Goal: Task Accomplishment & Management: Complete application form

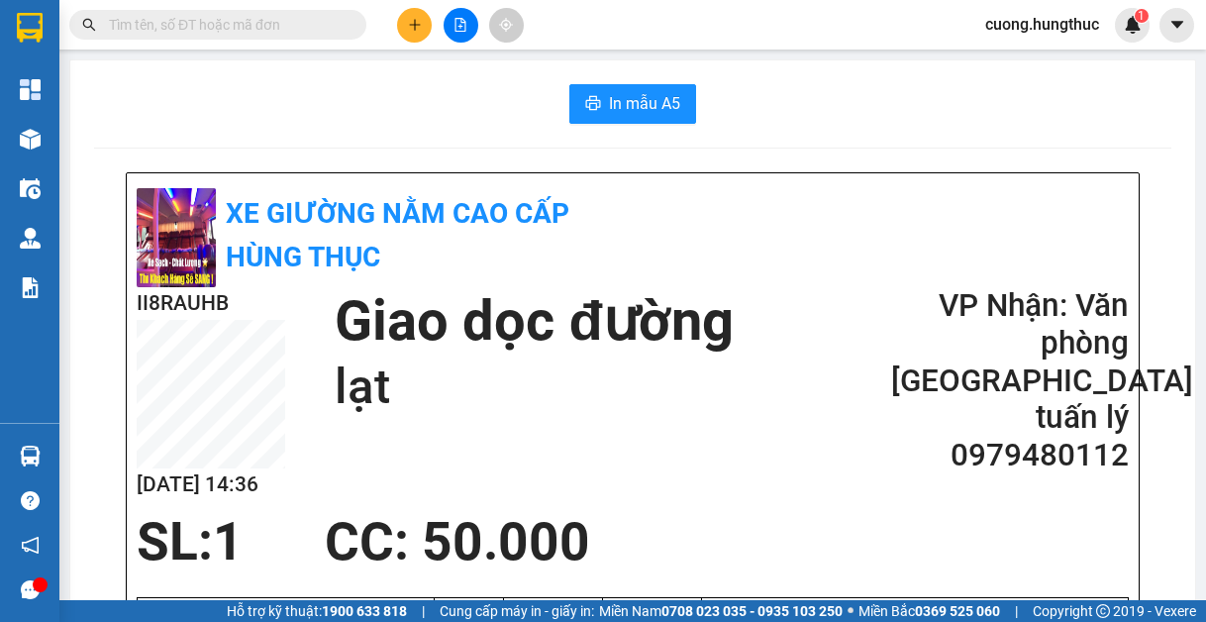
click at [426, 34] on button at bounding box center [414, 25] width 35 height 35
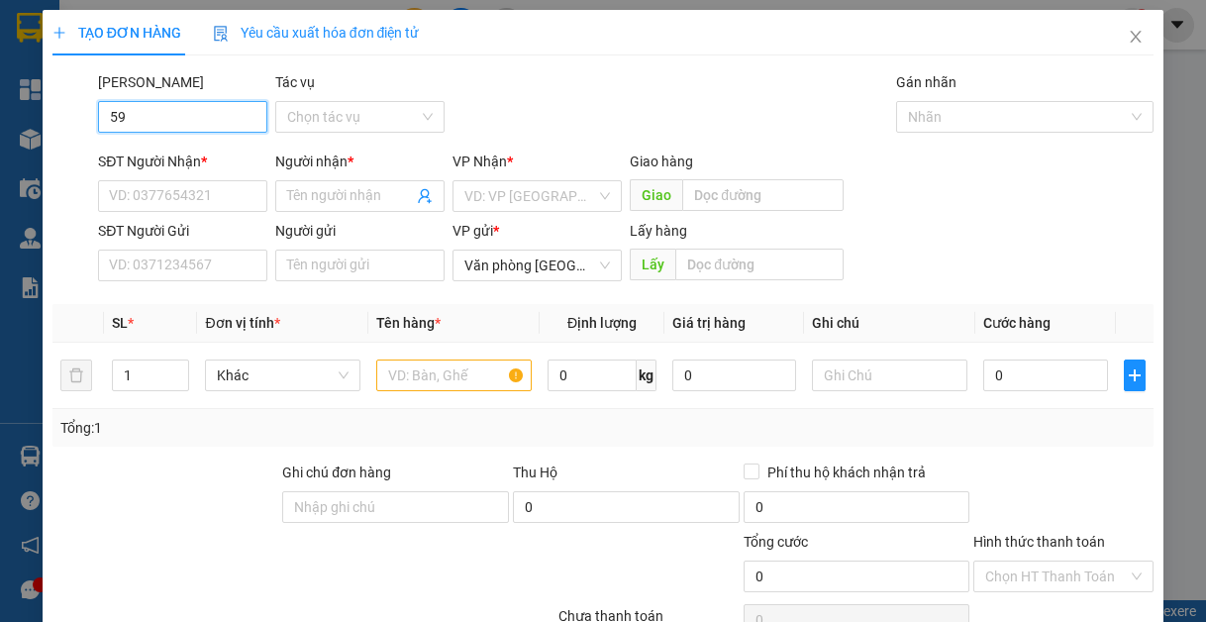
type input "5"
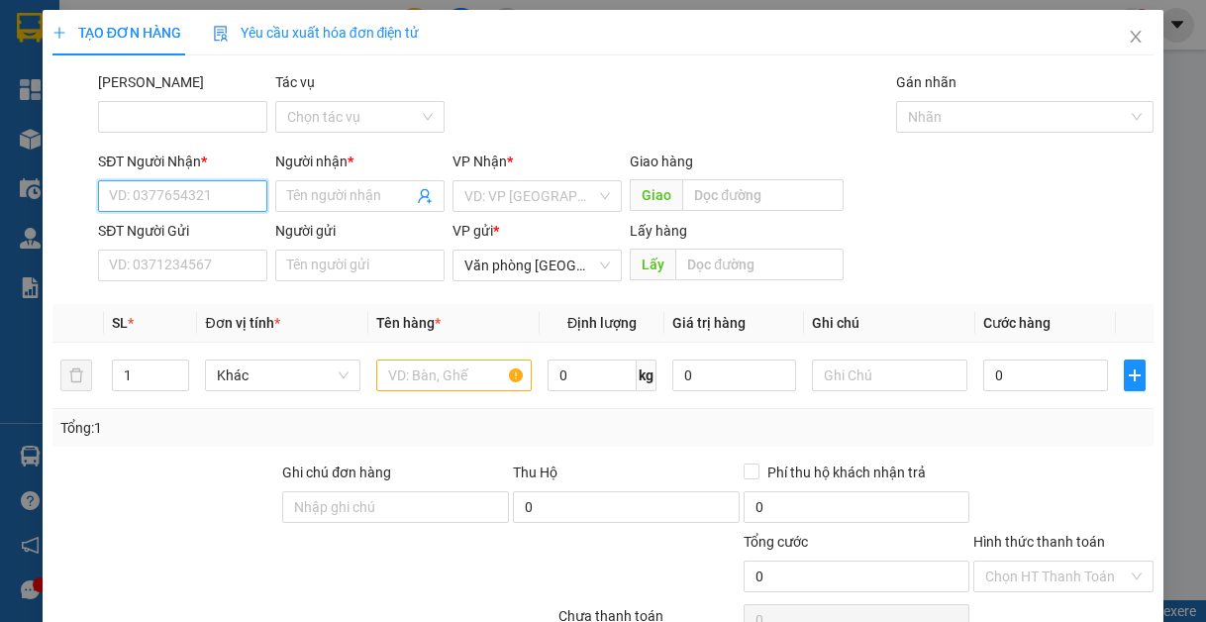
click at [139, 190] on input "SĐT Người Nhận *" at bounding box center [182, 196] width 169 height 32
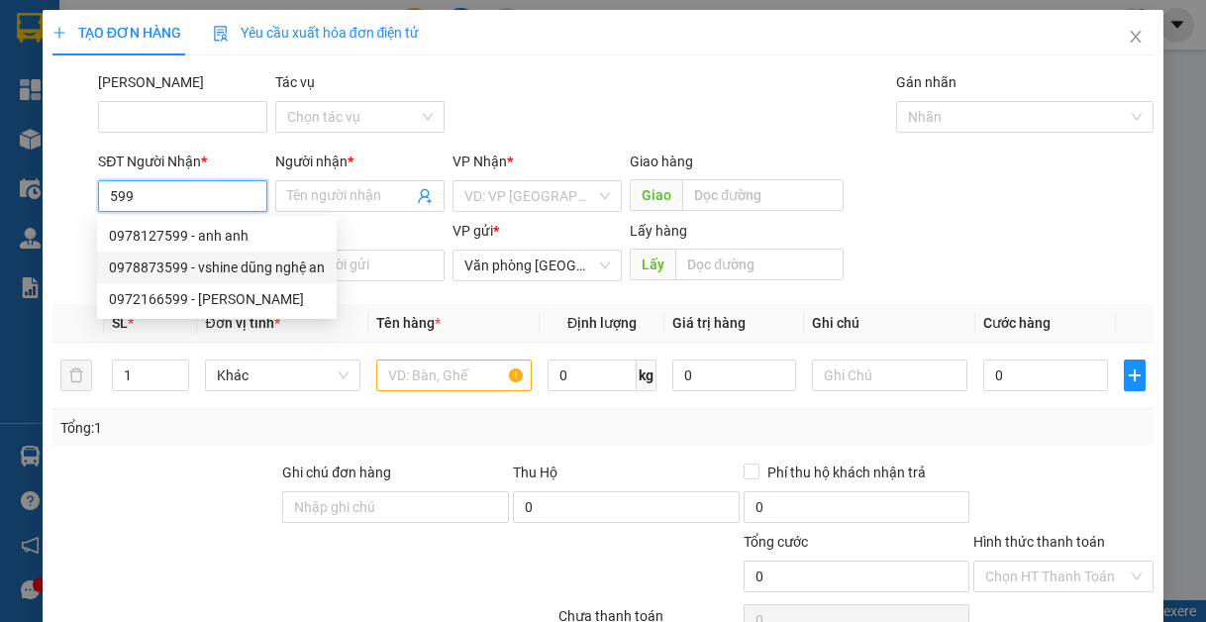
click at [220, 264] on div "0978873599 - vshine dũng nghệ an" at bounding box center [217, 268] width 216 height 22
type input "0978873599"
type input "vshine dũng nghệ an"
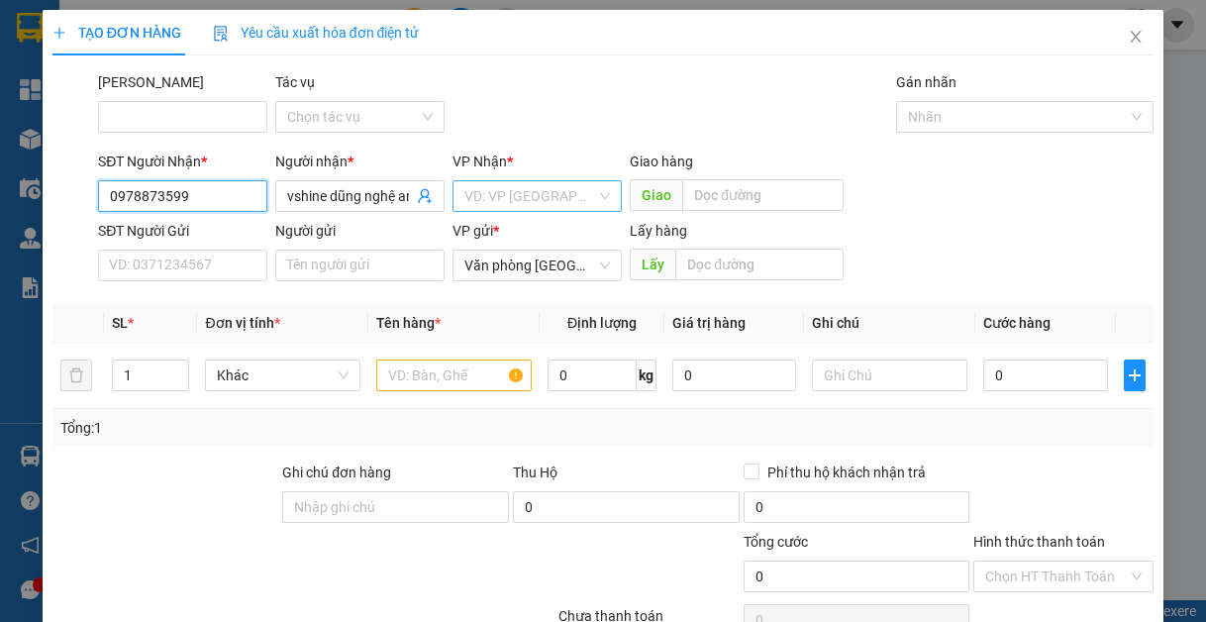
type input "0978873599"
click at [468, 203] on input "search" at bounding box center [530, 196] width 132 height 30
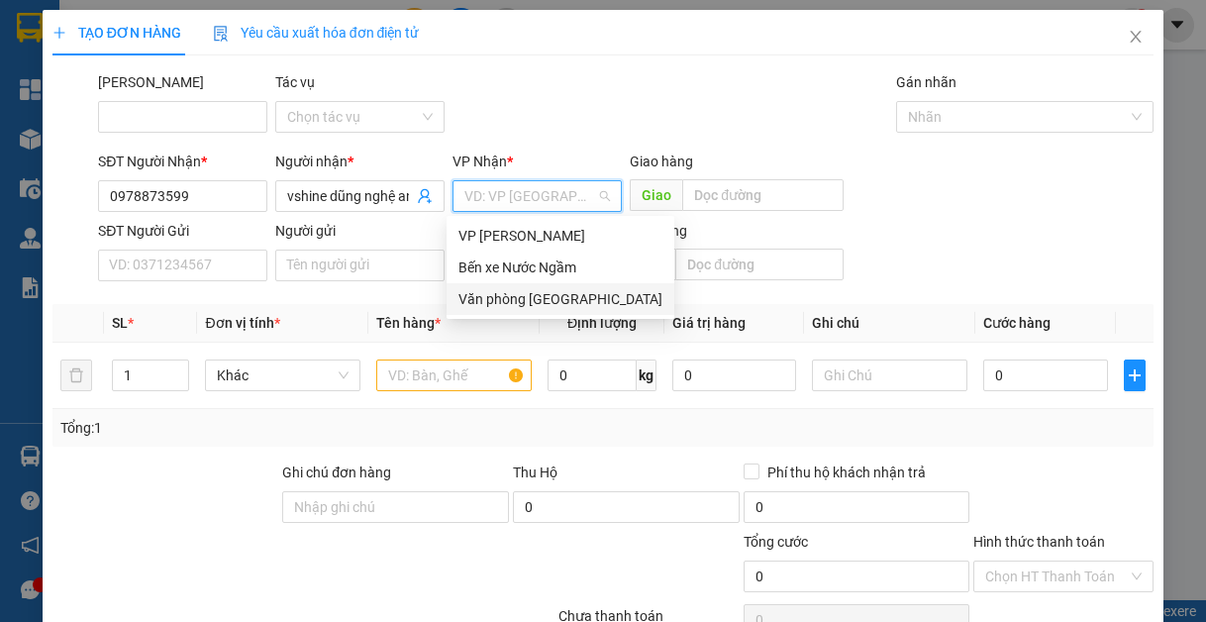
click at [502, 301] on div "Văn phòng [GEOGRAPHIC_DATA]" at bounding box center [561, 299] width 204 height 22
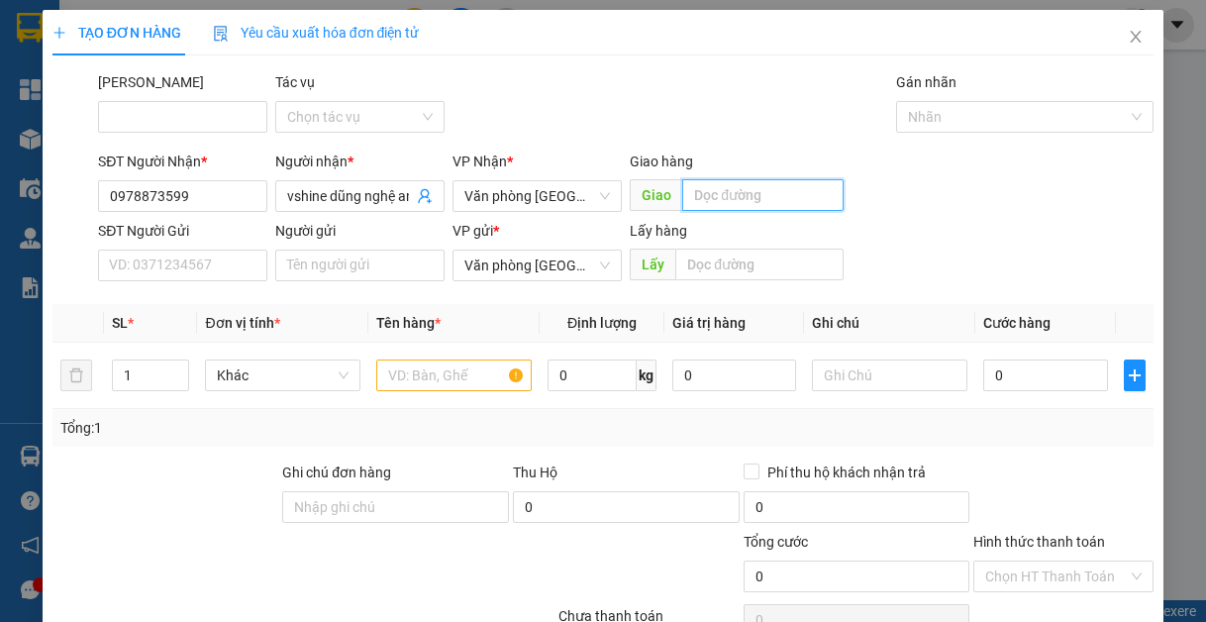
click at [707, 206] on input "text" at bounding box center [762, 195] width 161 height 32
type input "lạt"
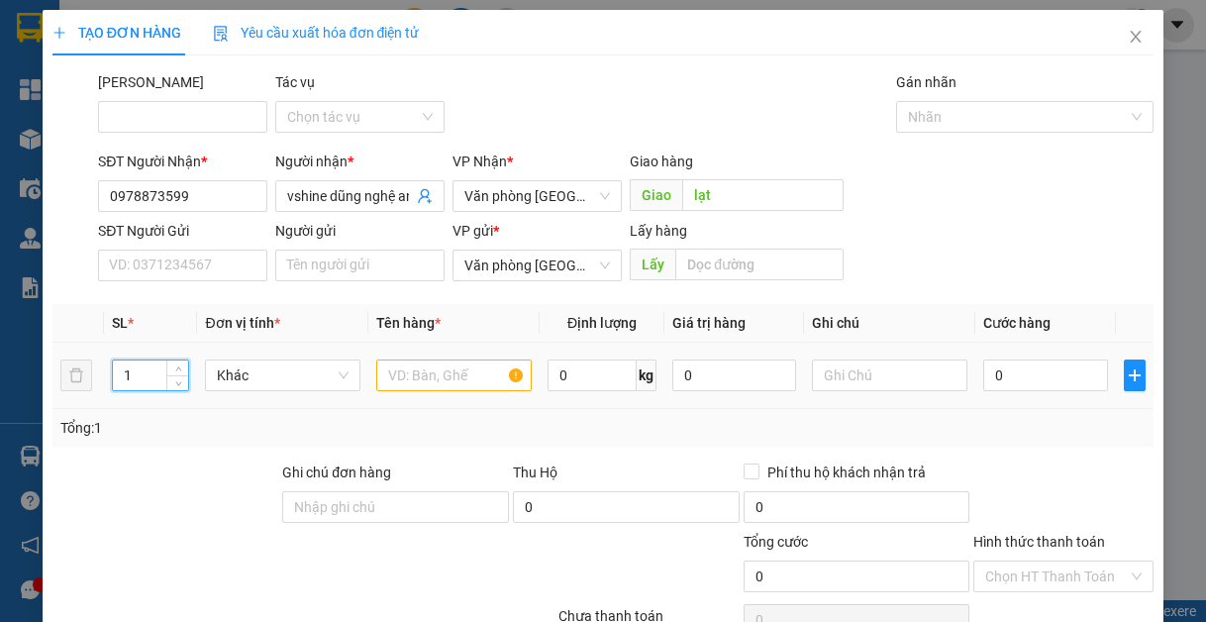
click at [144, 383] on input "1" at bounding box center [150, 375] width 75 height 30
type input "5"
click at [445, 388] on input "text" at bounding box center [453, 376] width 155 height 32
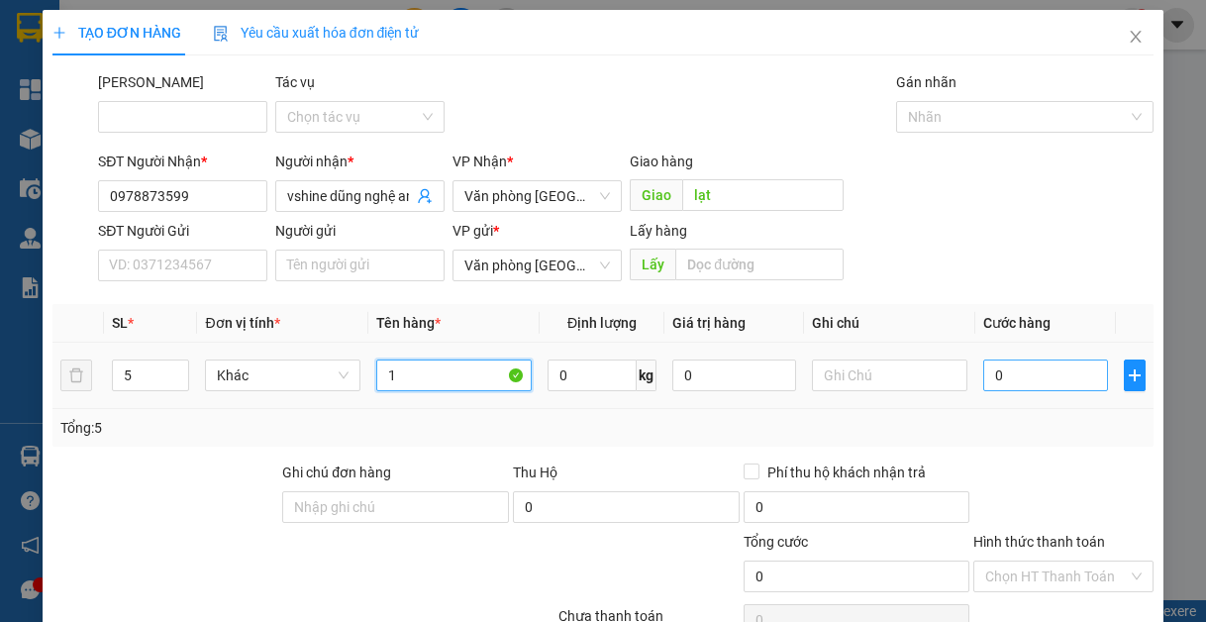
type input "1"
click at [1010, 360] on input "0" at bounding box center [1045, 376] width 124 height 32
type input "2"
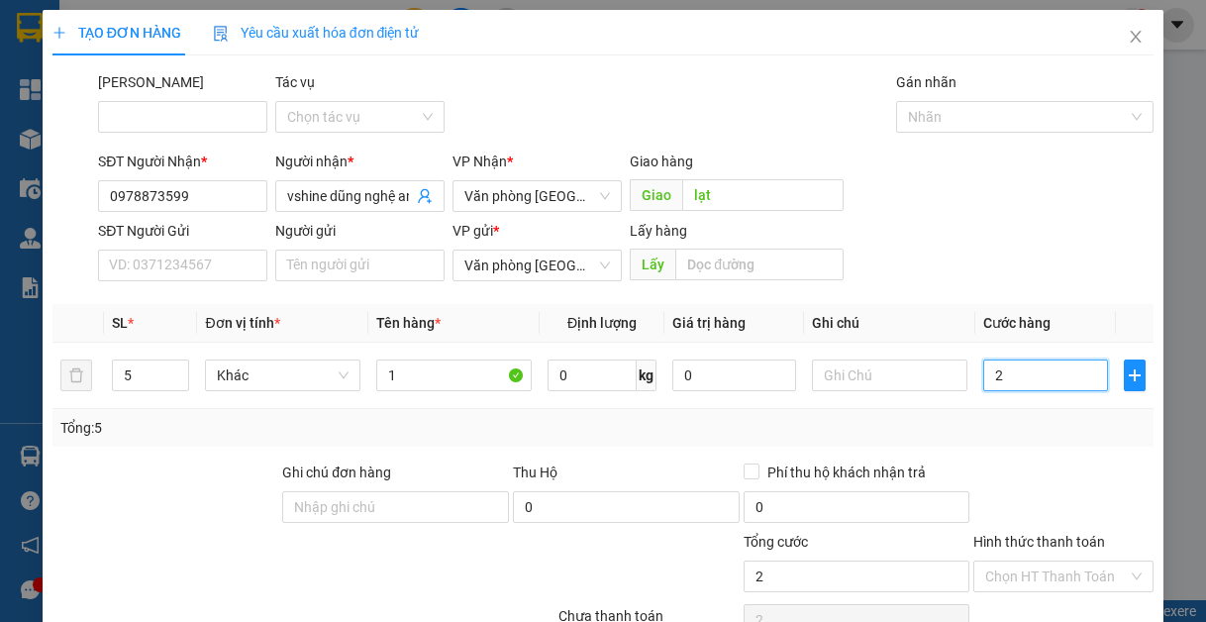
type input "25"
type input "250"
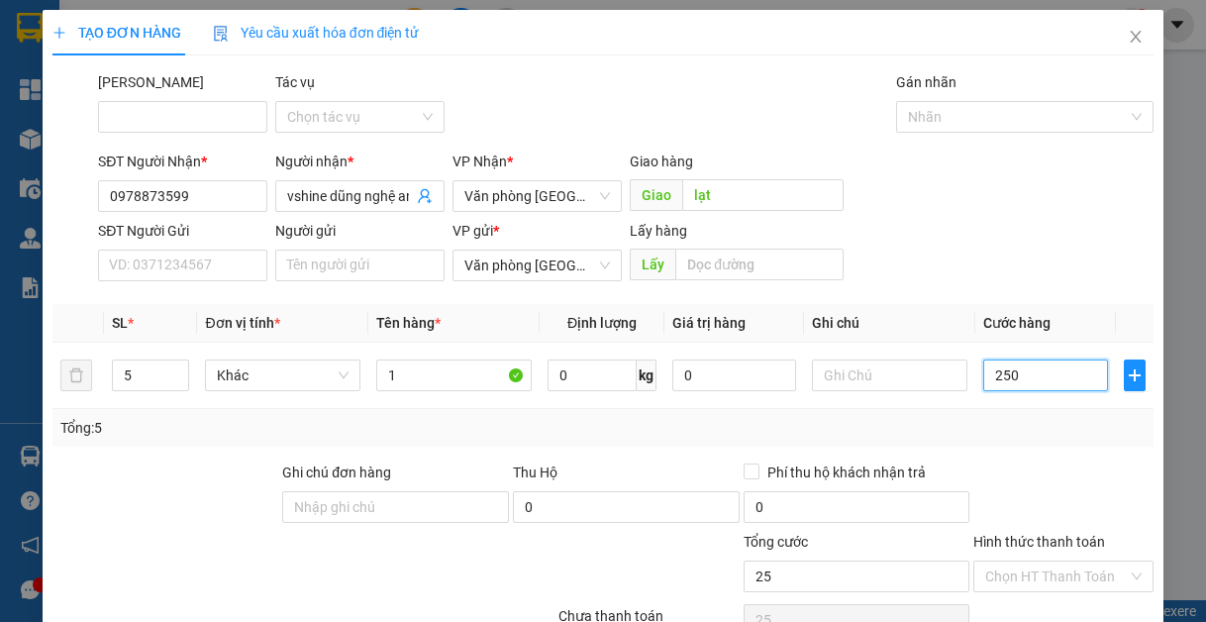
type input "250"
type input "2.500"
type input "25.000"
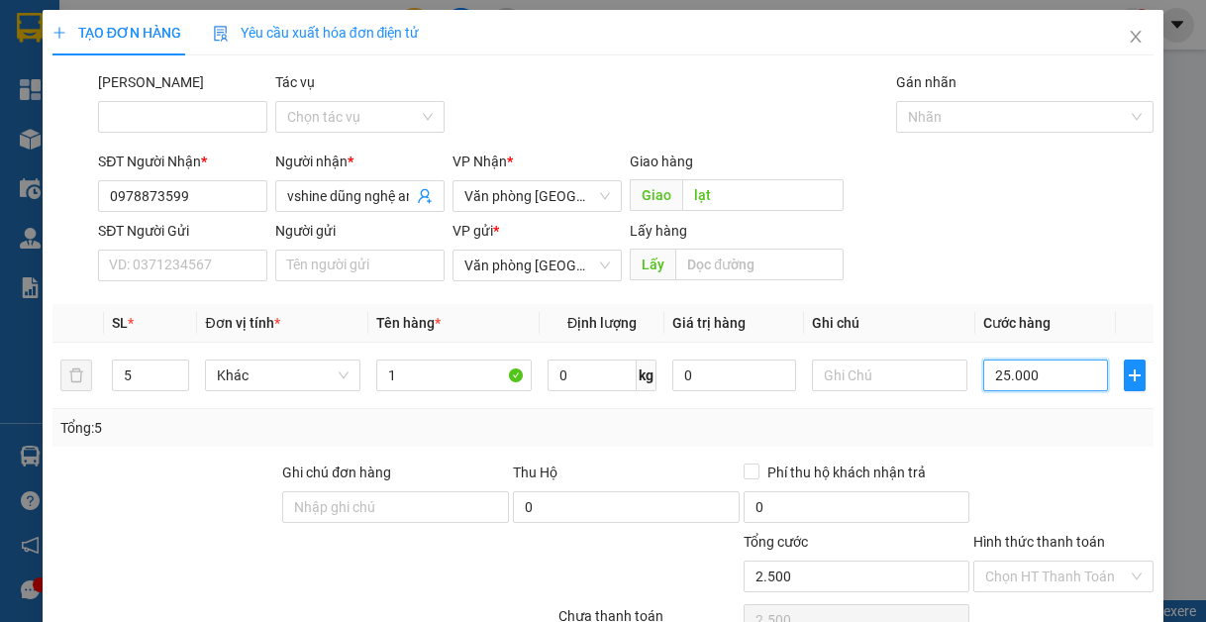
type input "25.000"
type input "250.000"
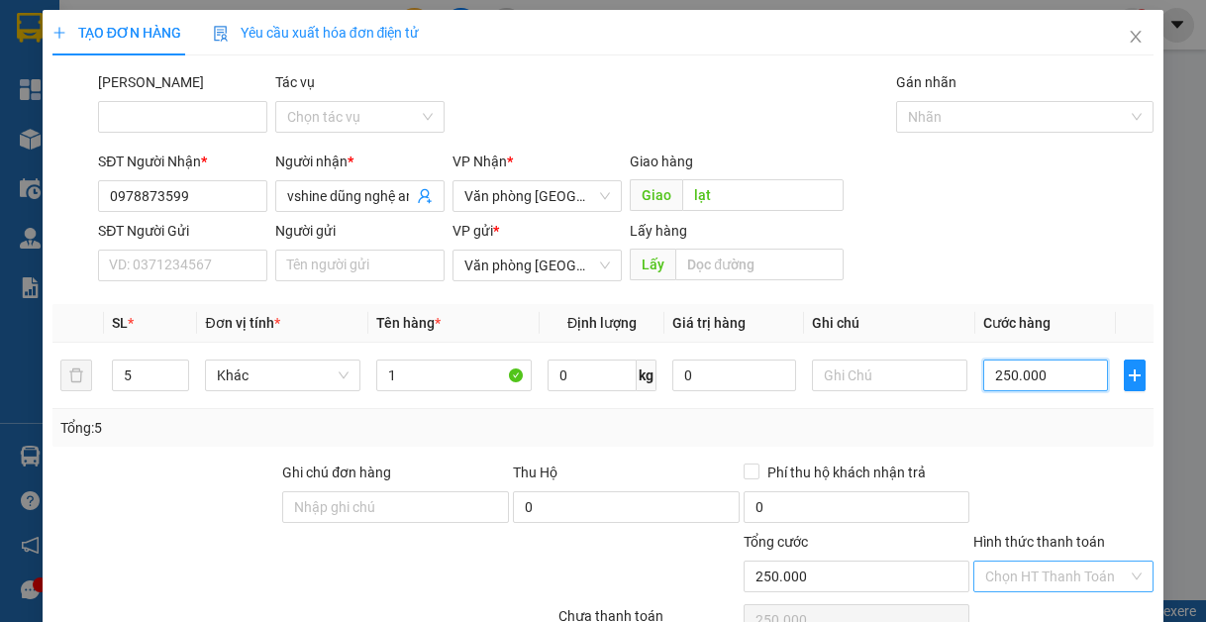
type input "250.000"
click at [1039, 564] on input "Hình thức thanh toán" at bounding box center [1056, 577] width 143 height 30
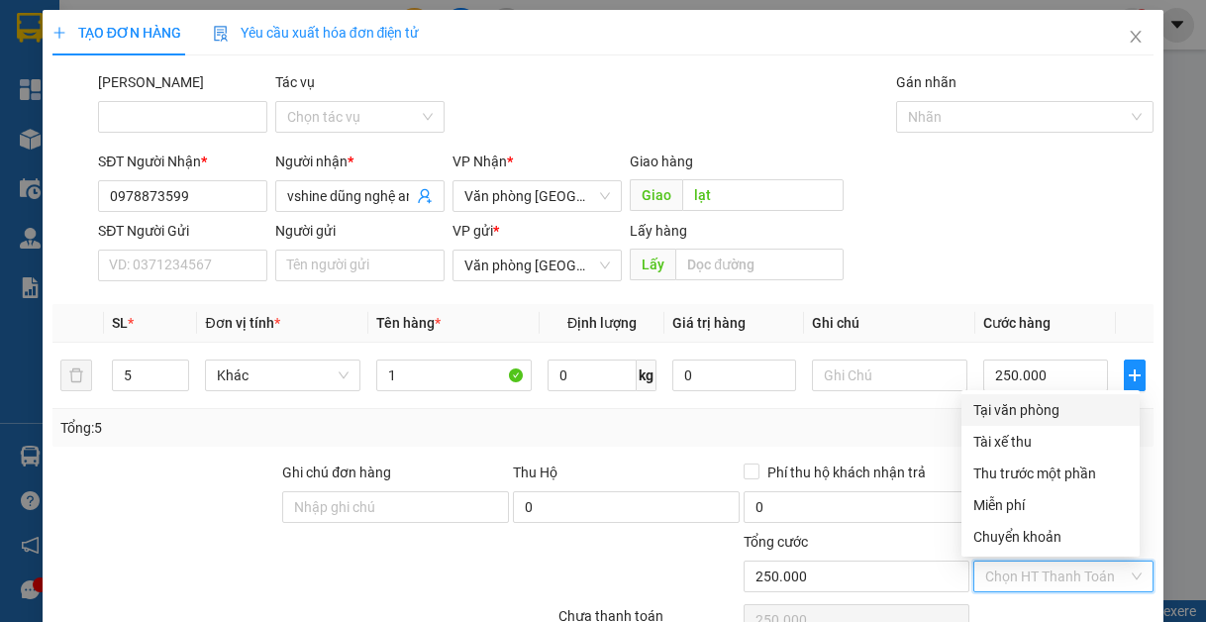
click at [1021, 417] on div "Tại văn phòng" at bounding box center [1051, 410] width 154 height 22
type input "0"
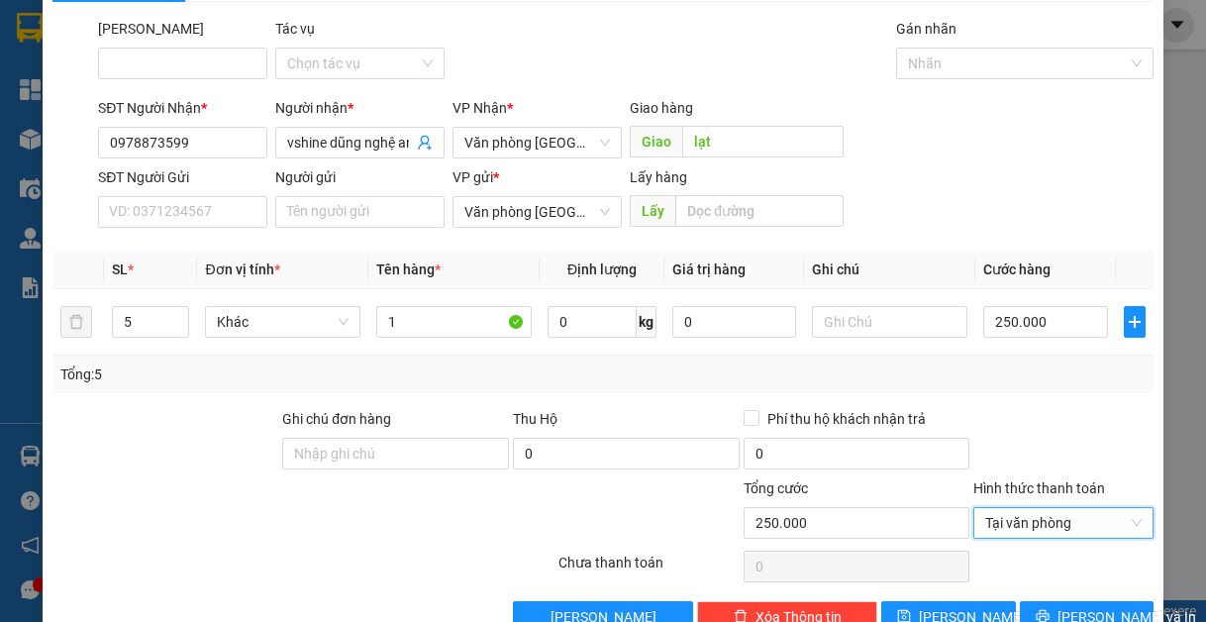
scroll to position [103, 0]
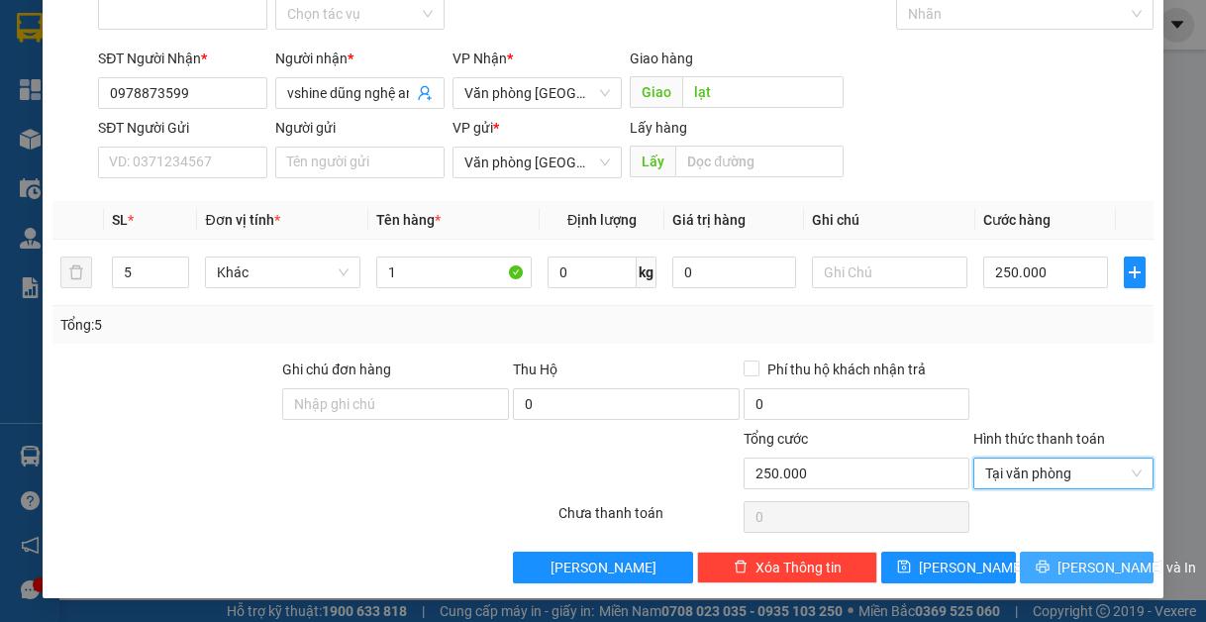
click at [1072, 572] on span "[PERSON_NAME] và In" at bounding box center [1127, 568] width 139 height 22
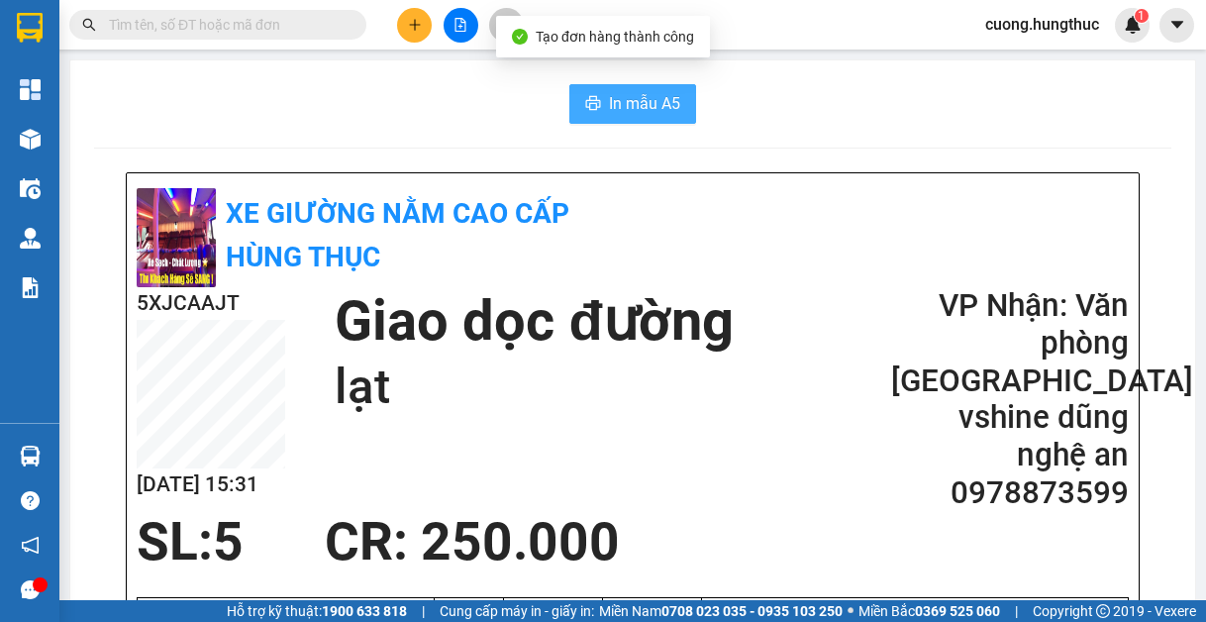
click at [657, 119] on button "In mẫu A5" at bounding box center [632, 104] width 127 height 40
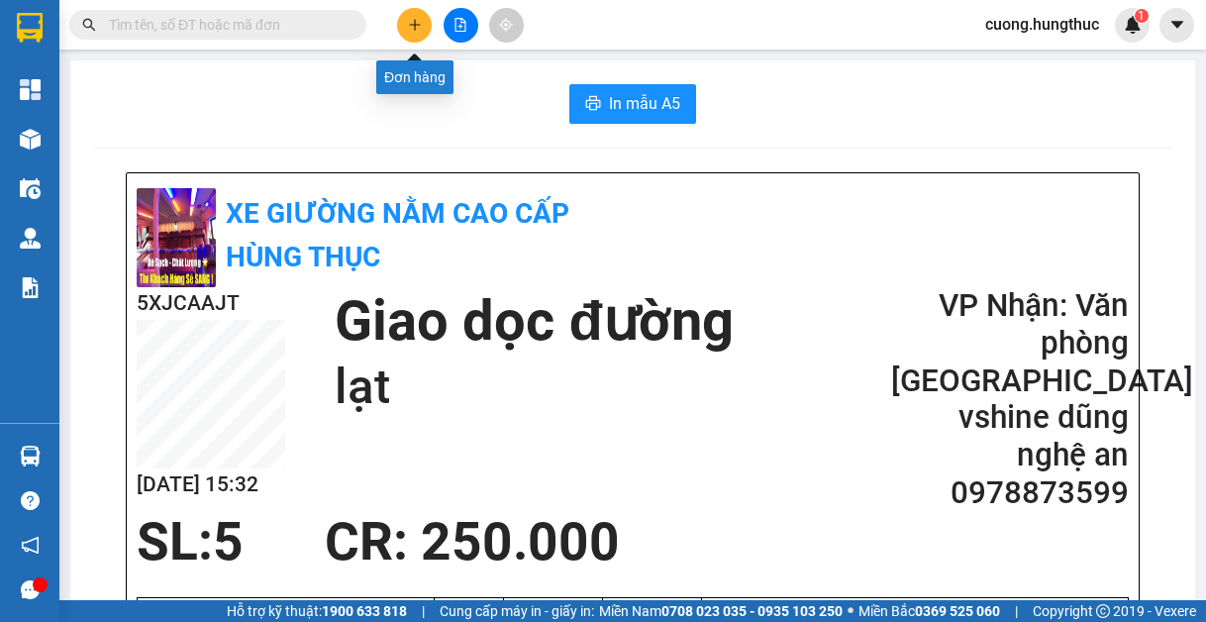
click at [413, 32] on button at bounding box center [414, 25] width 35 height 35
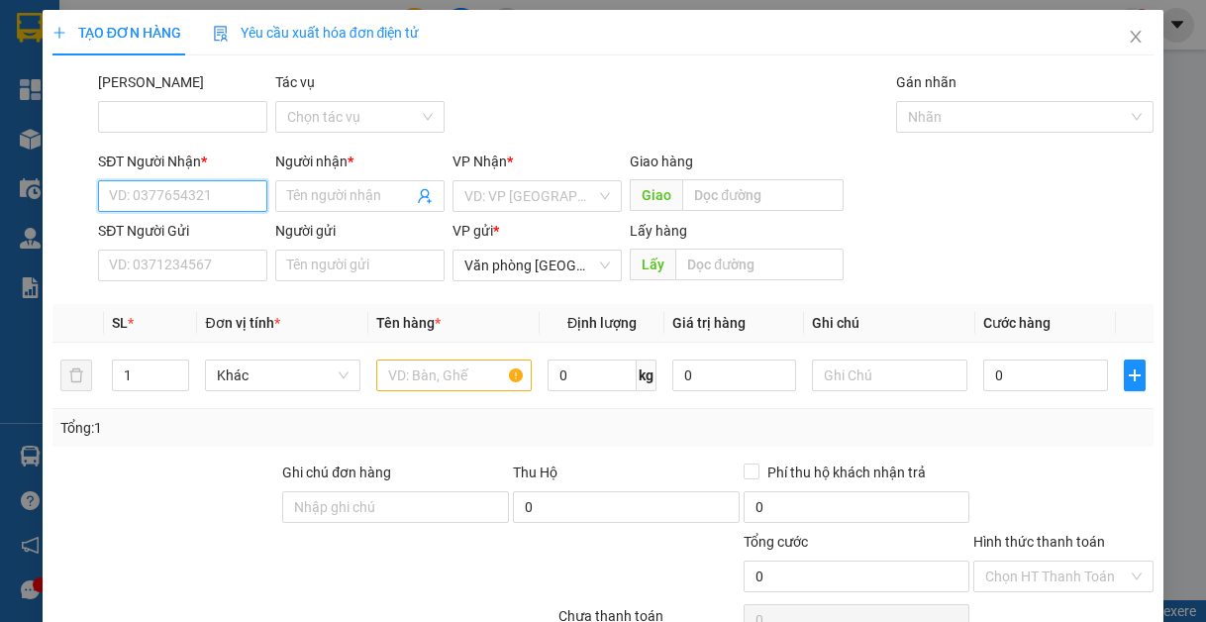
click at [225, 210] on input "SĐT Người Nhận *" at bounding box center [182, 196] width 169 height 32
click at [161, 192] on input "SĐT Người Nhận *" at bounding box center [182, 196] width 169 height 32
click at [206, 203] on input "SĐT Người Nhận *" at bounding box center [182, 196] width 169 height 32
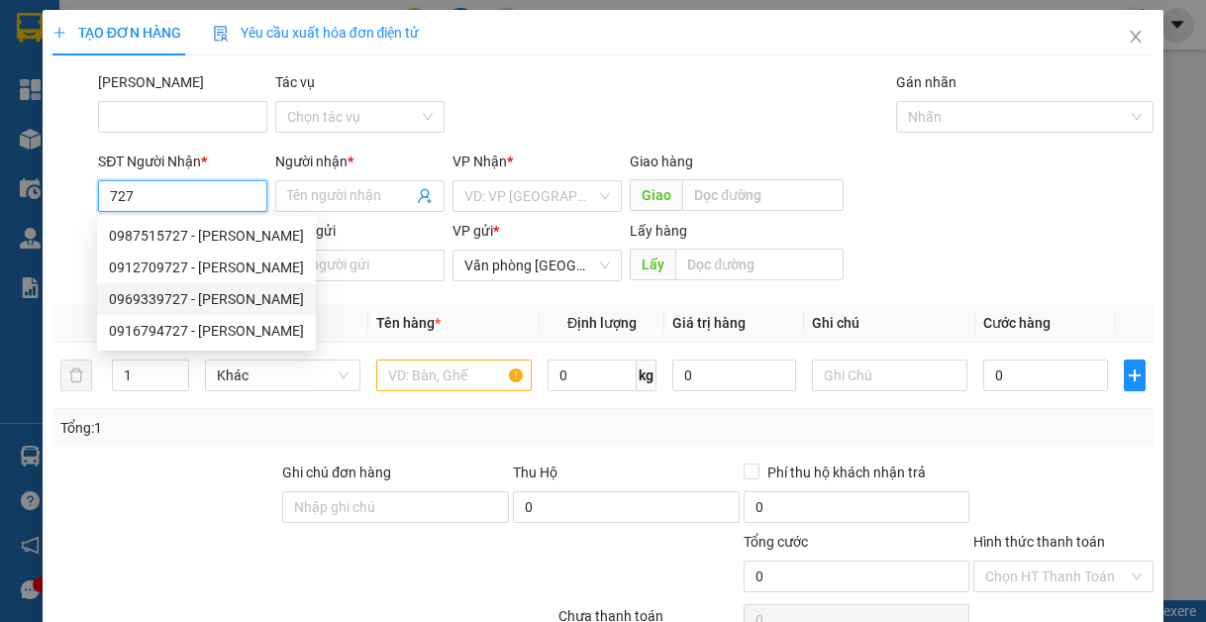
click at [159, 305] on div "0969339727 - [PERSON_NAME]" at bounding box center [206, 299] width 195 height 22
type input "0969339727"
type input "[PERSON_NAME]"
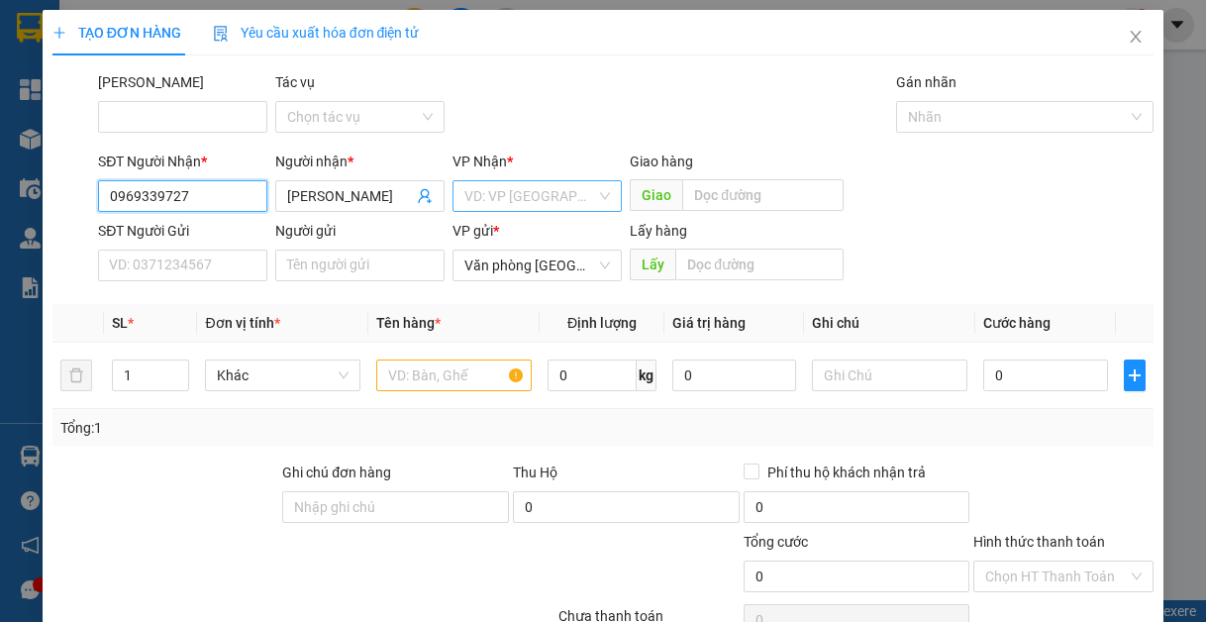
type input "0969339727"
click at [484, 191] on input "search" at bounding box center [530, 196] width 132 height 30
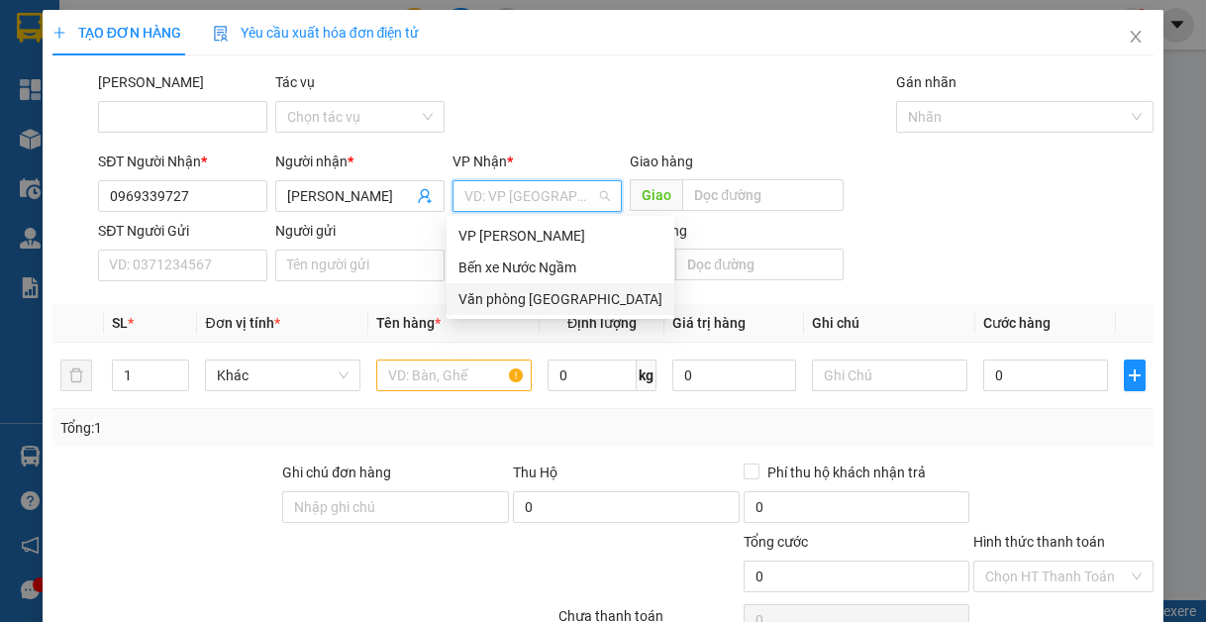
click at [521, 303] on div "Văn phòng [GEOGRAPHIC_DATA]" at bounding box center [561, 299] width 204 height 22
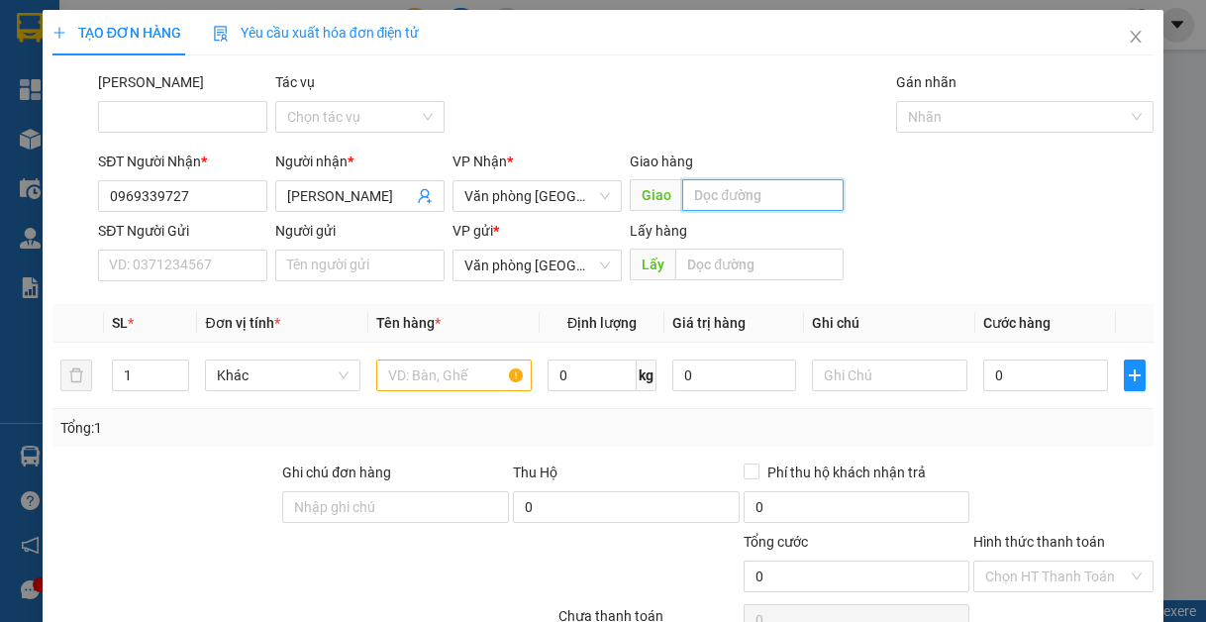
click at [727, 182] on input "text" at bounding box center [762, 195] width 161 height 32
type input "d"
click at [166, 377] on span "Decrease Value" at bounding box center [177, 381] width 22 height 18
type input "đồng văn"
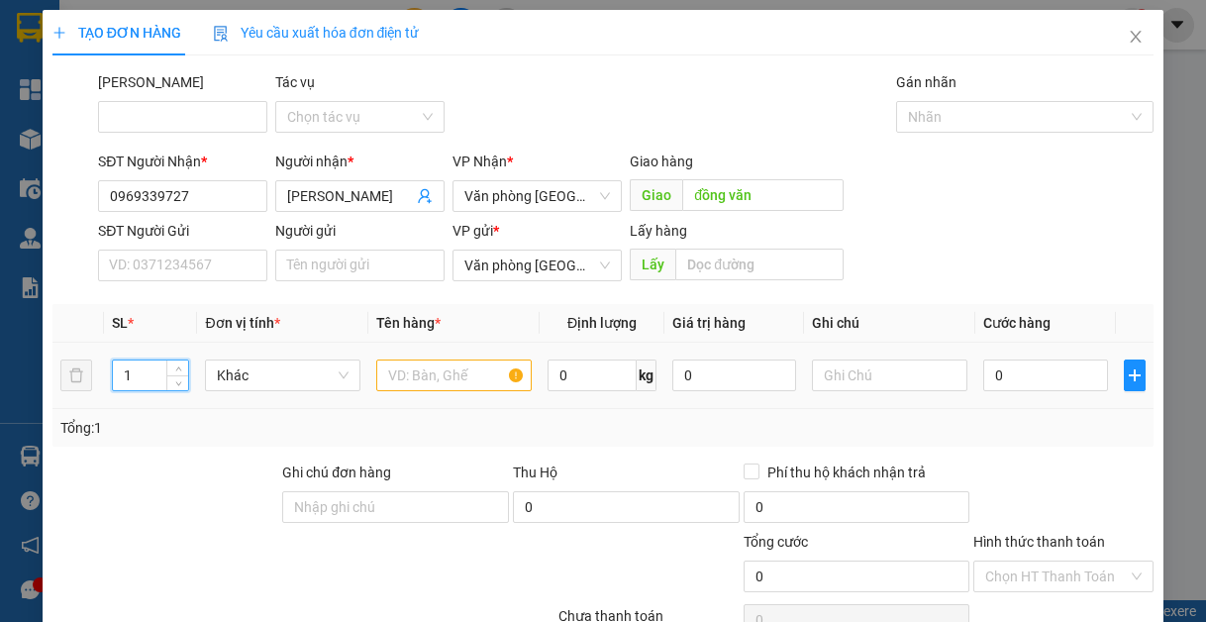
click at [163, 379] on input "1" at bounding box center [150, 375] width 75 height 30
type input "1"
type input "2"
click at [630, 212] on div "Giao đồng văn" at bounding box center [737, 196] width 214 height 32
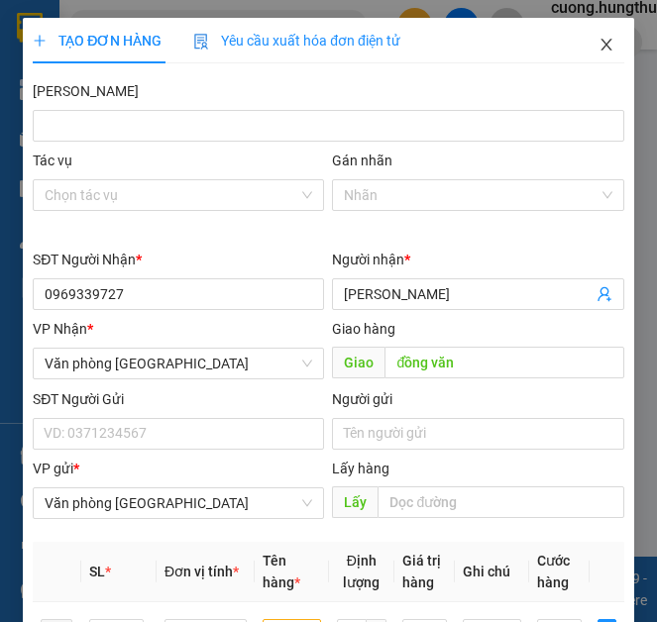
click at [600, 45] on icon "close" at bounding box center [605, 45] width 11 height 12
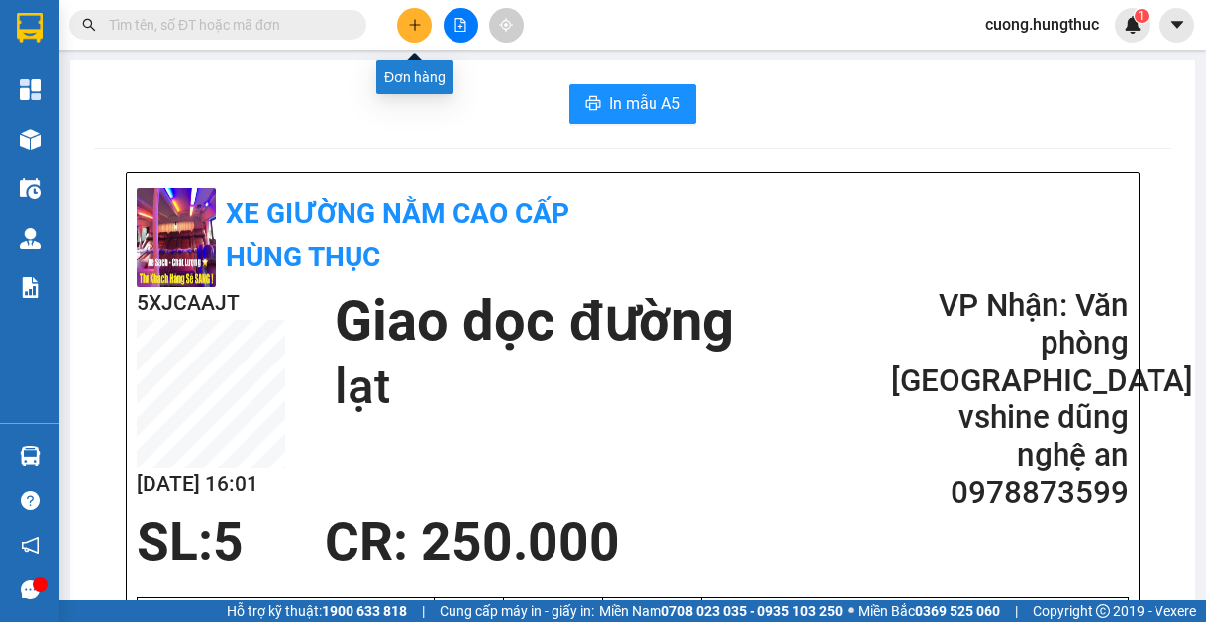
click at [409, 24] on icon "plus" at bounding box center [415, 25] width 14 height 14
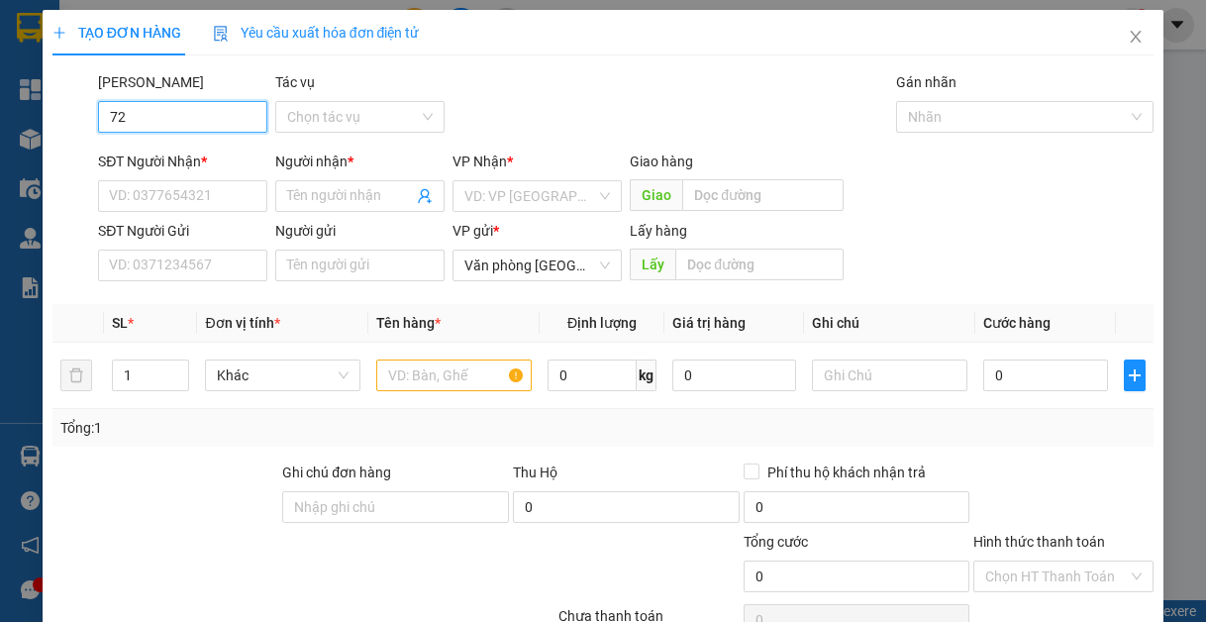
type input "7"
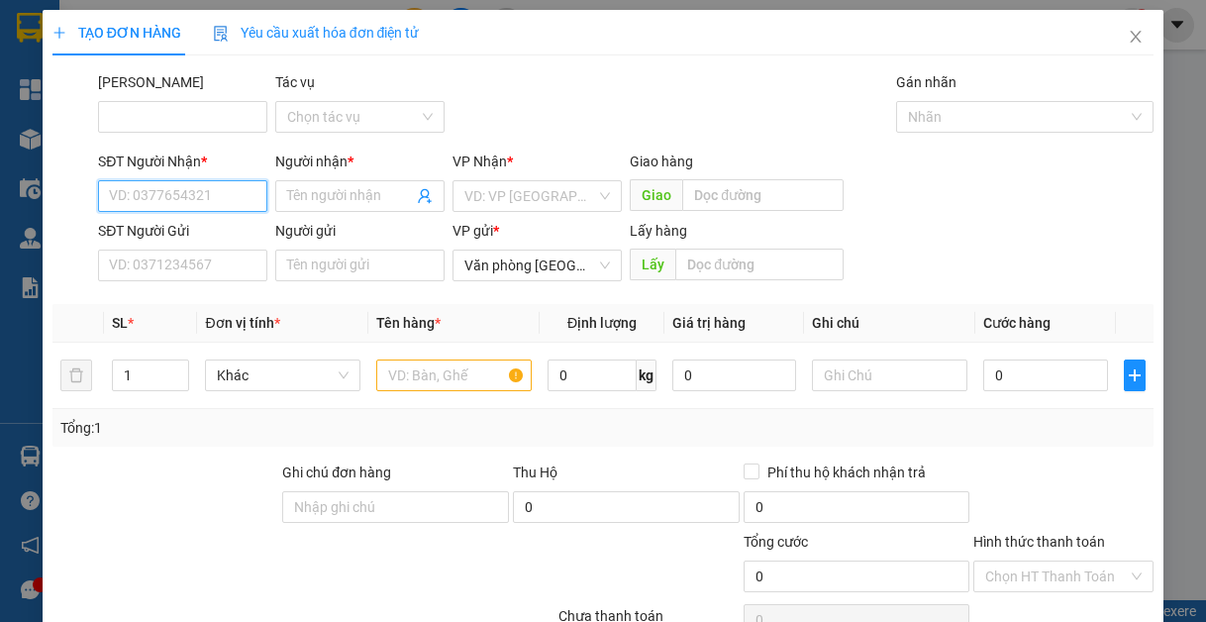
click at [154, 204] on input "SĐT Người Nhận *" at bounding box center [182, 196] width 169 height 32
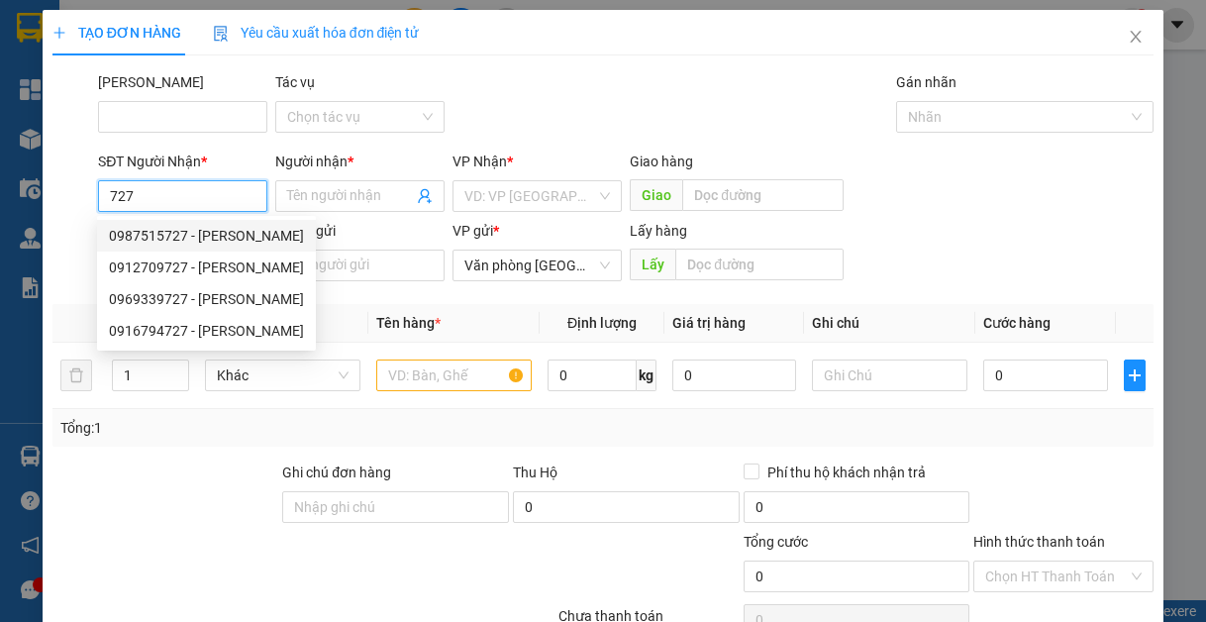
click at [168, 230] on div "0987515727 - [PERSON_NAME]" at bounding box center [206, 236] width 195 height 22
type input "0987515727"
type input "[PERSON_NAME]"
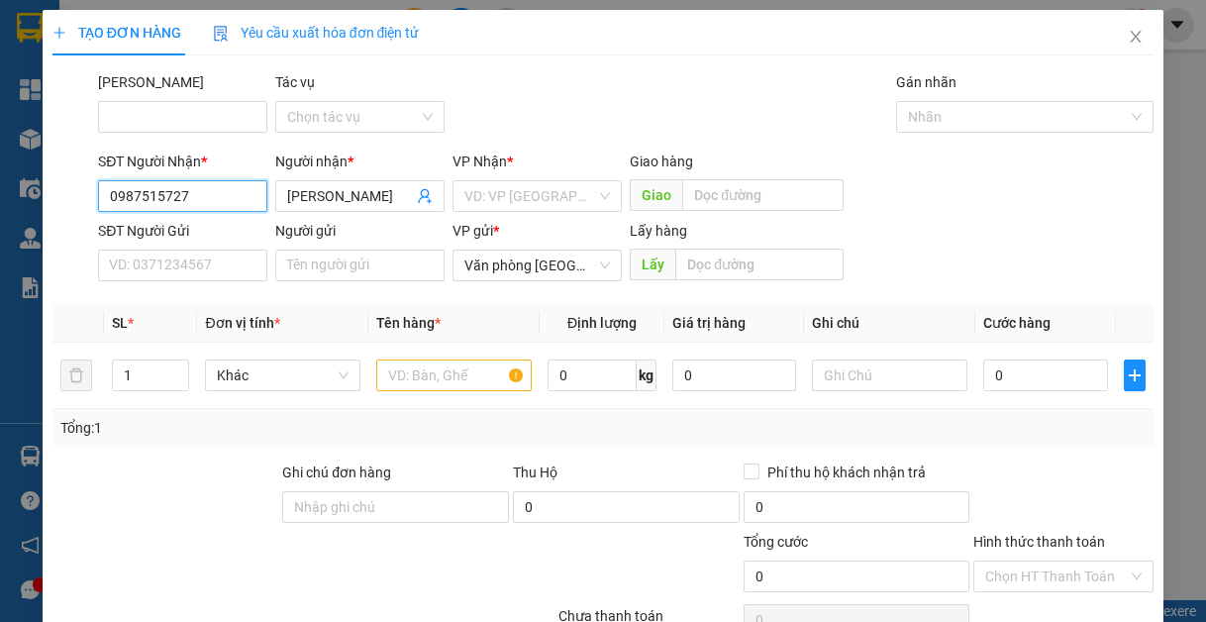
click at [190, 195] on input "0987515727" at bounding box center [182, 196] width 169 height 32
type input "0"
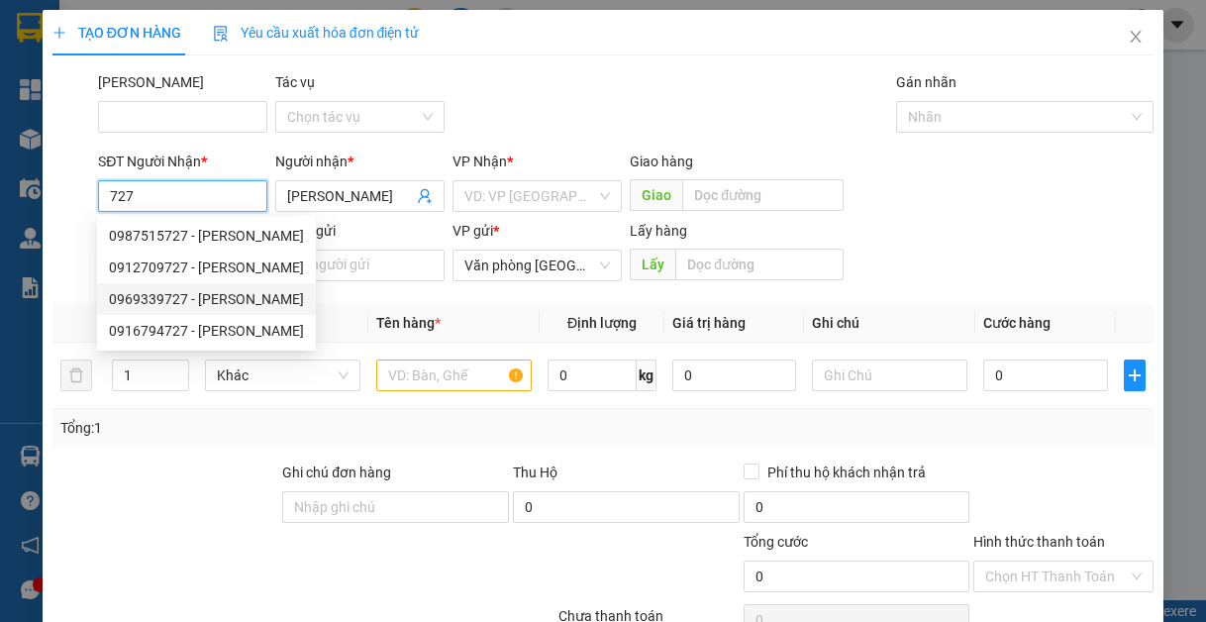
click at [178, 291] on div "0969339727 - [PERSON_NAME]" at bounding box center [206, 299] width 195 height 22
type input "0969339727"
type input "[PERSON_NAME]"
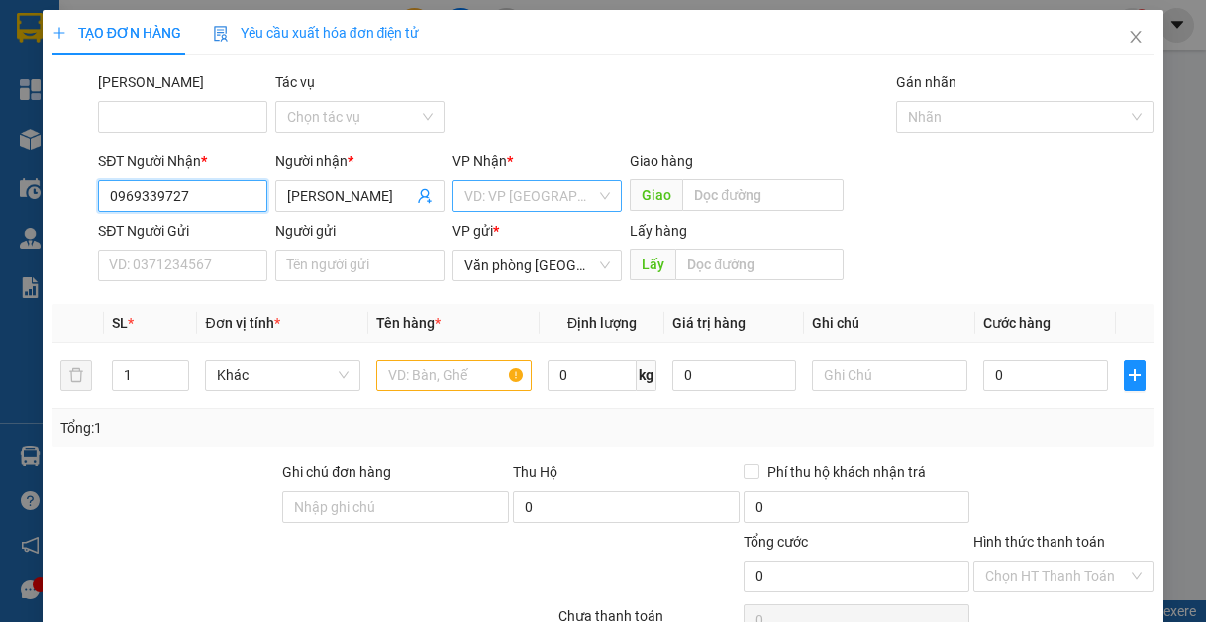
type input "0969339727"
click at [570, 204] on input "search" at bounding box center [530, 196] width 132 height 30
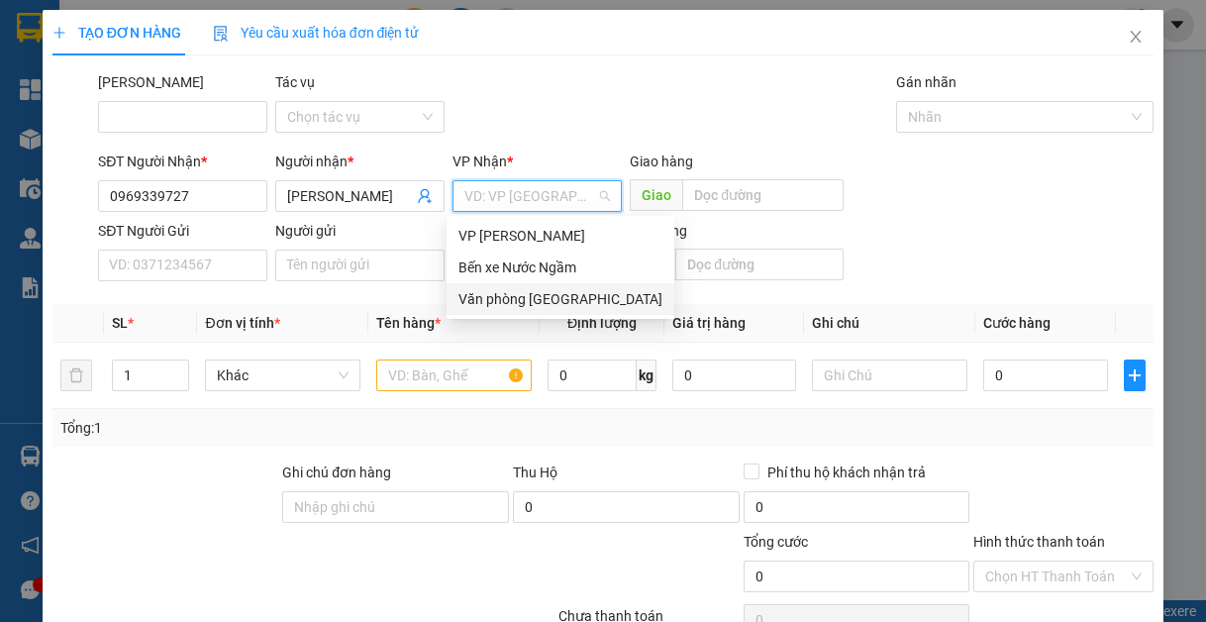
click at [553, 297] on div "Văn phòng [GEOGRAPHIC_DATA]" at bounding box center [561, 299] width 204 height 22
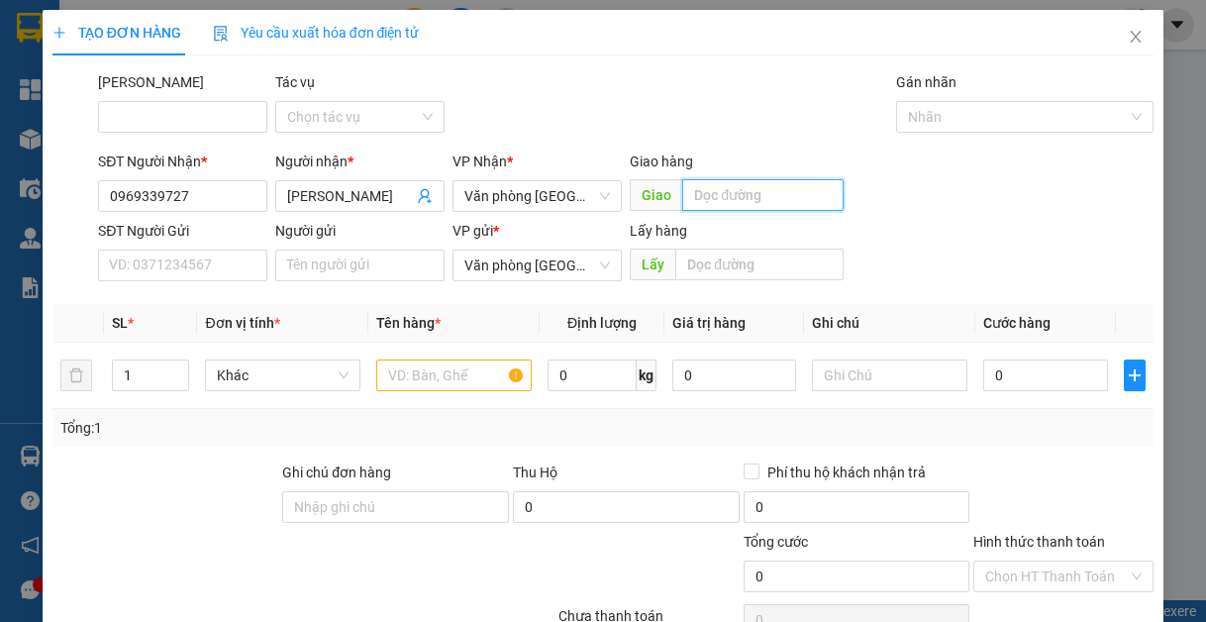
click at [713, 196] on input "text" at bounding box center [762, 195] width 161 height 32
type input "d"
type input "đồng văn"
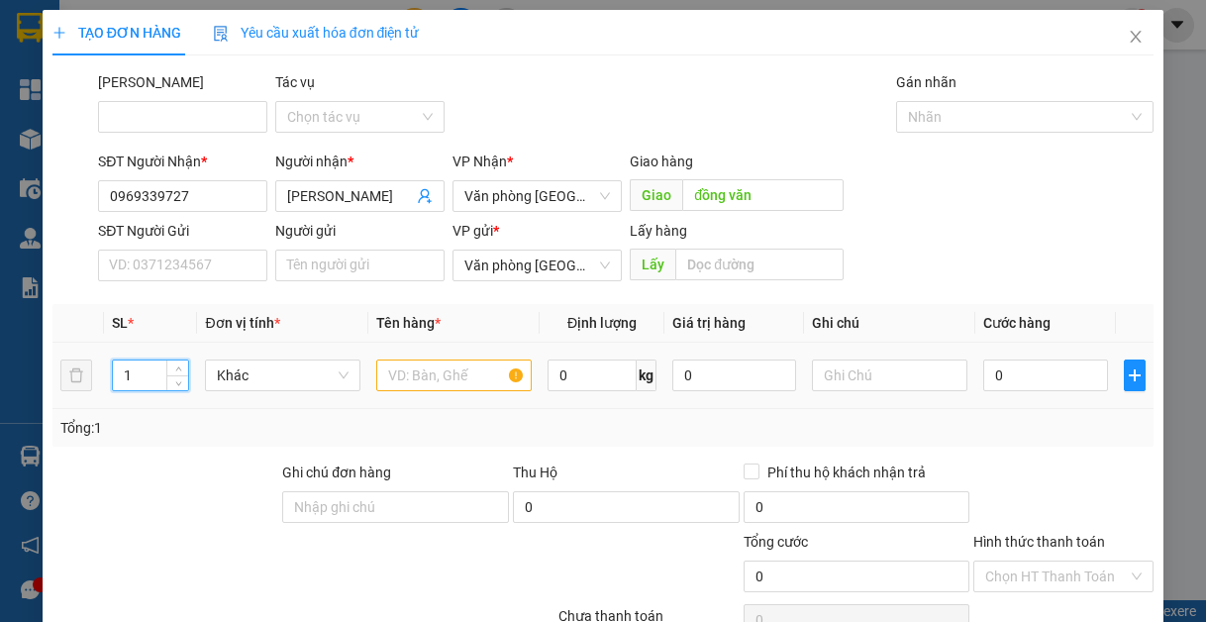
click at [148, 380] on input "1" at bounding box center [150, 375] width 75 height 30
type input "2"
click at [424, 369] on input "text" at bounding box center [453, 376] width 155 height 32
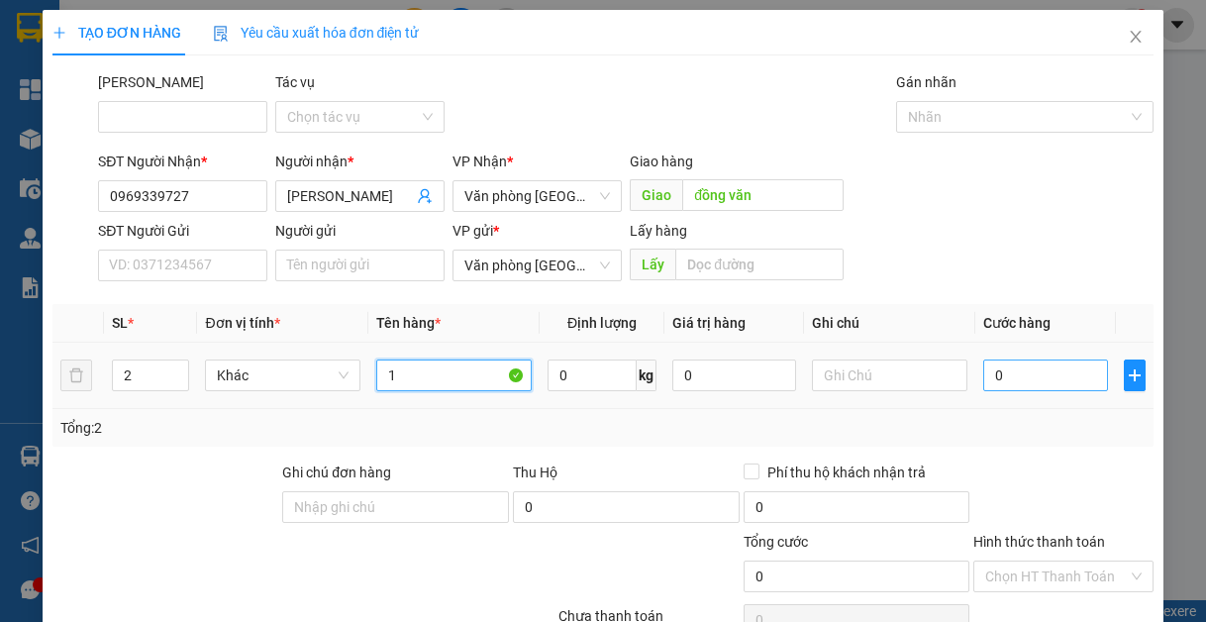
type input "1"
click at [1047, 379] on input "0" at bounding box center [1045, 376] width 124 height 32
type input "8"
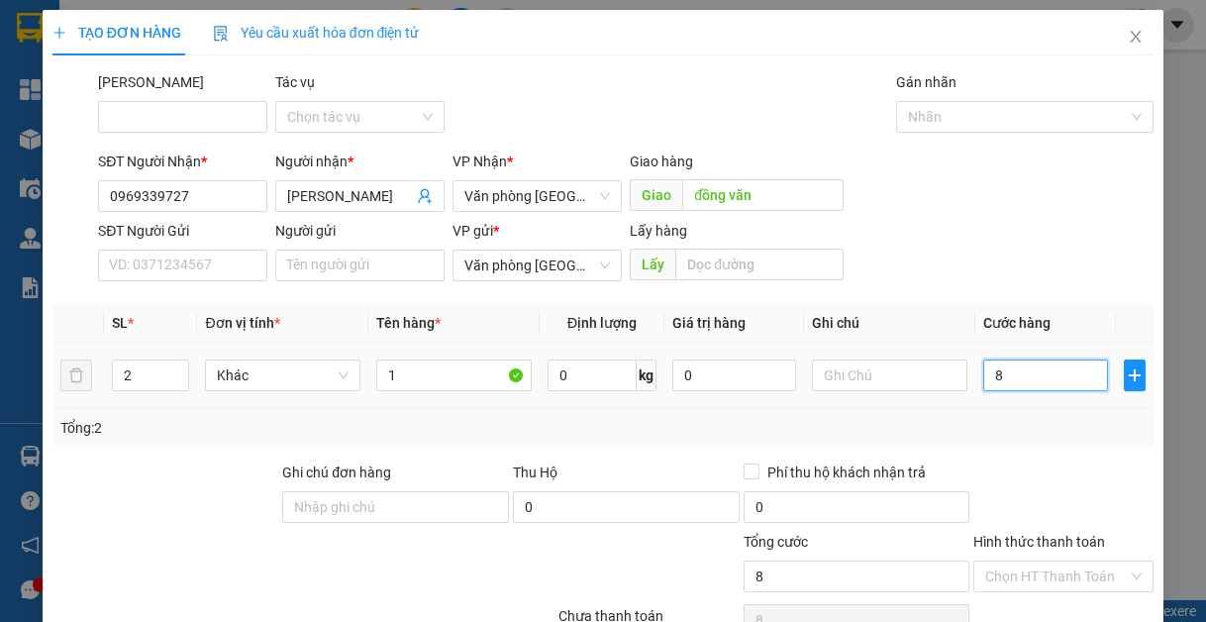
type input "80"
type input "800"
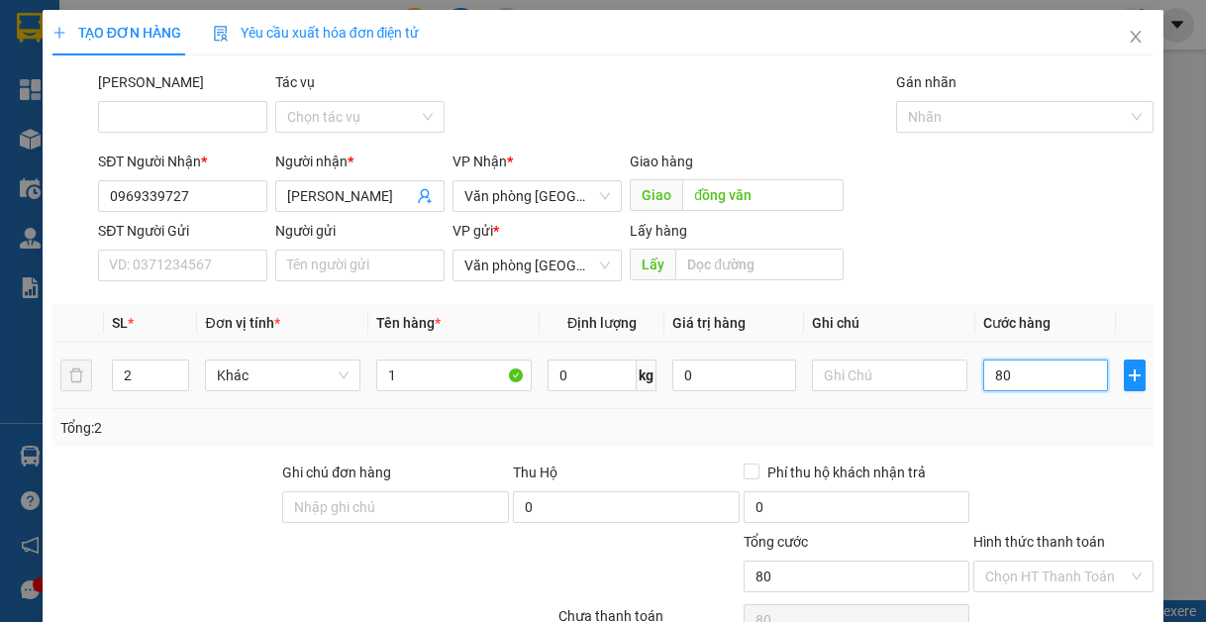
type input "800"
type input "8.000"
type input "80.000"
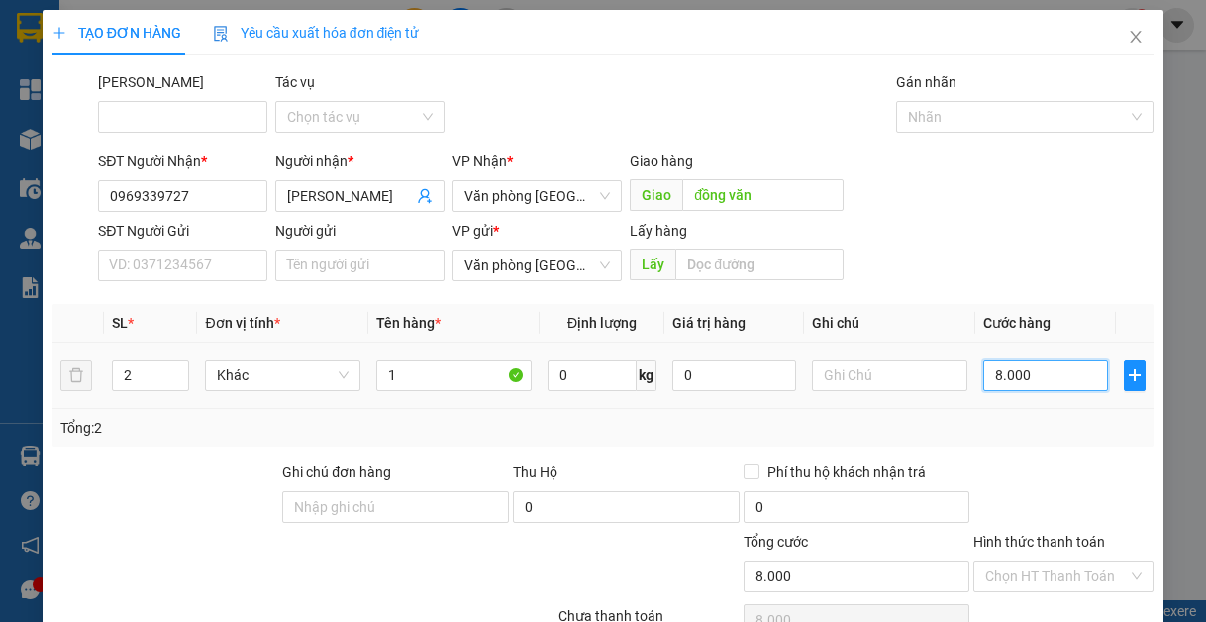
type input "80.000"
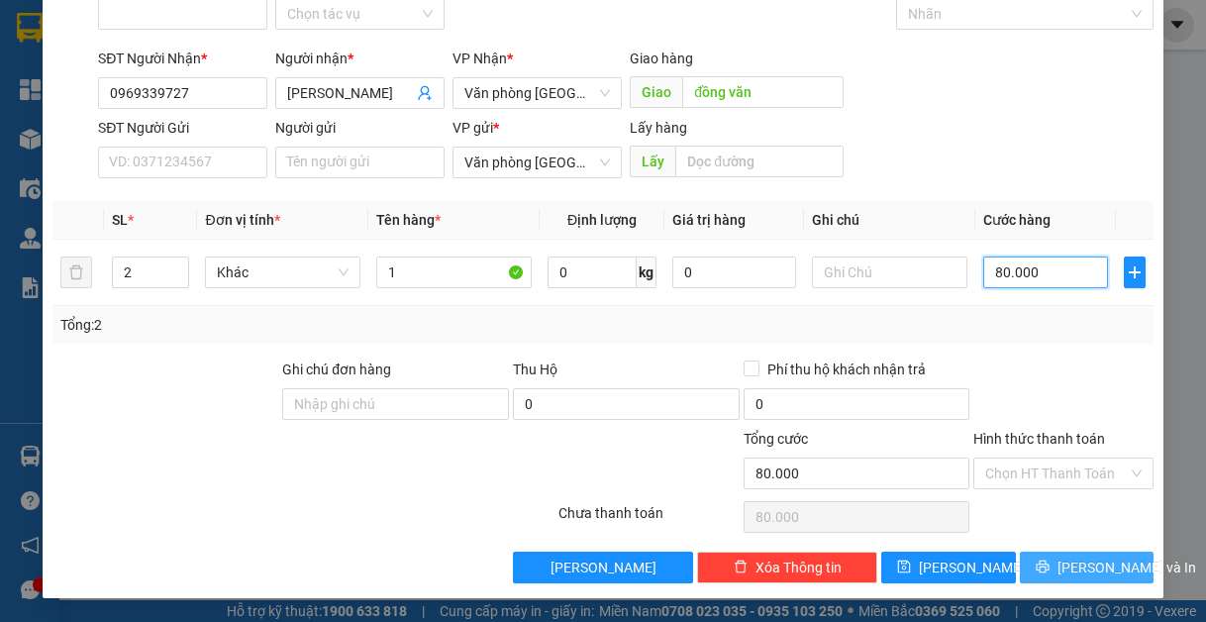
type input "80.000"
click at [1043, 558] on button "[PERSON_NAME] và In" at bounding box center [1087, 568] width 135 height 32
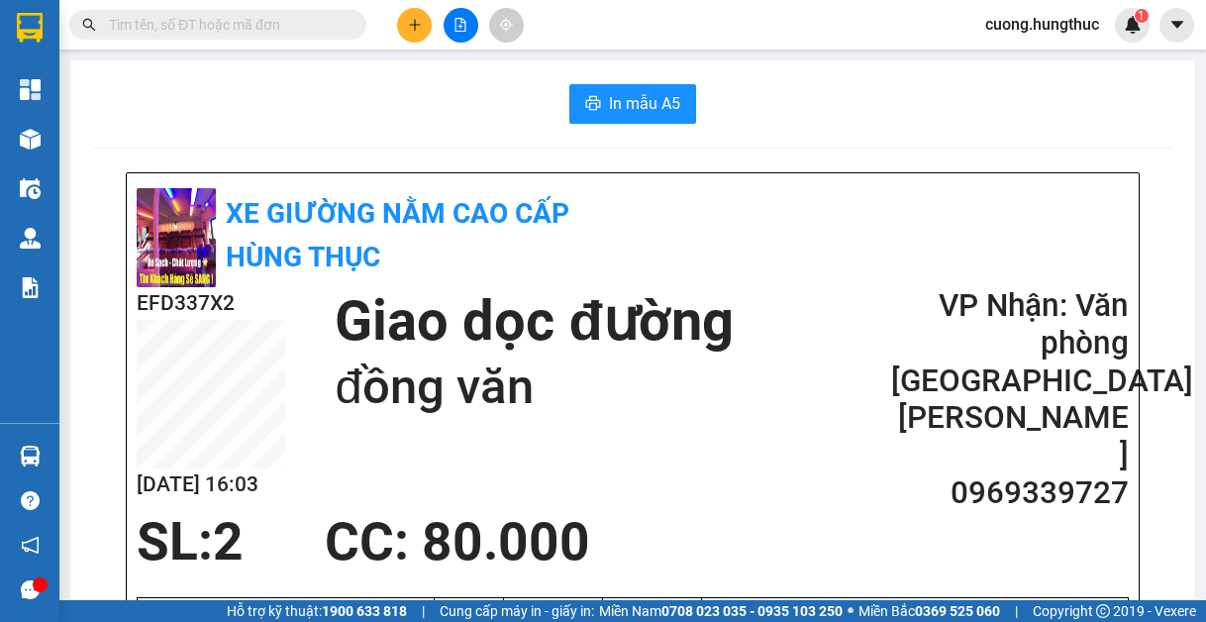
click at [656, 105] on span "In mẫu A5" at bounding box center [644, 103] width 71 height 25
click at [424, 33] on button at bounding box center [414, 25] width 35 height 35
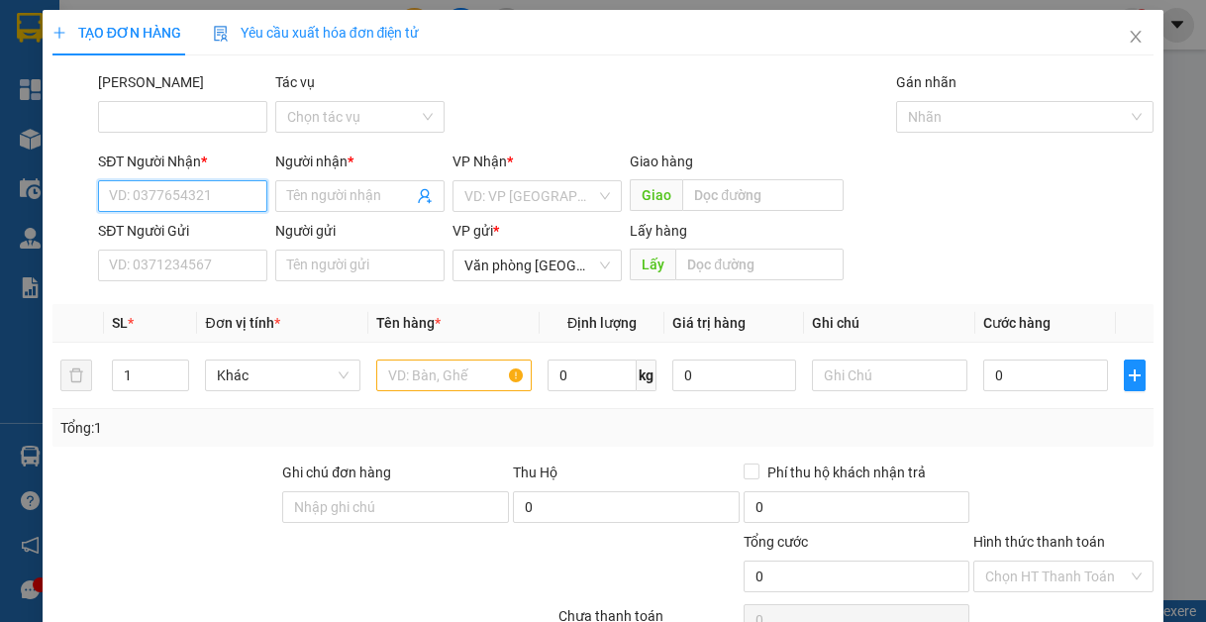
click at [201, 192] on input "SĐT Người Nhận *" at bounding box center [182, 196] width 169 height 32
click at [128, 240] on div "0904589588 - QT tú anh" at bounding box center [184, 236] width 150 height 22
type input "0904589588"
type input "QT tú anh"
type input "0904589588"
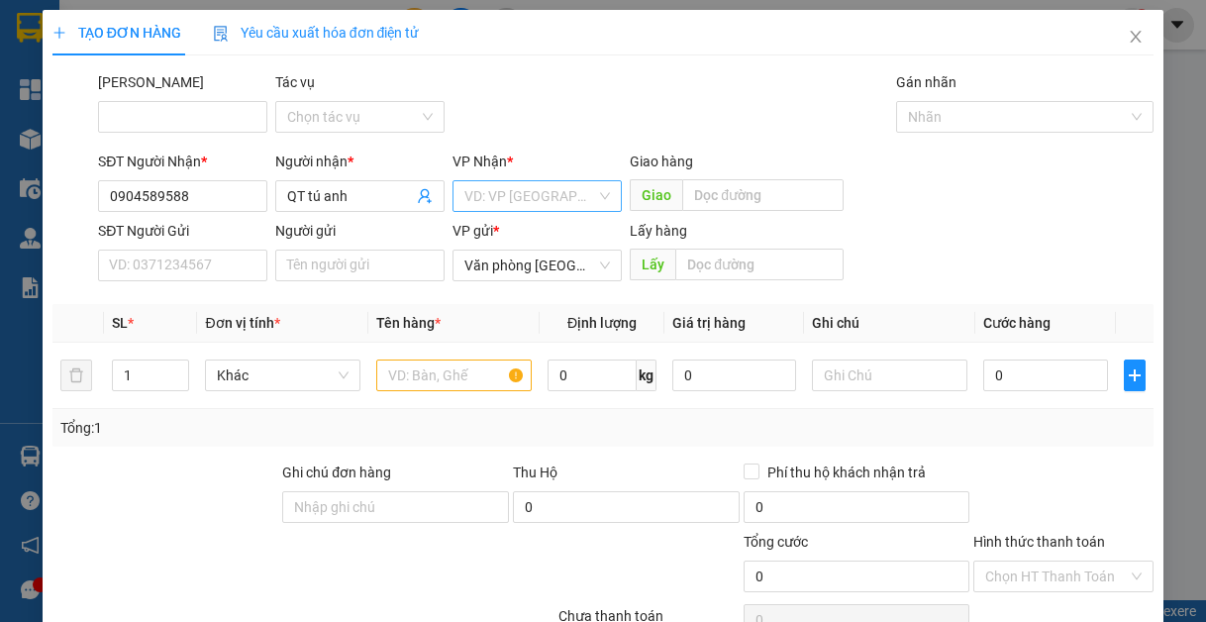
click at [478, 194] on input "search" at bounding box center [530, 196] width 132 height 30
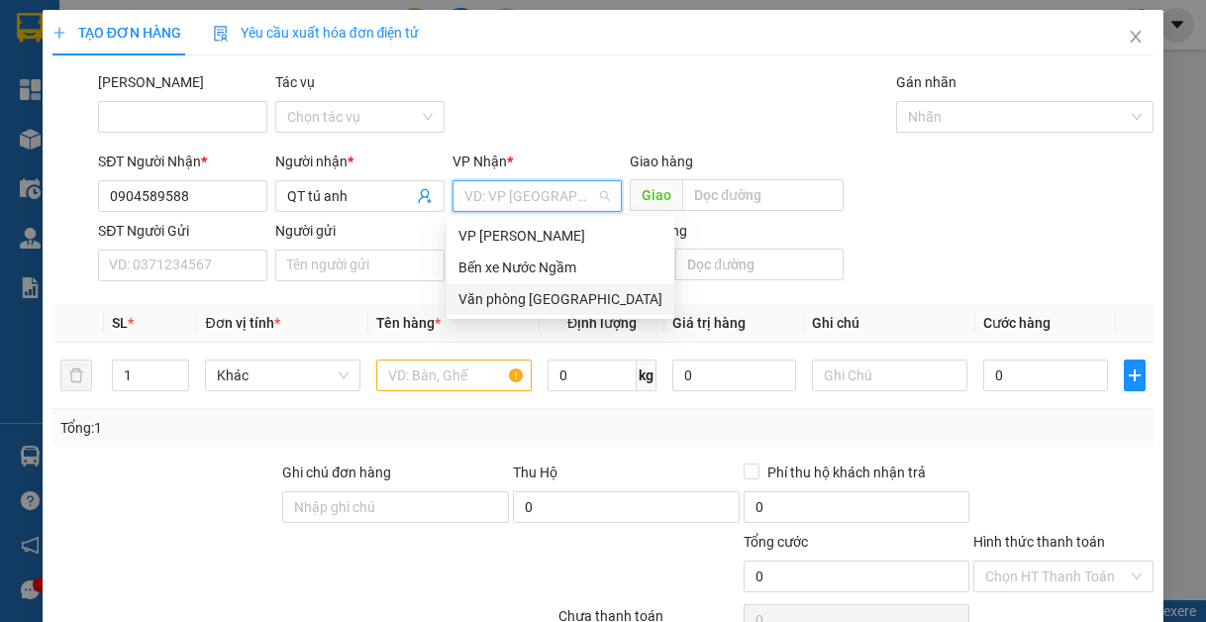
click at [525, 286] on div "Văn phòng [GEOGRAPHIC_DATA]" at bounding box center [561, 299] width 228 height 32
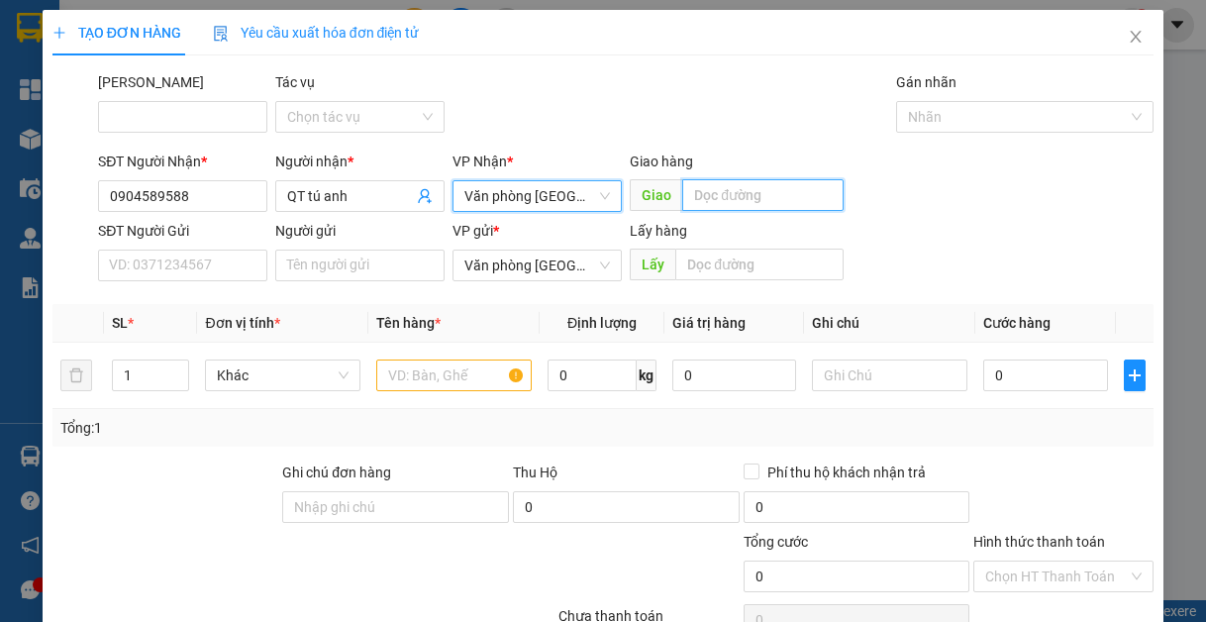
click at [737, 198] on input "text" at bounding box center [762, 195] width 161 height 32
type input "lạt"
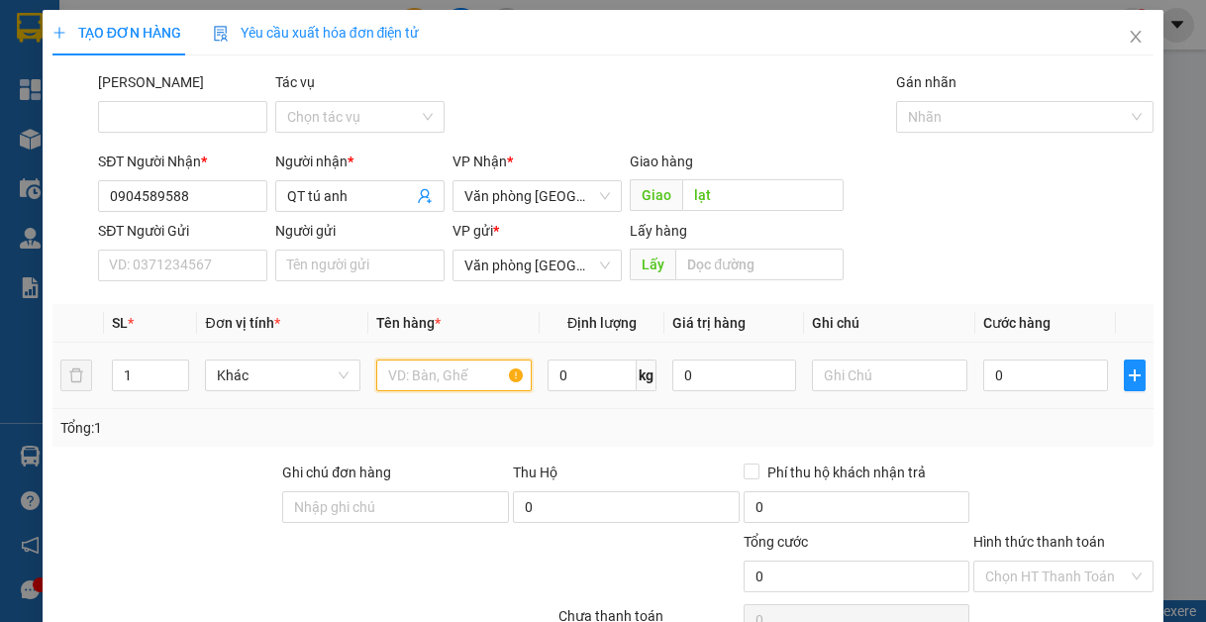
click at [444, 366] on input "text" at bounding box center [453, 376] width 155 height 32
type input "1"
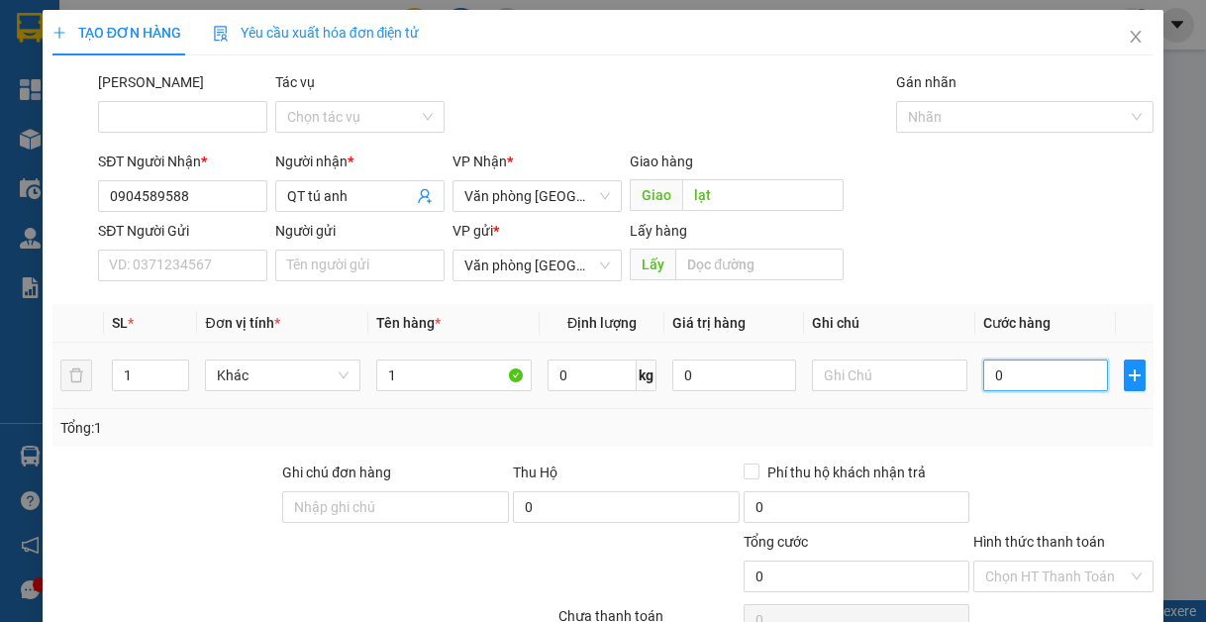
click at [1045, 380] on input "0" at bounding box center [1045, 376] width 124 height 32
type input "5"
type input "50"
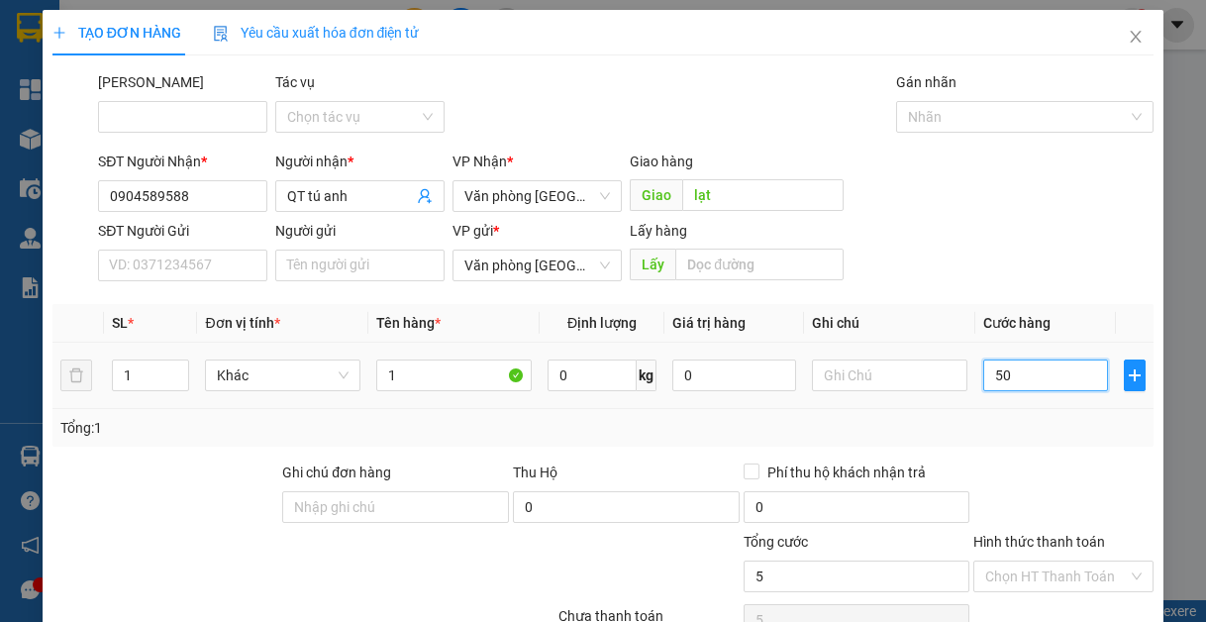
type input "50"
type input "500"
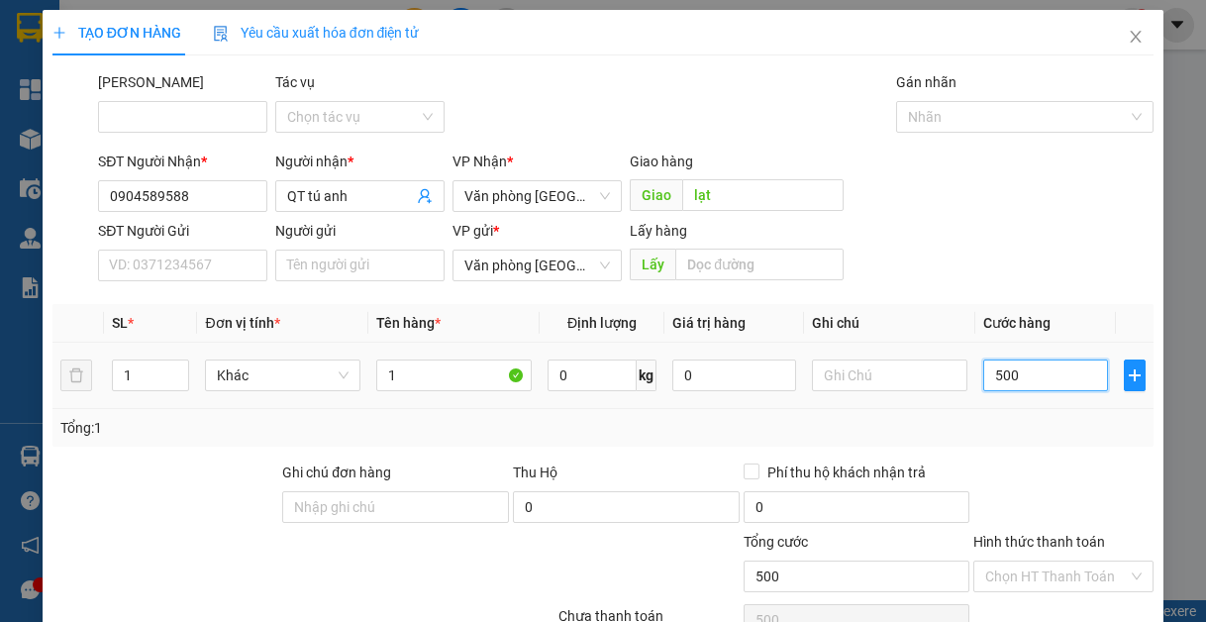
type input "5.000"
type input "50.000"
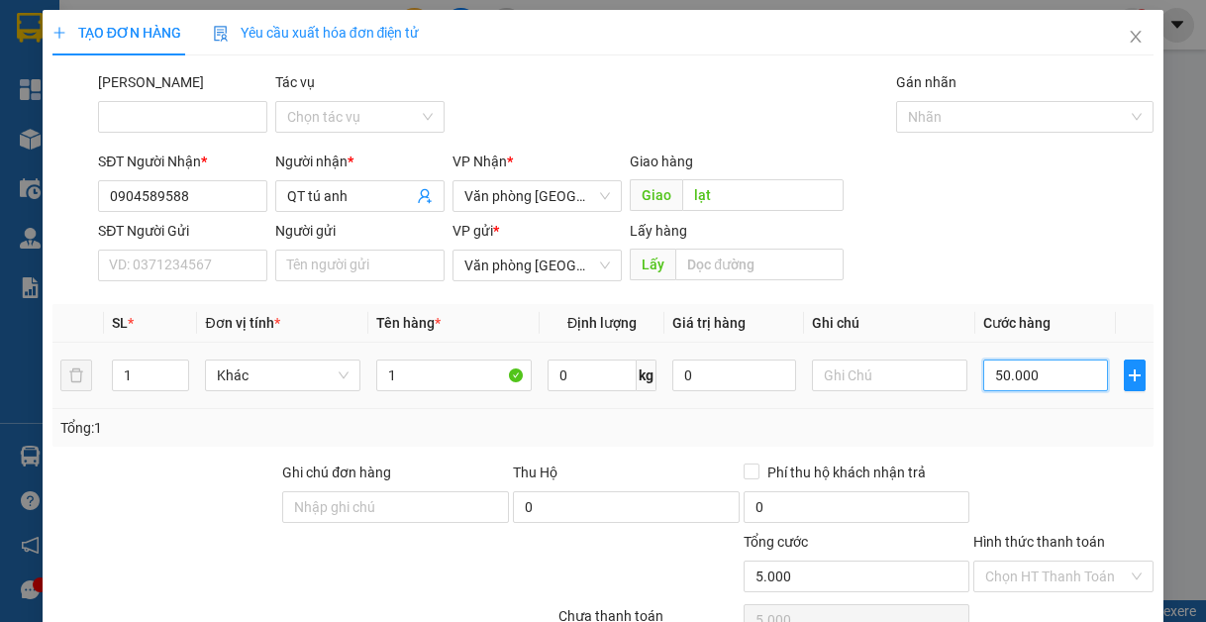
type input "50.000"
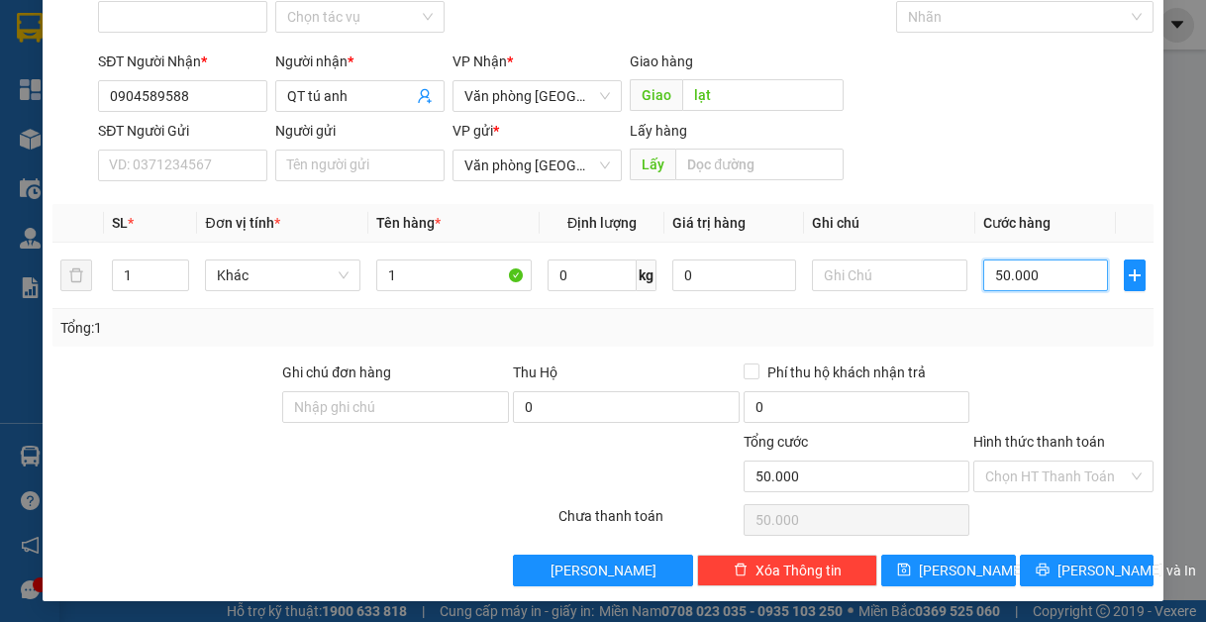
scroll to position [103, 0]
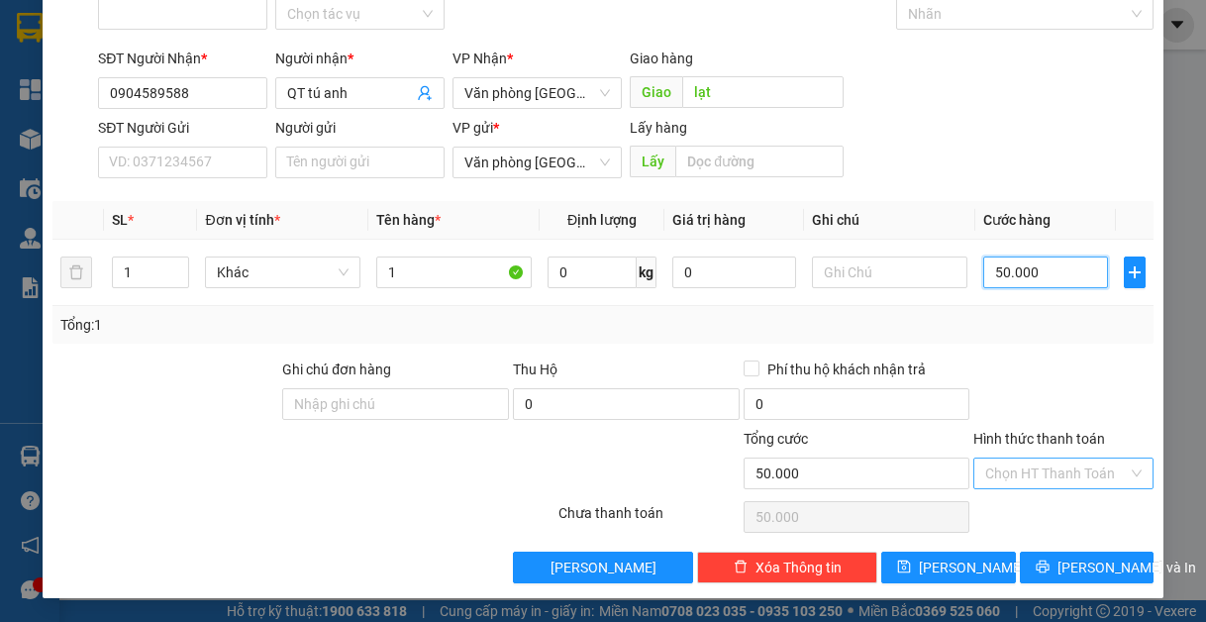
type input "50.000"
click at [1073, 462] on input "Hình thức thanh toán" at bounding box center [1056, 474] width 143 height 30
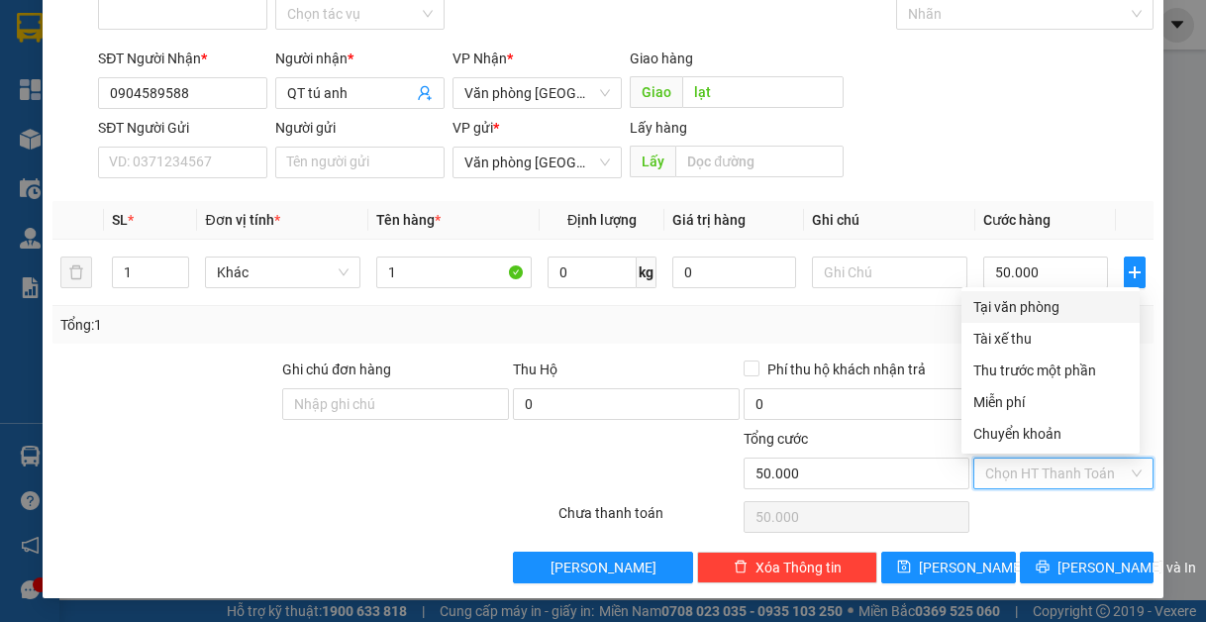
click at [1053, 300] on div "Tại văn phòng" at bounding box center [1051, 307] width 154 height 22
type input "0"
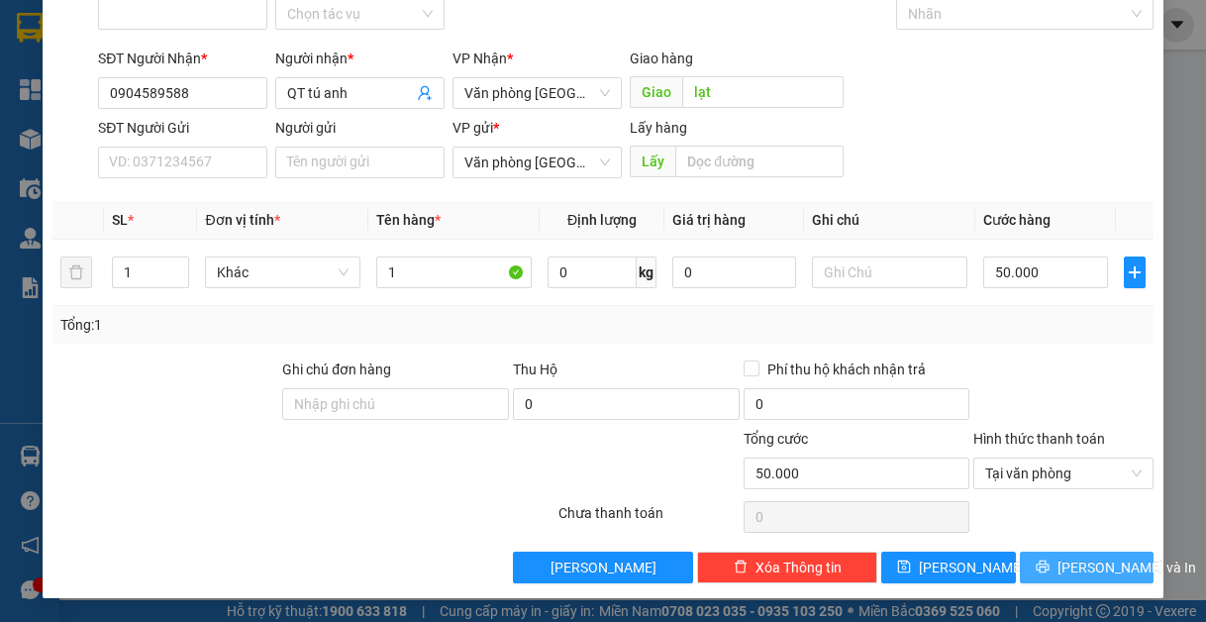
click at [1061, 566] on span "[PERSON_NAME] và In" at bounding box center [1127, 568] width 139 height 22
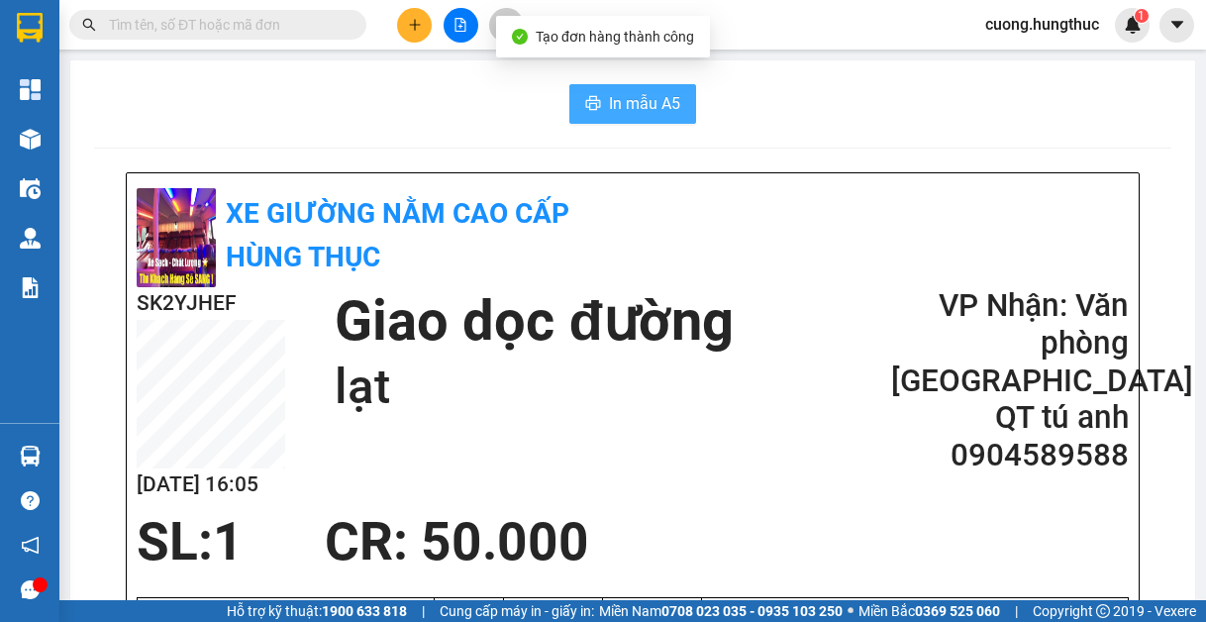
click at [609, 103] on span "In mẫu A5" at bounding box center [644, 103] width 71 height 25
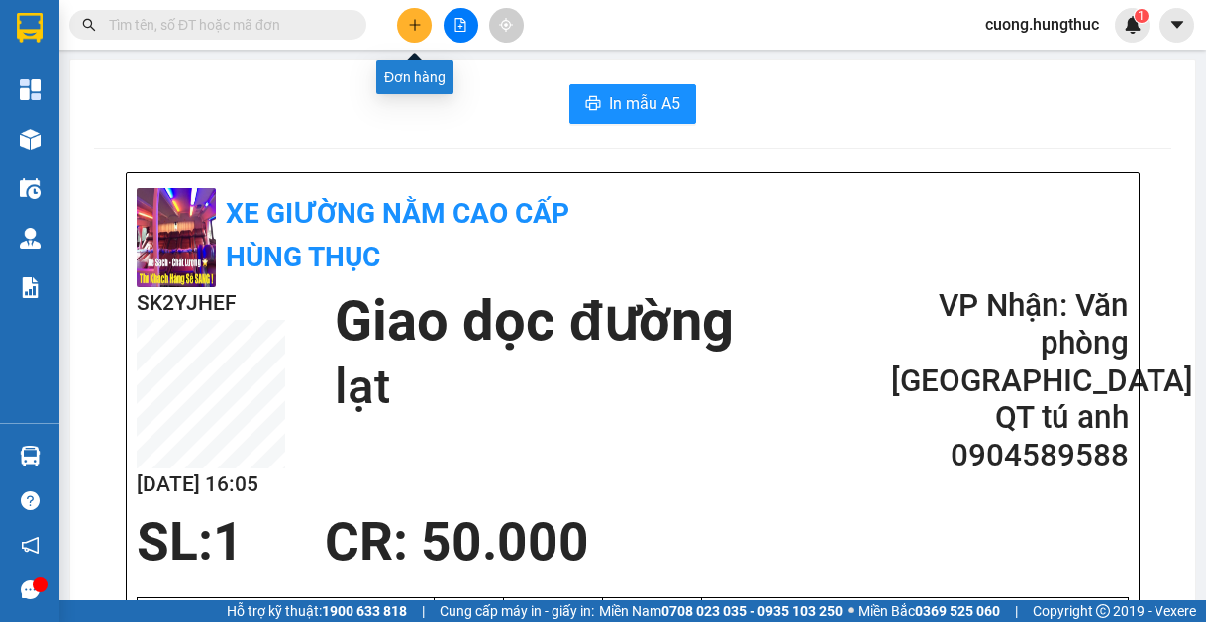
click at [410, 30] on icon "plus" at bounding box center [415, 25] width 14 height 14
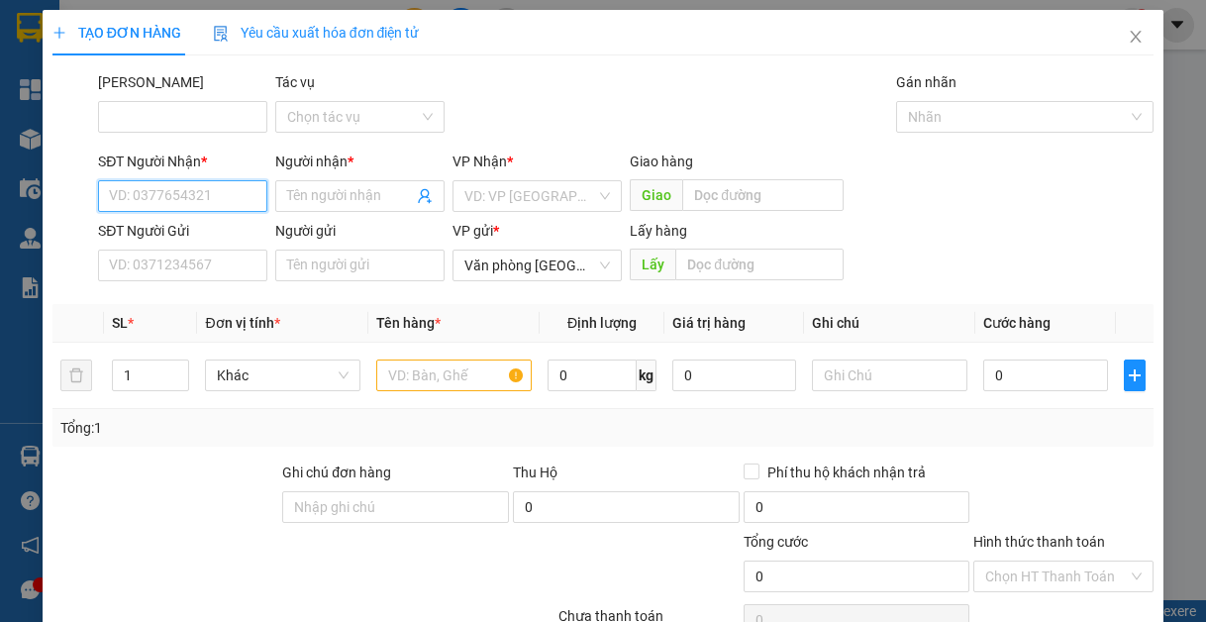
click at [193, 203] on input "SĐT Người Nhận *" at bounding box center [182, 196] width 169 height 32
click at [186, 240] on div "0348191293 - anh đạt" at bounding box center [181, 236] width 144 height 22
type input "0348191293"
type input "anh đạt"
type input "0348191293"
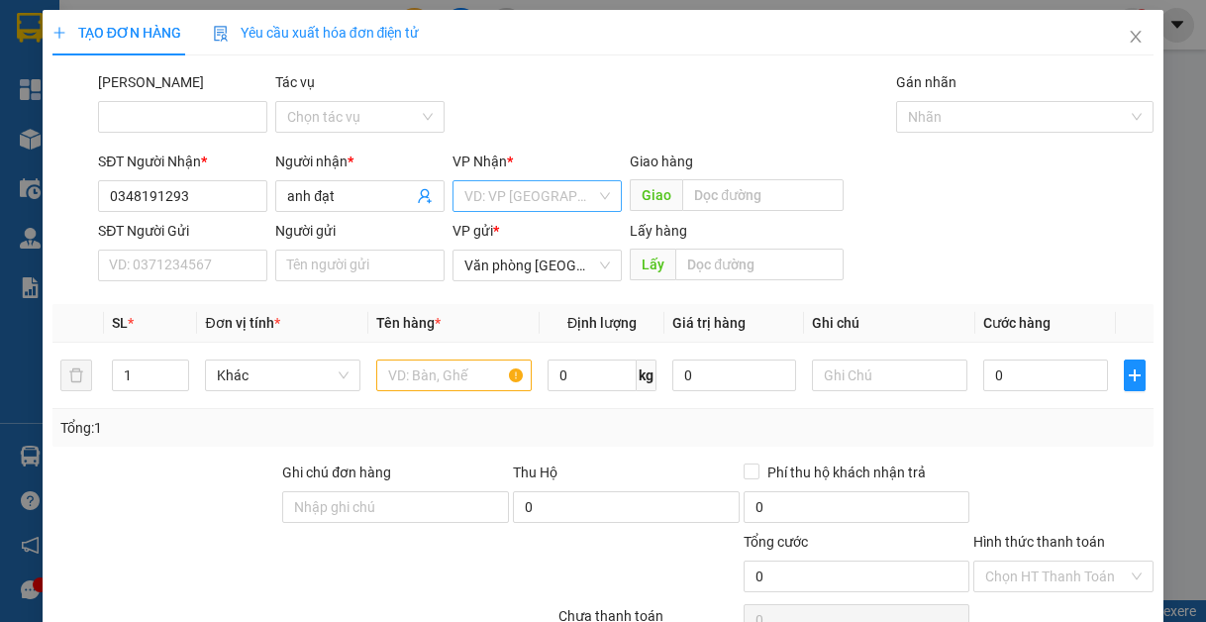
click at [488, 194] on input "search" at bounding box center [530, 196] width 132 height 30
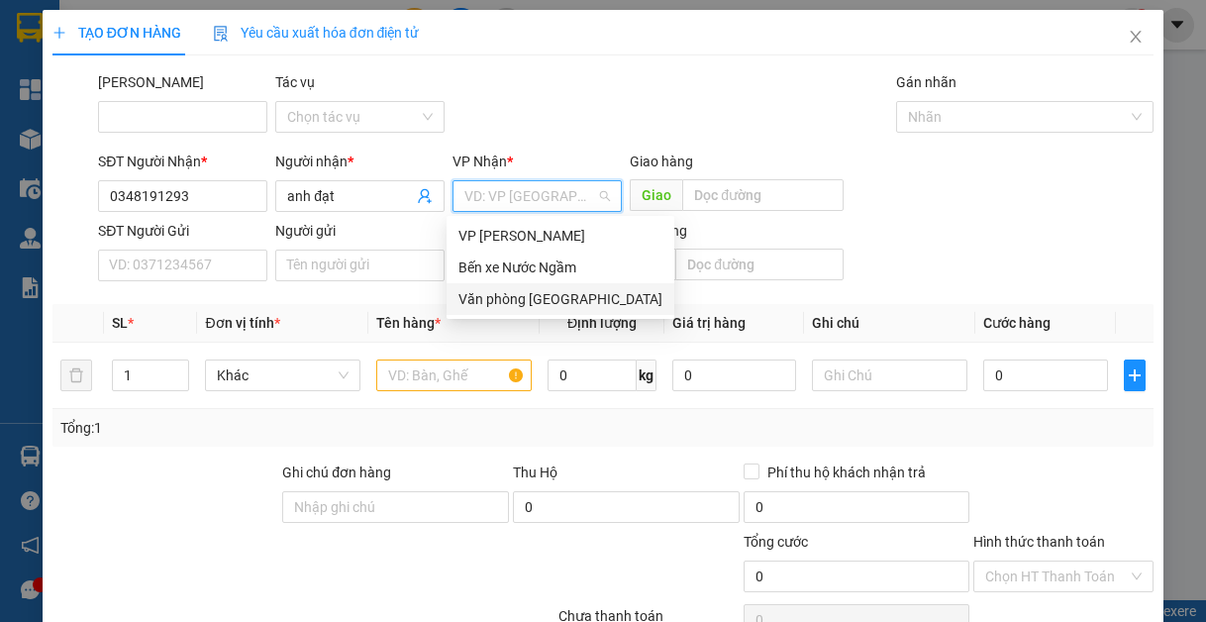
click at [484, 298] on div "Văn phòng [GEOGRAPHIC_DATA]" at bounding box center [561, 299] width 204 height 22
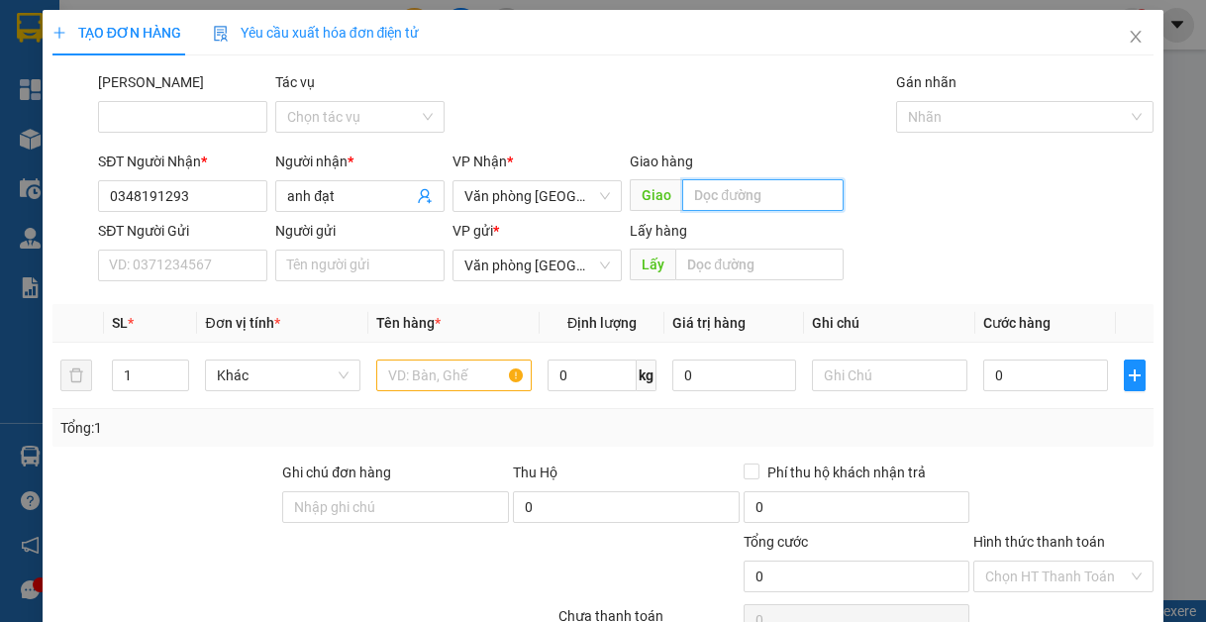
click at [708, 182] on input "text" at bounding box center [762, 195] width 161 height 32
type input "lạt"
click at [148, 373] on input "1" at bounding box center [150, 375] width 75 height 30
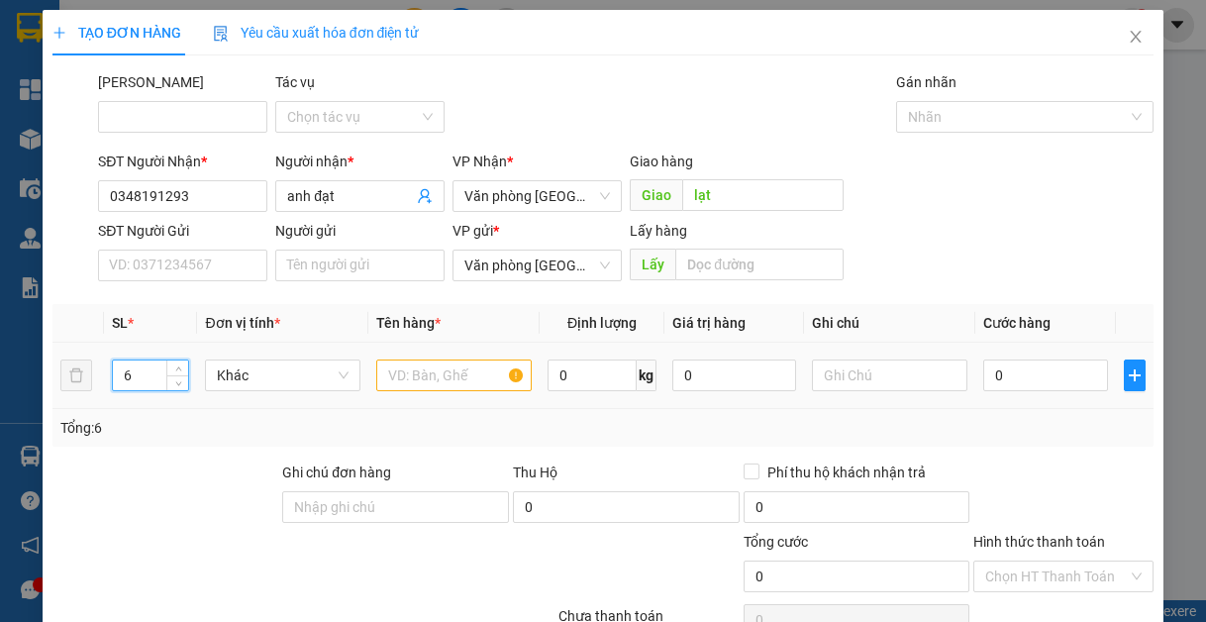
type input "6"
click at [479, 385] on input "text" at bounding box center [453, 376] width 155 height 32
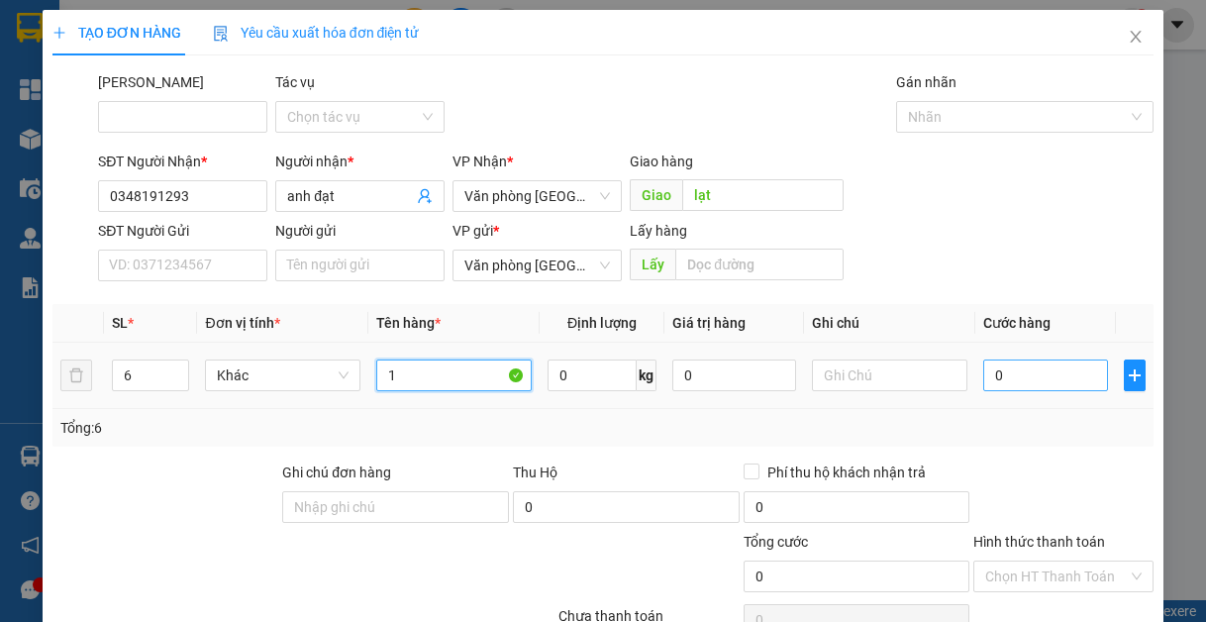
type input "1"
click at [1021, 379] on input "0" at bounding box center [1045, 376] width 124 height 32
type input "3"
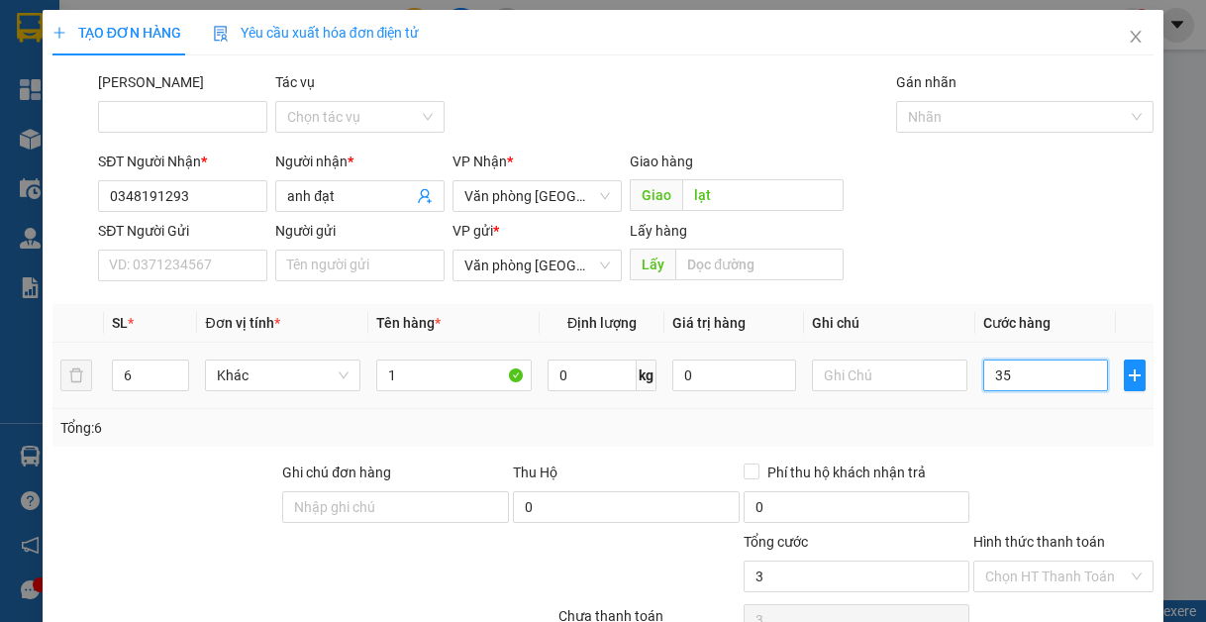
type input "356"
type input "3.560"
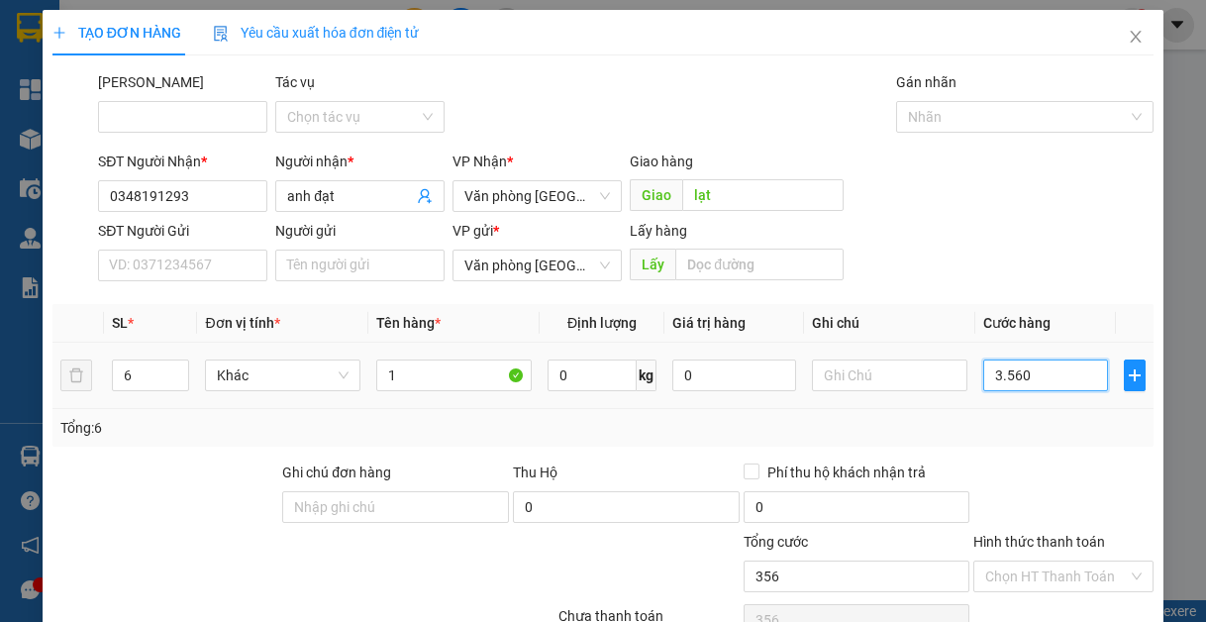
type input "3.560"
type input "356.002"
type input "35.600"
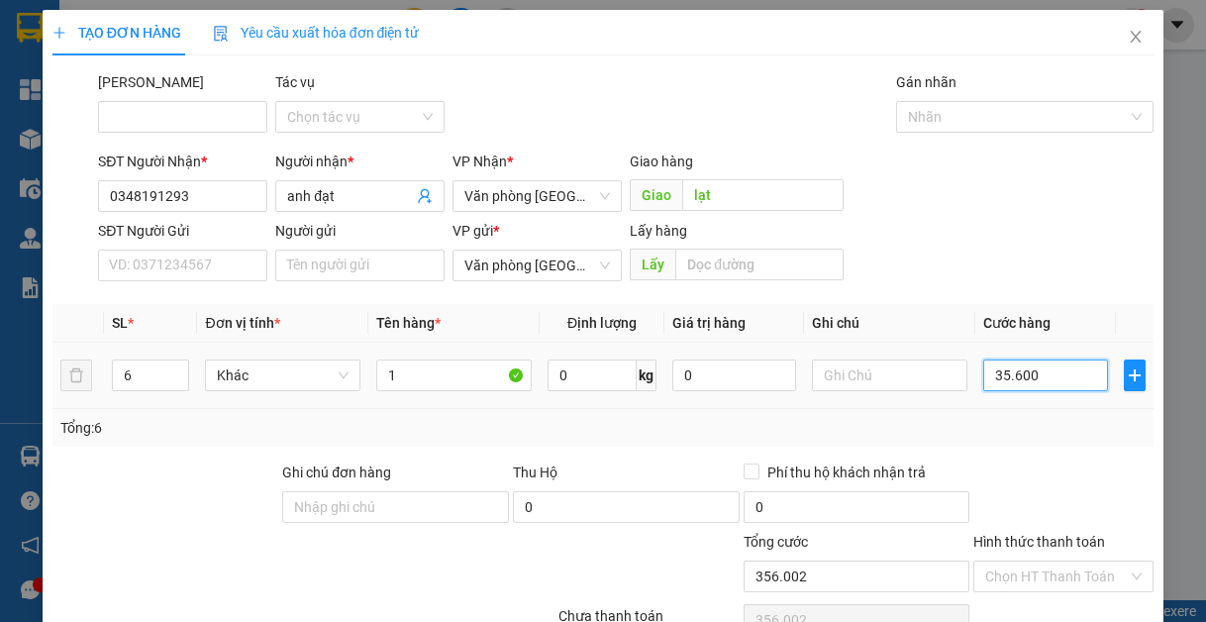
type input "35.600"
type input "3.560"
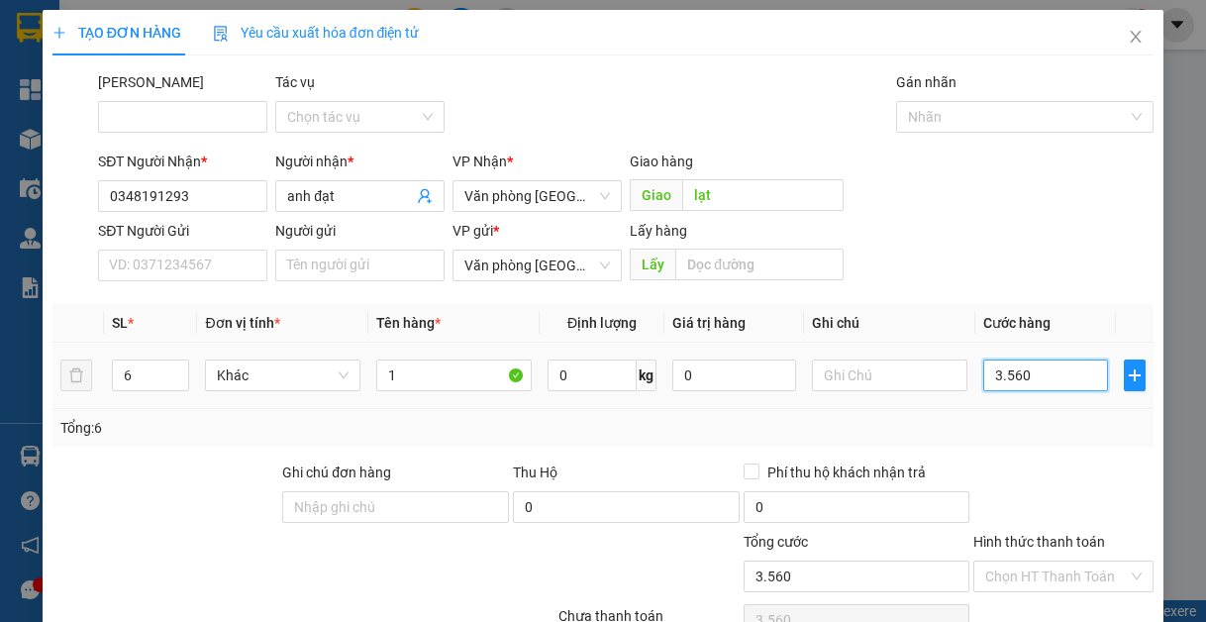
type input "356"
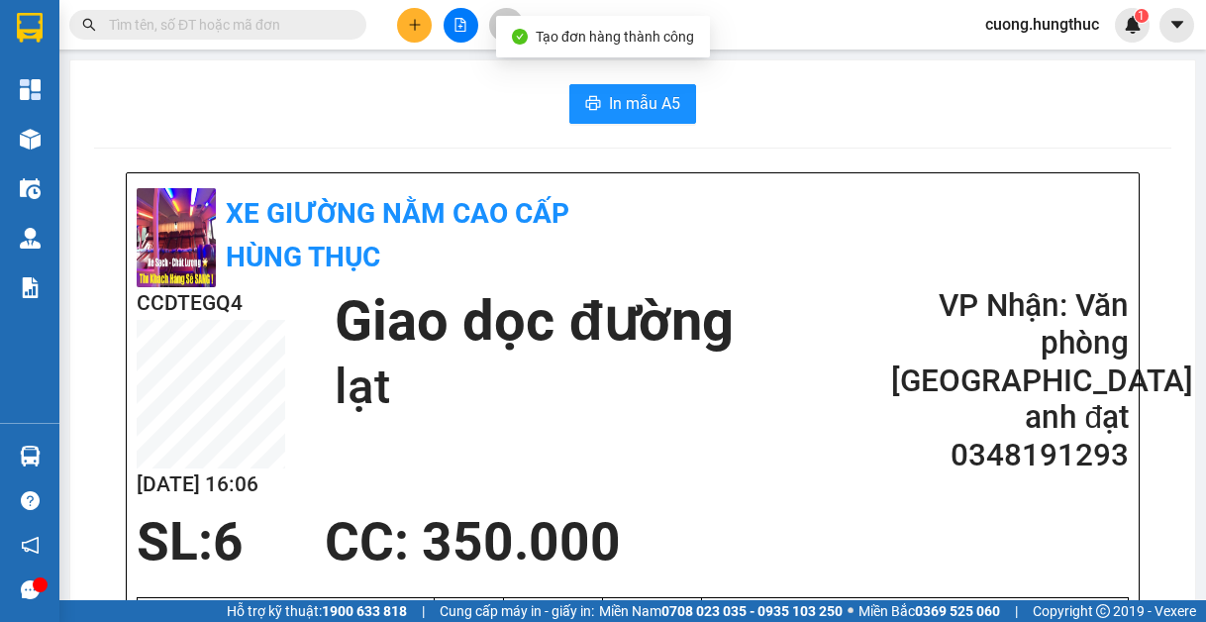
click at [654, 104] on span "In mẫu A5" at bounding box center [644, 103] width 71 height 25
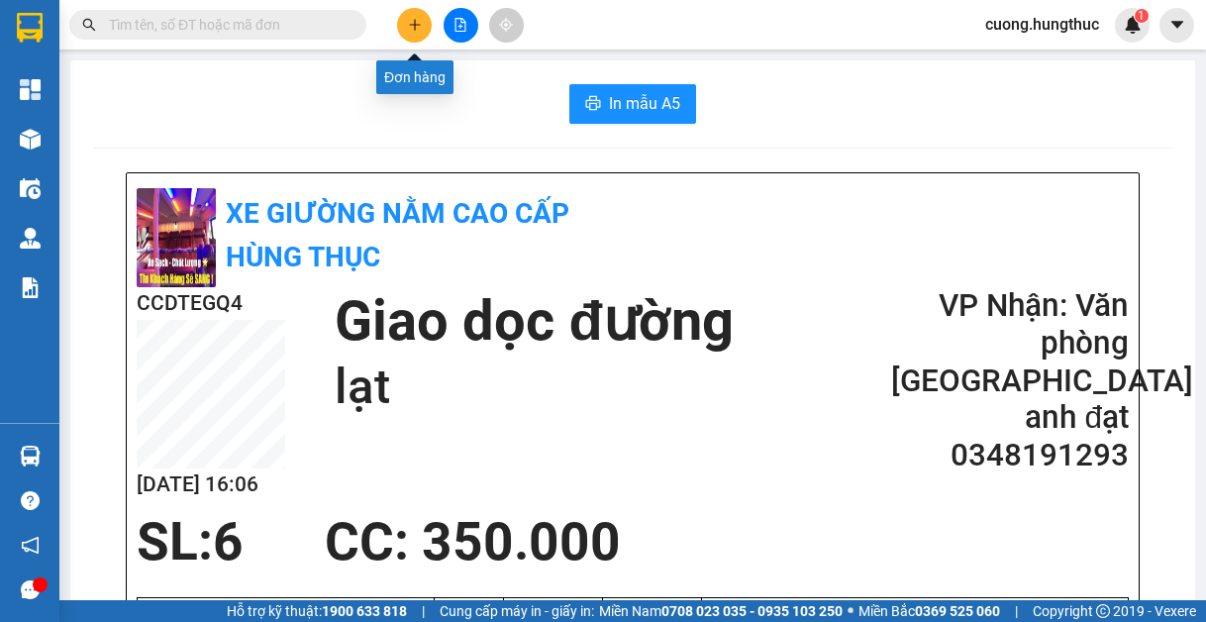
click at [410, 26] on icon "plus" at bounding box center [415, 25] width 14 height 14
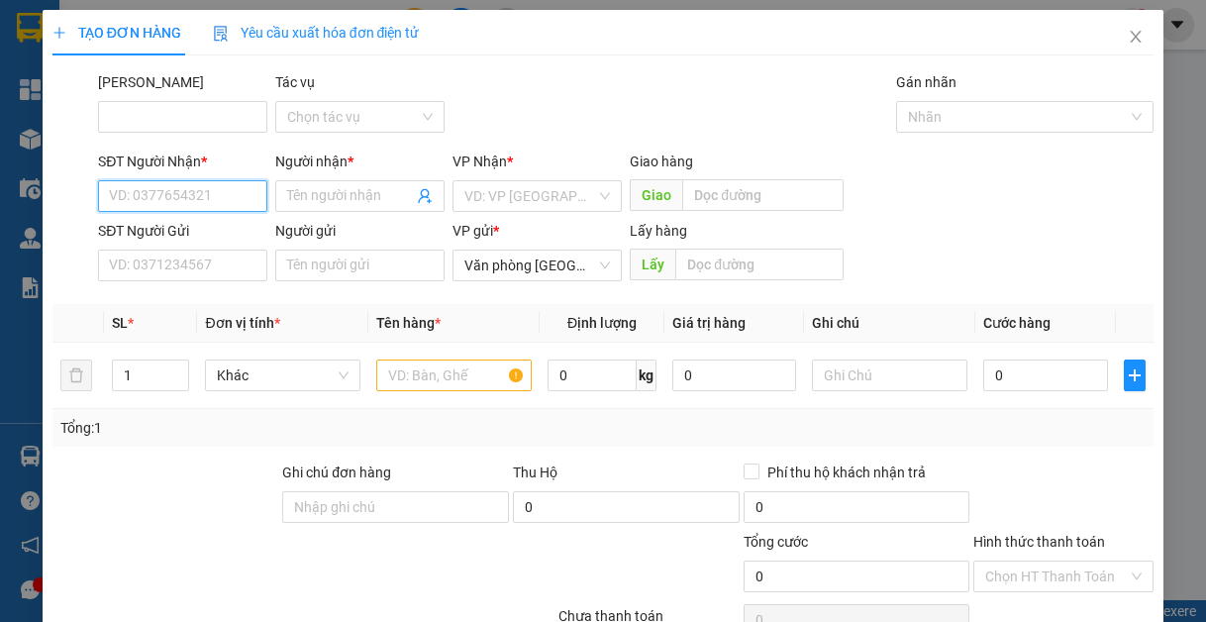
click at [175, 207] on input "SĐT Người Nhận *" at bounding box center [182, 196] width 169 height 32
click at [158, 245] on div "0943136668 - Đồng điện" at bounding box center [185, 236] width 152 height 22
type input "0943136668"
type input "Đồng điện"
type input "0943136668"
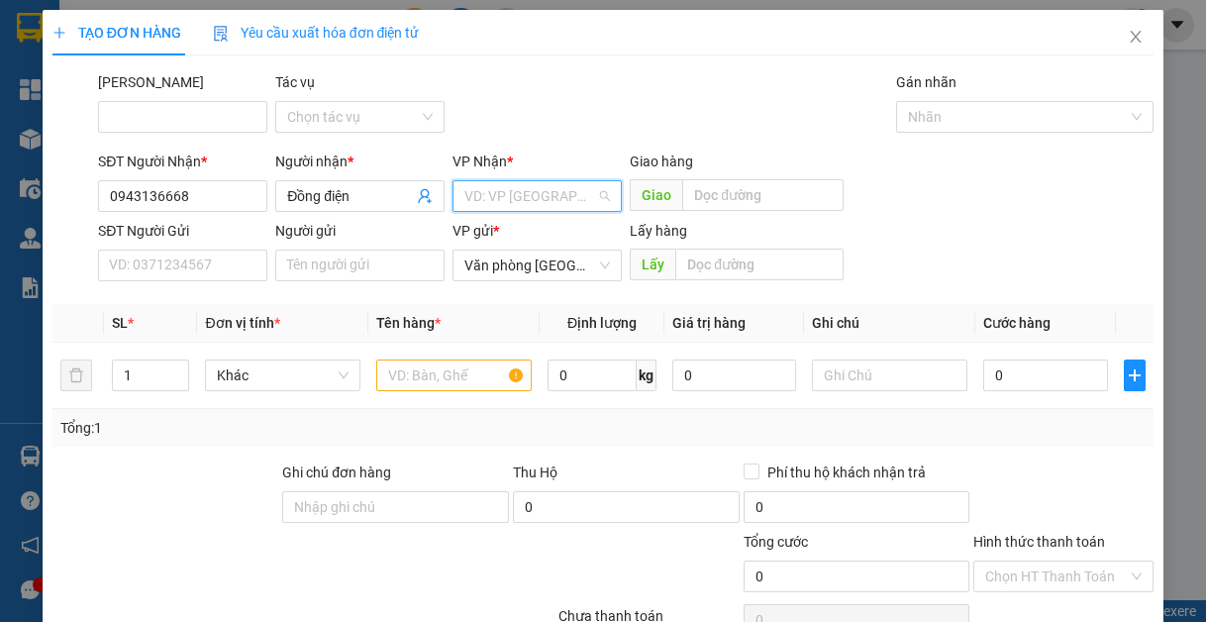
click at [478, 192] on input "search" at bounding box center [530, 196] width 132 height 30
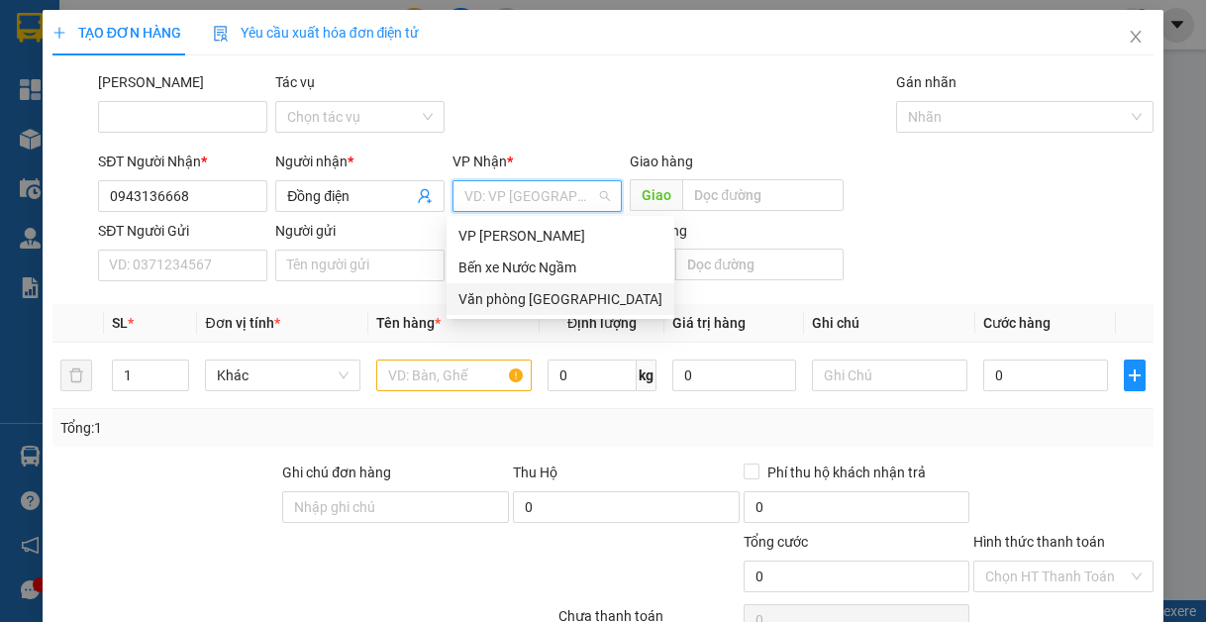
click at [541, 301] on div "Văn phòng [GEOGRAPHIC_DATA]" at bounding box center [561, 299] width 204 height 22
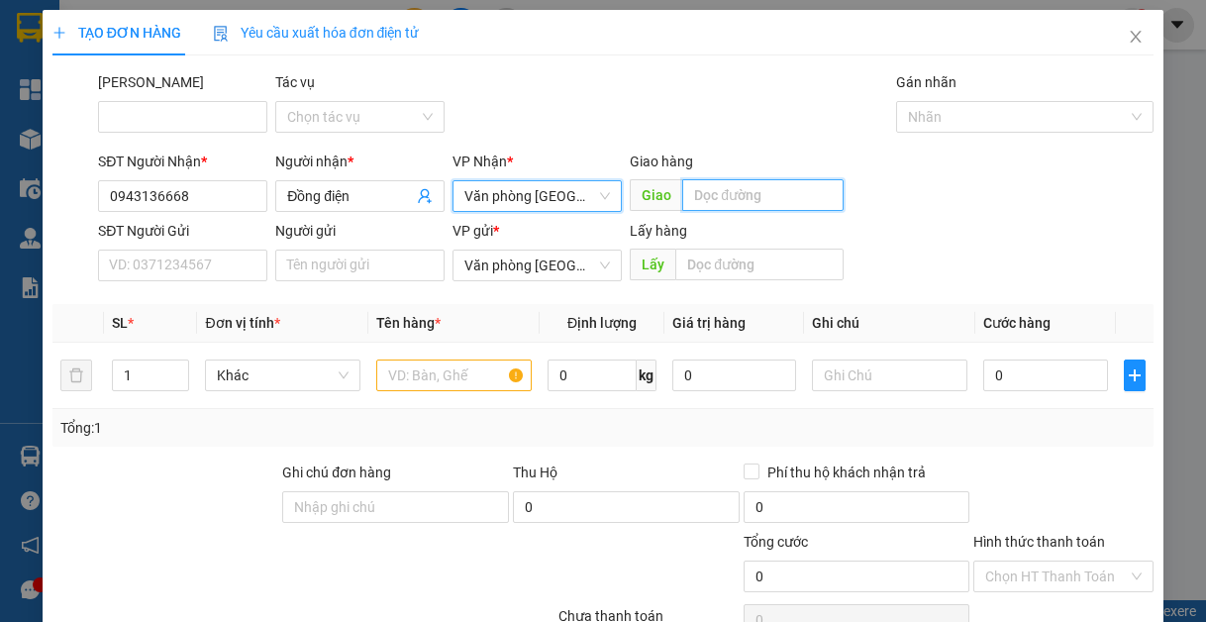
click at [737, 186] on input "text" at bounding box center [762, 195] width 161 height 32
type input "lạt"
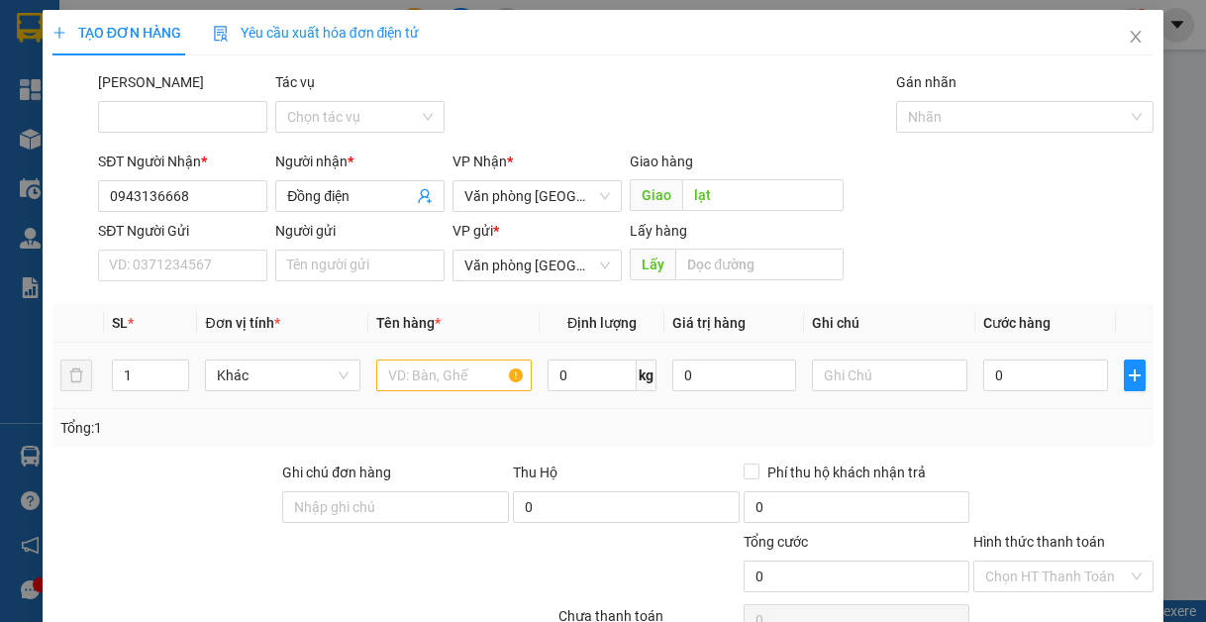
click at [466, 391] on div at bounding box center [453, 376] width 155 height 40
click at [470, 376] on input "text" at bounding box center [453, 376] width 155 height 32
type input "1"
click at [1016, 381] on input "0" at bounding box center [1045, 376] width 124 height 32
type input "5"
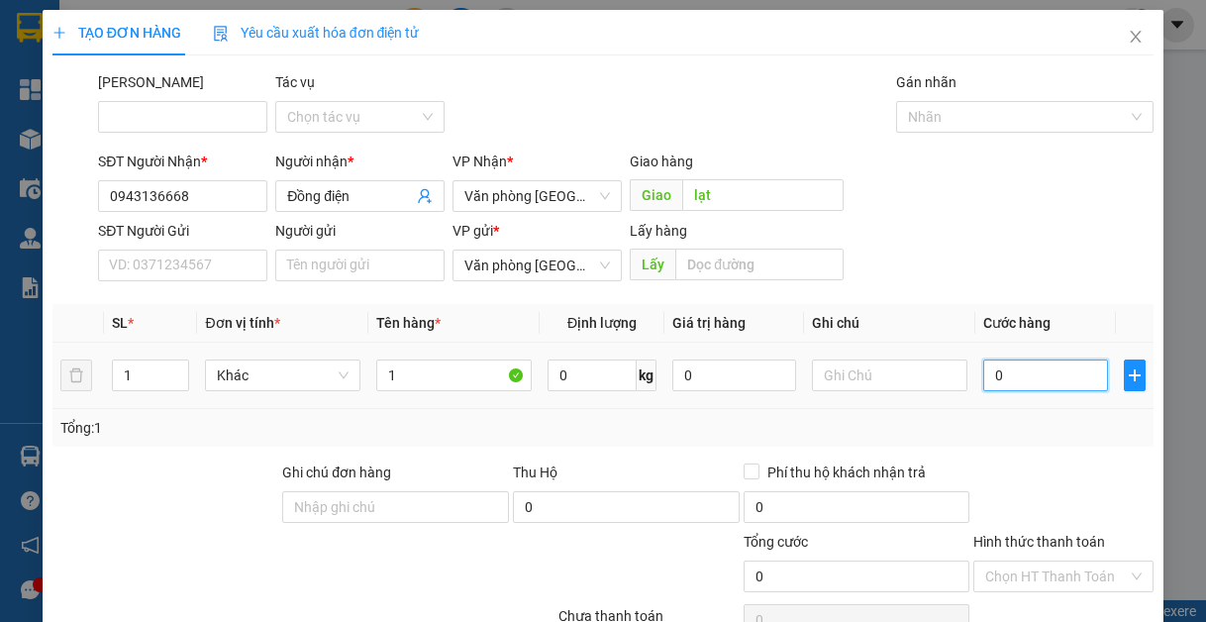
type input "5"
type input "50"
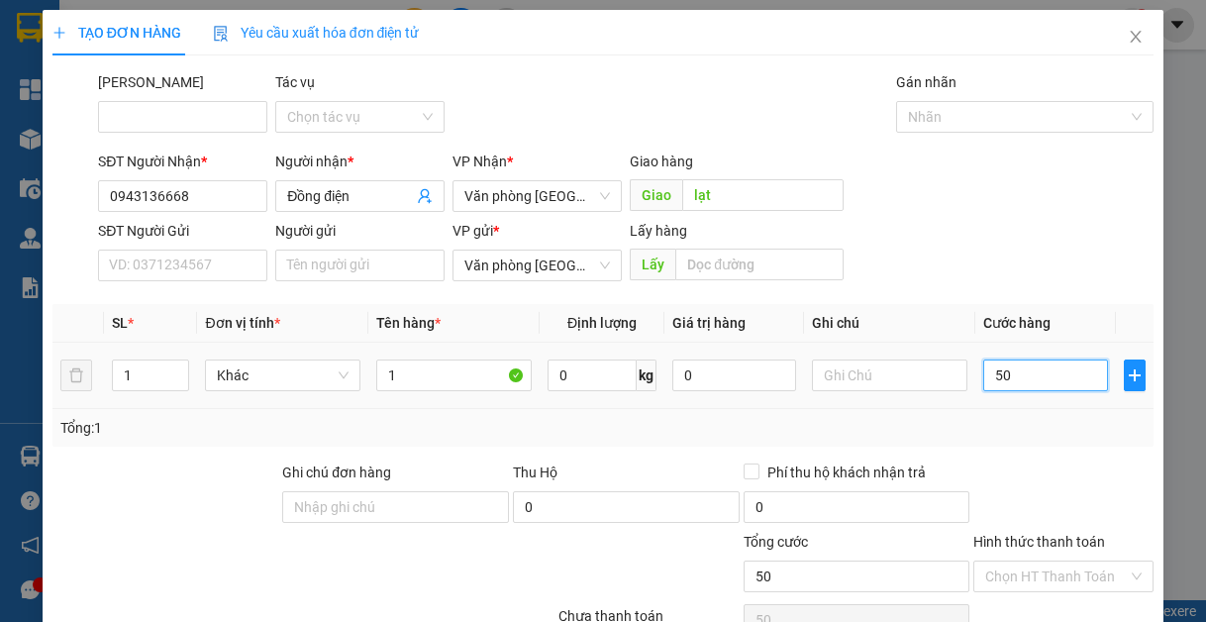
type input "500"
type input "5.000"
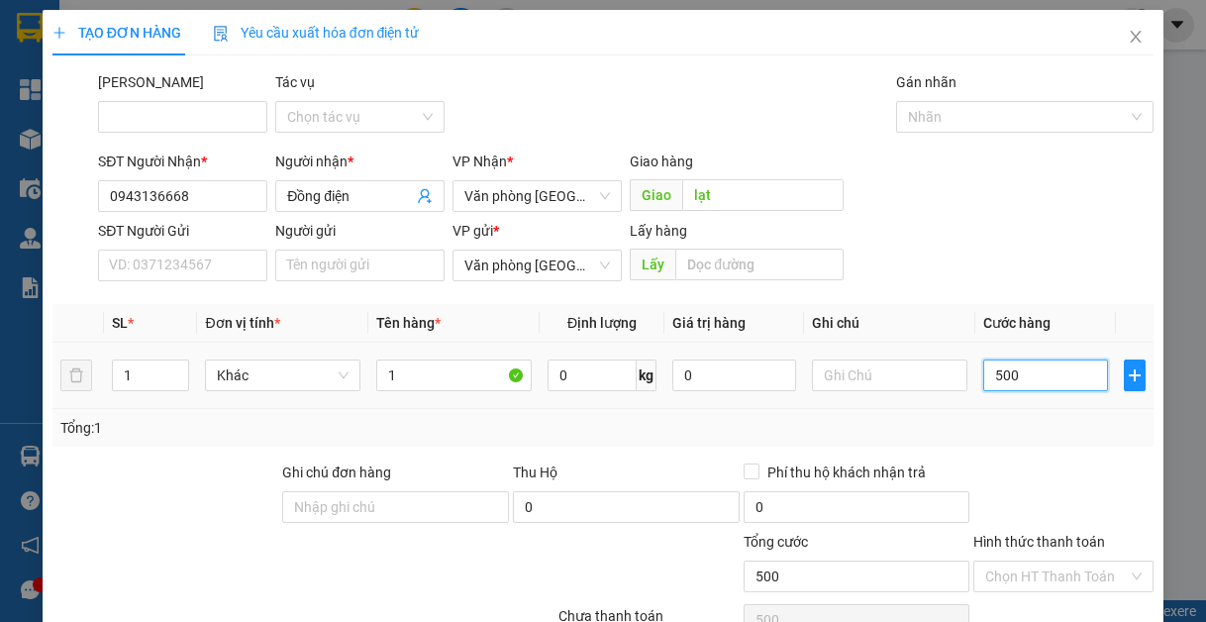
type input "5.000"
type input "50.000"
click at [1046, 548] on div "Transit Pickup Surcharge Ids Transit Deliver Surcharge Ids Transit Deliver Surc…" at bounding box center [603, 378] width 1102 height 615
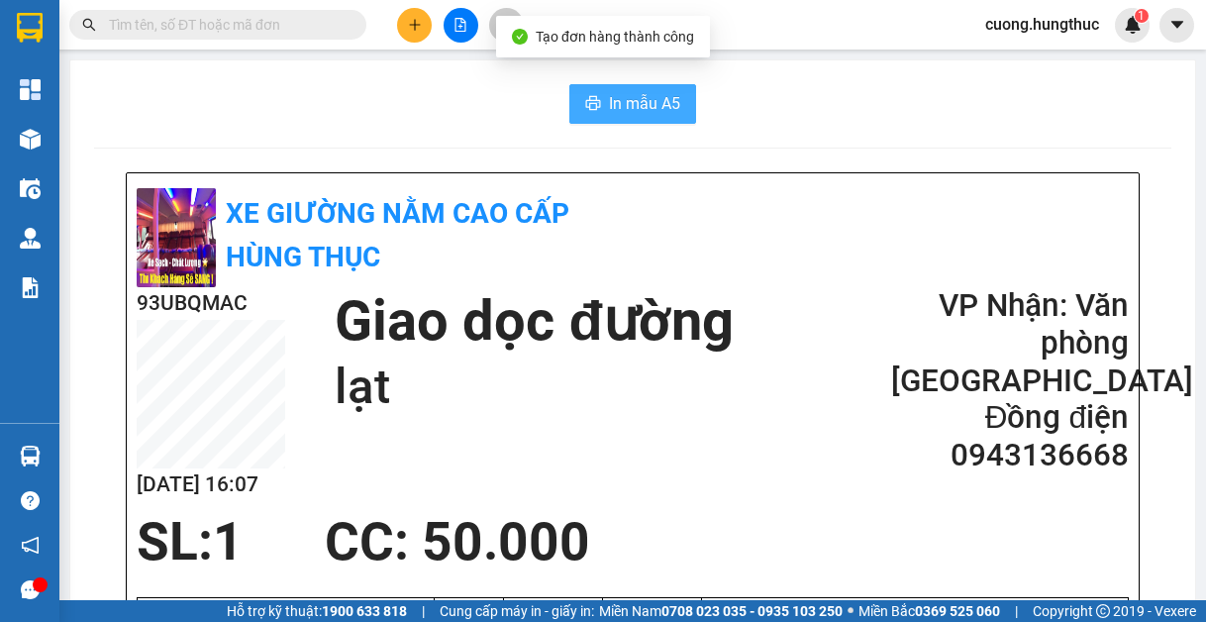
click at [625, 110] on span "In mẫu A5" at bounding box center [644, 103] width 71 height 25
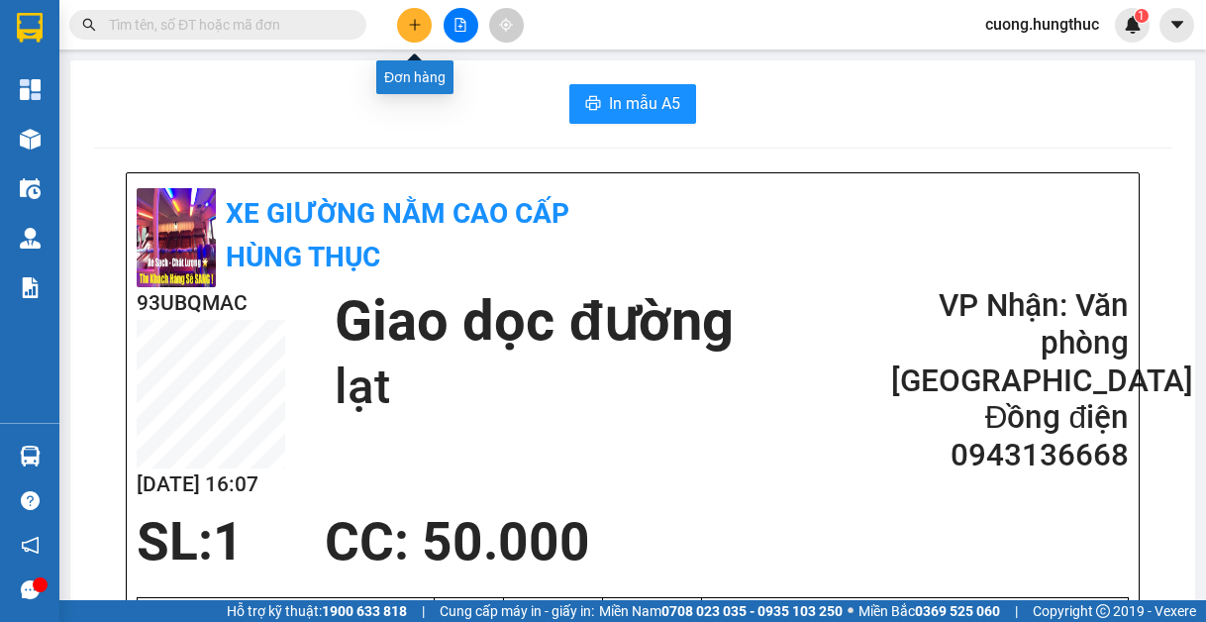
click at [406, 19] on button at bounding box center [414, 25] width 35 height 35
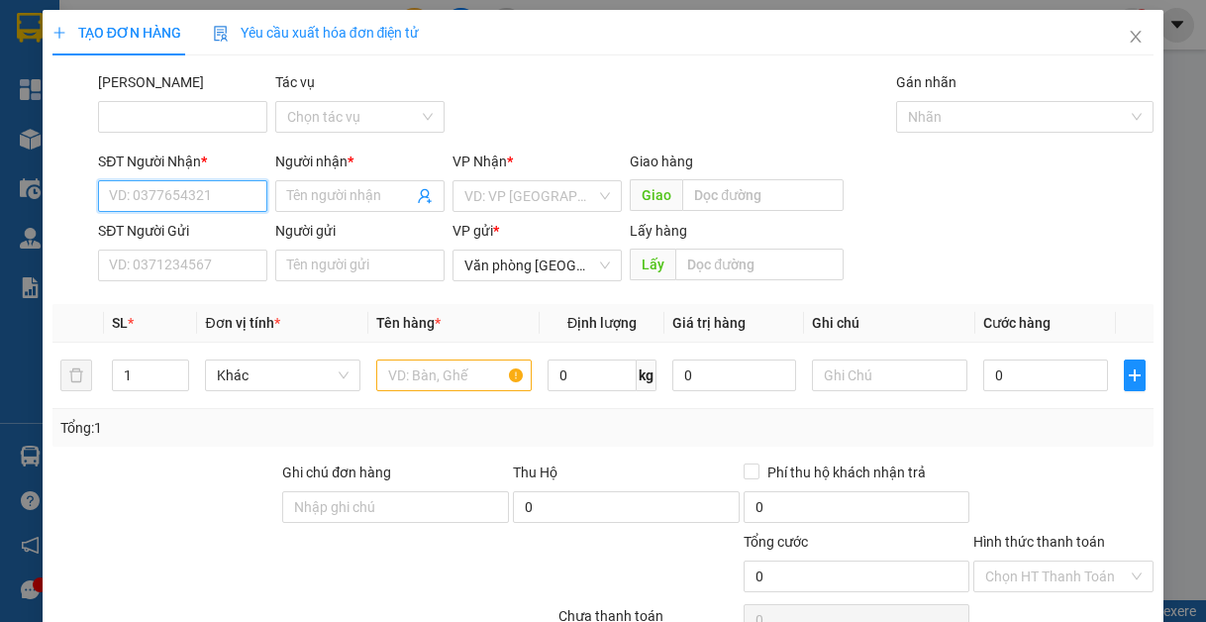
click at [181, 196] on input "SĐT Người Nhận *" at bounding box center [182, 196] width 169 height 32
click at [283, 247] on div "0326764547 - [PERSON_NAME]" at bounding box center [206, 236] width 219 height 32
type input "0326764547"
type input "[PERSON_NAME]"
type input "0326764547"
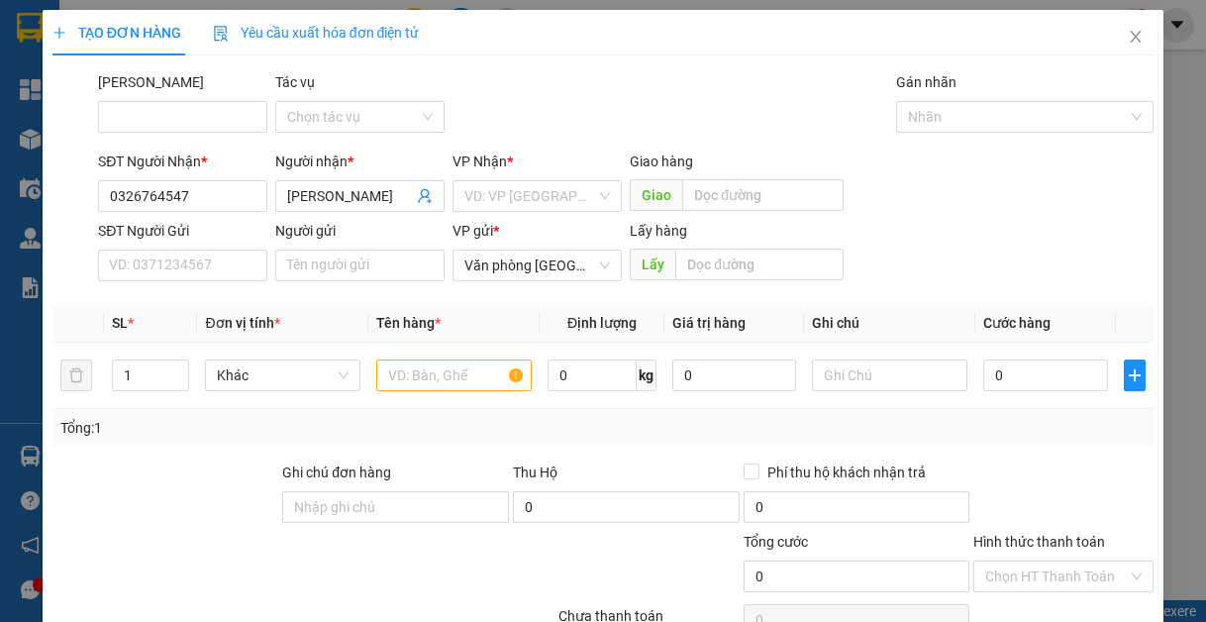
click at [509, 173] on div "VP Nhận * VD: VP [GEOGRAPHIC_DATA]" at bounding box center [537, 185] width 169 height 69
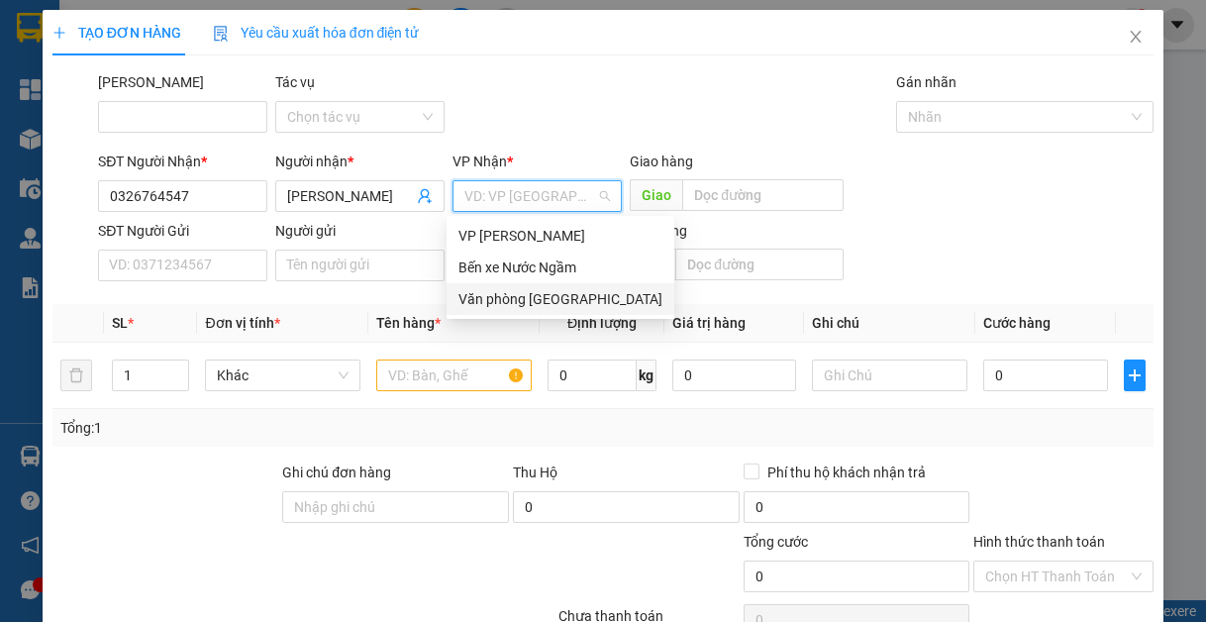
click at [555, 287] on div "Văn phòng [GEOGRAPHIC_DATA]" at bounding box center [561, 299] width 228 height 32
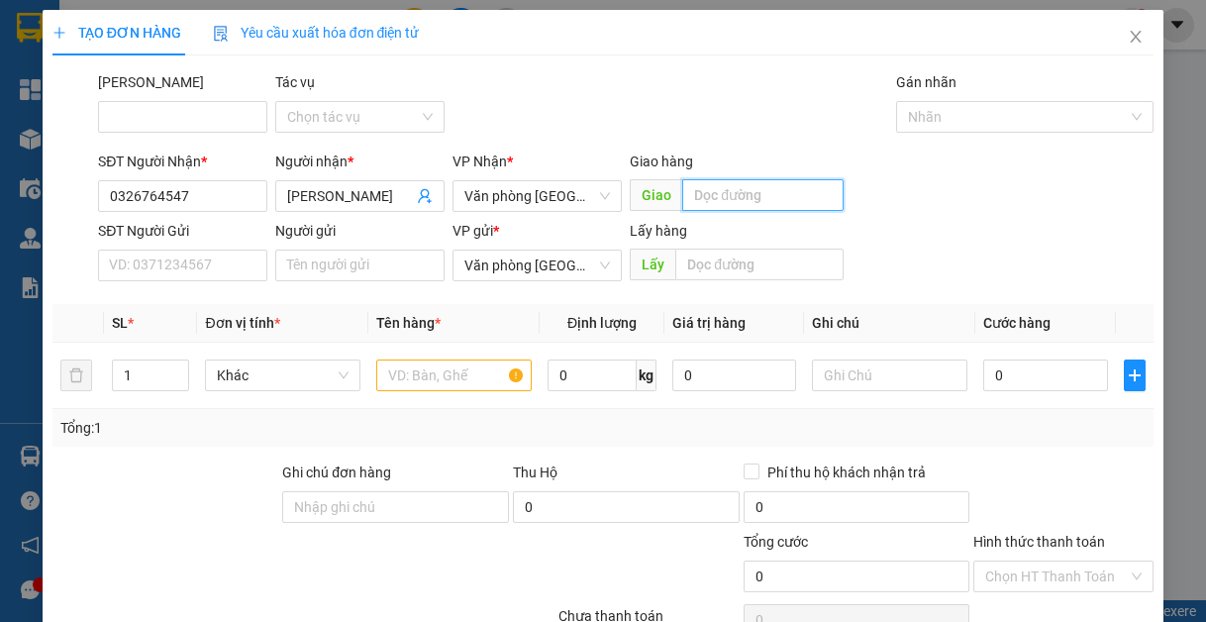
click at [715, 186] on input "text" at bounding box center [762, 195] width 161 height 32
type input "lạt"
click at [446, 381] on input "text" at bounding box center [453, 376] width 155 height 32
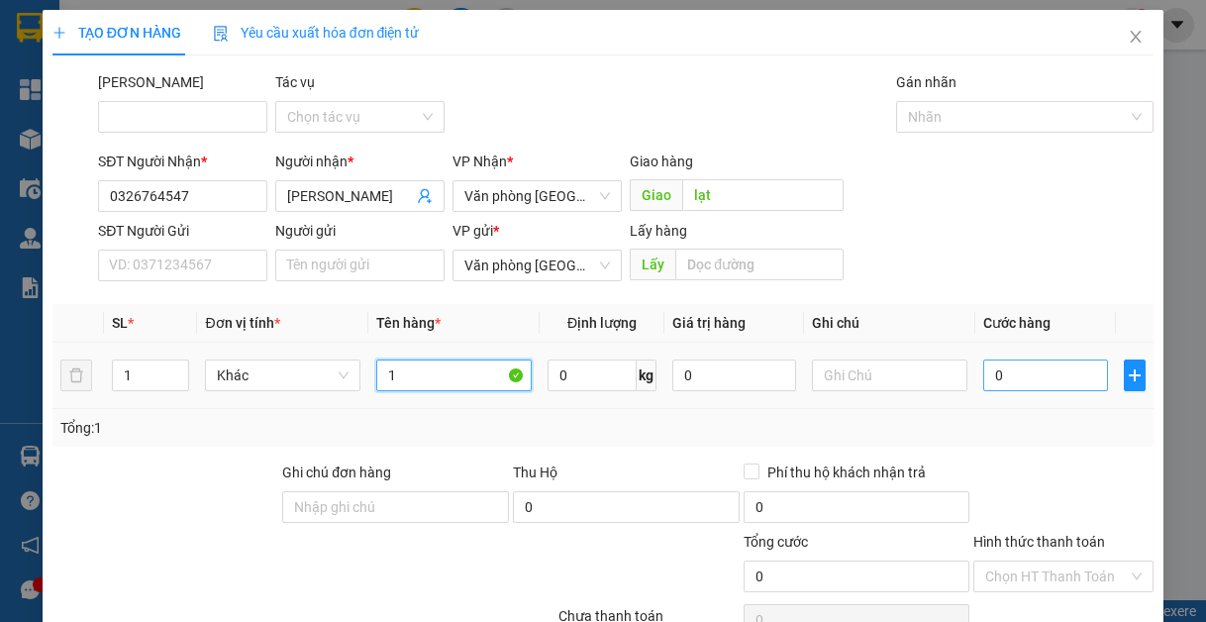
type input "1"
click at [1016, 371] on input "0" at bounding box center [1045, 376] width 124 height 32
type input "5"
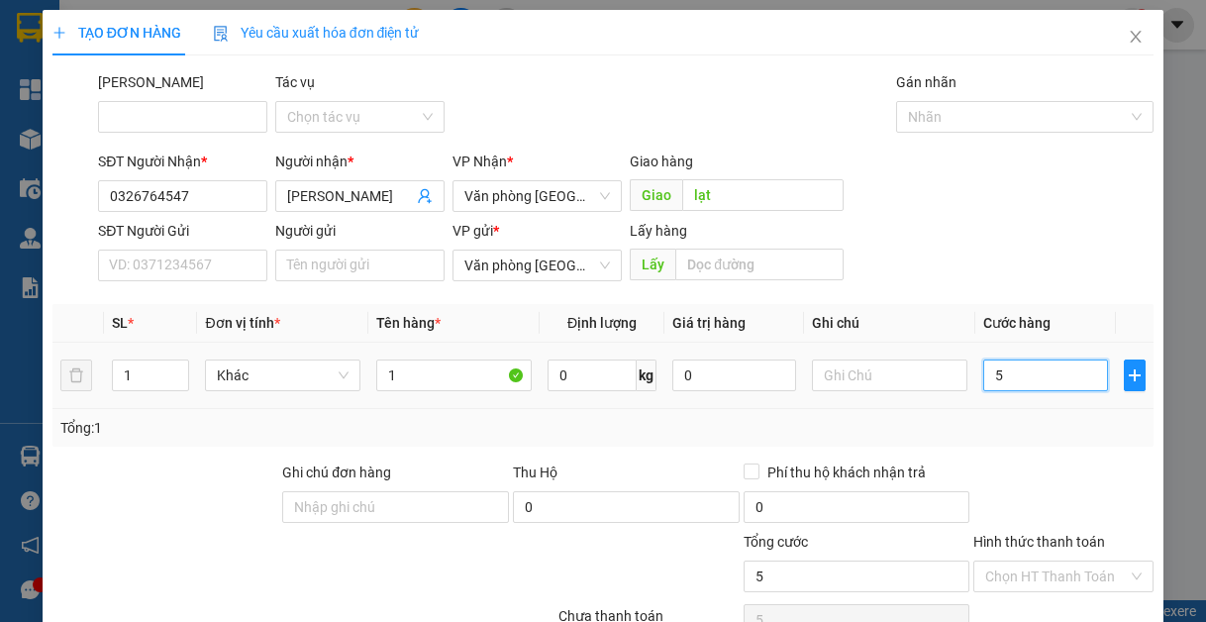
type input "50"
type input "500"
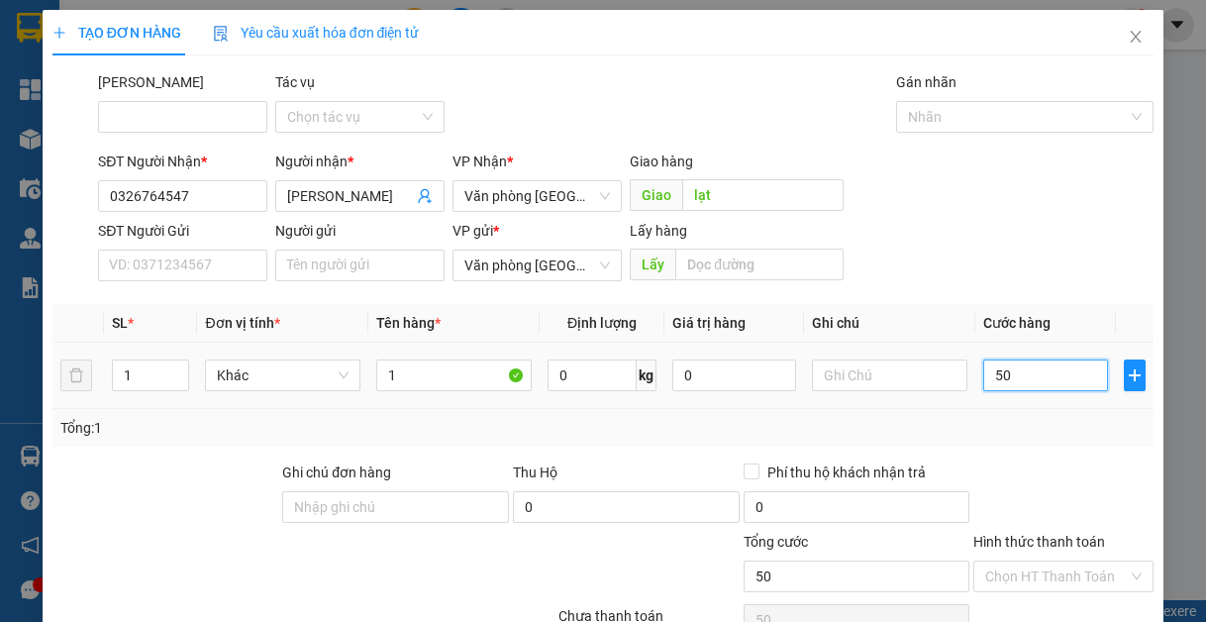
type input "500"
type input "5.000"
type input "50.000"
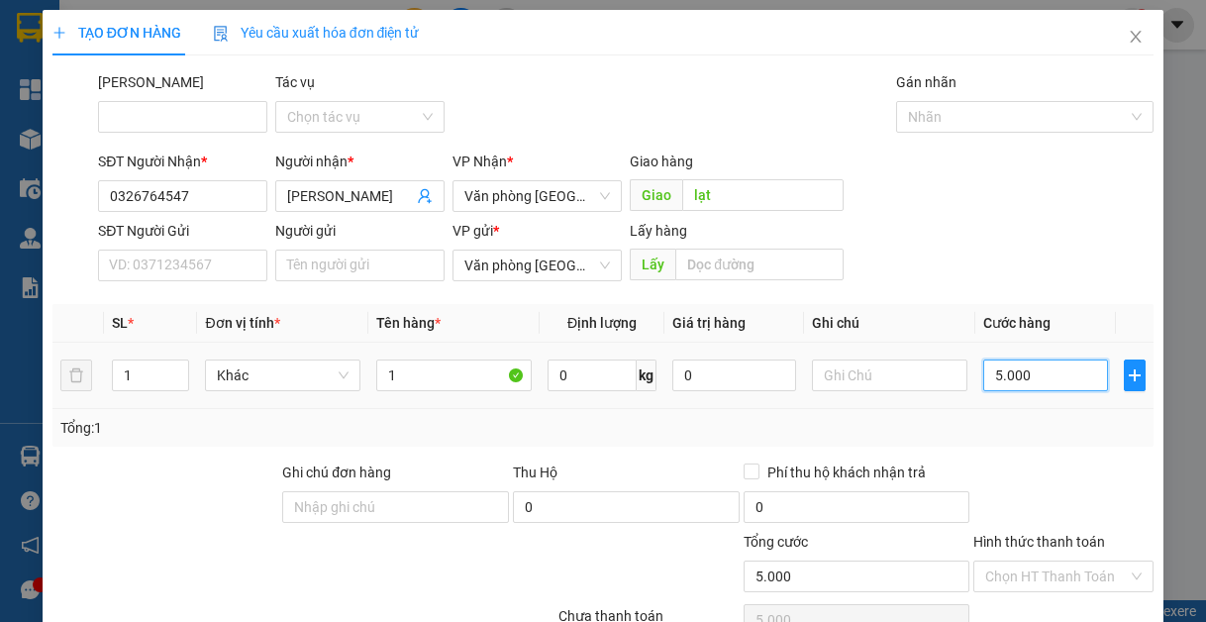
type input "50.000"
click at [1025, 562] on input "Hình thức thanh toán" at bounding box center [1056, 577] width 143 height 30
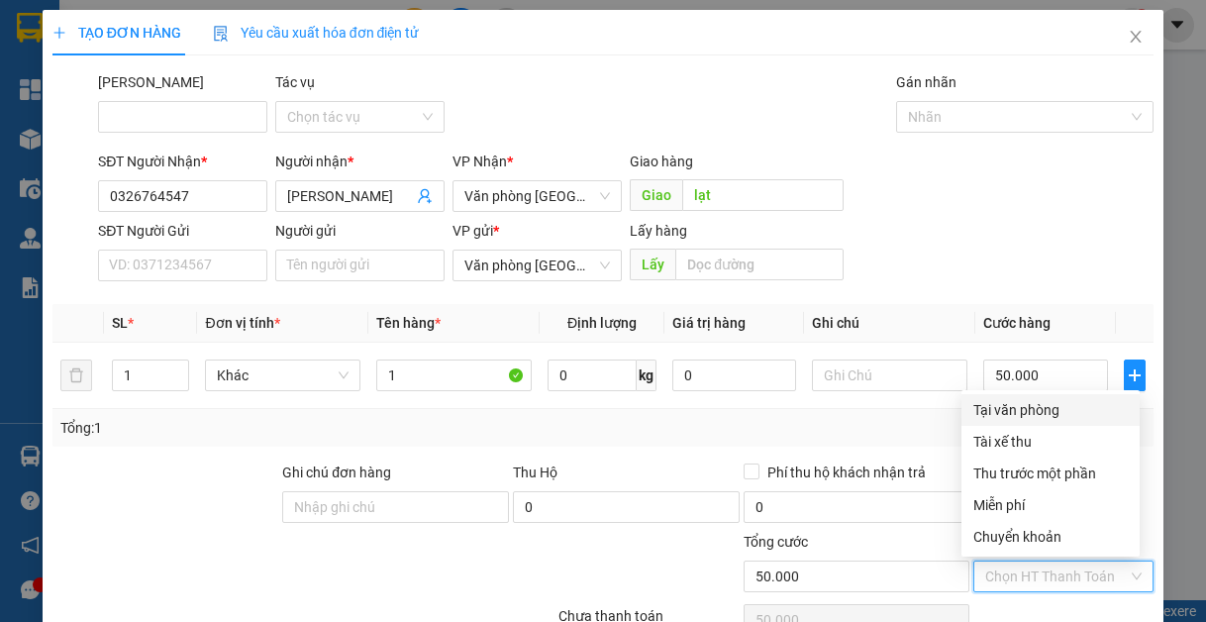
click at [1069, 399] on div "Tại văn phòng" at bounding box center [1051, 410] width 154 height 22
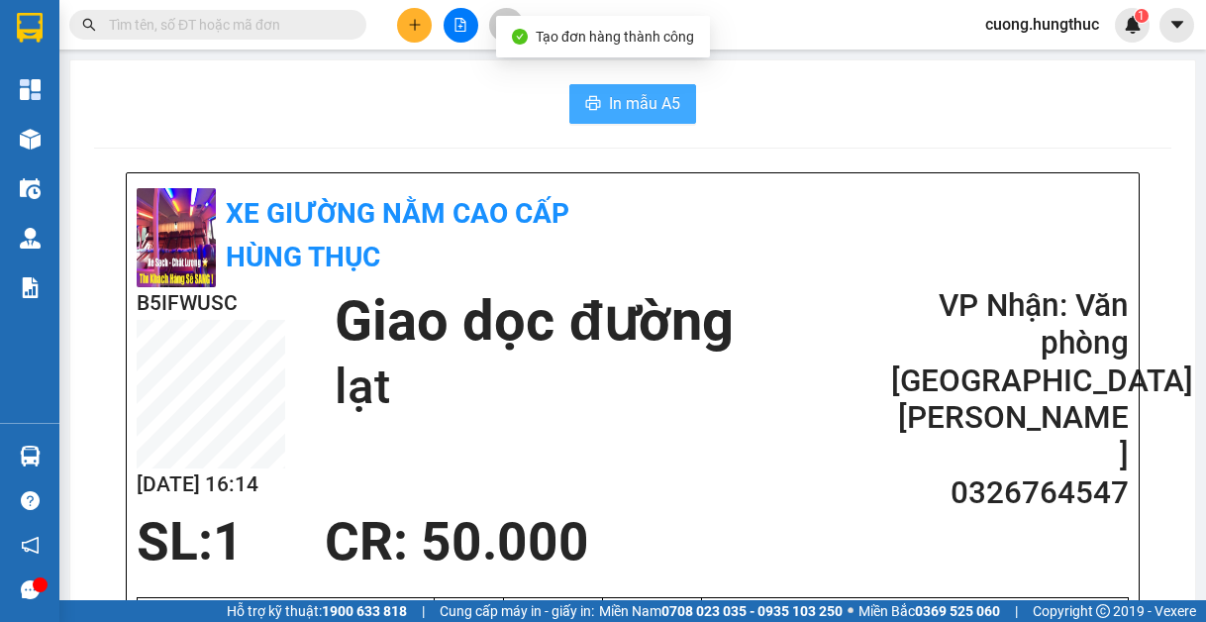
click at [625, 113] on span "In mẫu A5" at bounding box center [644, 103] width 71 height 25
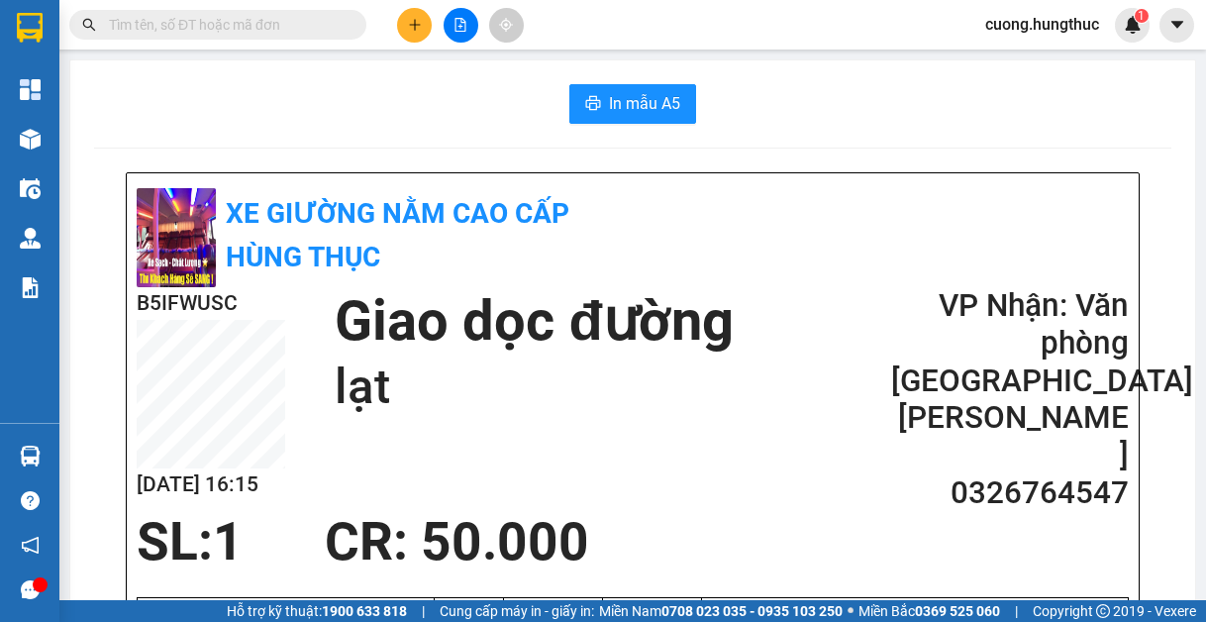
click at [405, 27] on button at bounding box center [414, 25] width 35 height 35
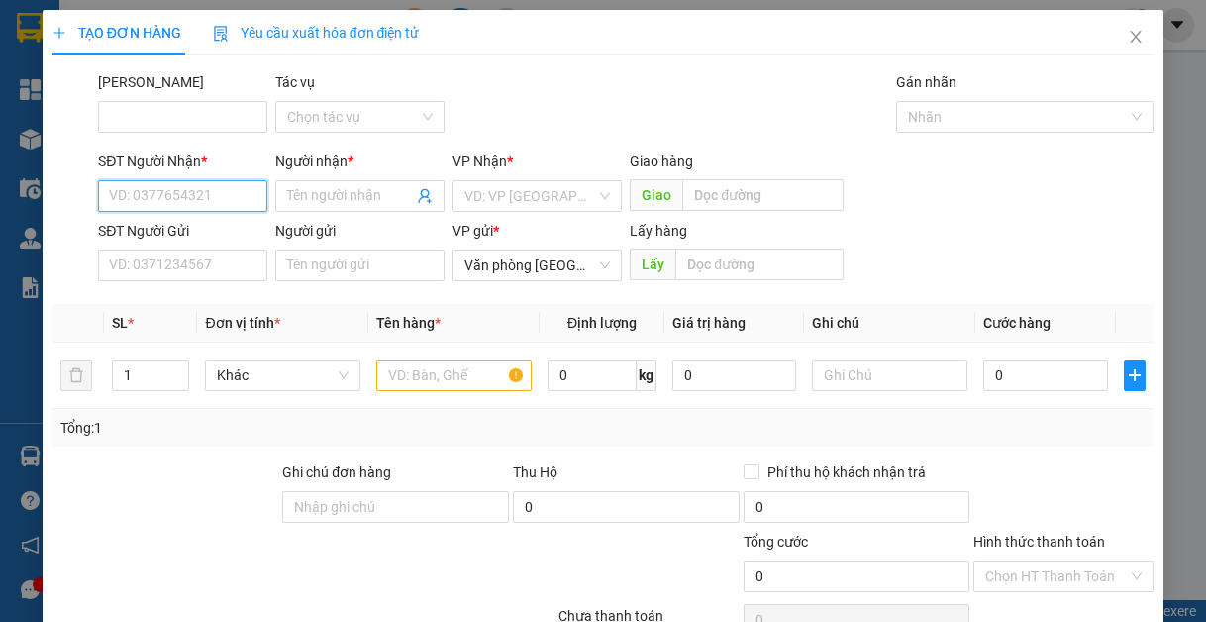
click at [230, 199] on input "SĐT Người Nhận *" at bounding box center [182, 196] width 169 height 32
click at [243, 240] on div "0834666566 - nhung dương" at bounding box center [195, 236] width 173 height 22
type input "0834666566"
type input "nhung dương"
type input "0834666566"
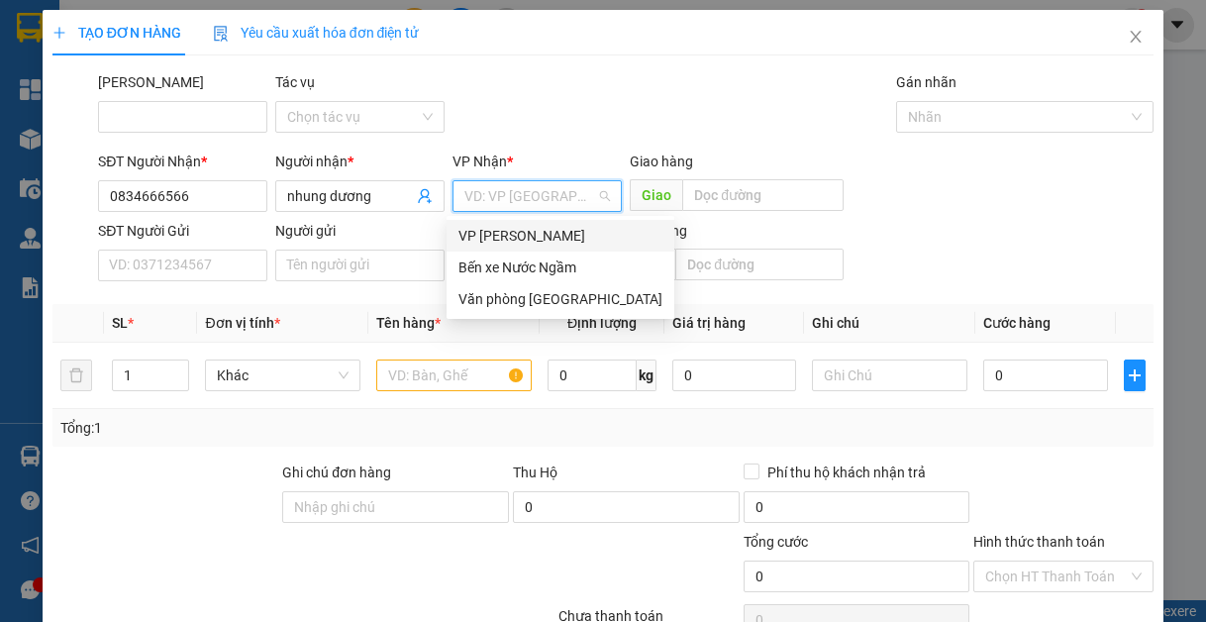
click at [475, 182] on input "search" at bounding box center [530, 196] width 132 height 30
click at [539, 301] on div "Văn phòng [GEOGRAPHIC_DATA]" at bounding box center [561, 299] width 204 height 22
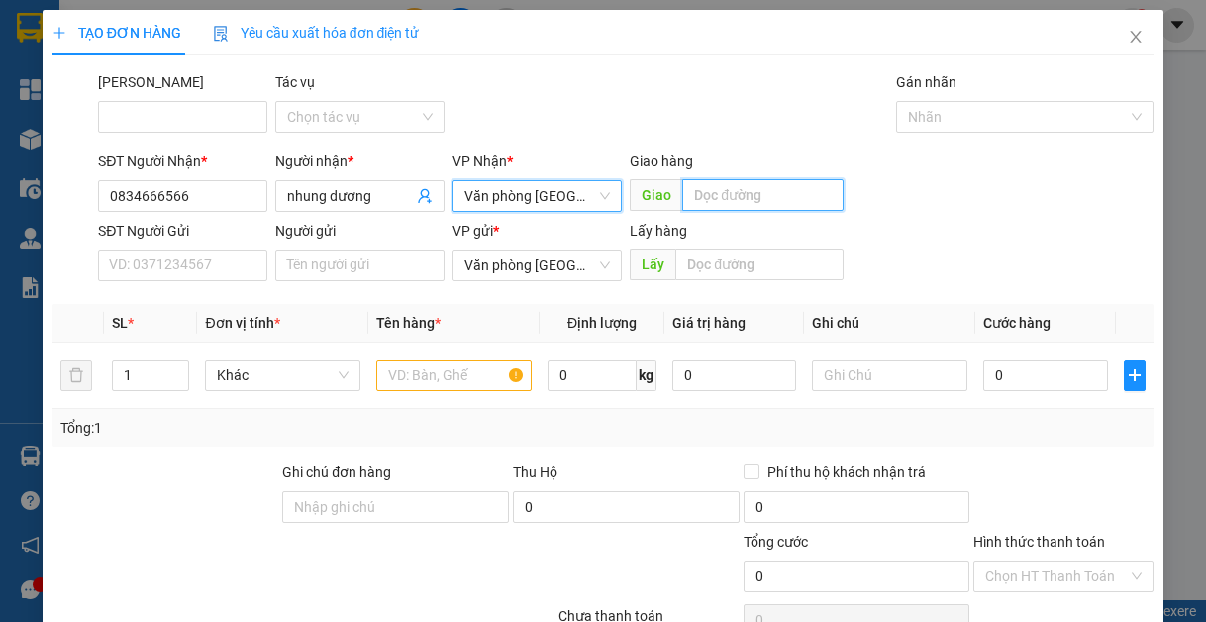
click at [767, 201] on input "text" at bounding box center [762, 195] width 161 height 32
type input "lạt"
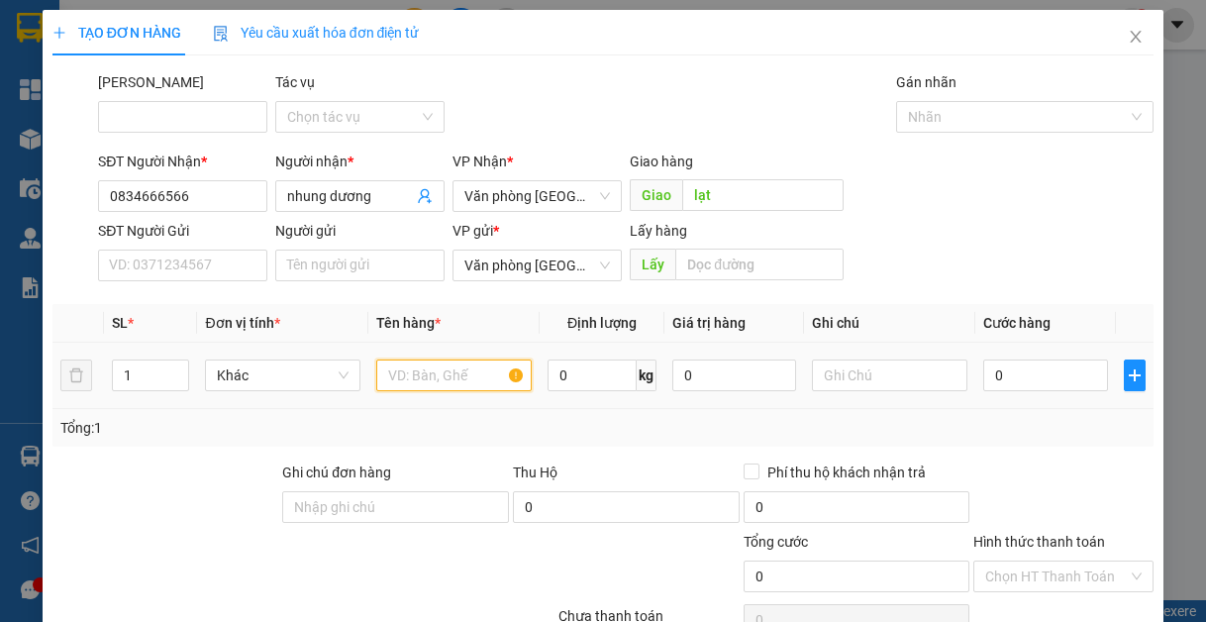
click at [423, 373] on input "text" at bounding box center [453, 376] width 155 height 32
type input "1"
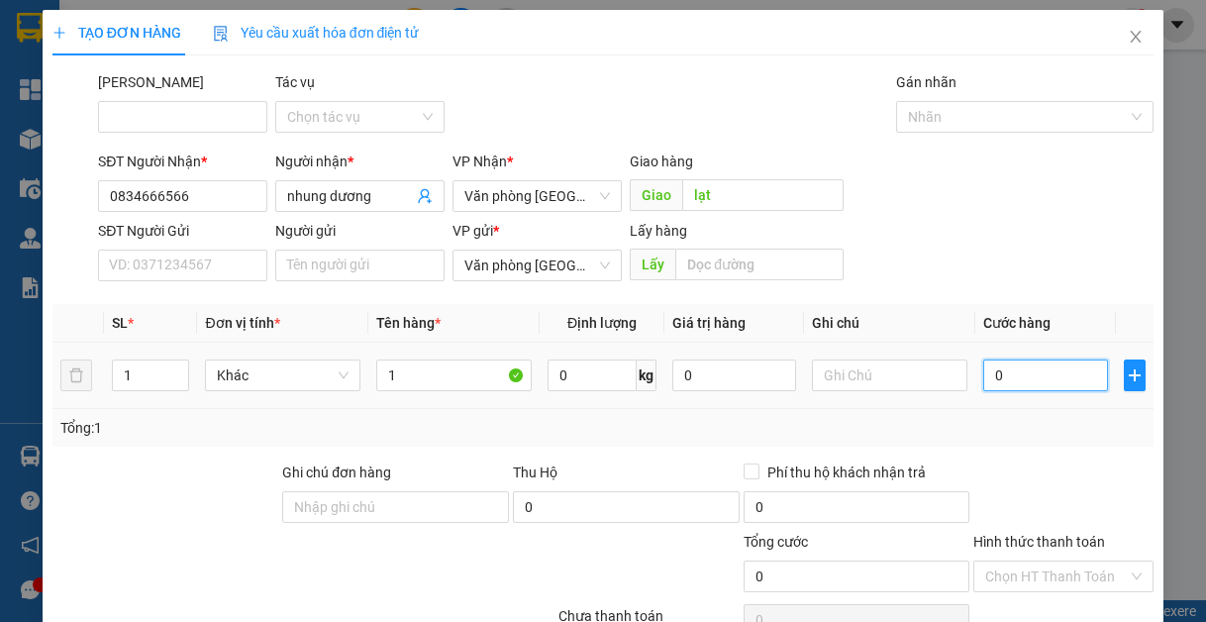
click at [993, 379] on input "0" at bounding box center [1045, 376] width 124 height 32
type input "7"
type input "70"
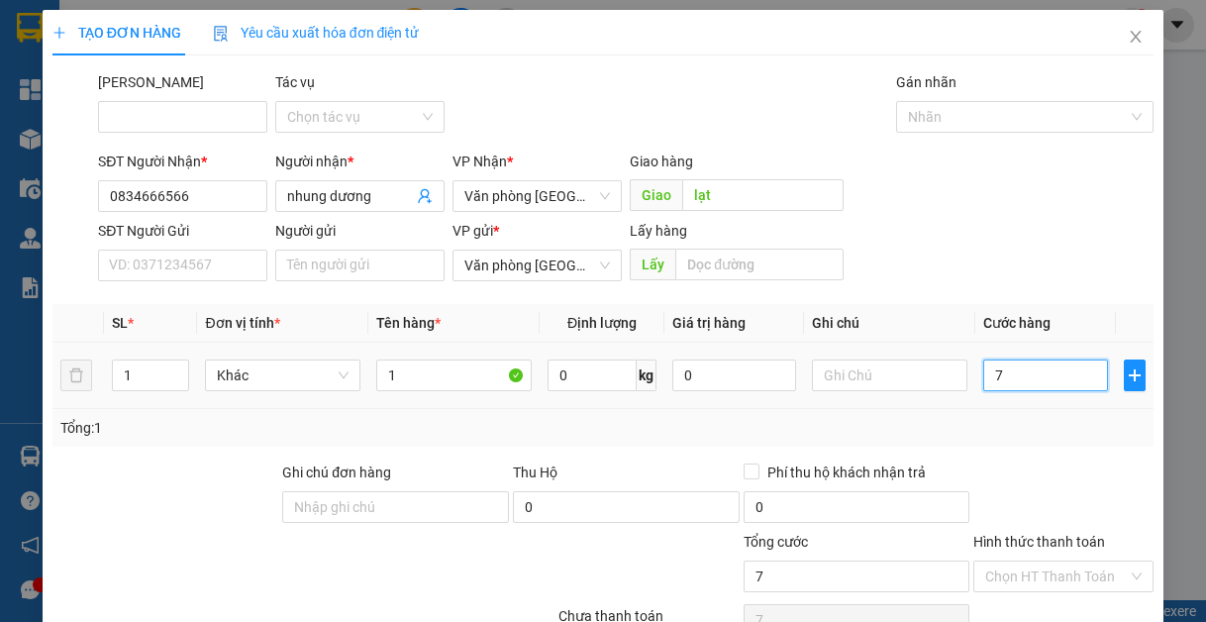
type input "70"
type input "700"
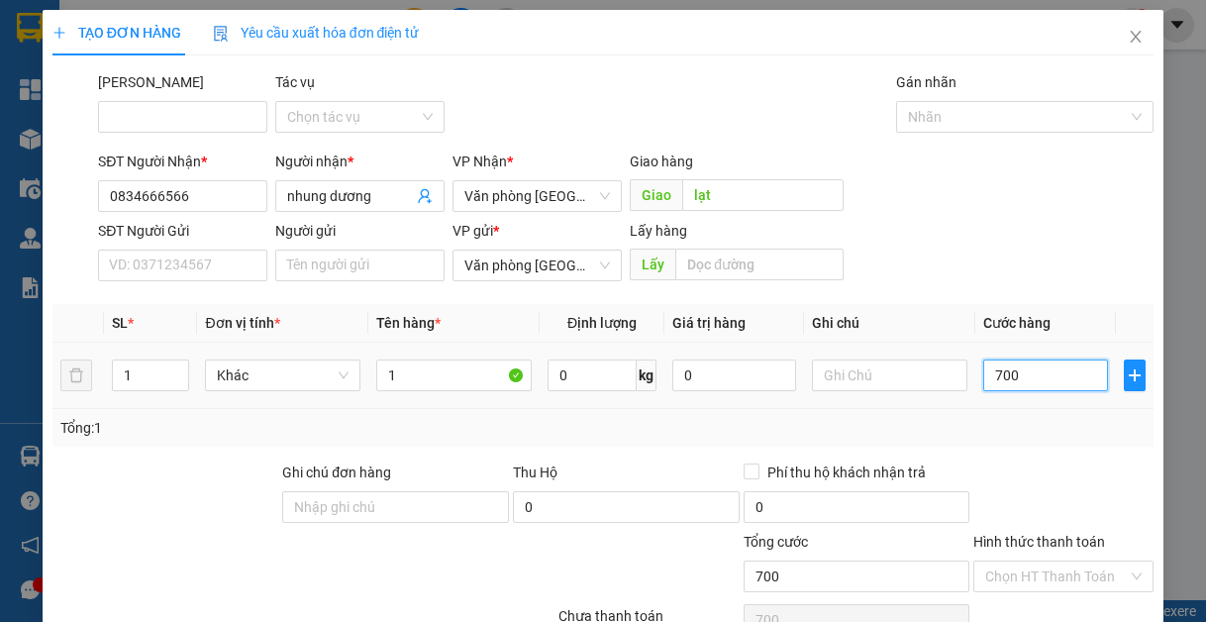
type input "7.000"
type input "70.000"
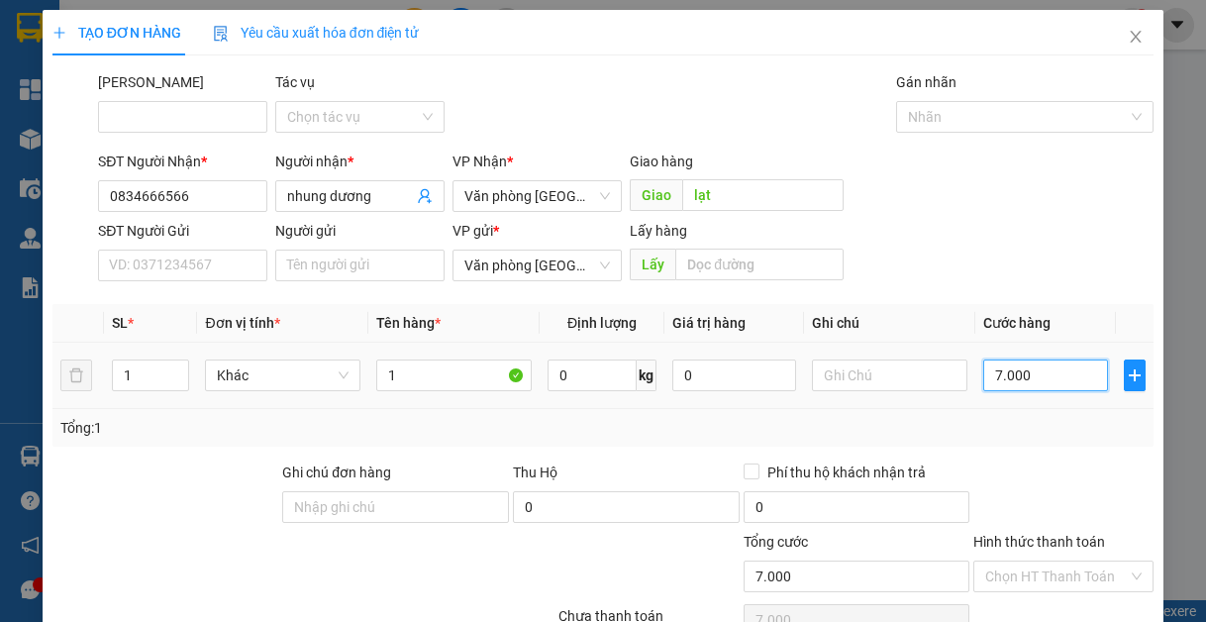
type input "70.000"
drag, startPoint x: 1039, startPoint y: 565, endPoint x: 1027, endPoint y: 558, distance: 13.8
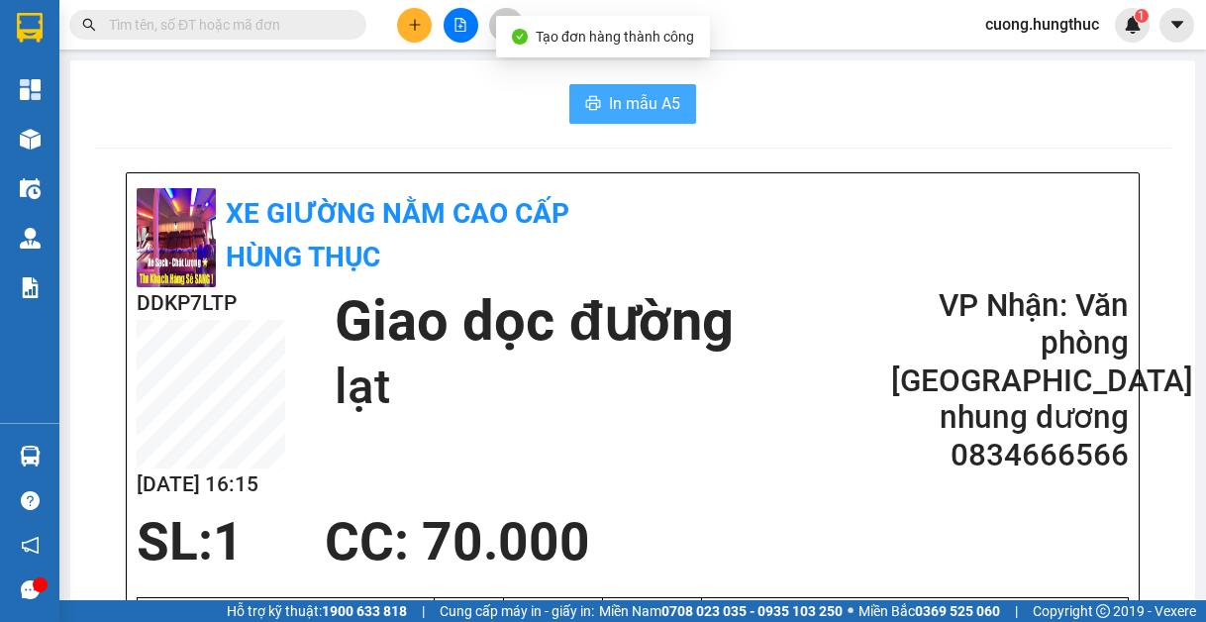
click at [633, 116] on span "In mẫu A5" at bounding box center [644, 103] width 71 height 25
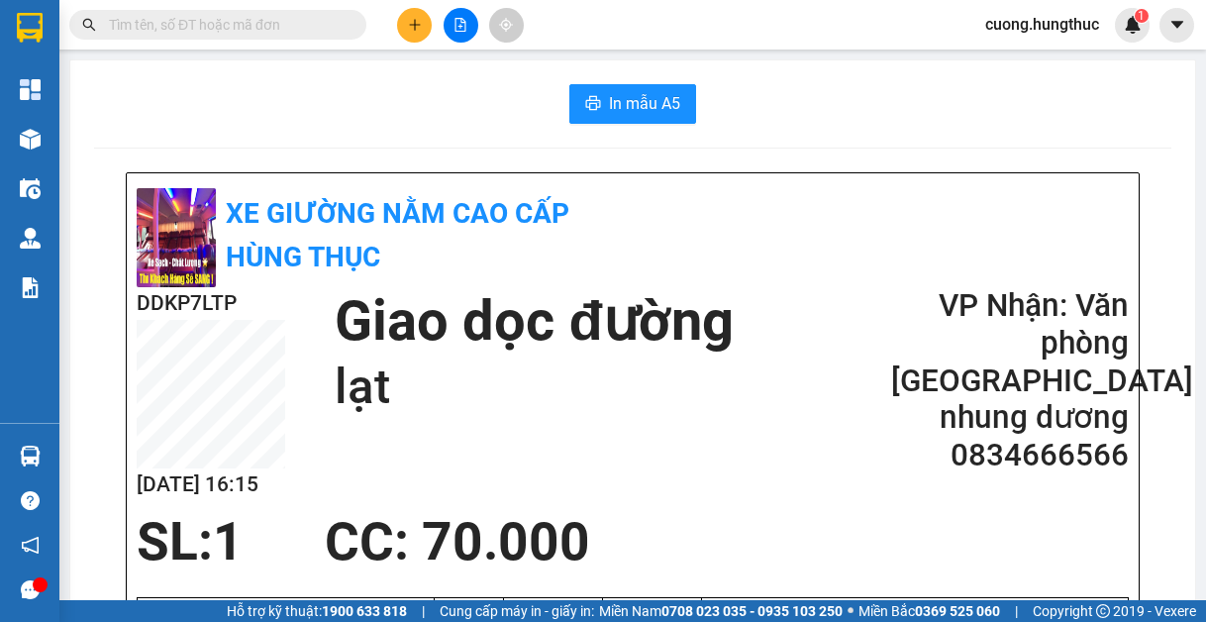
click at [412, 27] on icon "plus" at bounding box center [415, 25] width 14 height 14
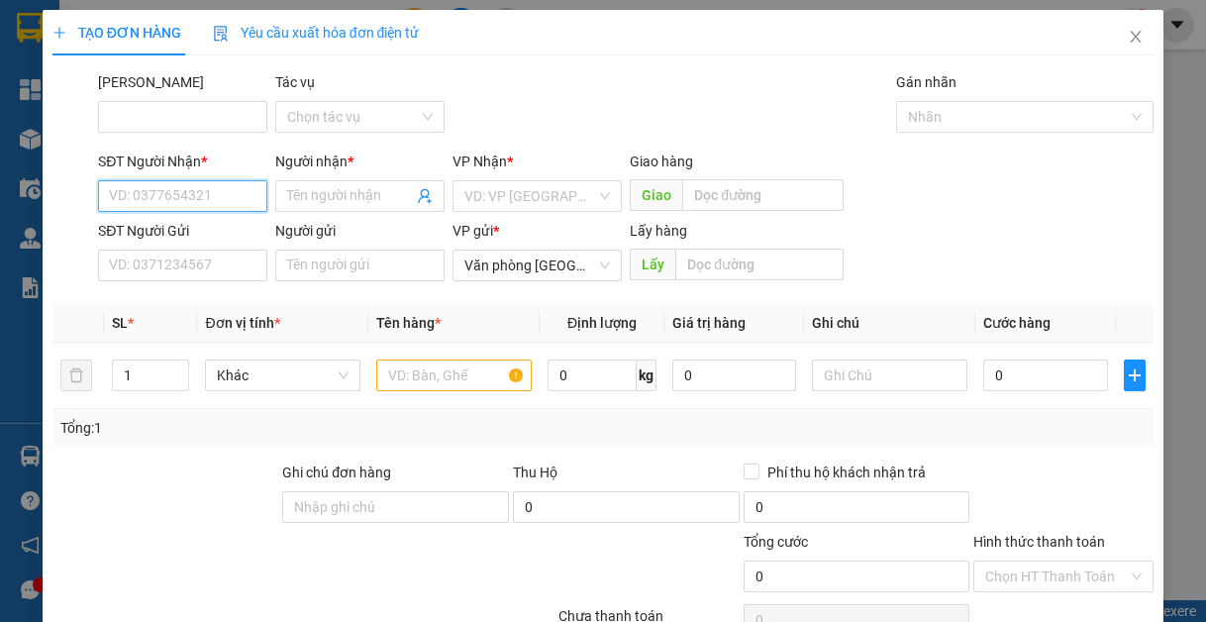
click at [168, 196] on input "SĐT Người Nhận *" at bounding box center [182, 196] width 169 height 32
click at [189, 244] on div "0336097373 - gia đình" at bounding box center [181, 236] width 144 height 22
type input "0336097373"
type input "gia đình"
type input "0336097373"
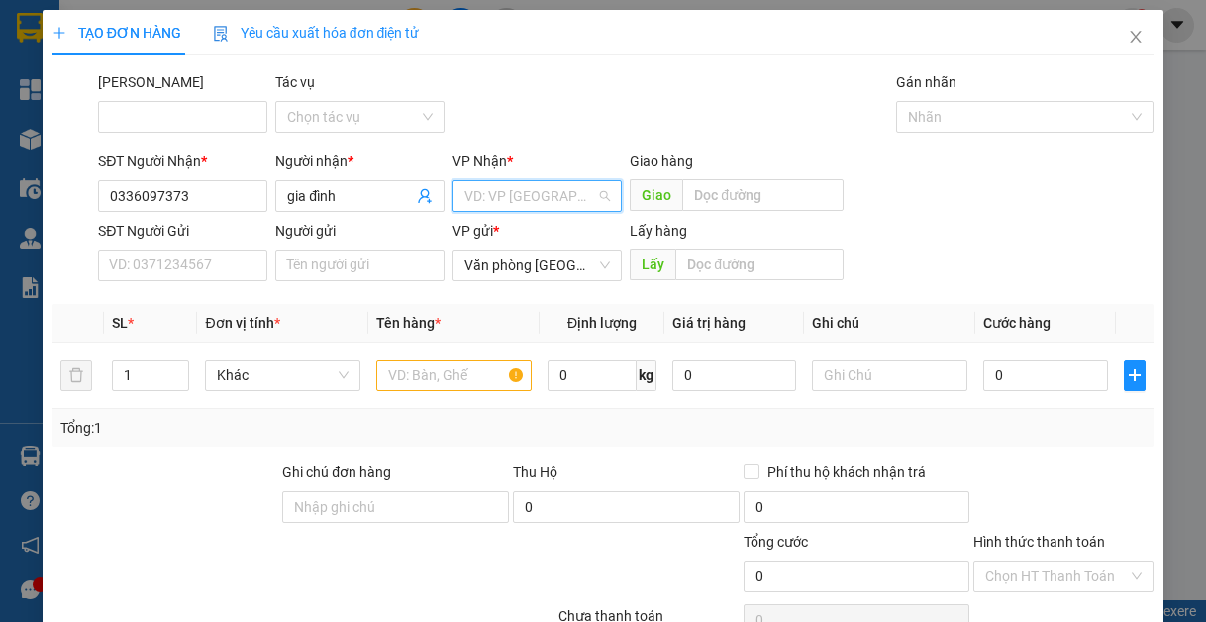
click at [575, 195] on input "search" at bounding box center [530, 196] width 132 height 30
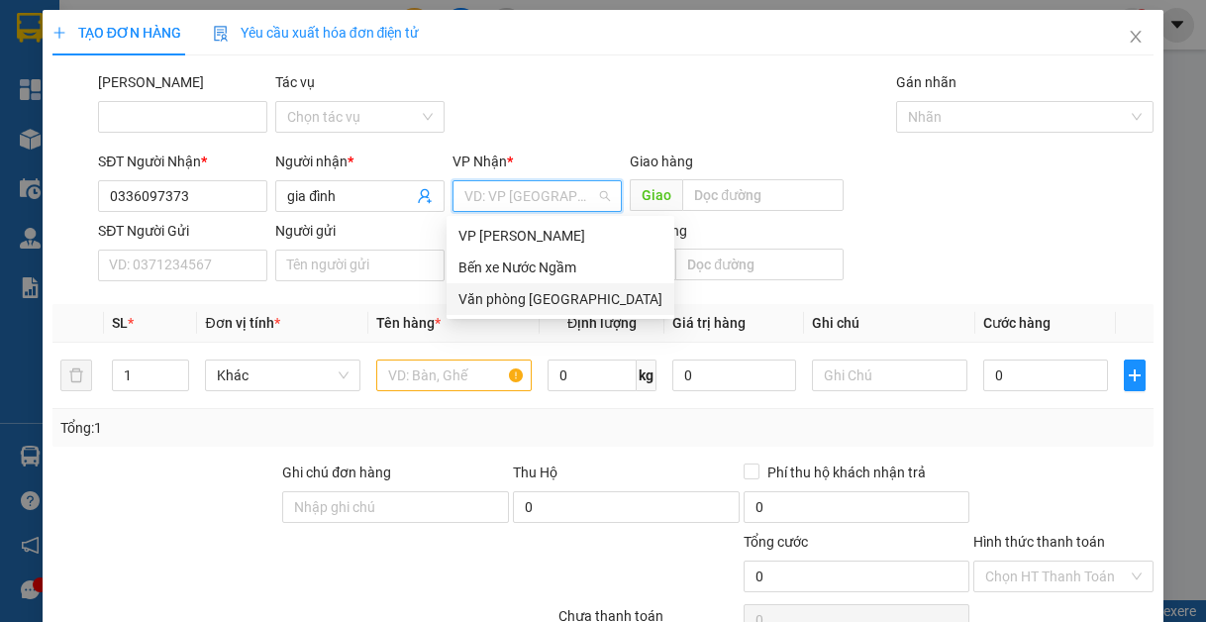
click at [551, 303] on div "Văn phòng [GEOGRAPHIC_DATA]" at bounding box center [561, 299] width 204 height 22
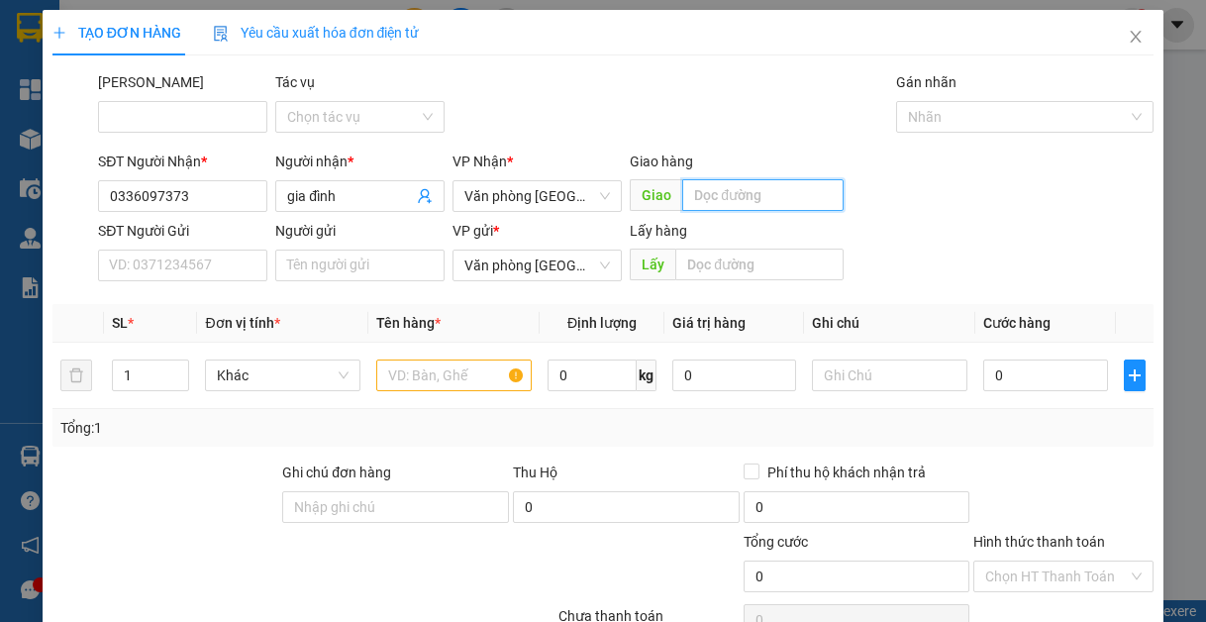
click at [706, 199] on input "text" at bounding box center [762, 195] width 161 height 32
type input "lạt"
click at [433, 372] on input "text" at bounding box center [453, 376] width 155 height 32
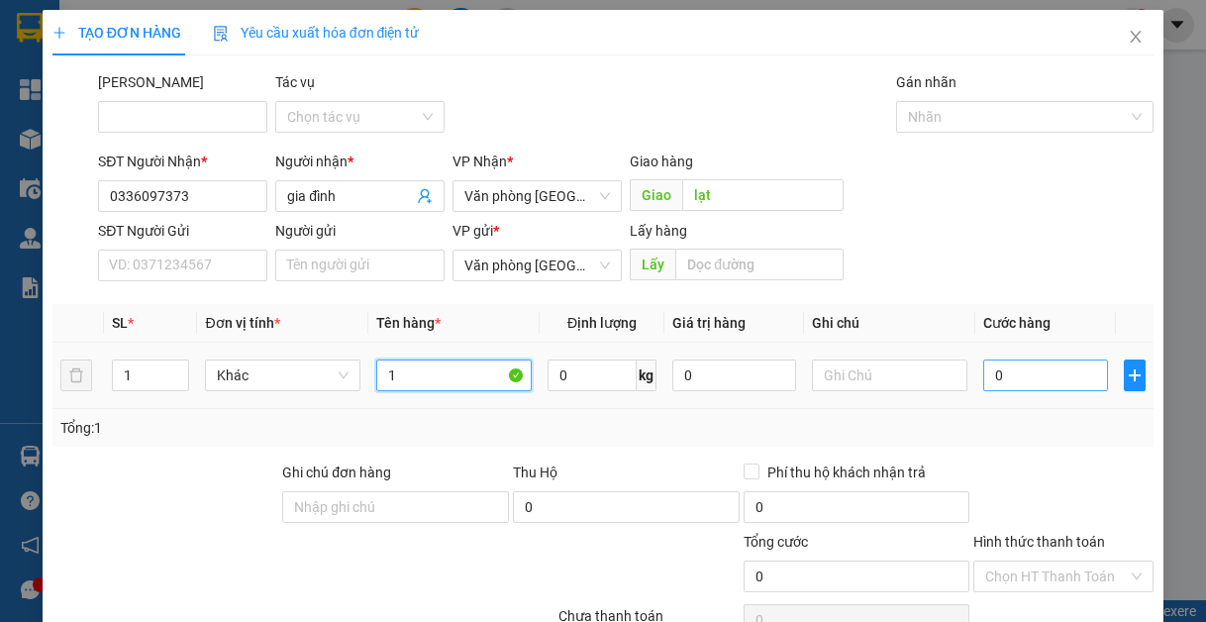
type input "1"
click at [1041, 384] on input "0" at bounding box center [1045, 376] width 124 height 32
type input "5"
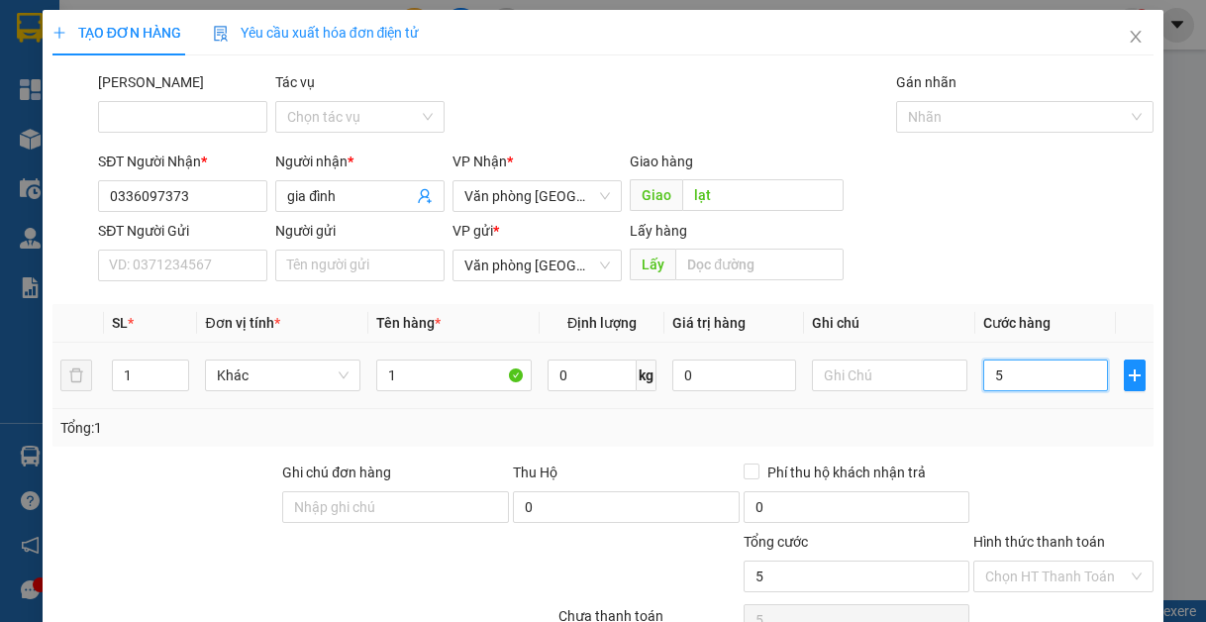
type input "50"
type input "500"
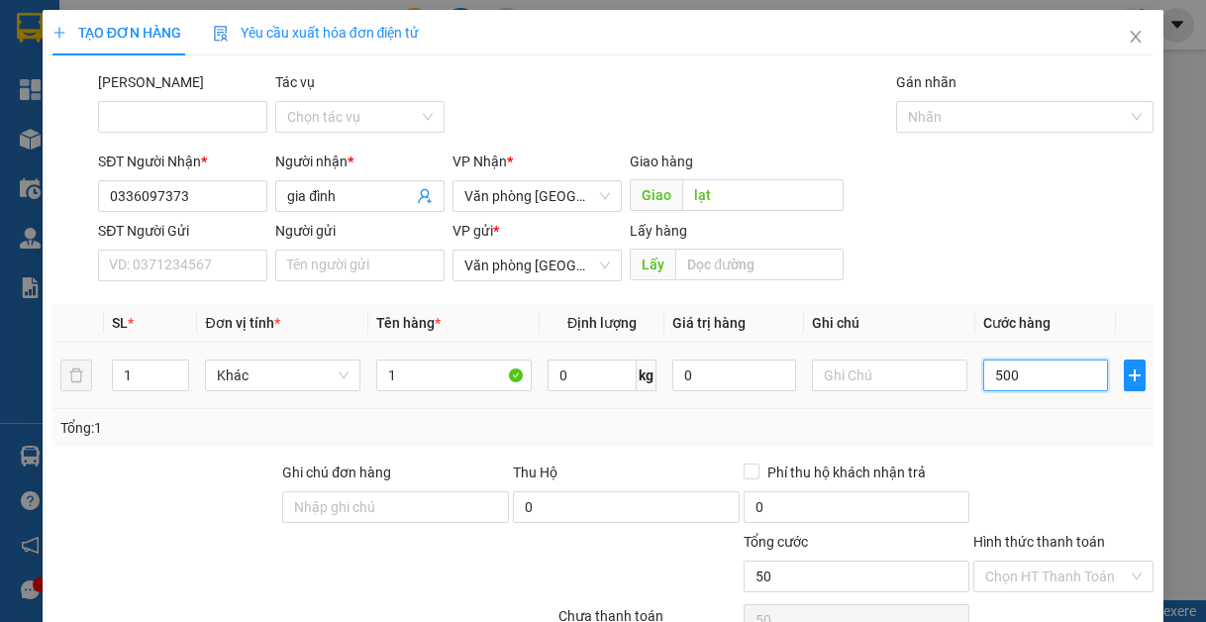
type input "500"
type input "5.000"
type input "50.000"
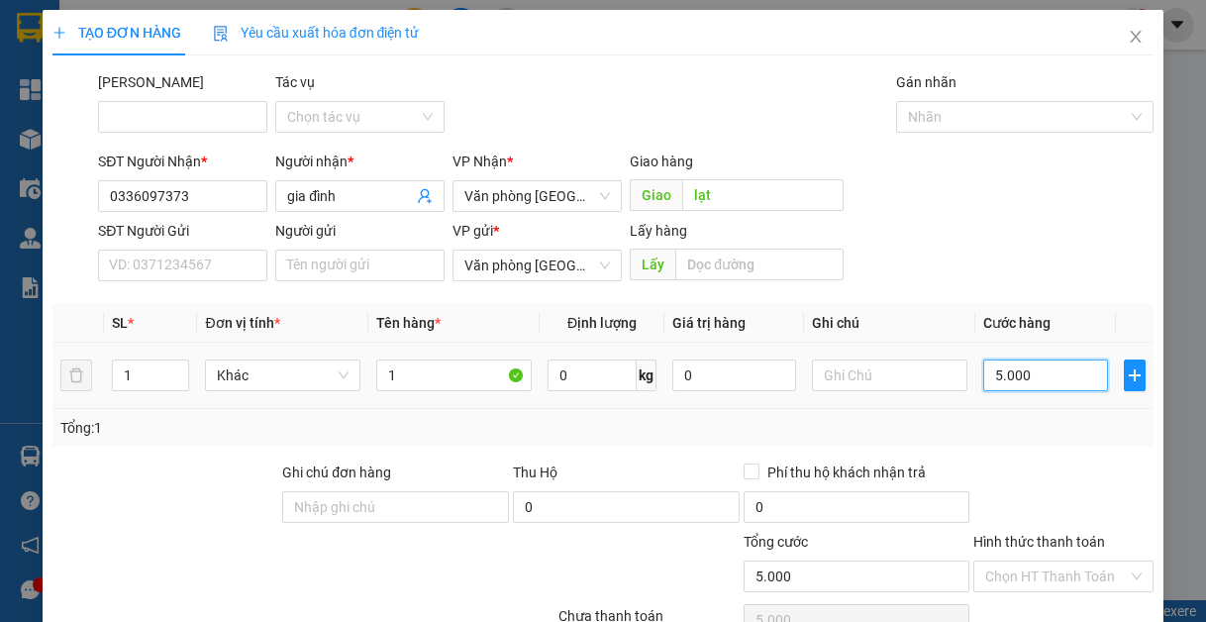
type input "50.000"
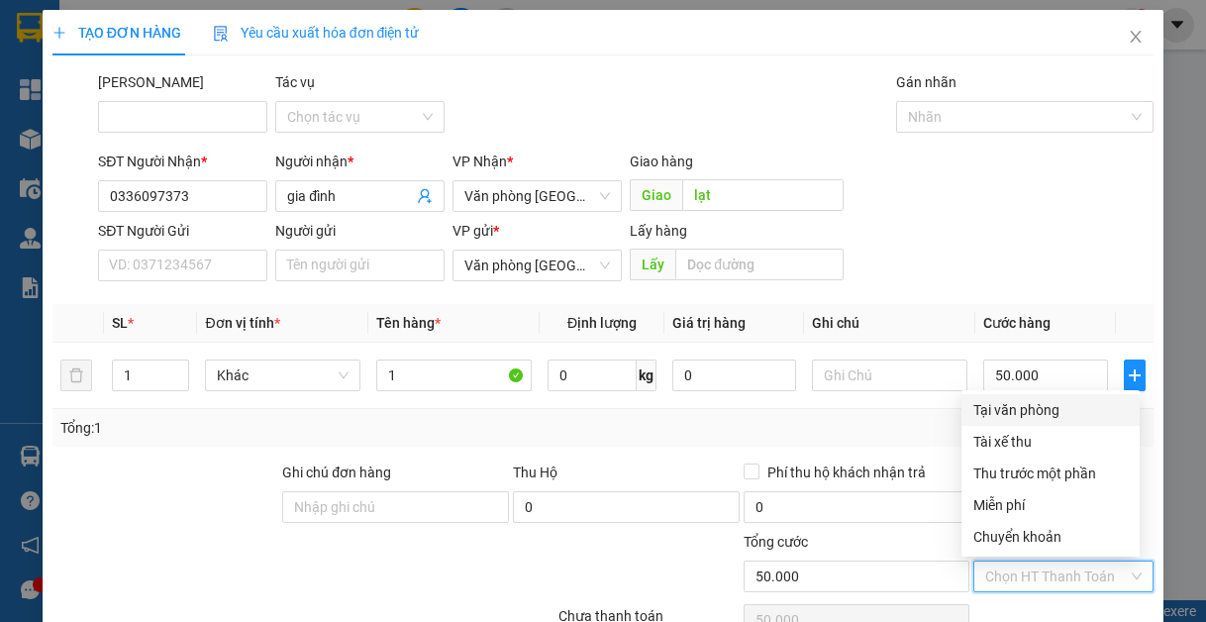
click at [1023, 562] on input "Hình thức thanh toán" at bounding box center [1056, 577] width 143 height 30
click at [1054, 399] on div "Tại văn phòng" at bounding box center [1051, 410] width 154 height 22
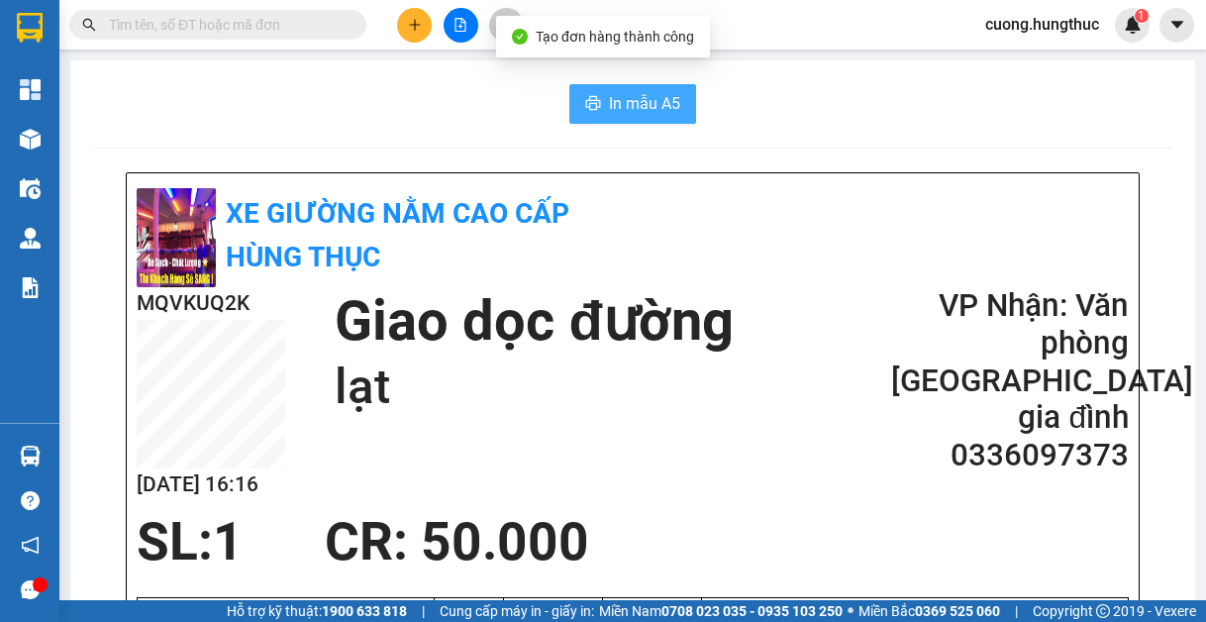
click at [639, 96] on span "In mẫu A5" at bounding box center [644, 103] width 71 height 25
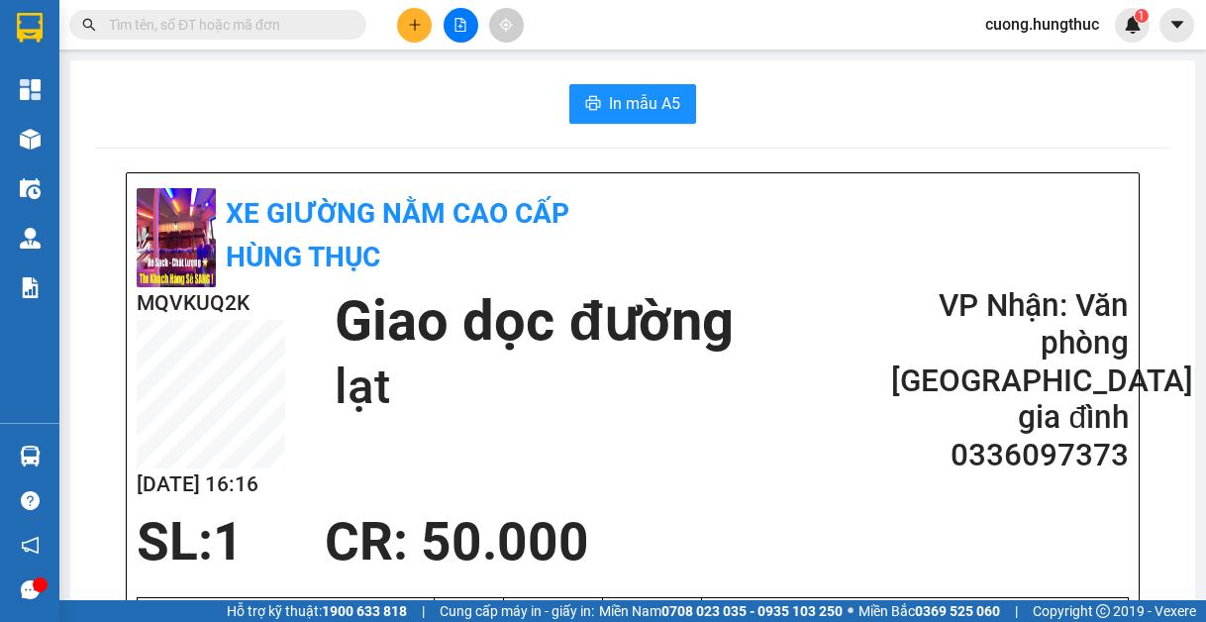
click at [420, 31] on icon "plus" at bounding box center [415, 25] width 14 height 14
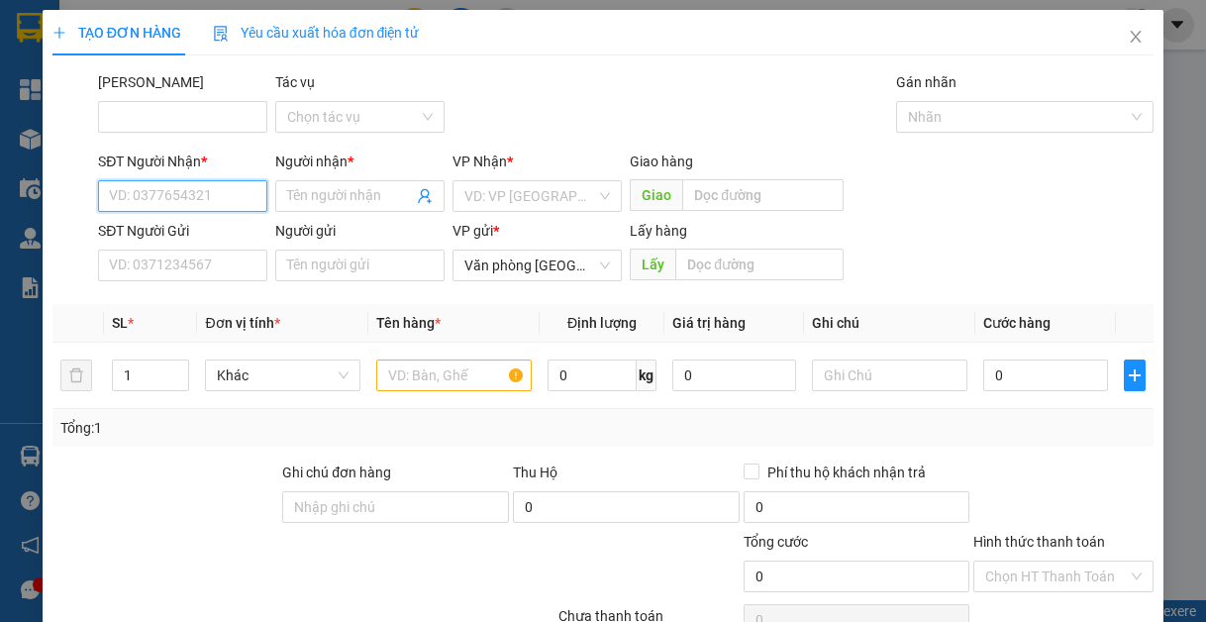
click at [192, 201] on input "SĐT Người Nhận *" at bounding box center [182, 196] width 169 height 32
click at [174, 237] on div "0964401977 - chị nguyệt" at bounding box center [185, 236] width 153 height 22
type input "0964401977"
type input "chị nguyệt"
type input "0964401977"
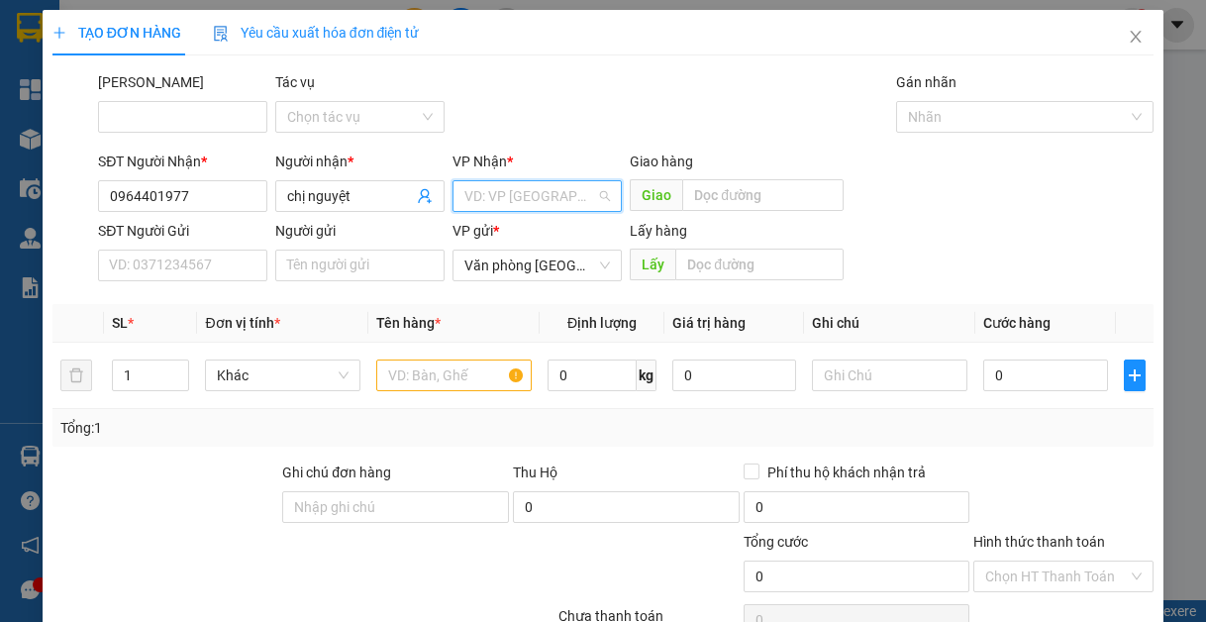
click at [522, 200] on input "search" at bounding box center [530, 196] width 132 height 30
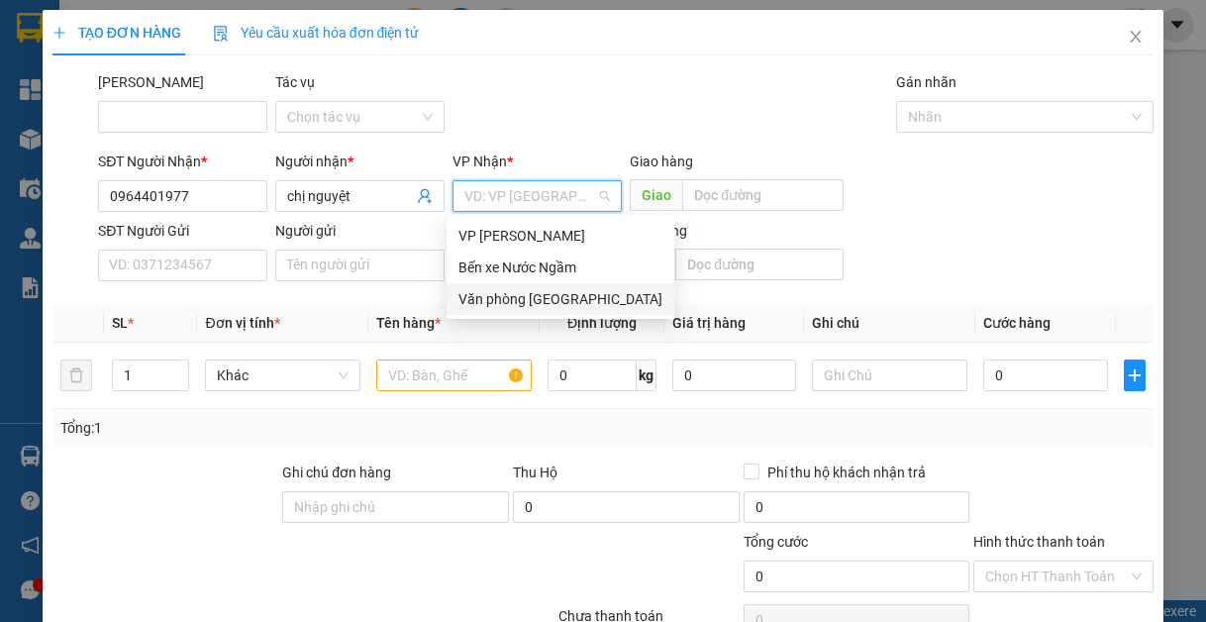
click at [529, 300] on div "Văn phòng [GEOGRAPHIC_DATA]" at bounding box center [561, 299] width 204 height 22
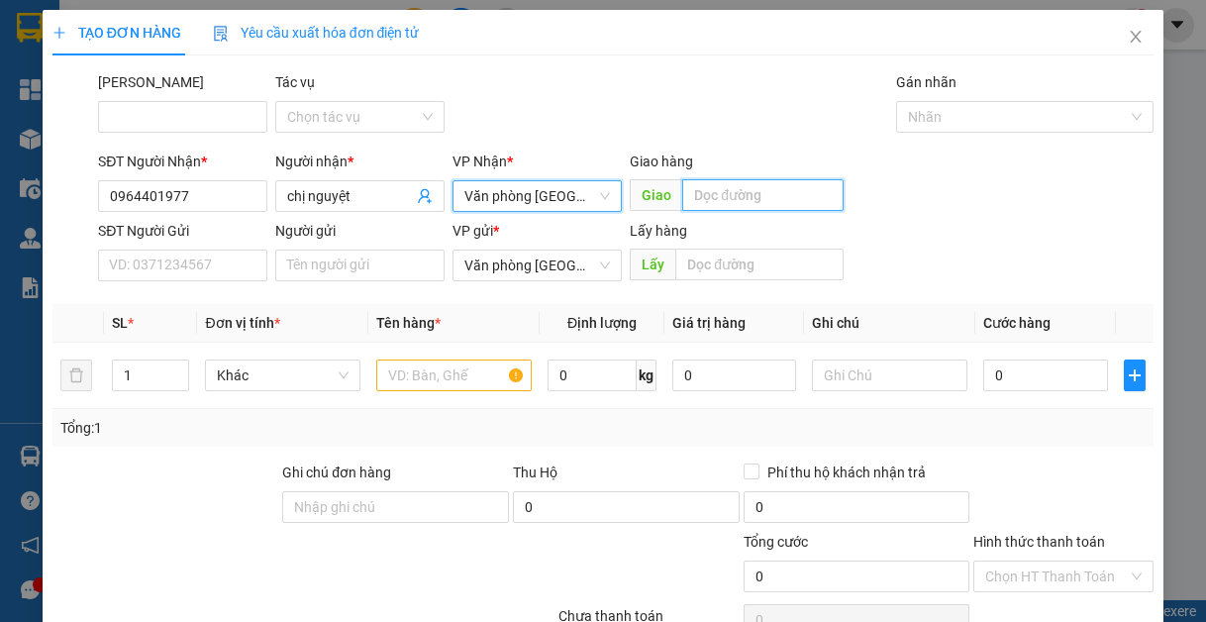
click at [706, 191] on input "text" at bounding box center [762, 195] width 161 height 32
type input "anh sơn đức sơn"
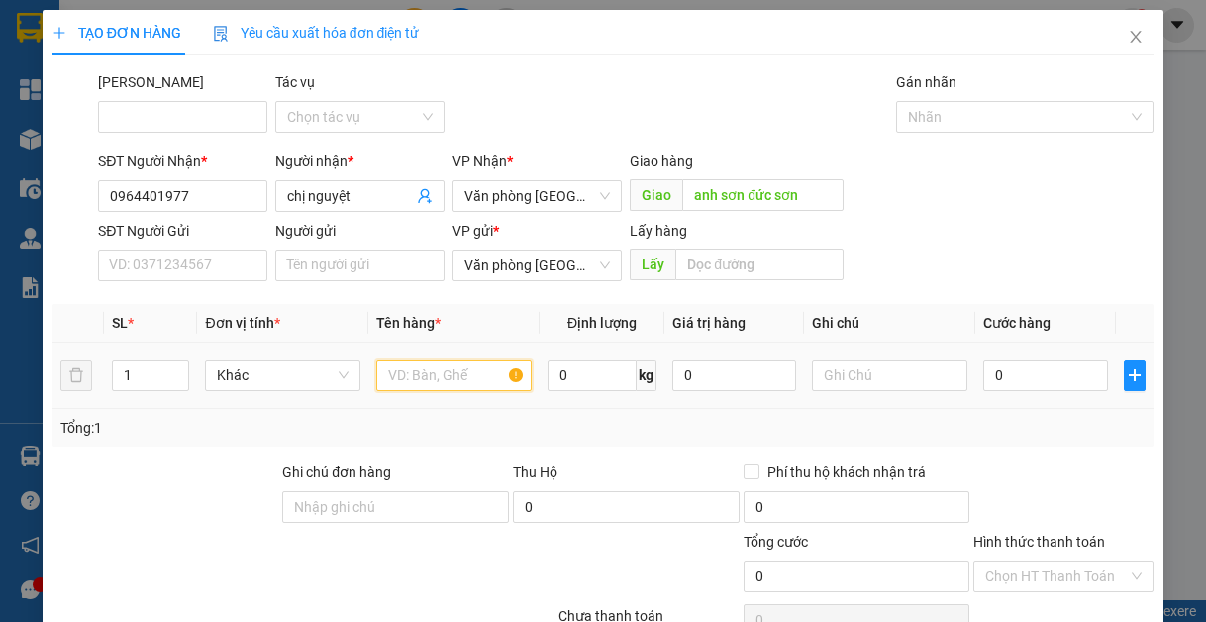
drag, startPoint x: 420, startPoint y: 367, endPoint x: 400, endPoint y: 356, distance: 23.1
click at [405, 359] on div at bounding box center [453, 376] width 155 height 40
type input "1"
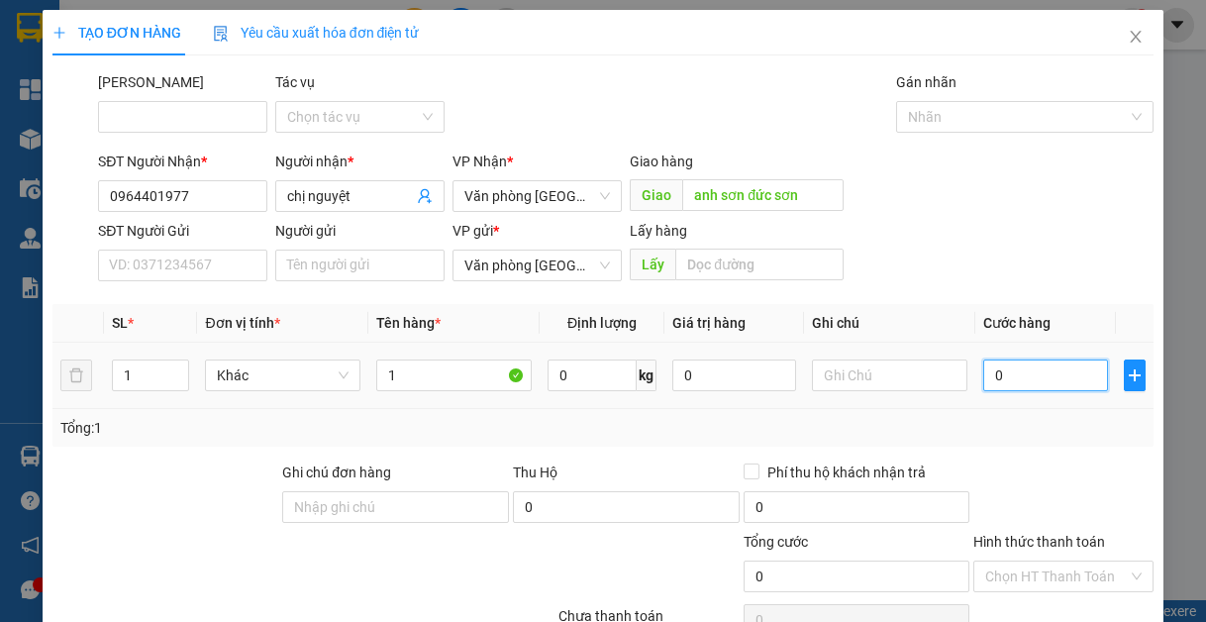
click at [1048, 369] on input "0" at bounding box center [1045, 376] width 124 height 32
type input "5"
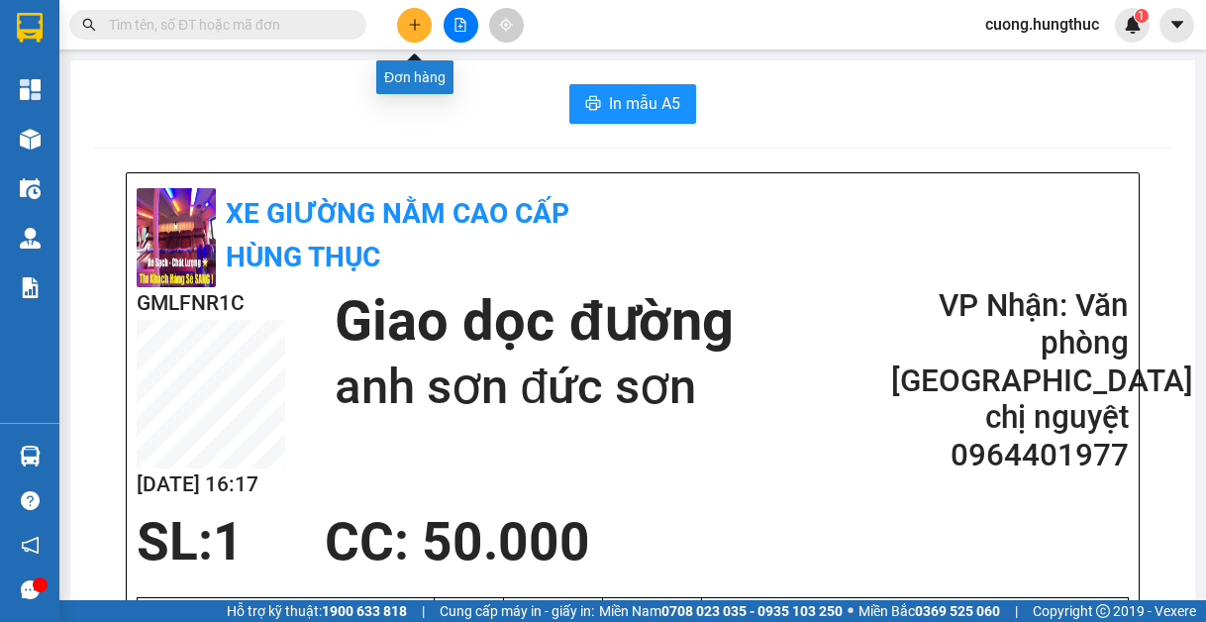
click at [425, 27] on button at bounding box center [414, 25] width 35 height 35
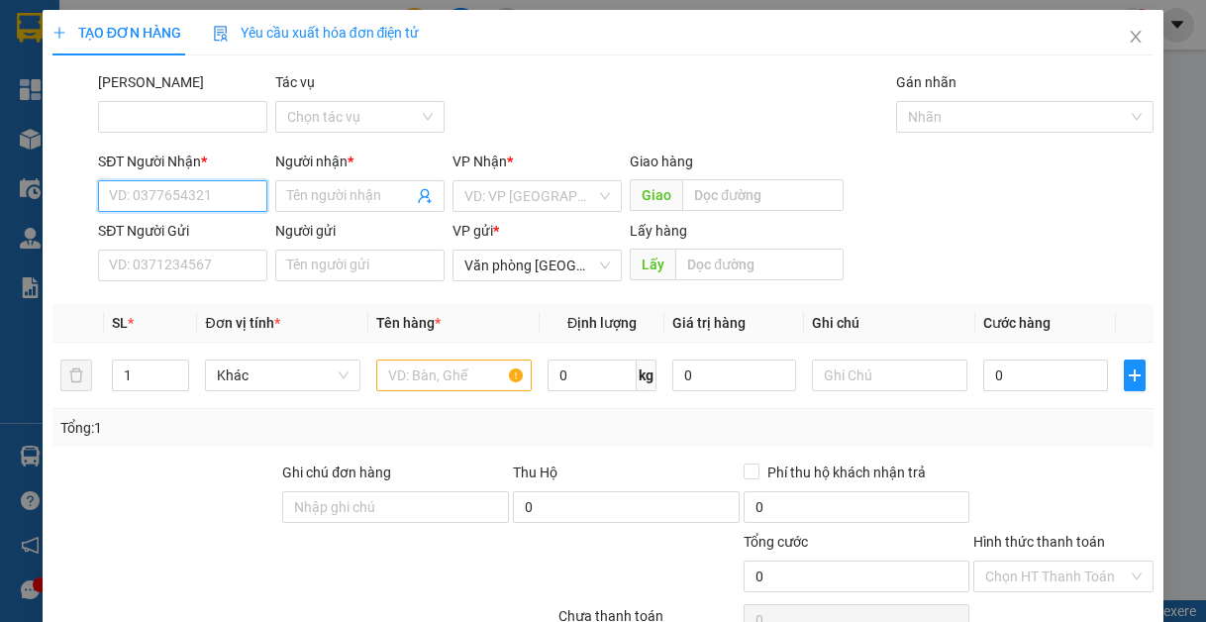
click at [205, 202] on input "SĐT Người Nhận *" at bounding box center [182, 196] width 169 height 32
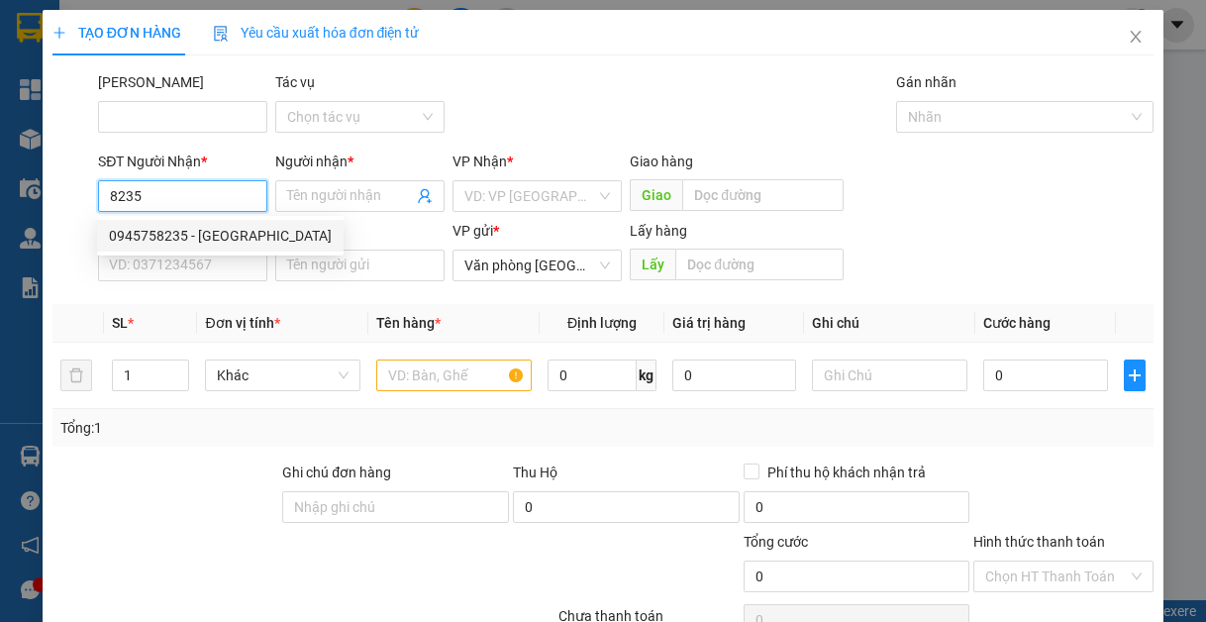
click at [230, 247] on div "0945758235 - [GEOGRAPHIC_DATA]" at bounding box center [220, 236] width 247 height 32
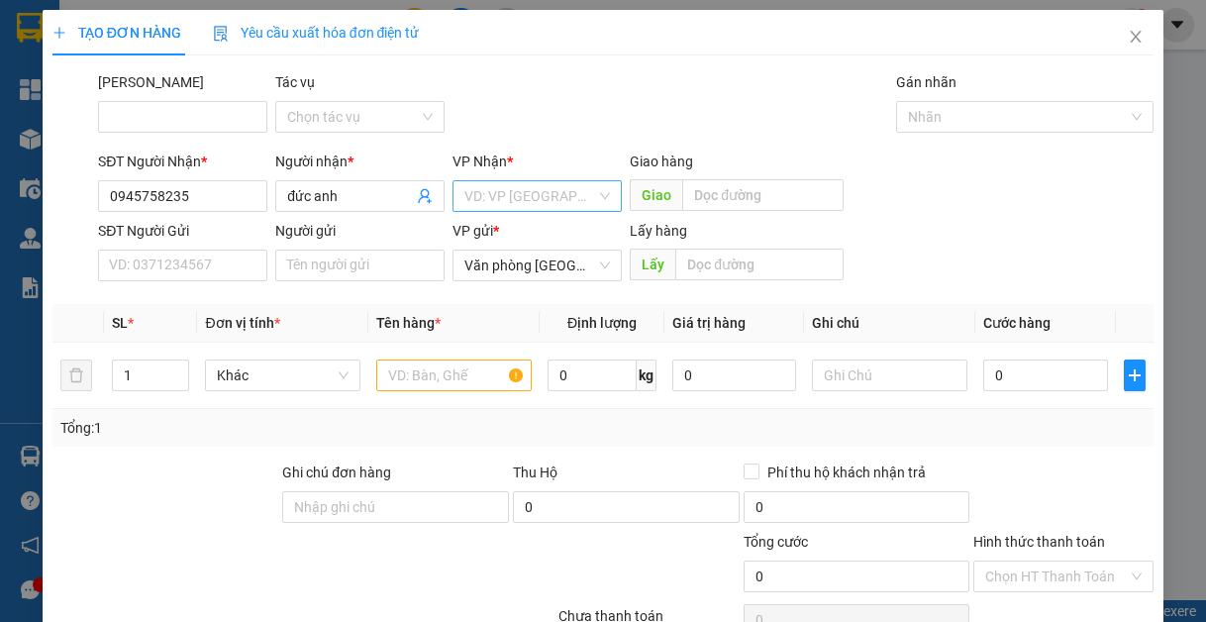
click at [515, 196] on input "search" at bounding box center [530, 196] width 132 height 30
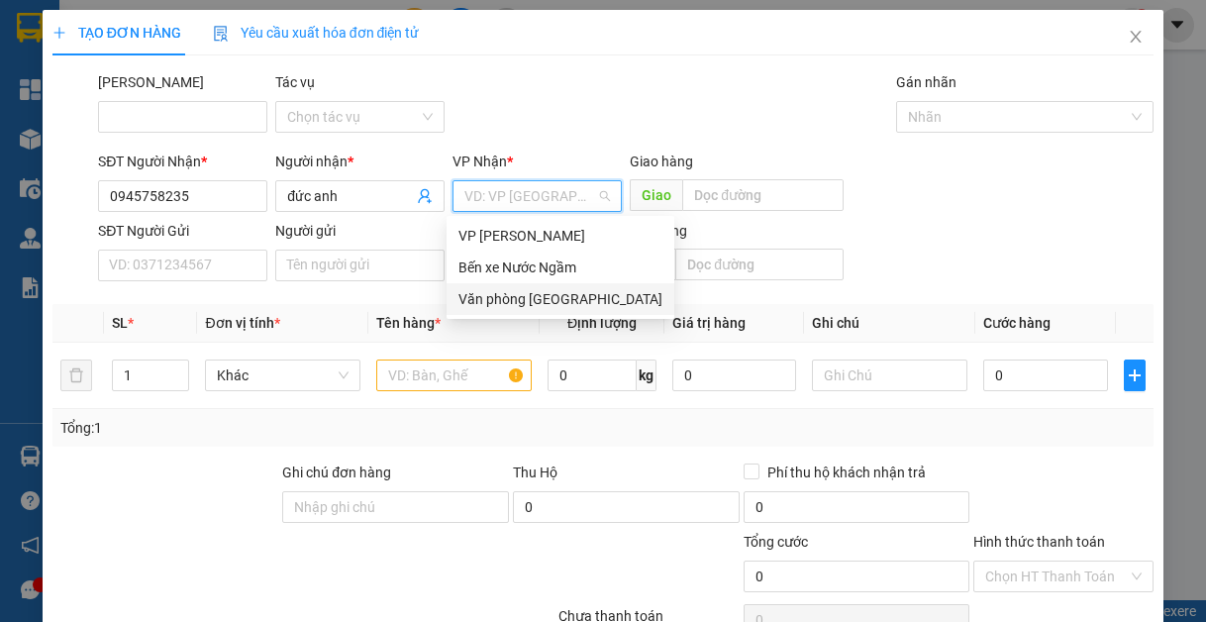
click at [516, 306] on div "Văn phòng [GEOGRAPHIC_DATA]" at bounding box center [561, 299] width 204 height 22
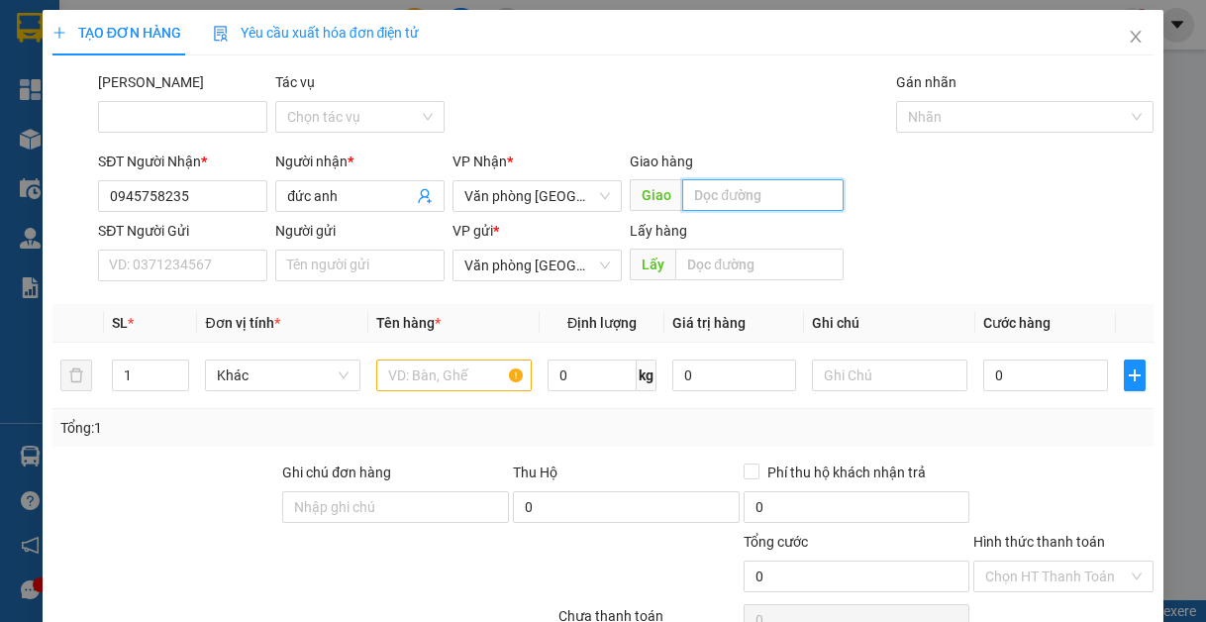
click at [744, 195] on input "text" at bounding box center [762, 195] width 161 height 32
click at [441, 375] on input "text" at bounding box center [453, 376] width 155 height 32
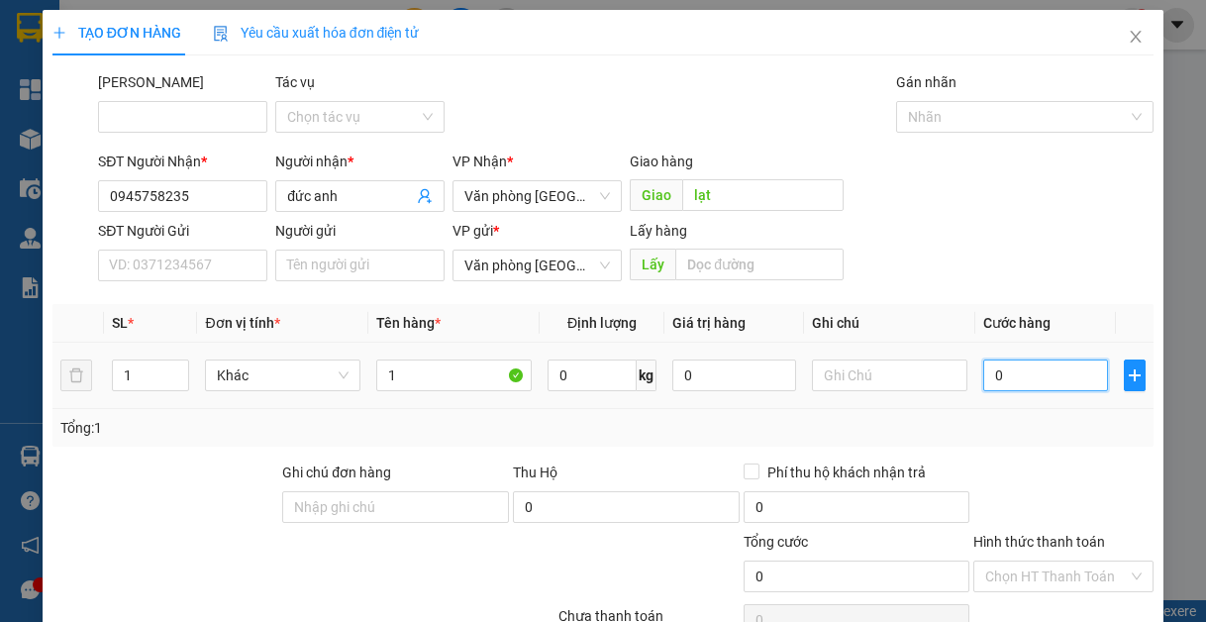
click at [1016, 374] on input "0" at bounding box center [1045, 376] width 124 height 32
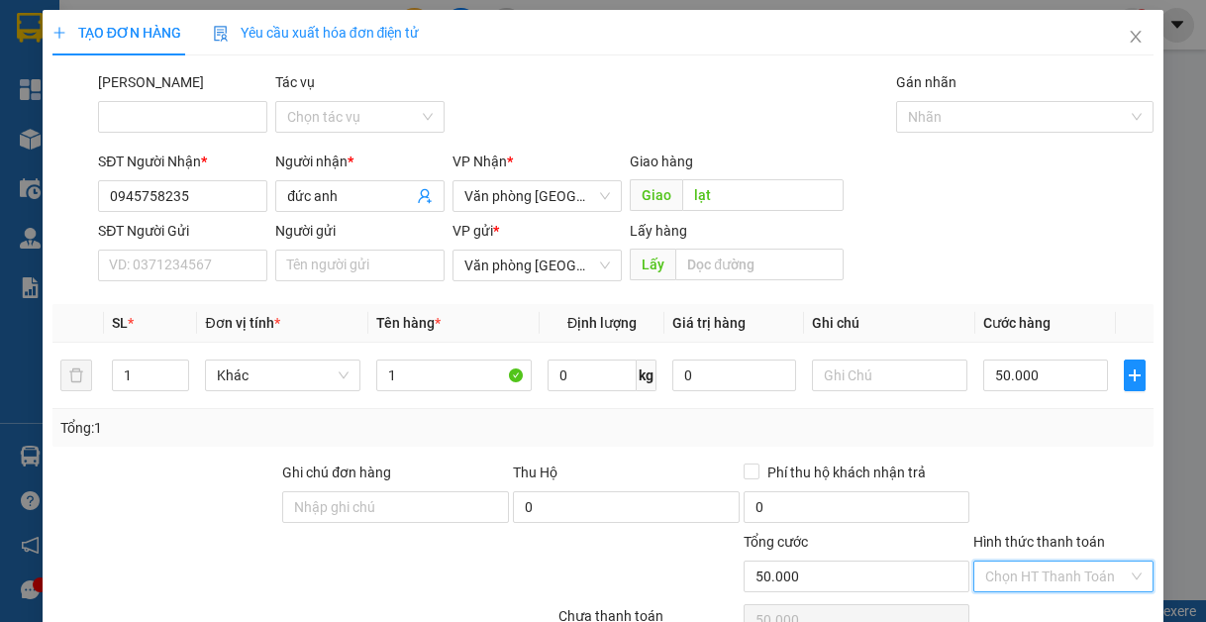
click at [1095, 562] on input "Hình thức thanh toán" at bounding box center [1056, 577] width 143 height 30
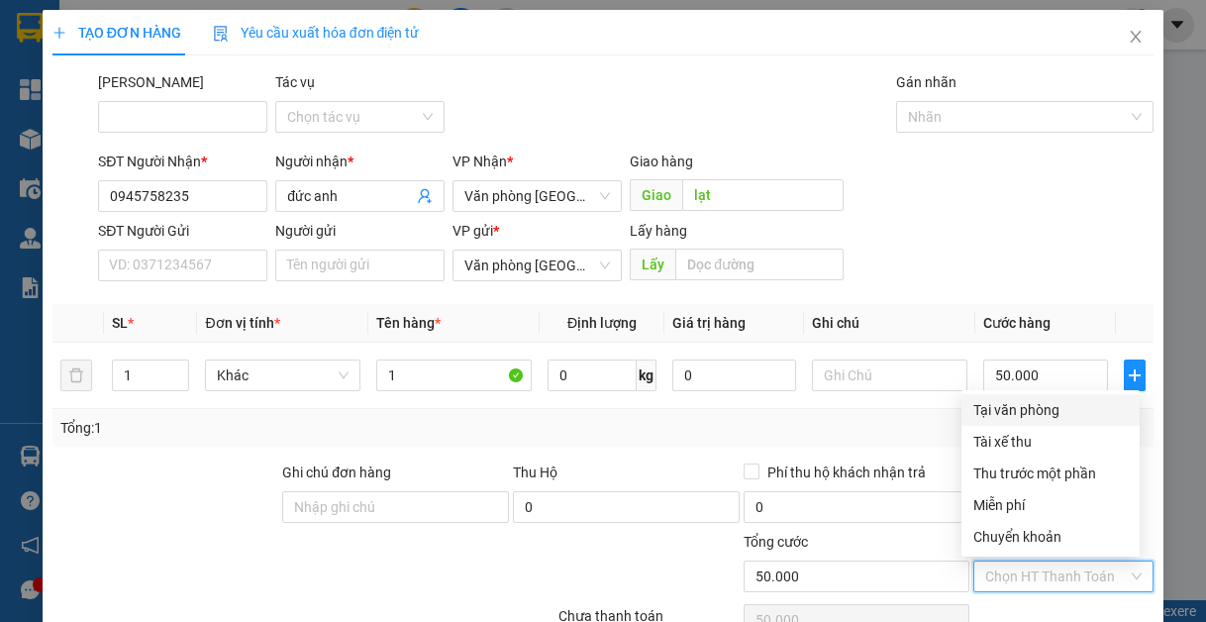
click at [1049, 399] on div "Tại văn phòng" at bounding box center [1051, 410] width 154 height 22
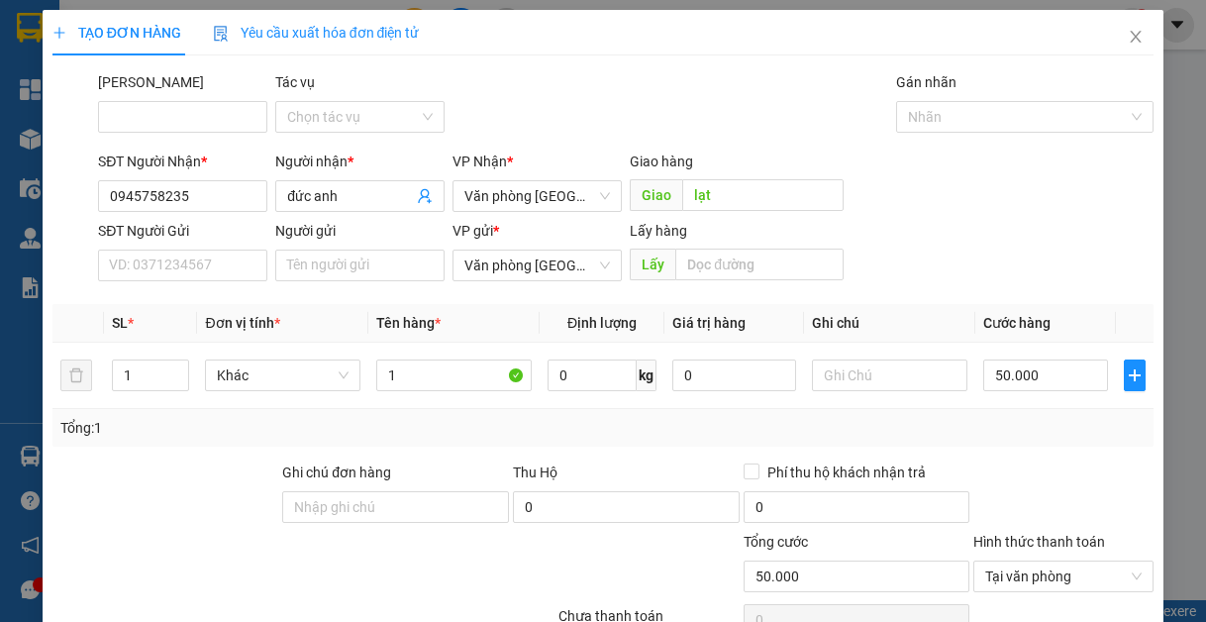
click at [1067, 545] on div "Transit Pickup Surcharge Ids Transit Deliver Surcharge Ids Transit Deliver Surc…" at bounding box center [603, 378] width 1102 height 615
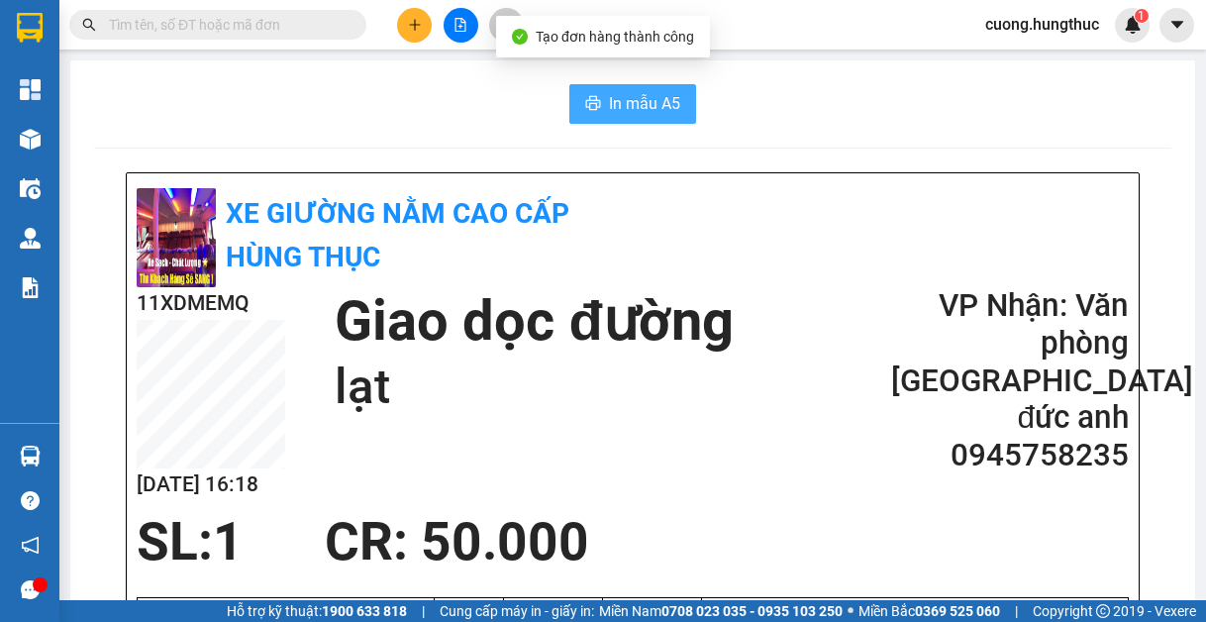
click at [618, 97] on span "In mẫu A5" at bounding box center [644, 103] width 71 height 25
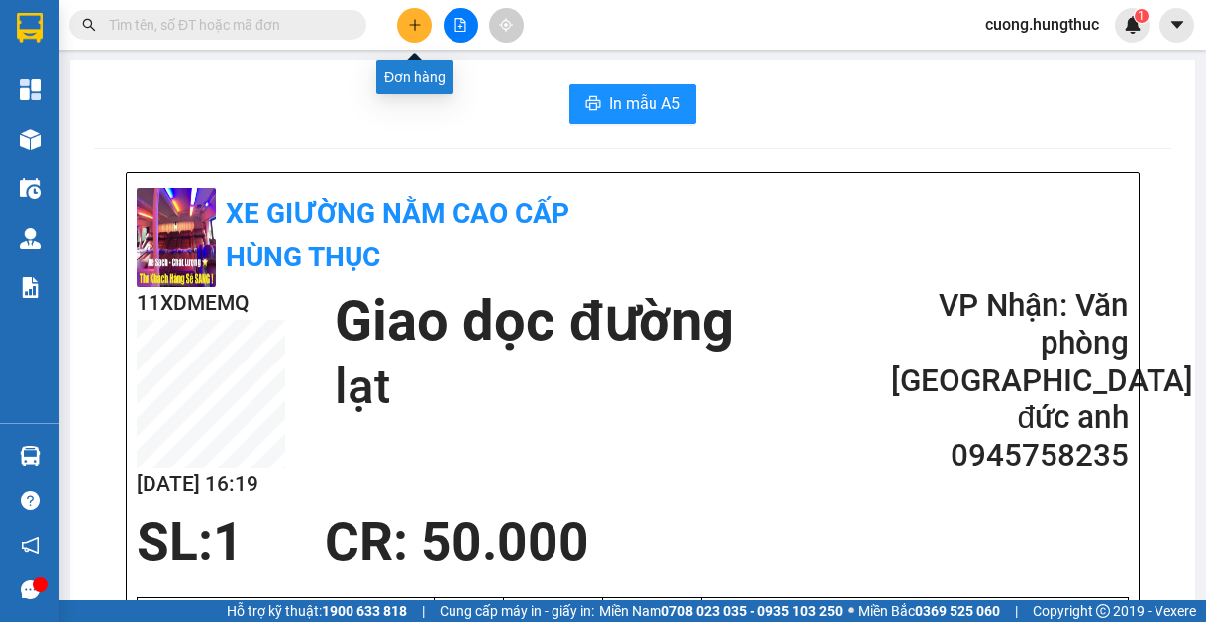
click at [419, 17] on button at bounding box center [414, 25] width 35 height 35
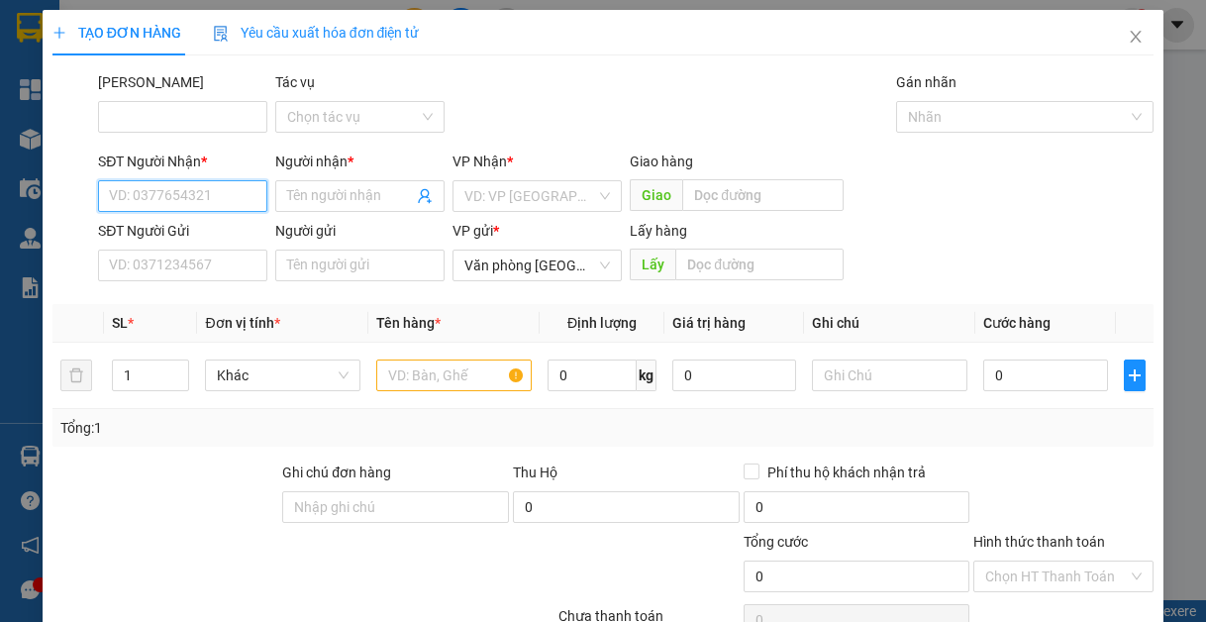
click at [188, 195] on input "SĐT Người Nhận *" at bounding box center [182, 196] width 169 height 32
click at [193, 243] on div "0813787222 - chị thu" at bounding box center [181, 236] width 144 height 22
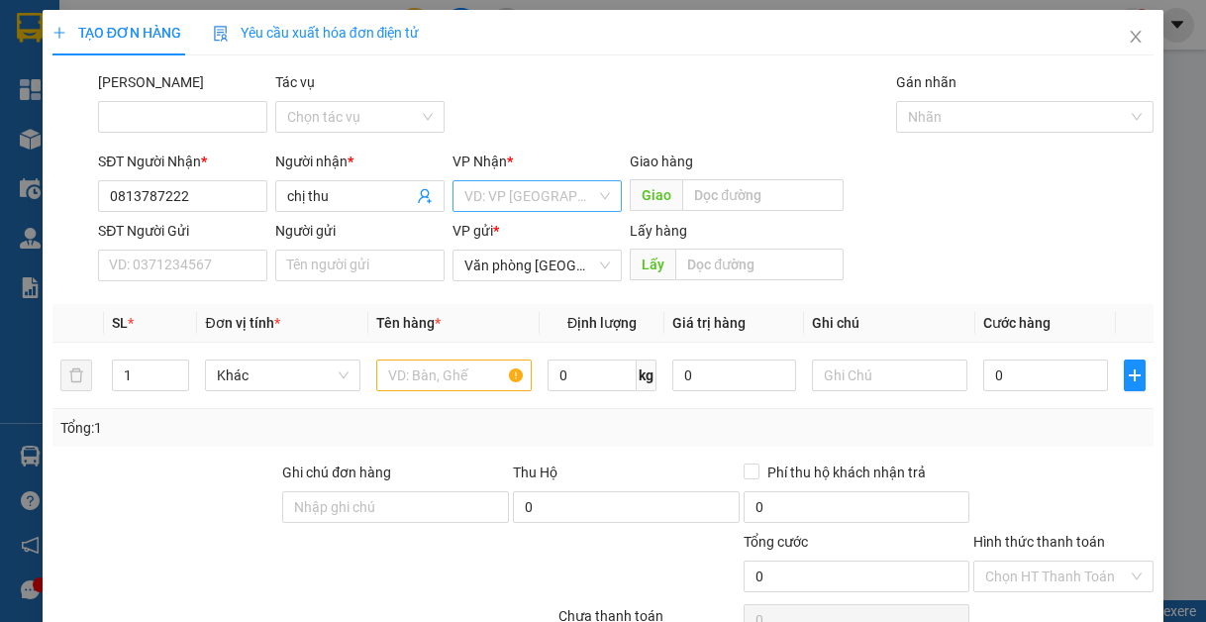
click at [498, 184] on input "search" at bounding box center [530, 196] width 132 height 30
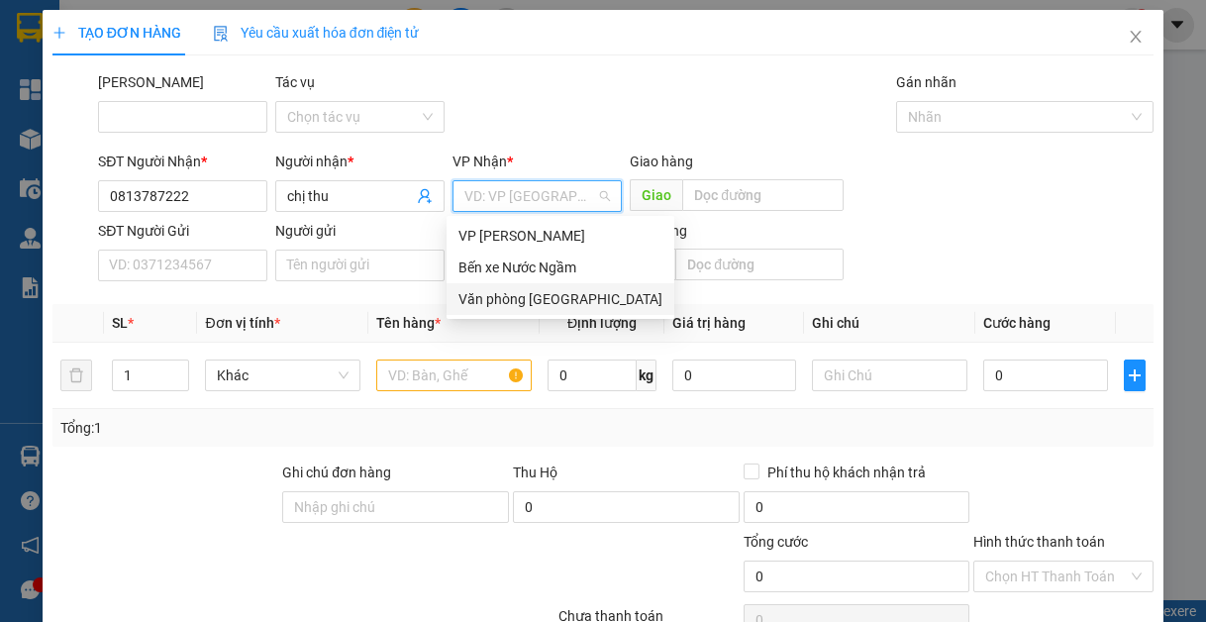
click at [516, 299] on div "Văn phòng [GEOGRAPHIC_DATA]" at bounding box center [561, 299] width 204 height 22
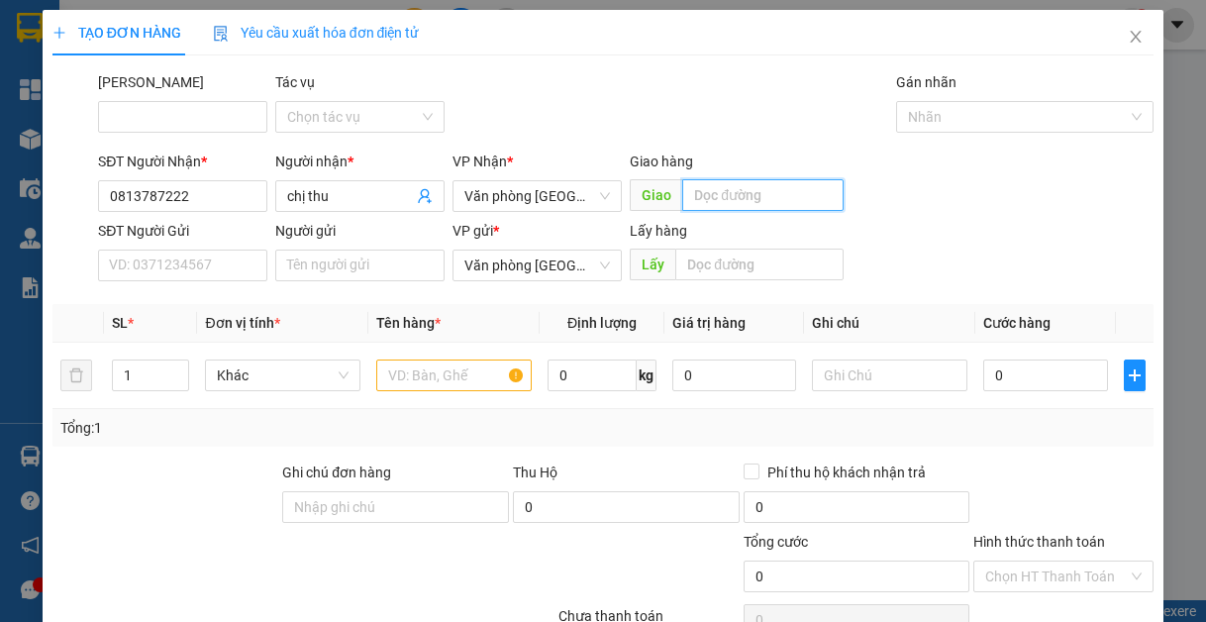
click at [707, 196] on input "text" at bounding box center [762, 195] width 161 height 32
click at [412, 383] on input "text" at bounding box center [453, 376] width 155 height 32
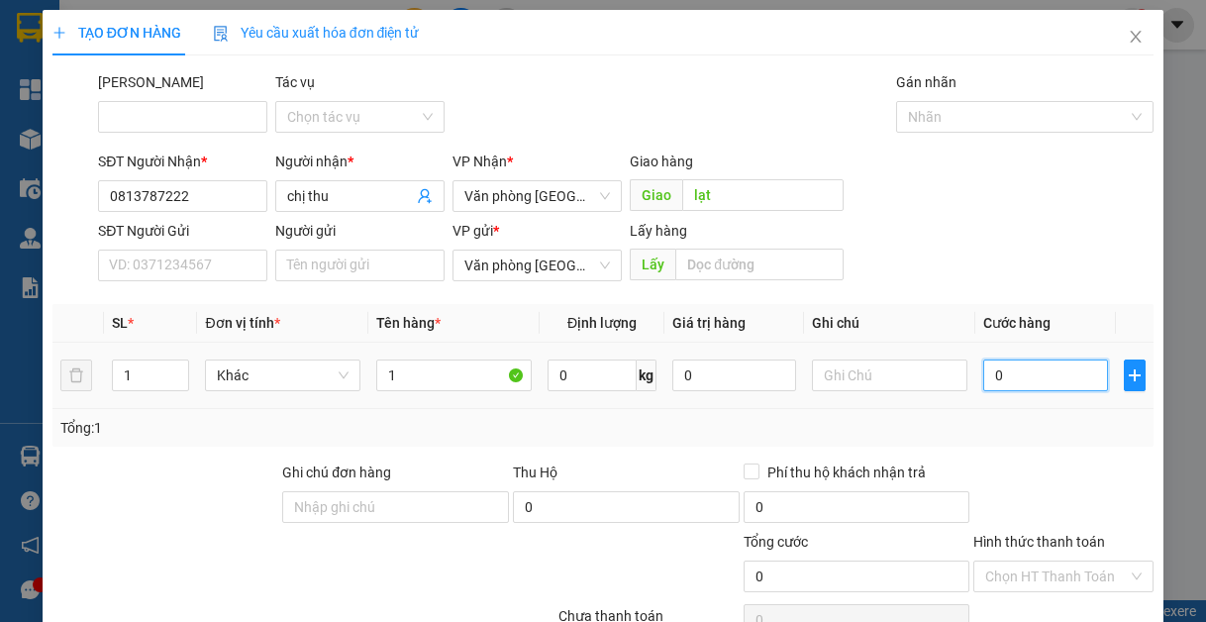
click at [988, 369] on input "0" at bounding box center [1045, 376] width 124 height 32
drag, startPoint x: 1074, startPoint y: 566, endPoint x: 1062, endPoint y: 563, distance: 12.5
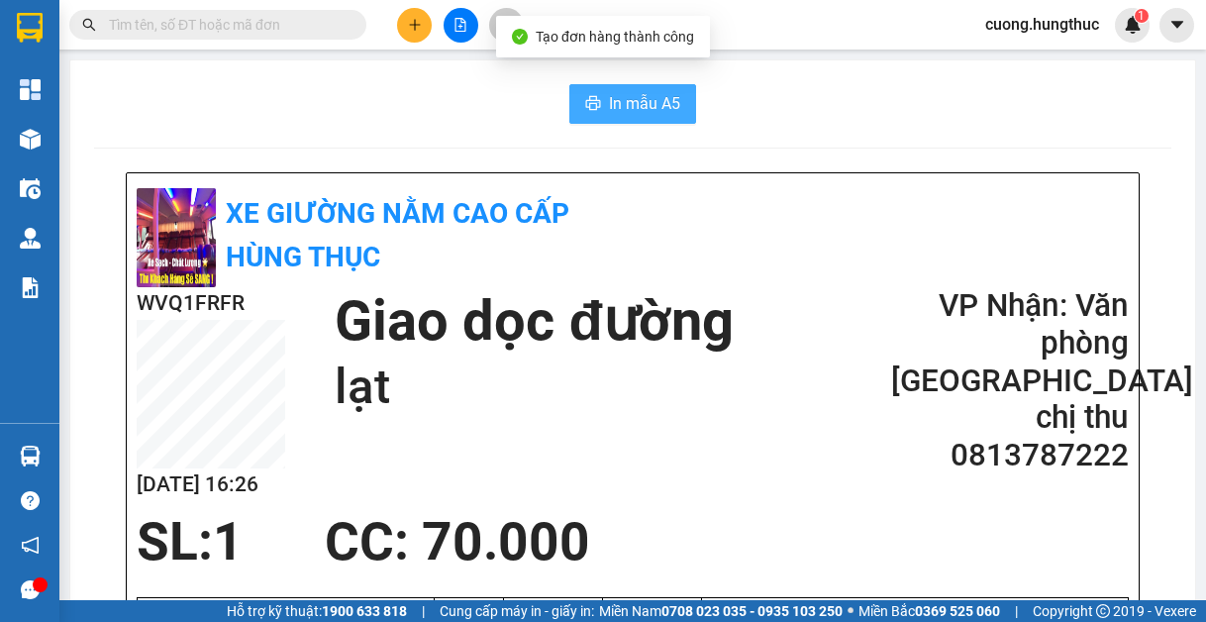
click at [617, 105] on span "In mẫu A5" at bounding box center [644, 103] width 71 height 25
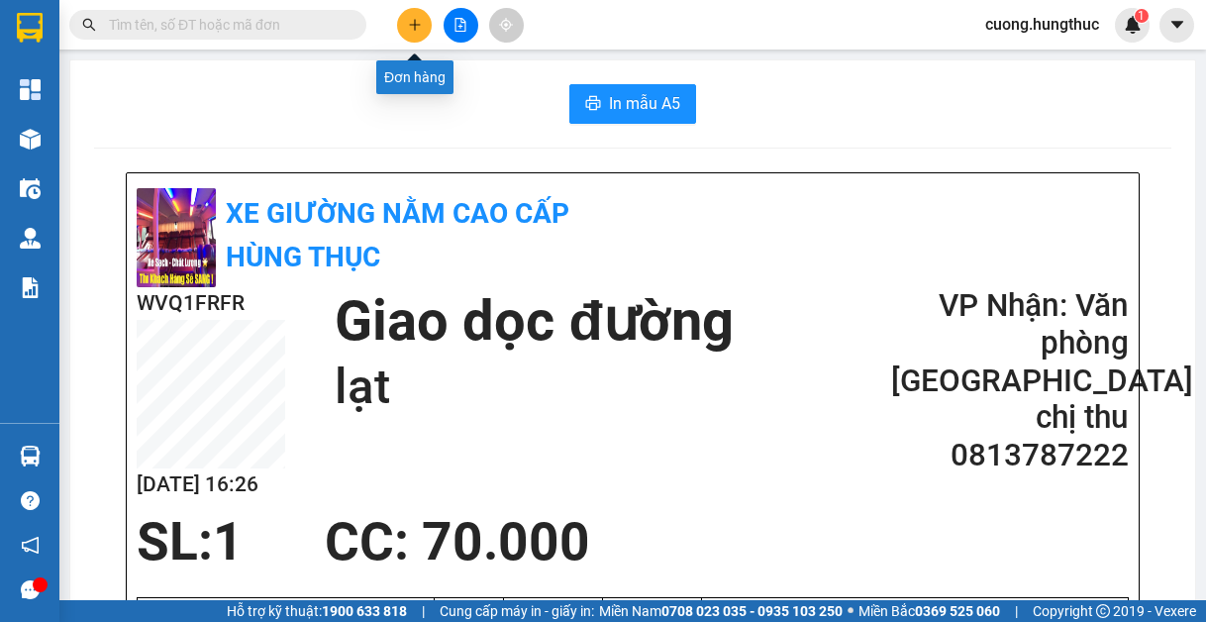
click at [420, 36] on button at bounding box center [414, 25] width 35 height 35
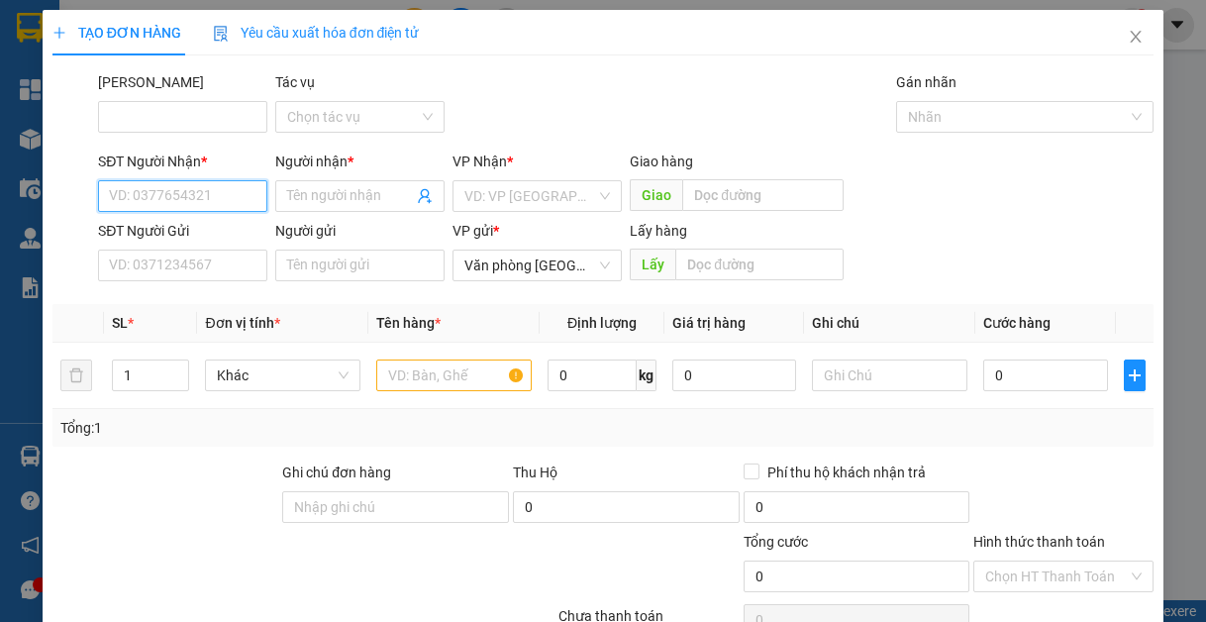
click at [167, 196] on input "SĐT Người Nhận *" at bounding box center [182, 196] width 169 height 32
click at [246, 237] on div "0846322838 - [PERSON_NAME]" at bounding box center [206, 236] width 195 height 22
click at [592, 203] on div "VD: VP [GEOGRAPHIC_DATA]" at bounding box center [537, 196] width 169 height 32
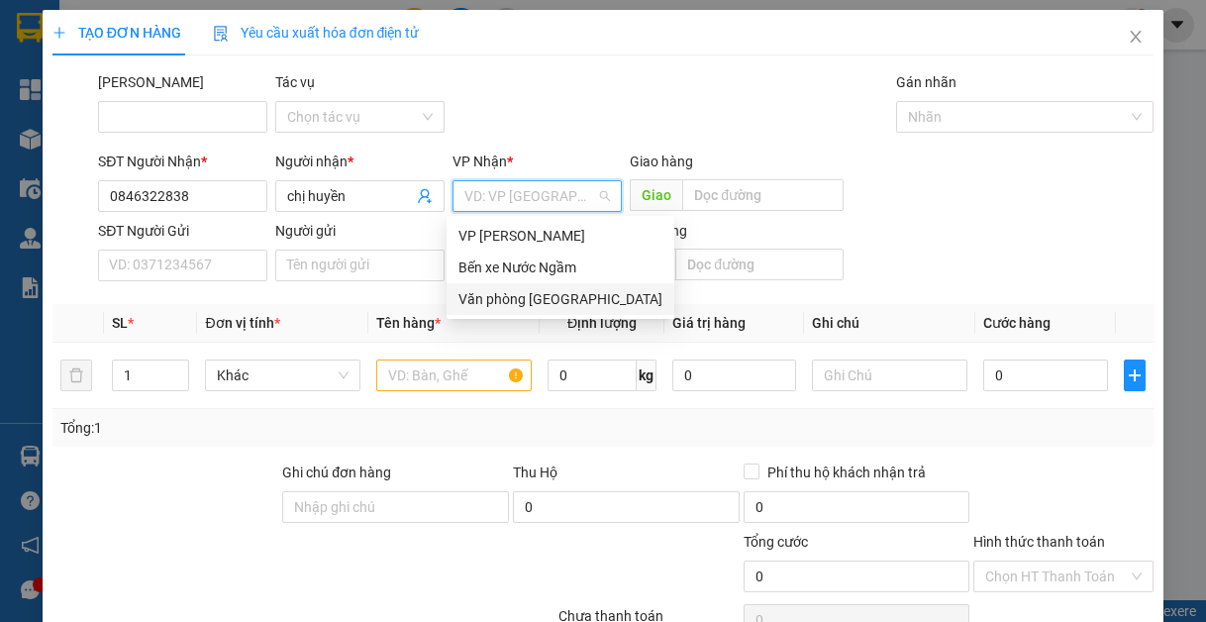
click at [567, 307] on div "Văn phòng [GEOGRAPHIC_DATA]" at bounding box center [561, 299] width 204 height 22
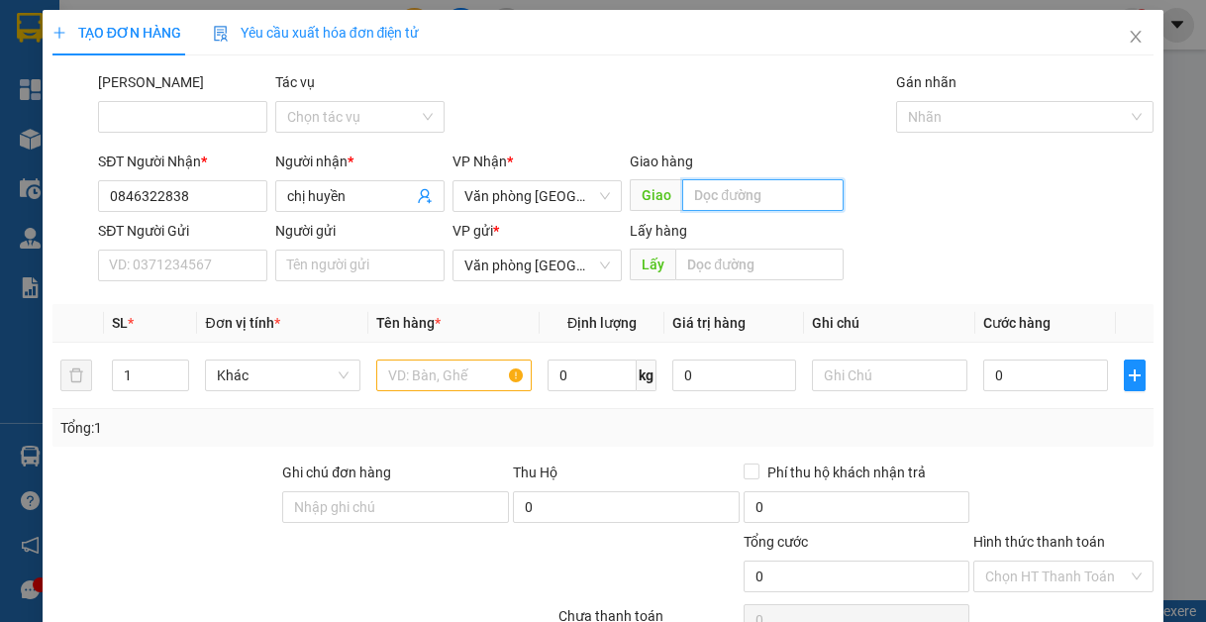
click at [742, 202] on input "text" at bounding box center [762, 195] width 161 height 32
click at [440, 378] on input "text" at bounding box center [453, 376] width 155 height 32
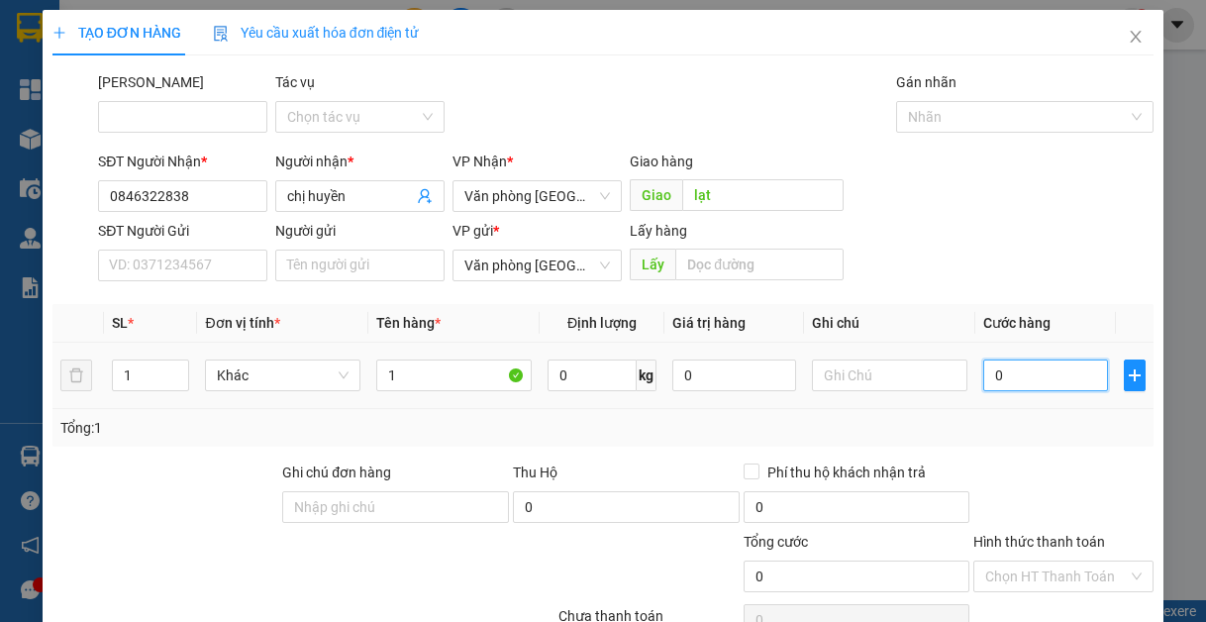
click at [1049, 388] on input "0" at bounding box center [1045, 376] width 124 height 32
click at [1066, 562] on input "Hình thức thanh toán" at bounding box center [1056, 577] width 143 height 30
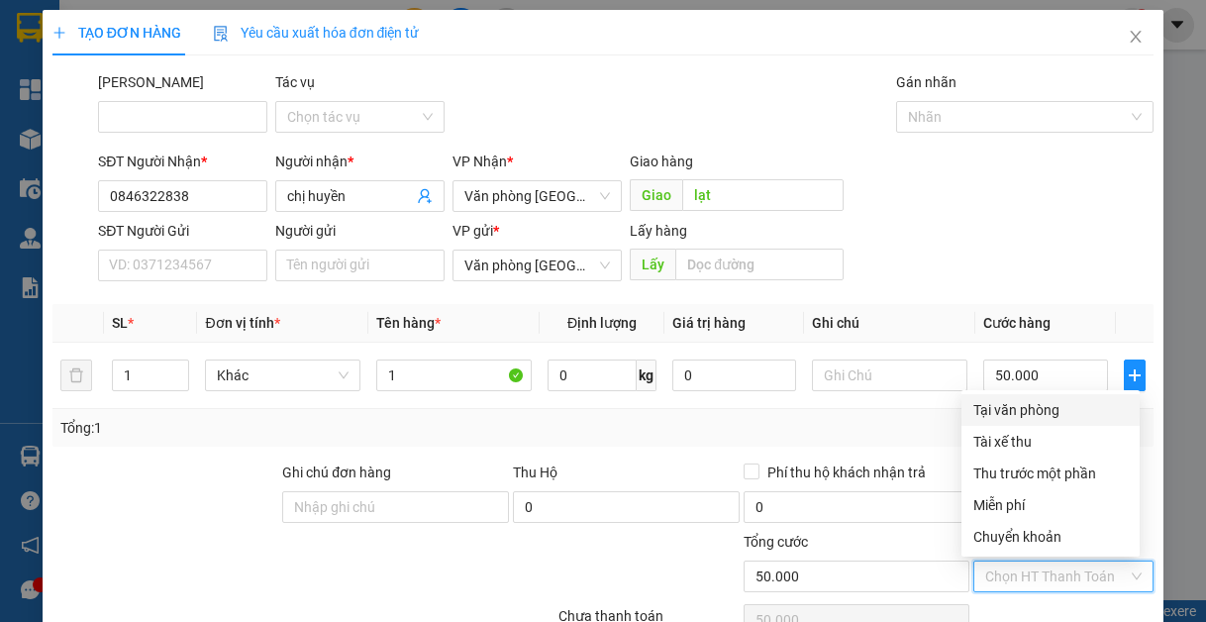
click at [1042, 399] on div "Tại văn phòng" at bounding box center [1051, 410] width 154 height 22
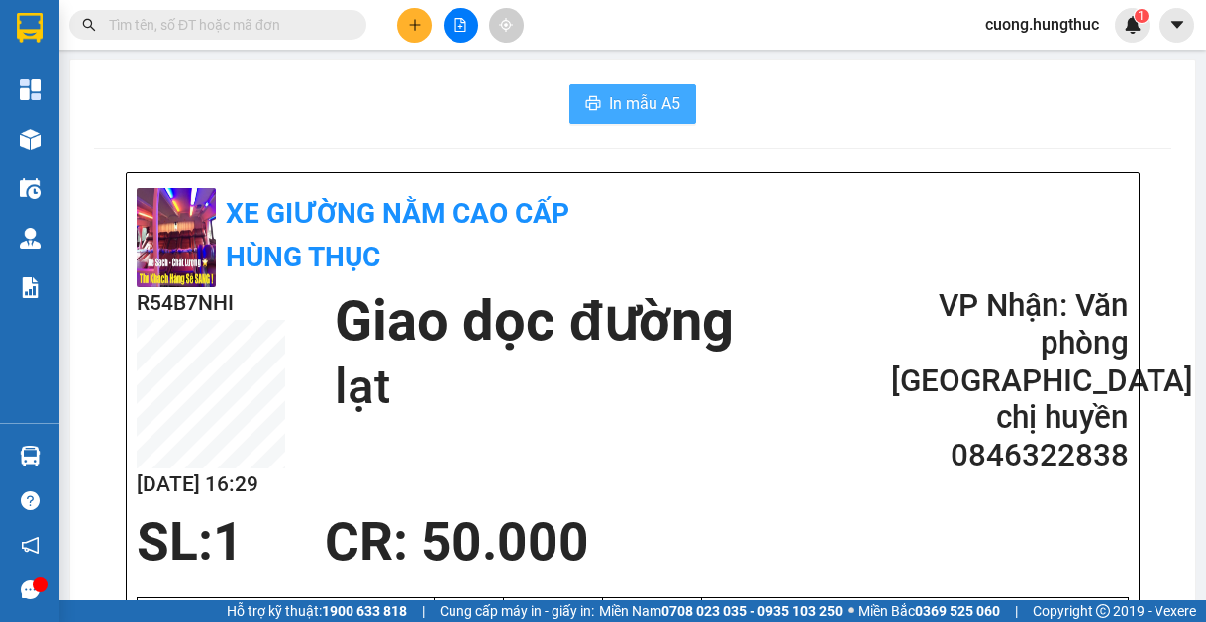
click at [645, 106] on span "In mẫu A5" at bounding box center [644, 103] width 71 height 25
drag, startPoint x: 385, startPoint y: 22, endPoint x: 420, endPoint y: 24, distance: 34.7
click at [392, 21] on div "Kết quả tìm kiếm ( 0 ) Bộ lọc No Data" at bounding box center [267, 25] width 535 height 35
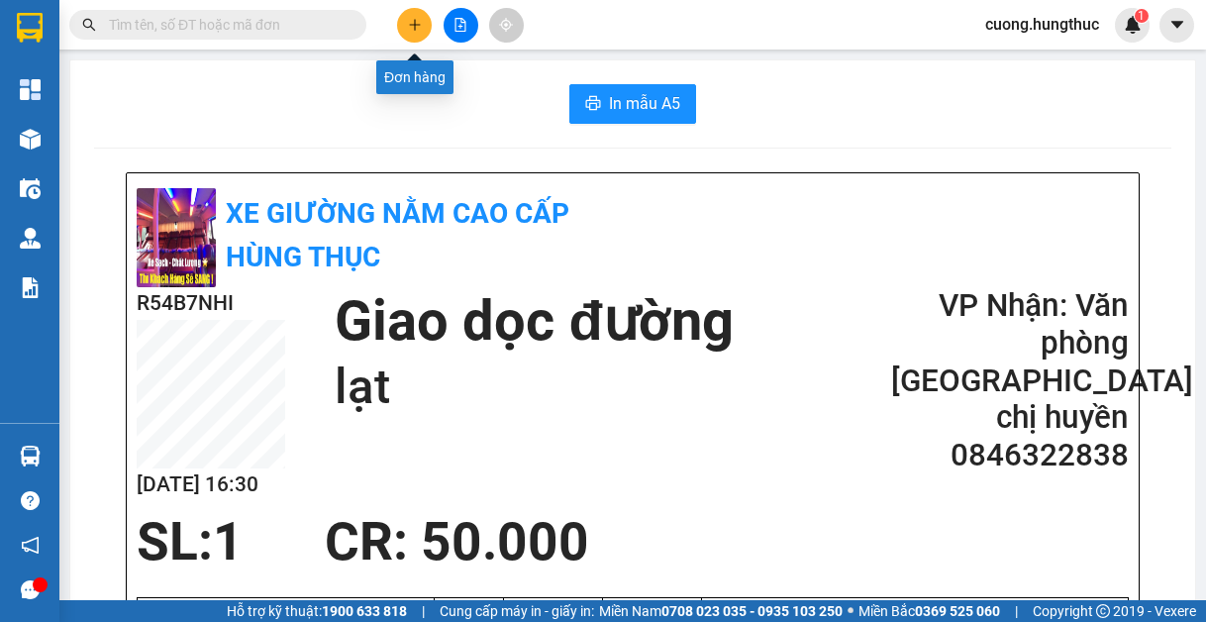
click at [425, 23] on button at bounding box center [414, 25] width 35 height 35
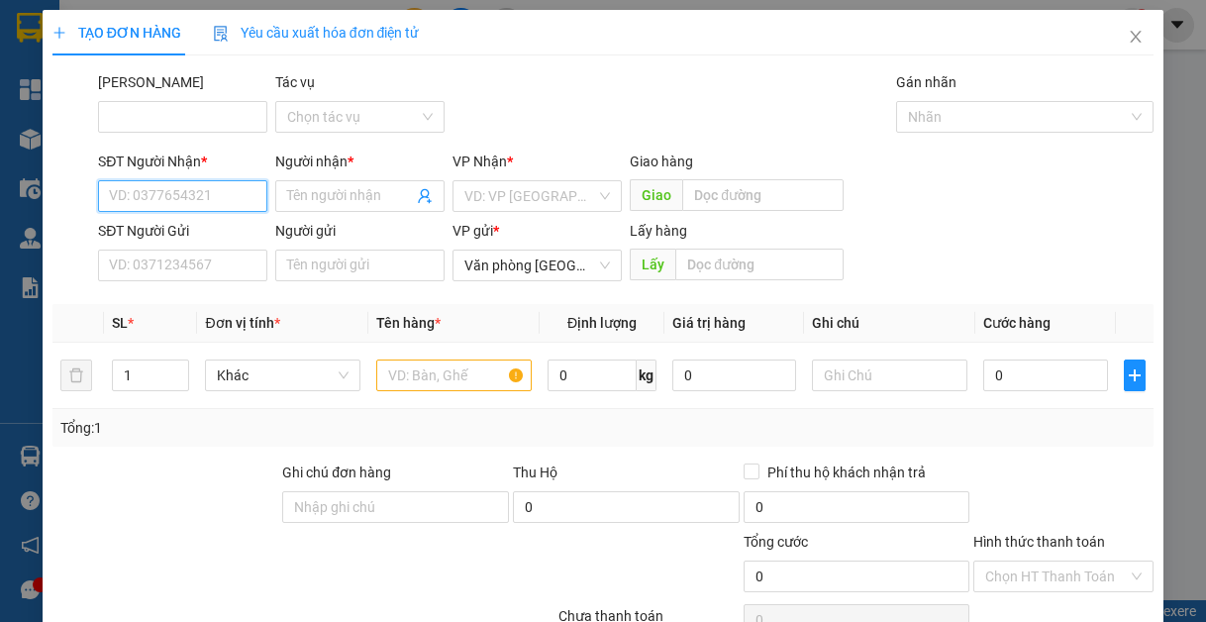
click at [208, 185] on input "SĐT Người Nhận *" at bounding box center [182, 196] width 169 height 32
click at [207, 195] on input "SĐT Người Nhận *" at bounding box center [182, 196] width 169 height 32
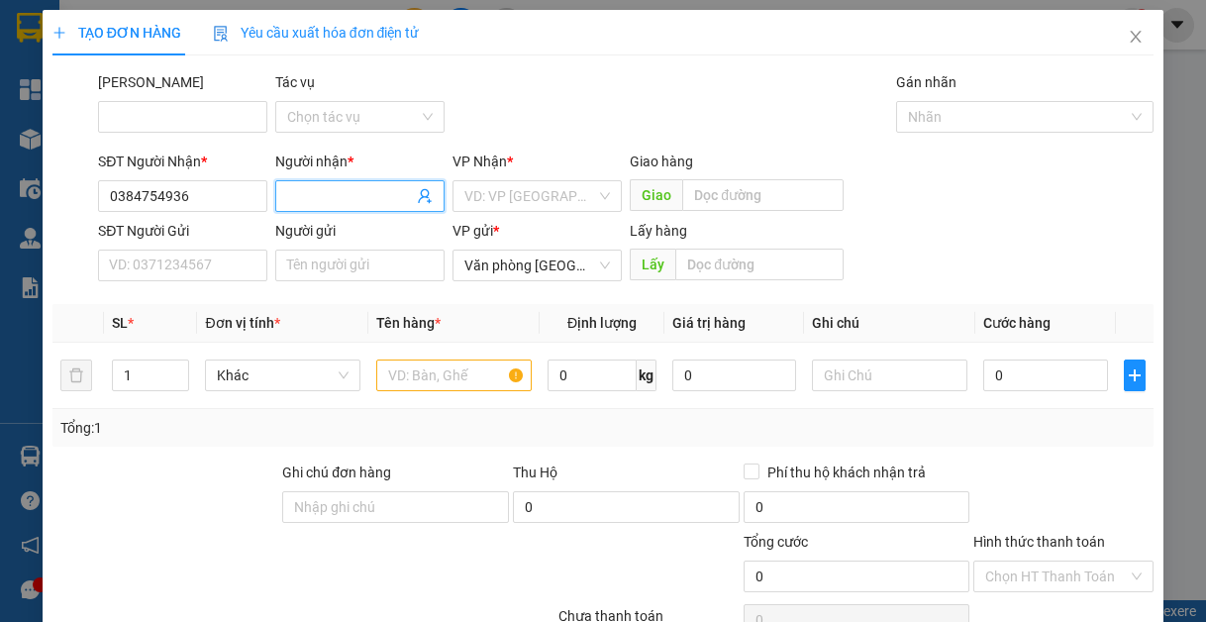
click at [317, 180] on span at bounding box center [359, 196] width 169 height 32
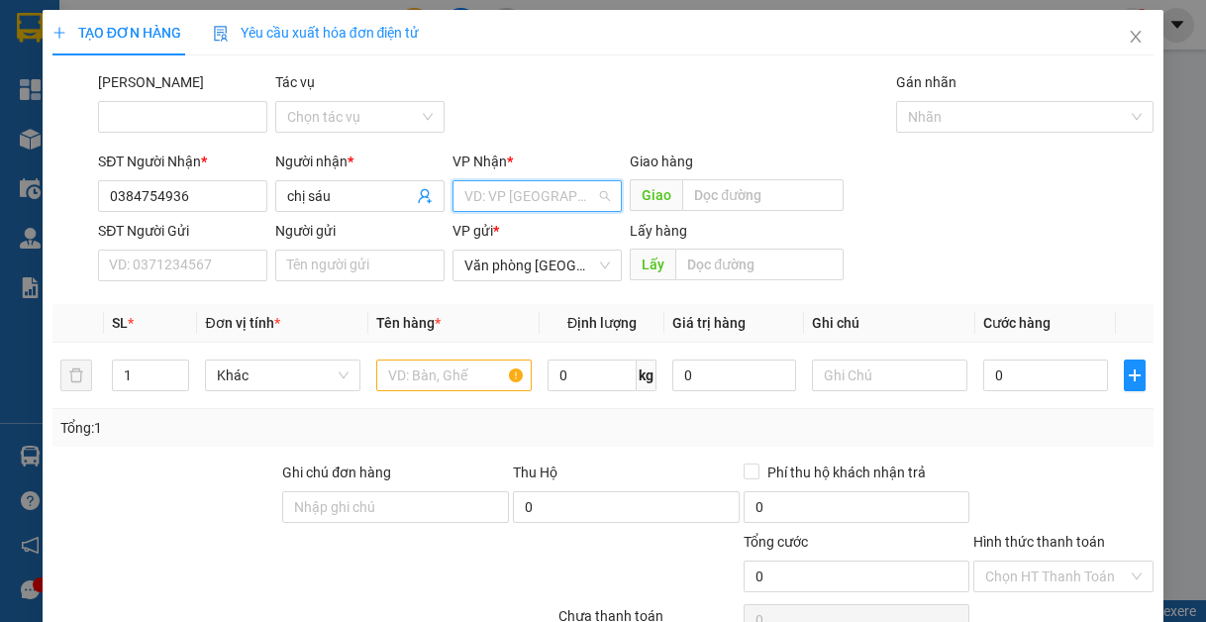
click at [583, 206] on input "search" at bounding box center [530, 196] width 132 height 30
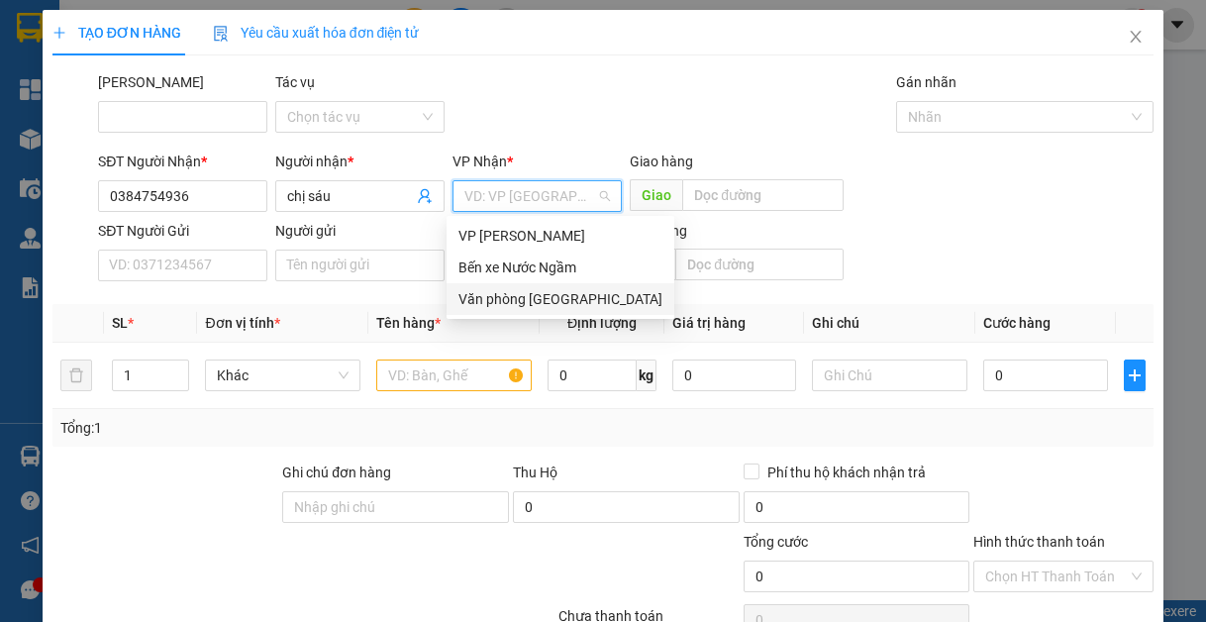
click at [565, 296] on div "Văn phòng [GEOGRAPHIC_DATA]" at bounding box center [561, 299] width 204 height 22
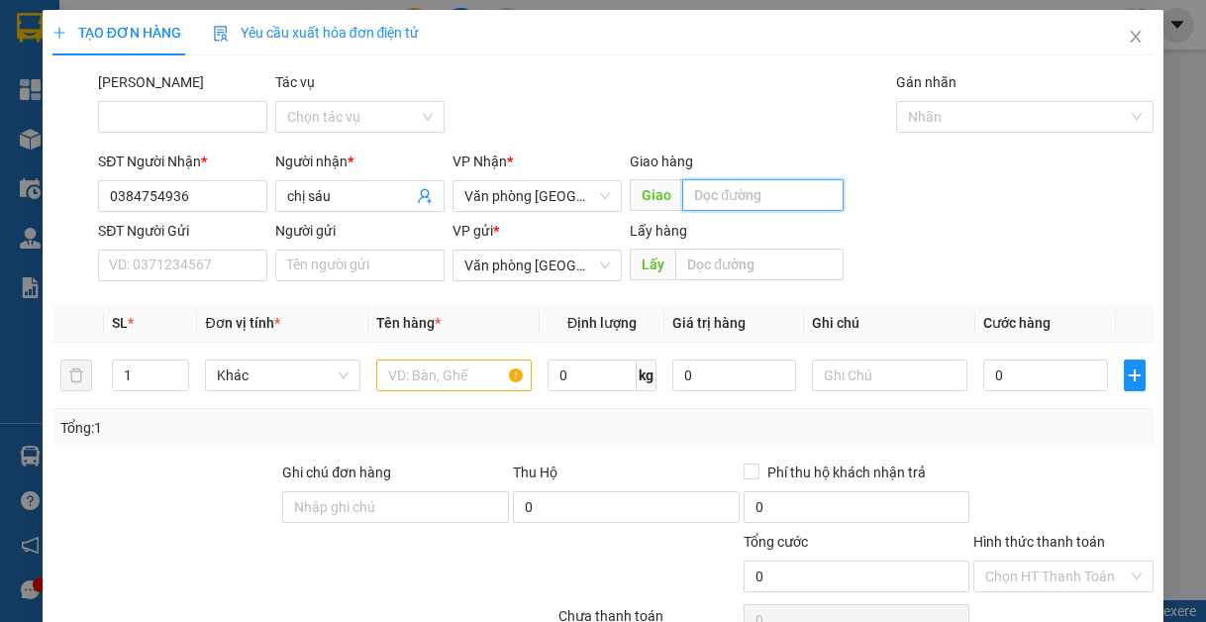
click at [697, 208] on input "text" at bounding box center [762, 195] width 161 height 32
click at [433, 372] on input "text" at bounding box center [453, 376] width 155 height 32
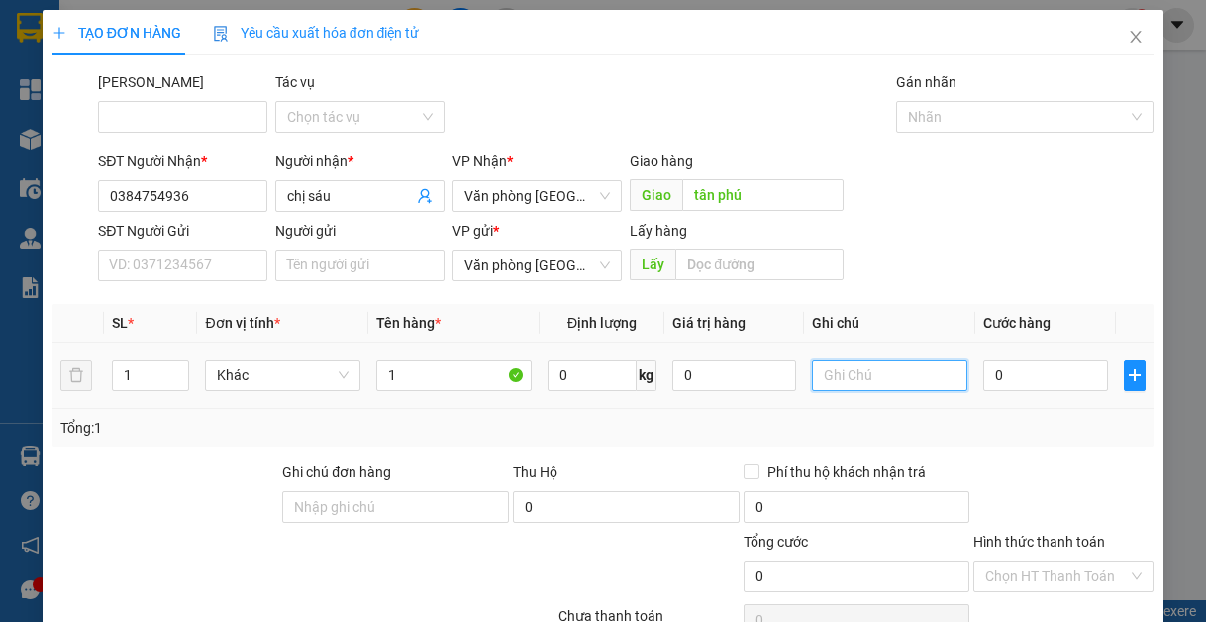
click at [873, 381] on input "text" at bounding box center [889, 376] width 155 height 32
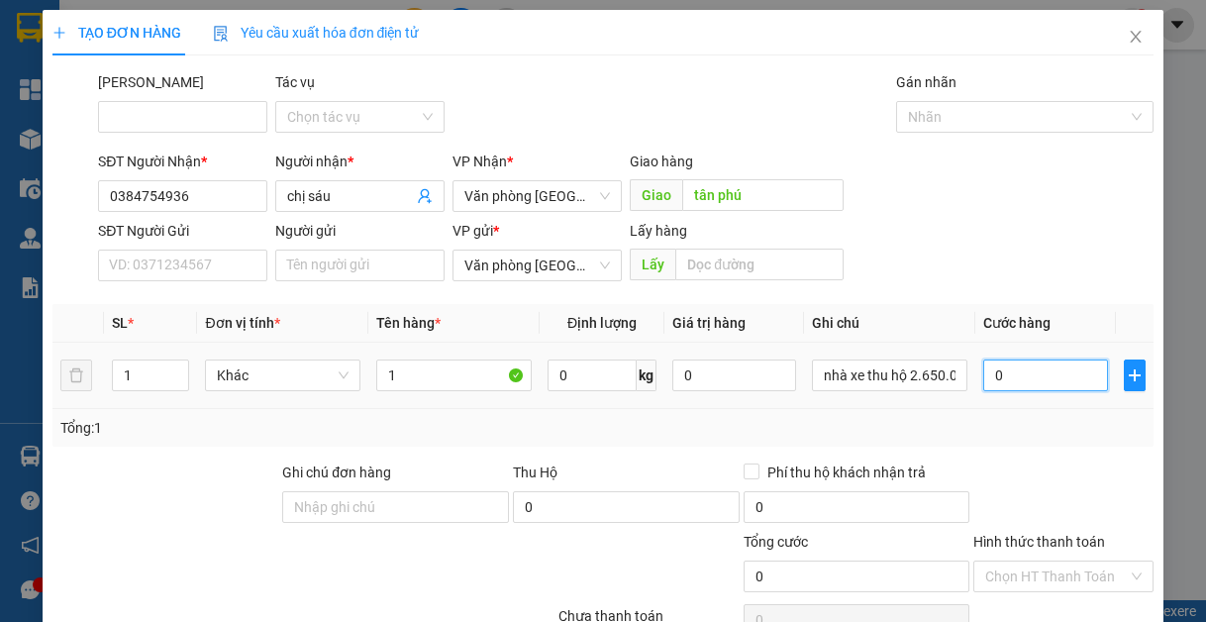
click at [1027, 375] on input "0" at bounding box center [1045, 376] width 124 height 32
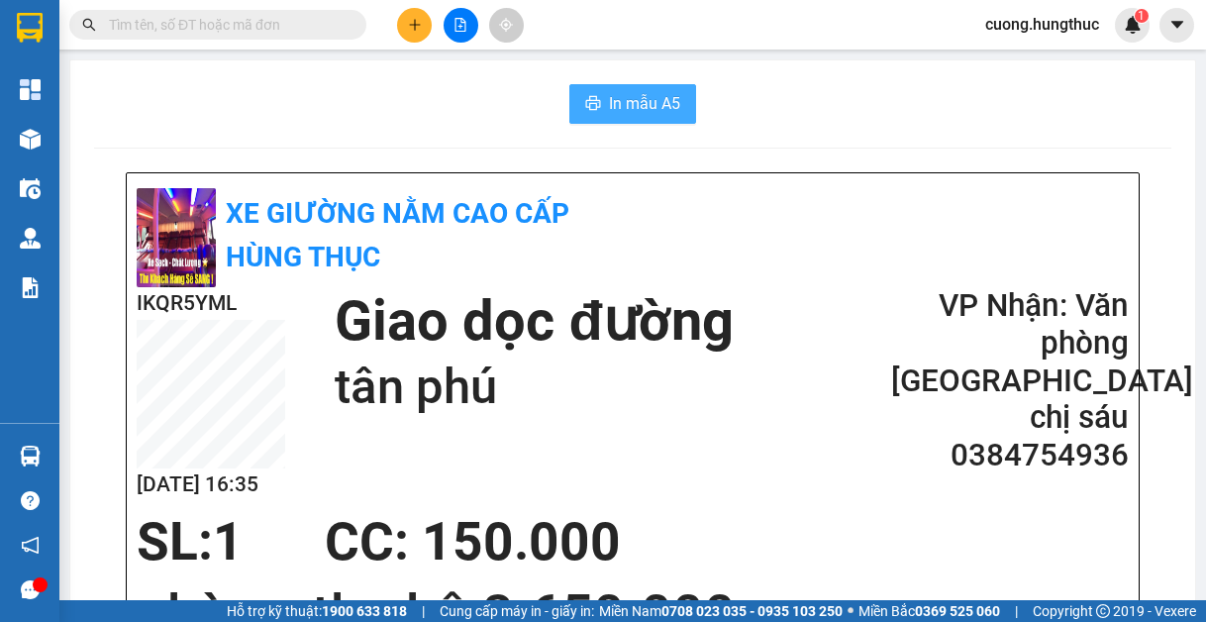
click at [629, 89] on button "In mẫu A5" at bounding box center [632, 104] width 127 height 40
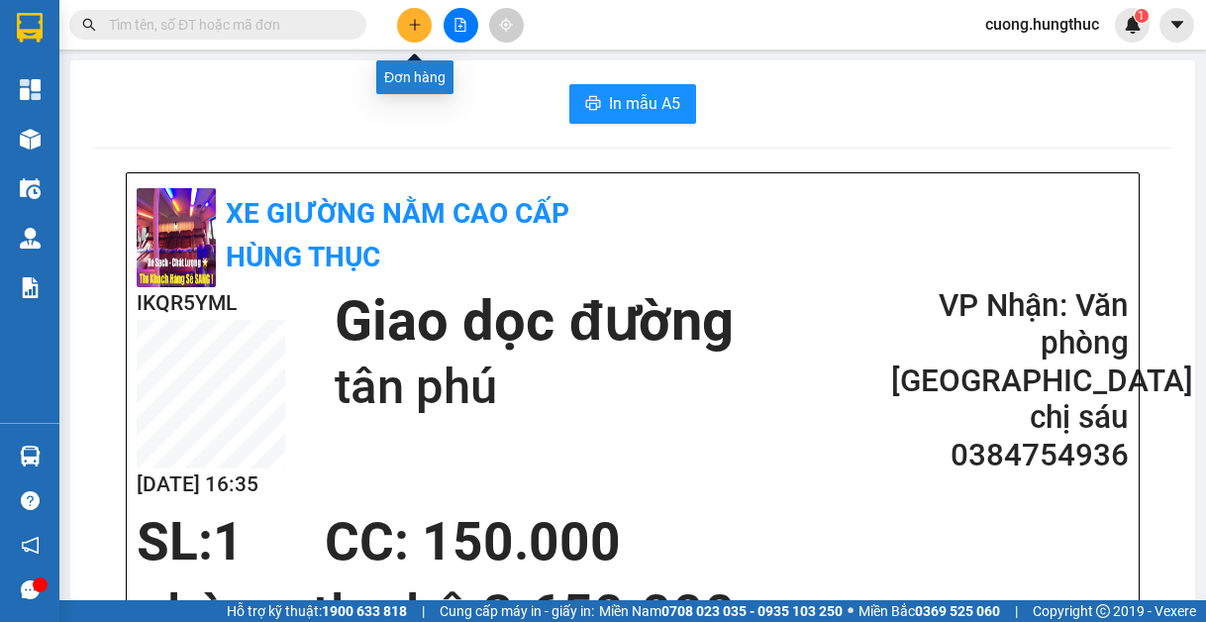
click at [408, 36] on button at bounding box center [414, 25] width 35 height 35
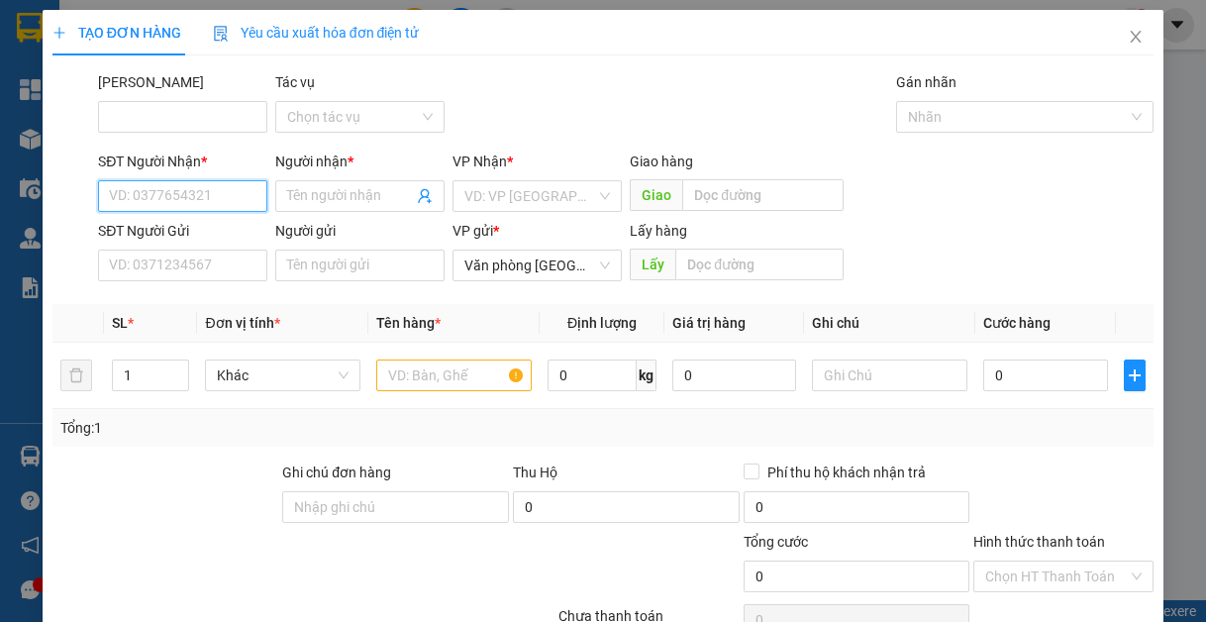
click at [198, 198] on input "SĐT Người Nhận *" at bounding box center [182, 196] width 169 height 32
click at [210, 205] on input "SĐT Người Nhận *" at bounding box center [182, 196] width 169 height 32
click at [157, 204] on input "SĐT Người Nhận *" at bounding box center [182, 196] width 169 height 32
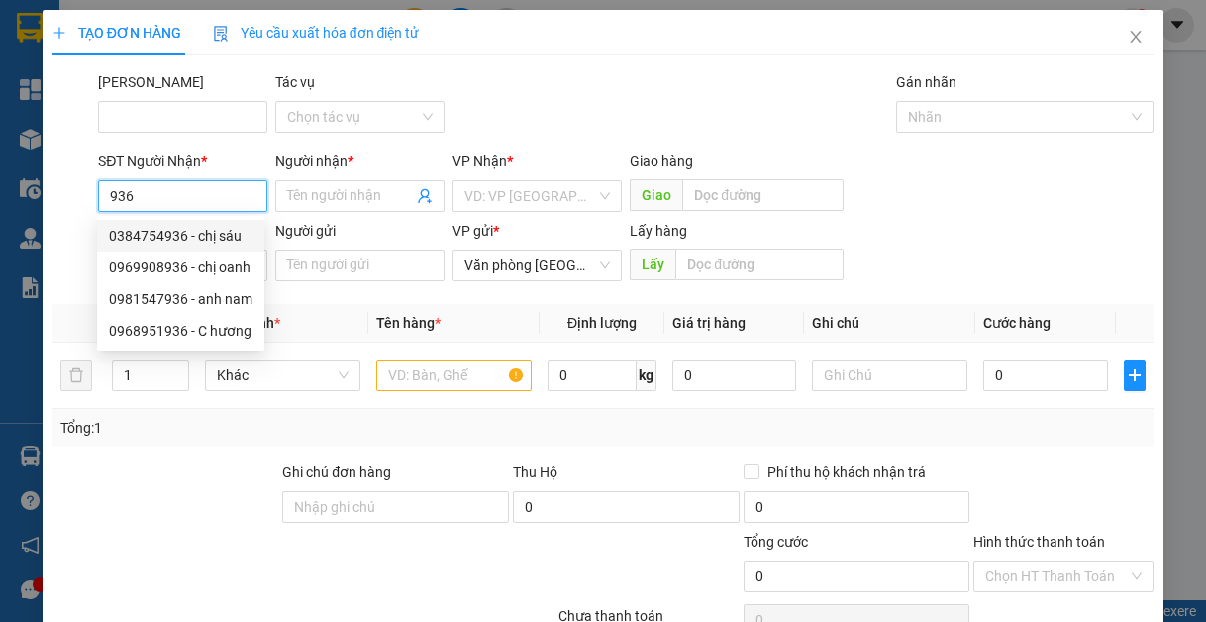
click at [188, 233] on div "0384754936 - chị sáu" at bounding box center [181, 236] width 144 height 22
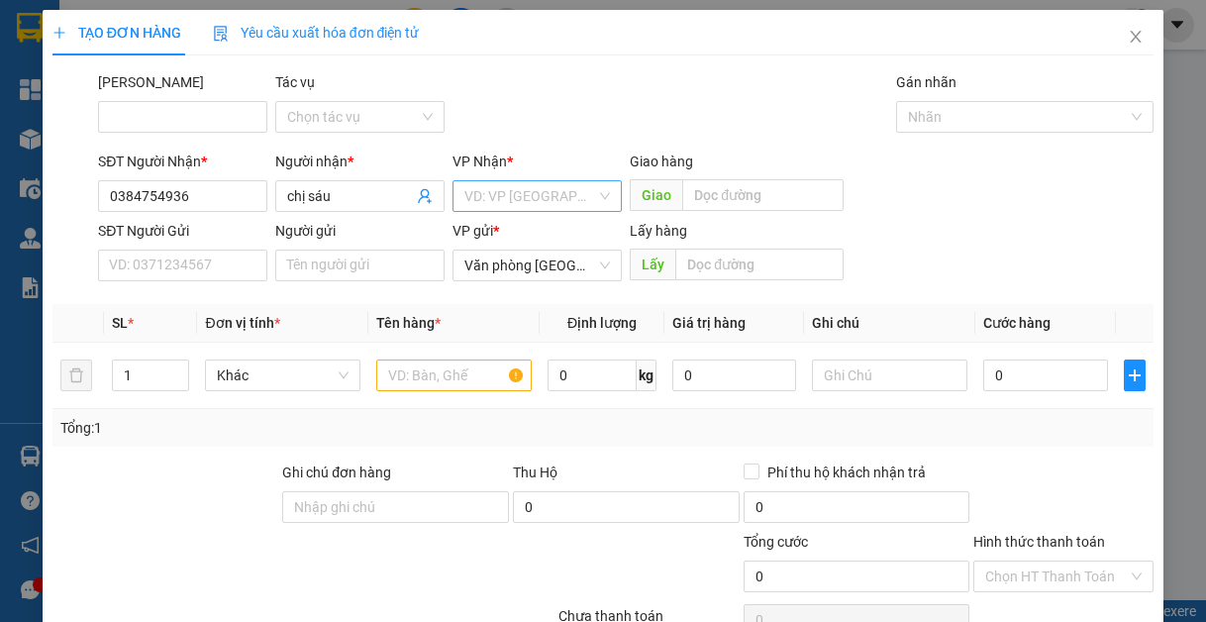
click at [467, 203] on input "search" at bounding box center [530, 196] width 132 height 30
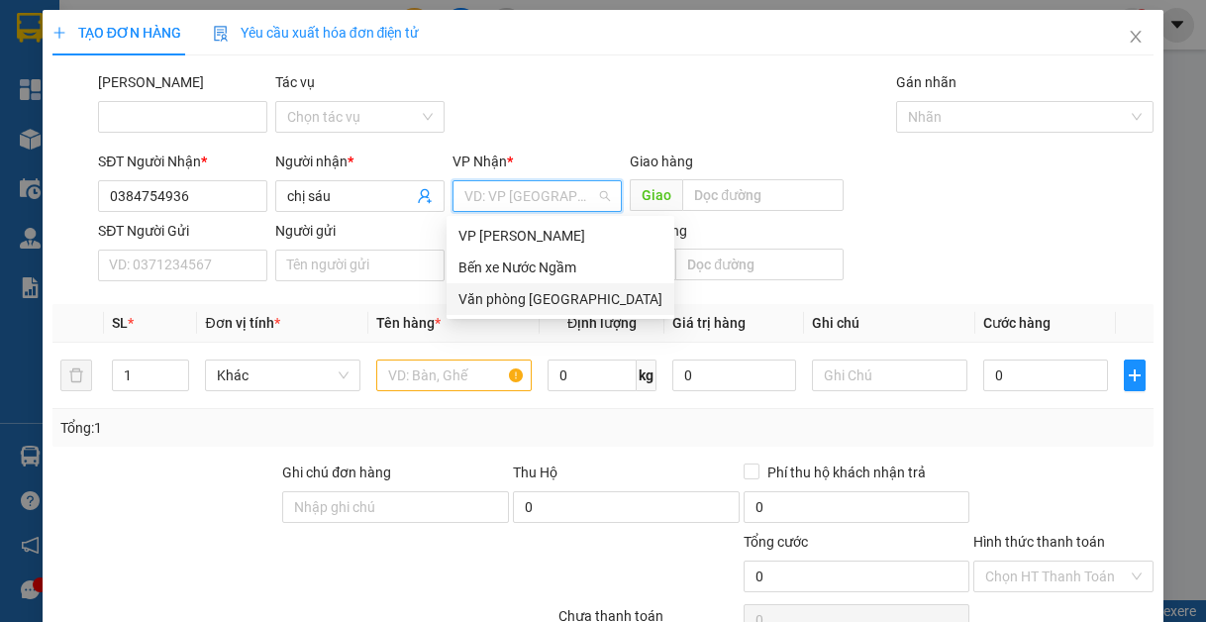
click at [514, 306] on div "Văn phòng [GEOGRAPHIC_DATA]" at bounding box center [561, 299] width 204 height 22
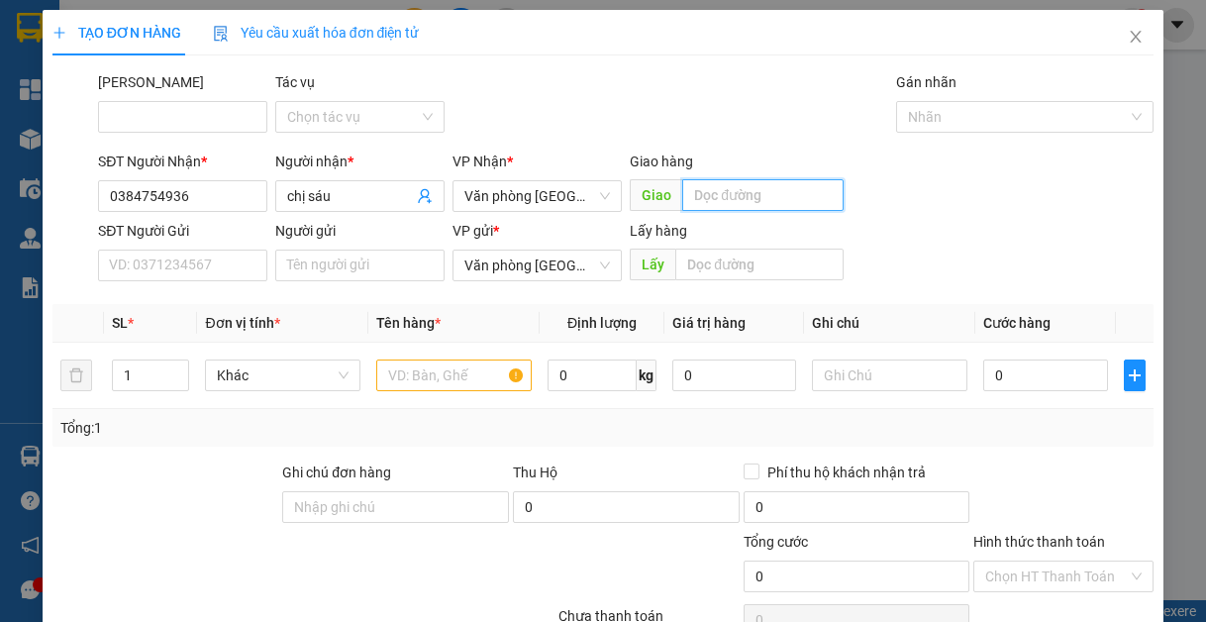
click at [707, 204] on input "text" at bounding box center [762, 195] width 161 height 32
click at [127, 375] on input "1" at bounding box center [150, 375] width 75 height 30
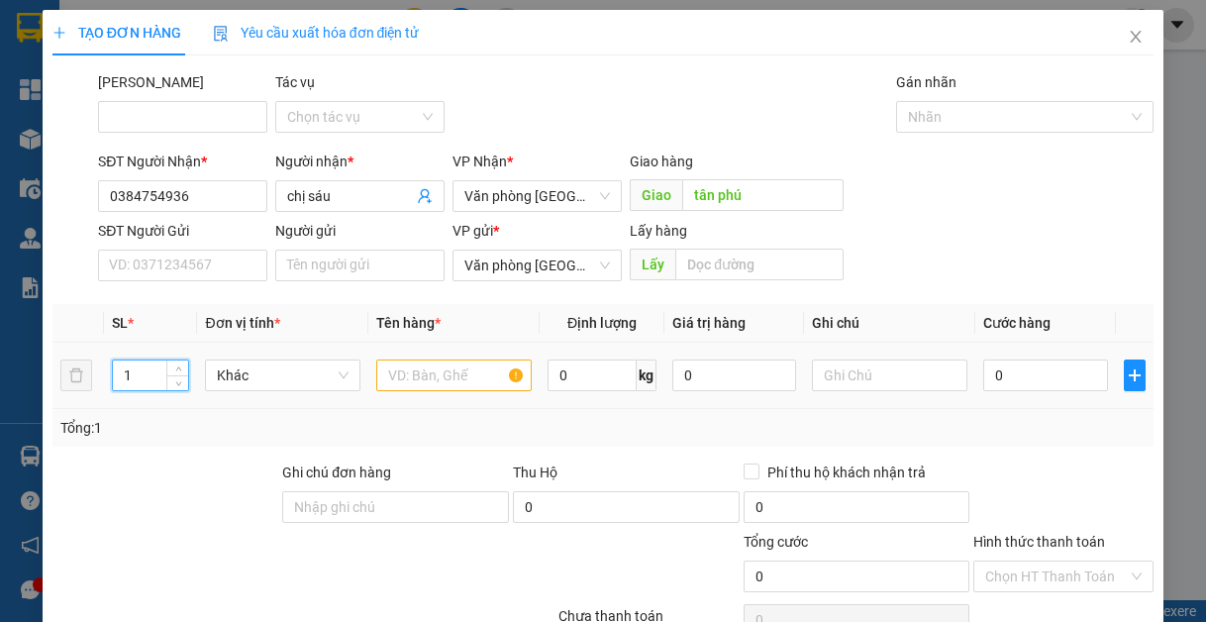
click at [131, 375] on input "1" at bounding box center [150, 375] width 75 height 30
click at [429, 364] on input "text" at bounding box center [453, 376] width 155 height 32
click at [431, 372] on input "text" at bounding box center [453, 376] width 155 height 32
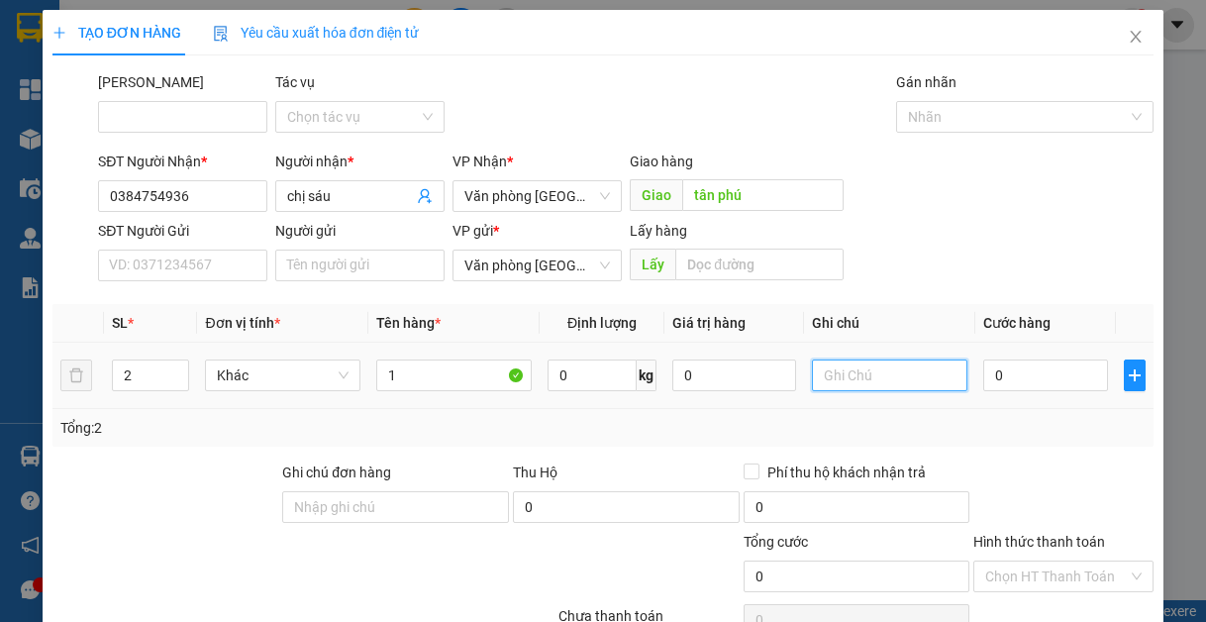
click at [850, 374] on input "text" at bounding box center [889, 376] width 155 height 32
click at [889, 380] on input "nhà x" at bounding box center [889, 376] width 155 height 32
click at [890, 380] on input "nhà x" at bounding box center [889, 376] width 155 height 32
click at [1155, 239] on div "TẠO ĐƠN HÀNG Yêu cầu xuất hóa đơn điện tử Transit Pickup Surcharge Ids Transit …" at bounding box center [603, 311] width 1206 height 622
click at [885, 373] on input "nhà" at bounding box center [889, 376] width 155 height 32
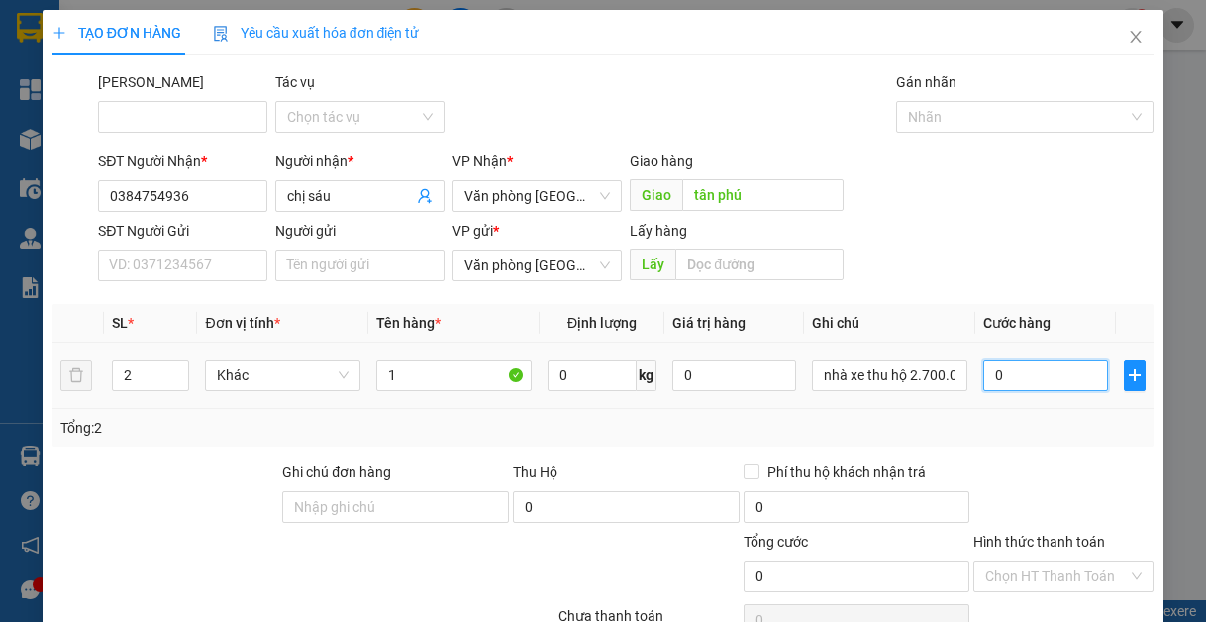
click at [1037, 370] on input "0" at bounding box center [1045, 376] width 124 height 32
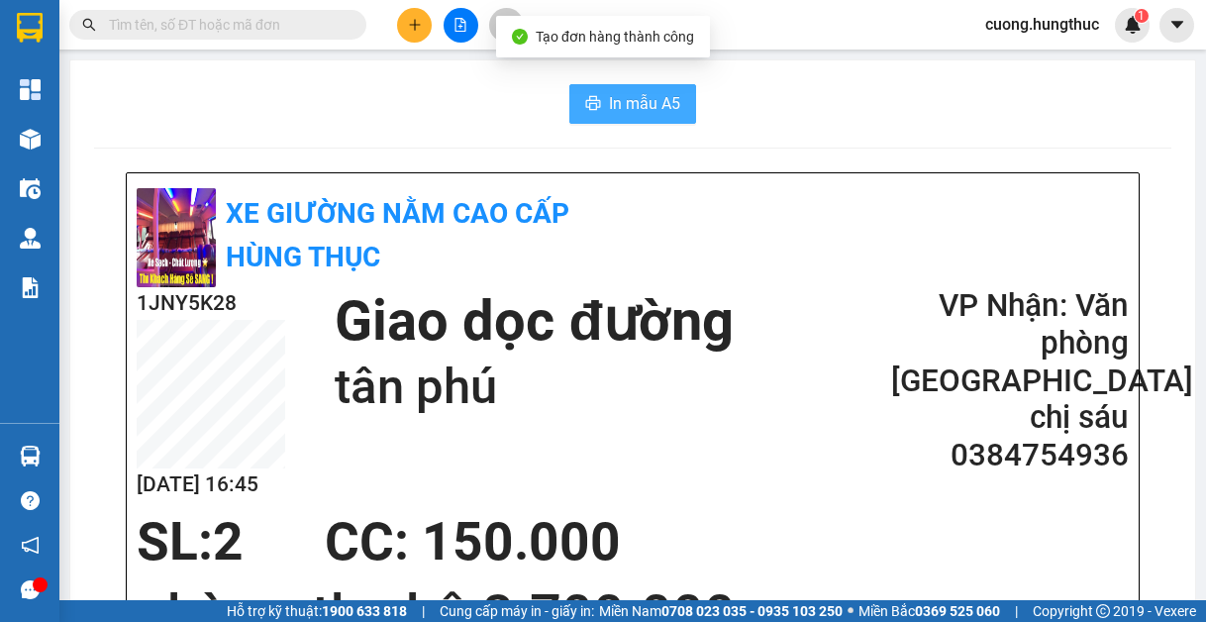
click at [609, 98] on span "In mẫu A5" at bounding box center [644, 103] width 71 height 25
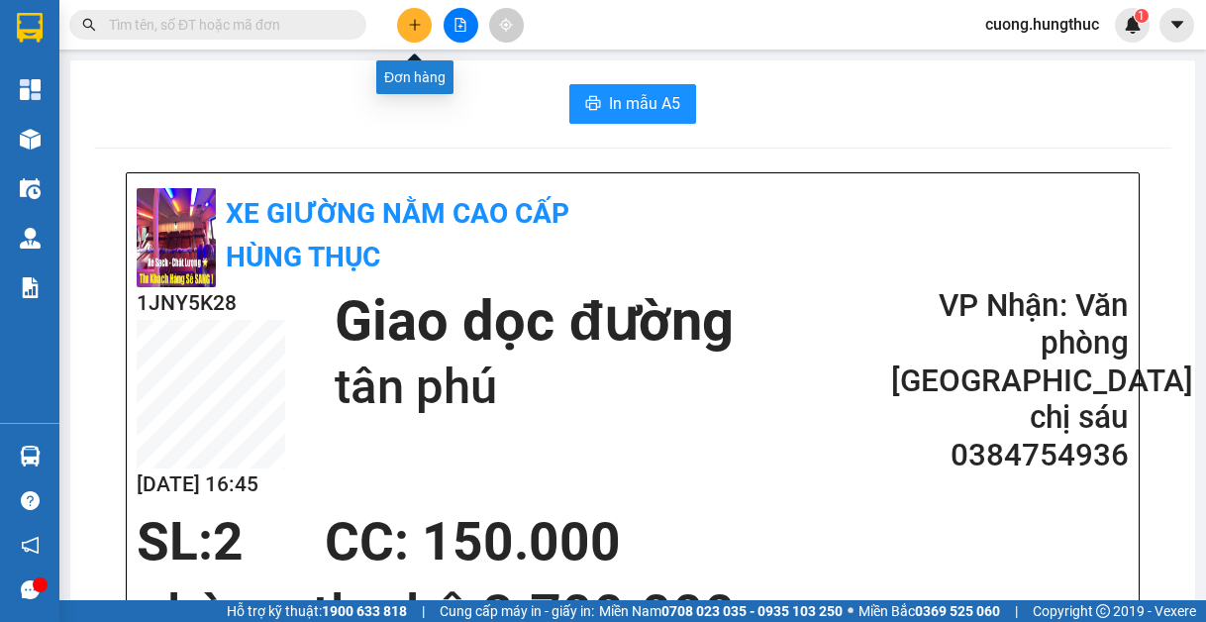
click at [409, 30] on icon "plus" at bounding box center [415, 25] width 14 height 14
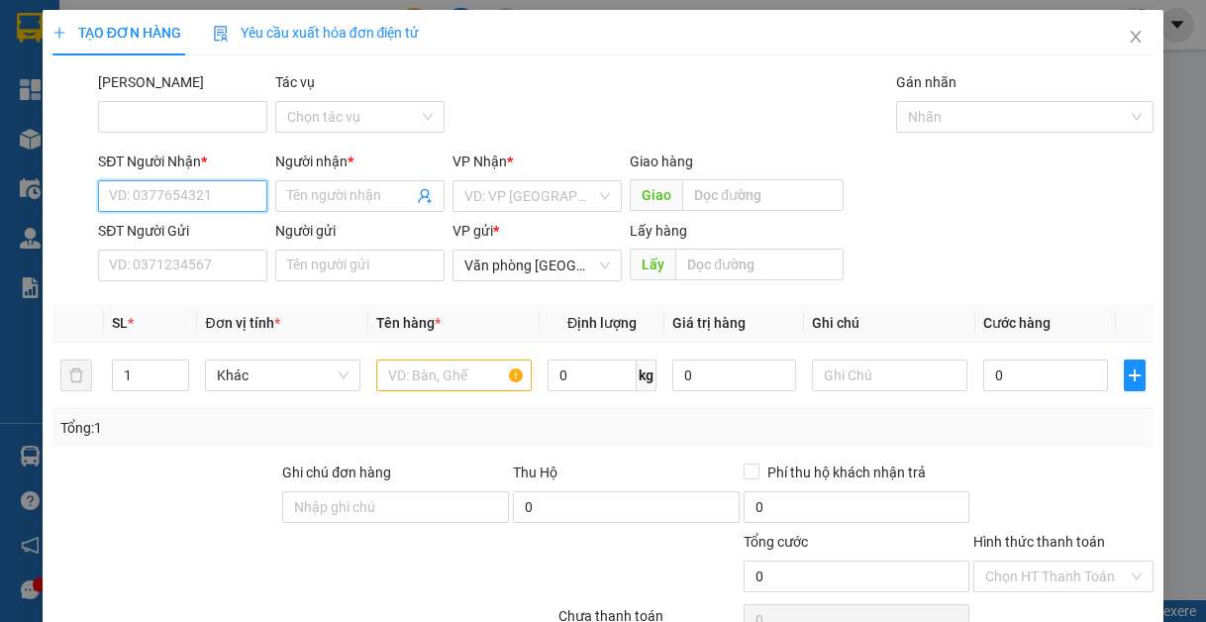
click at [165, 193] on input "SĐT Người Nhận *" at bounding box center [182, 196] width 169 height 32
click at [203, 244] on div "0834666566 - nhung dương" at bounding box center [195, 236] width 173 height 22
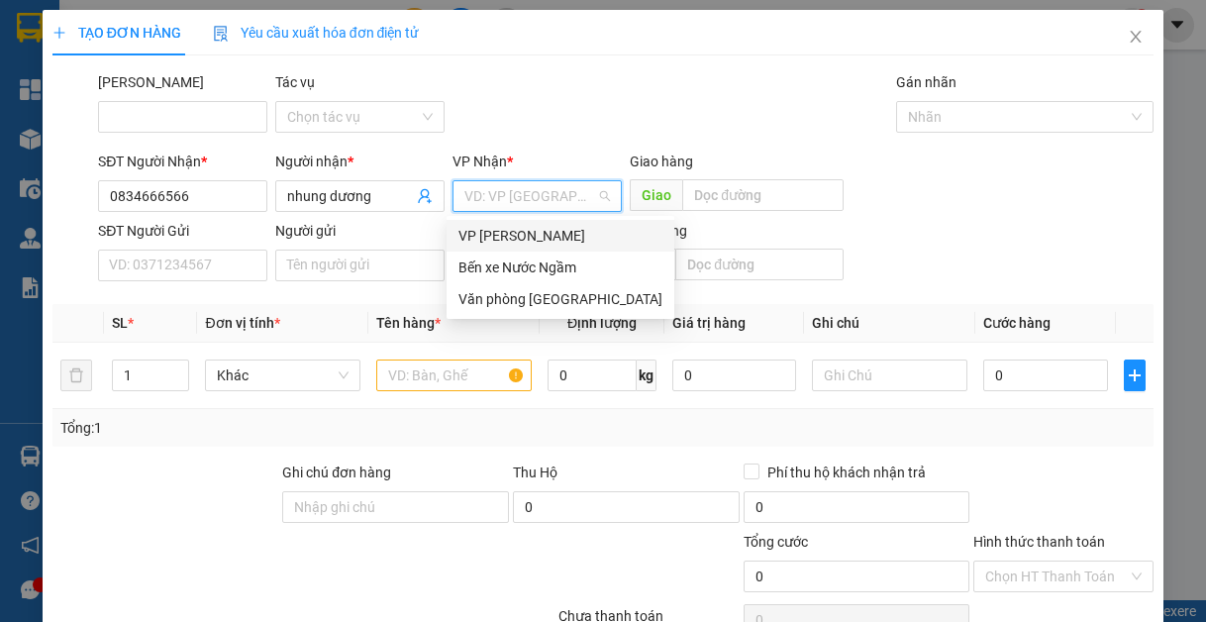
click at [499, 196] on input "search" at bounding box center [530, 196] width 132 height 30
click at [531, 301] on div "Văn phòng [GEOGRAPHIC_DATA]" at bounding box center [561, 299] width 204 height 22
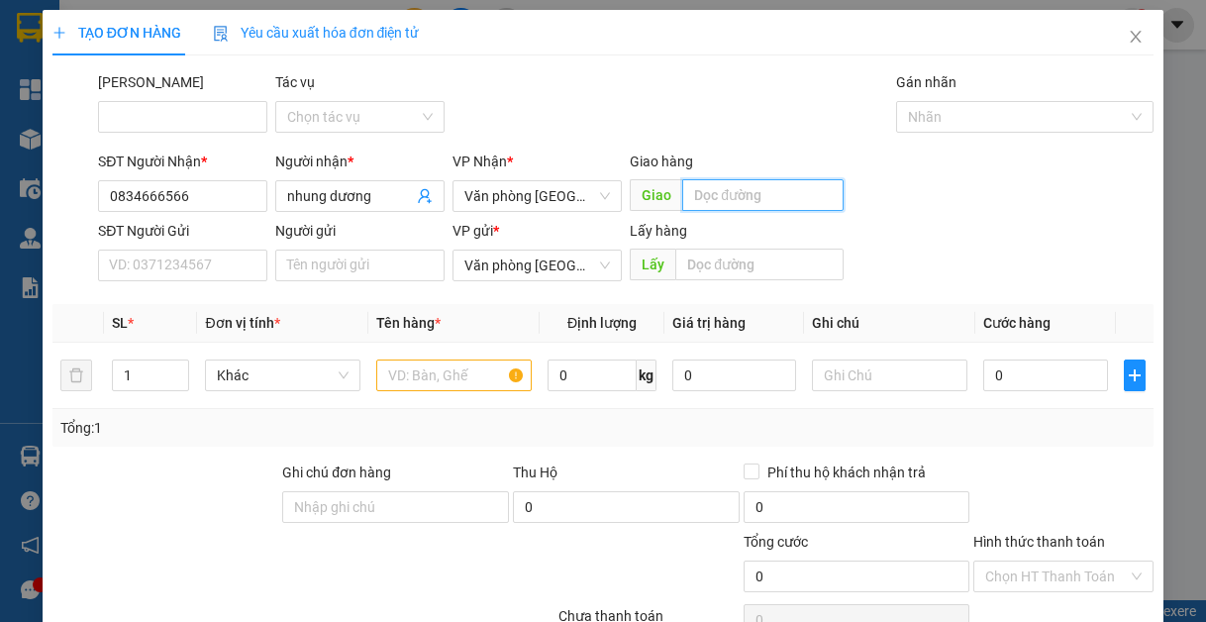
click at [734, 197] on input "text" at bounding box center [762, 195] width 161 height 32
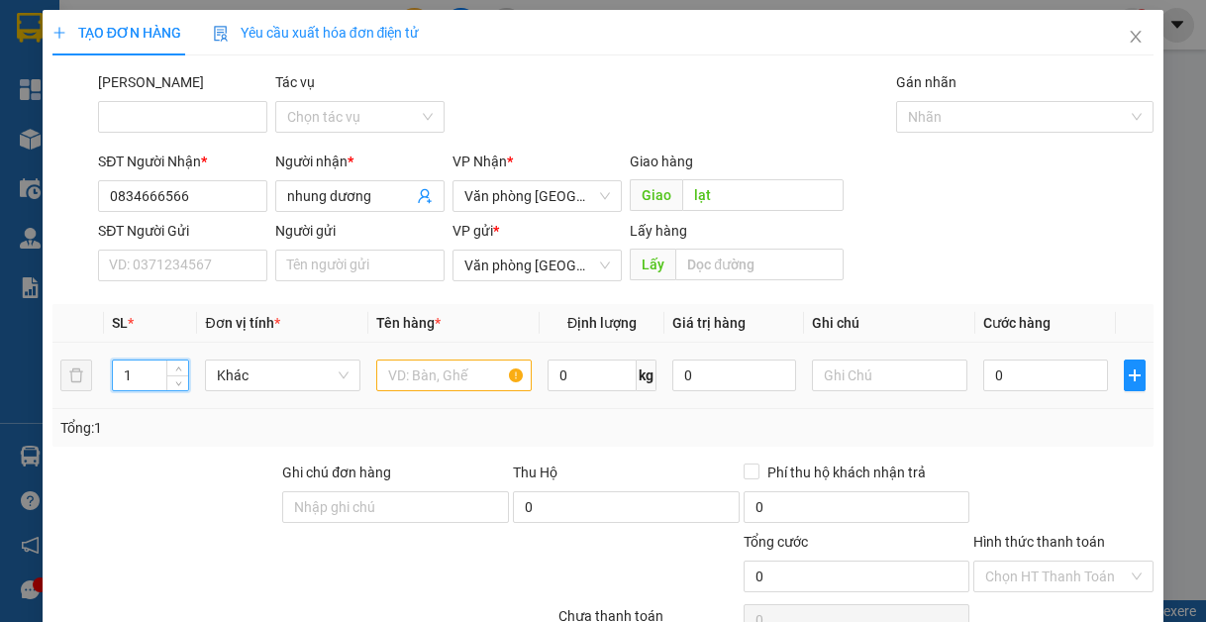
click at [151, 380] on input "1" at bounding box center [150, 375] width 75 height 30
click at [433, 368] on input "text" at bounding box center [453, 376] width 155 height 32
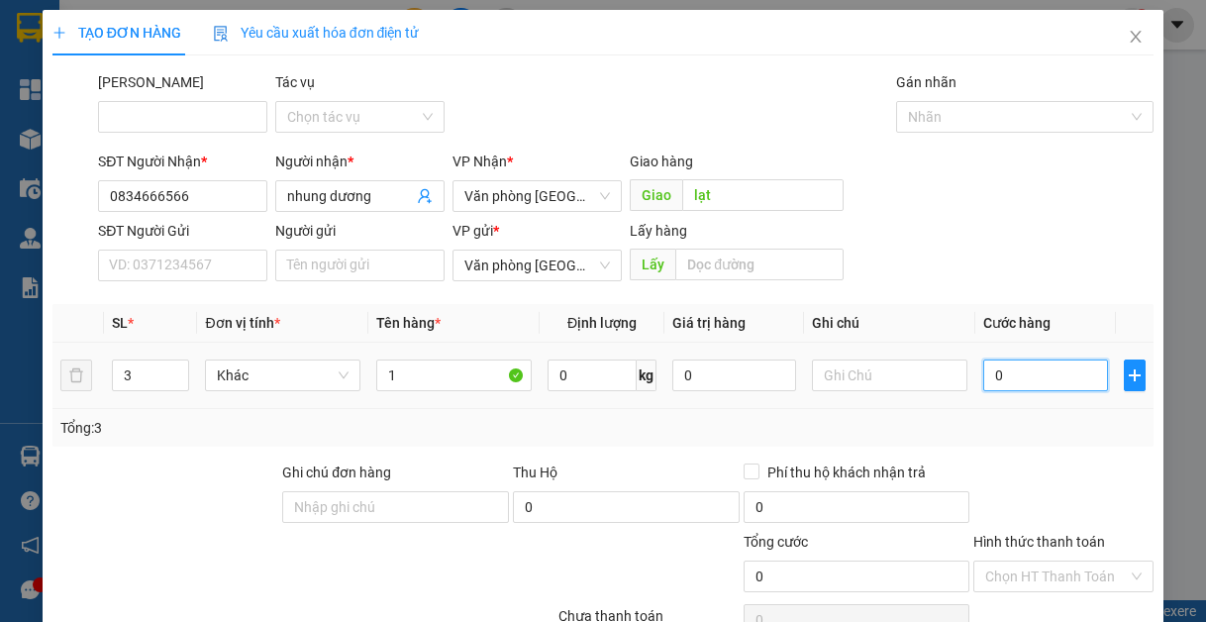
click at [1037, 381] on input "0" at bounding box center [1045, 376] width 124 height 32
click at [983, 377] on input "0" at bounding box center [1045, 376] width 124 height 32
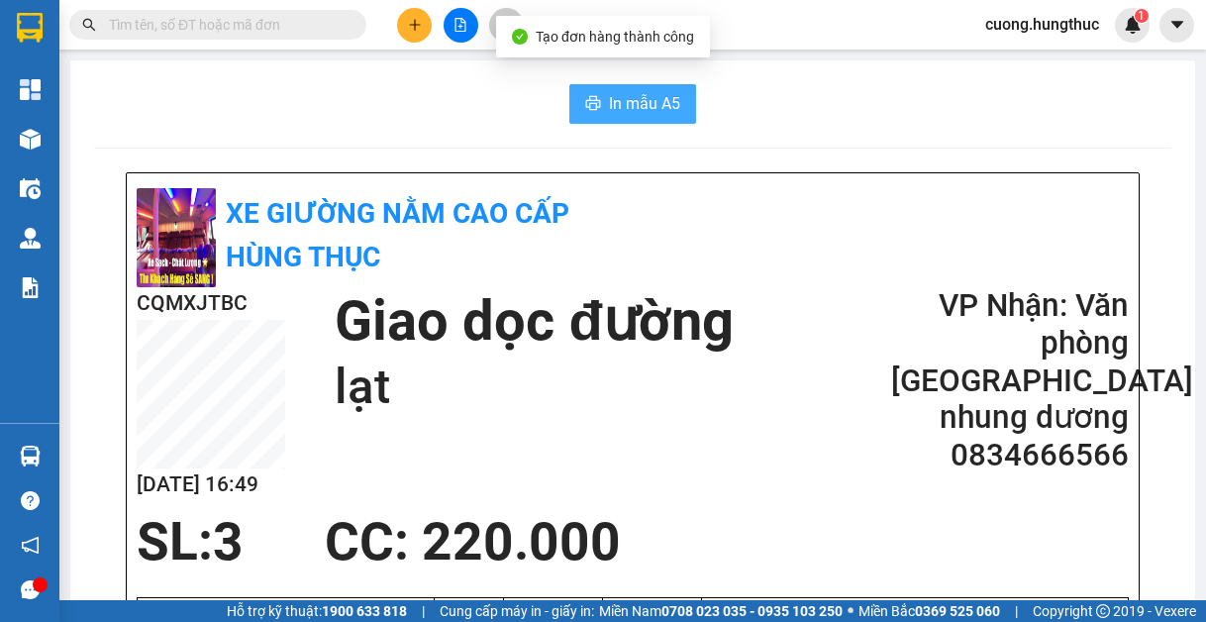
click at [634, 114] on span "In mẫu A5" at bounding box center [644, 103] width 71 height 25
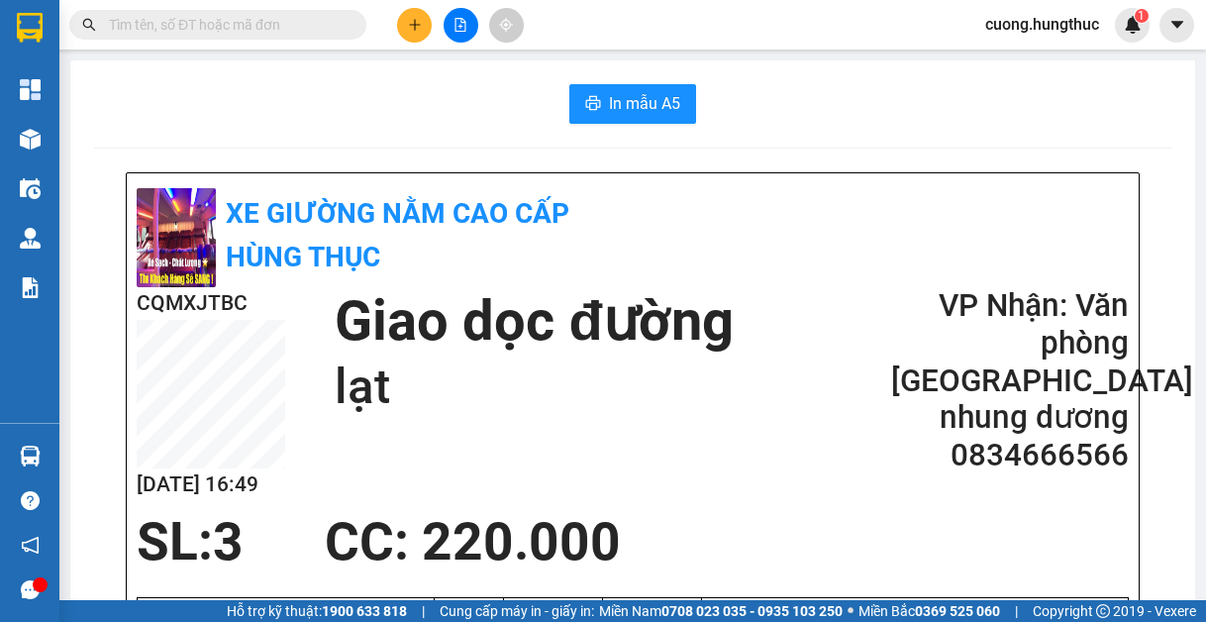
click at [1092, 103] on div "In mẫu A5" at bounding box center [633, 104] width 1078 height 40
click at [414, 33] on button at bounding box center [414, 25] width 35 height 35
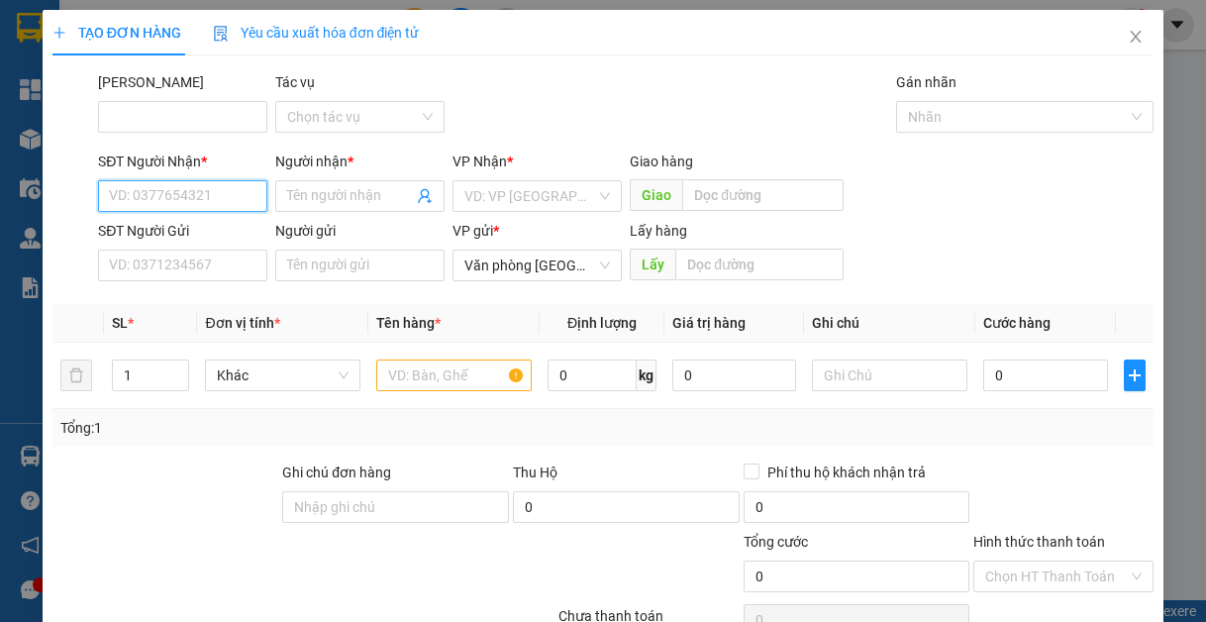
click at [224, 199] on input "SĐT Người Nhận *" at bounding box center [182, 196] width 169 height 32
click at [121, 201] on input "SĐT Người Nhận *" at bounding box center [182, 196] width 169 height 32
click at [223, 237] on div "0965049475 - qt long thảo" at bounding box center [190, 236] width 163 height 22
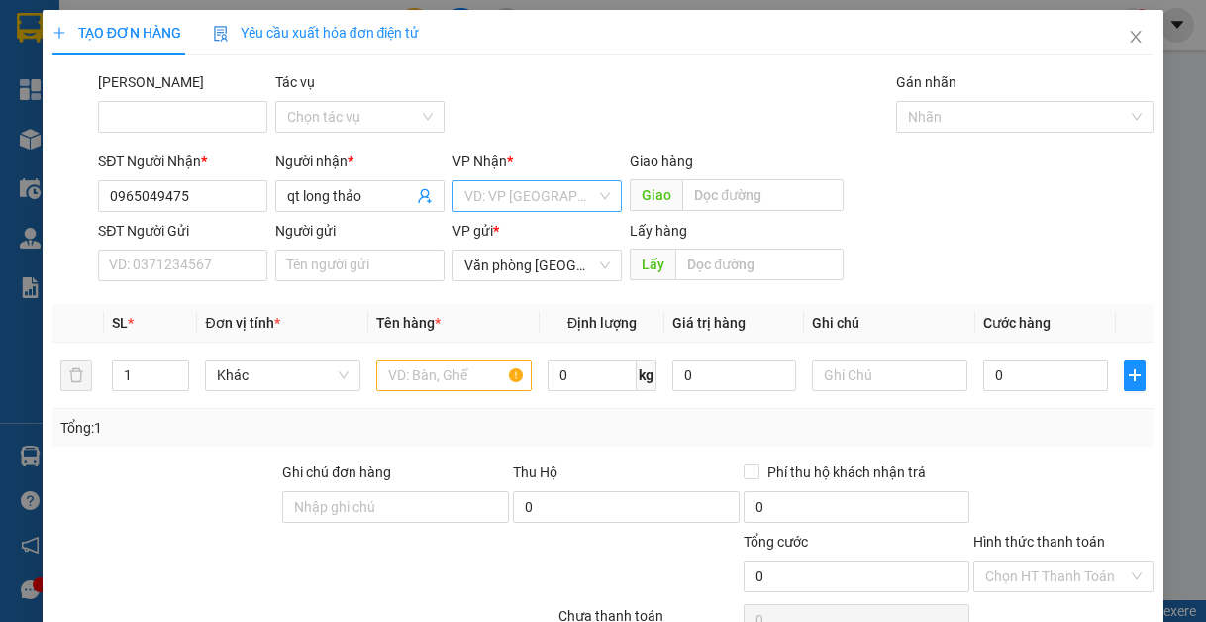
click at [475, 197] on input "search" at bounding box center [530, 196] width 132 height 30
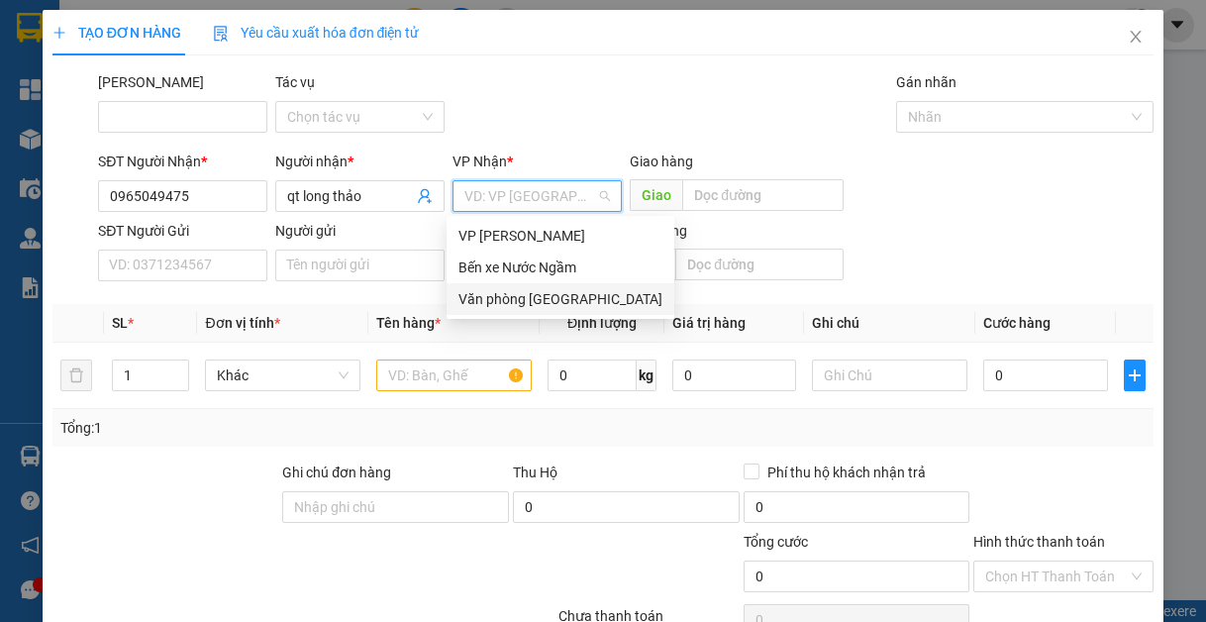
click at [539, 283] on div "Văn phòng [GEOGRAPHIC_DATA]" at bounding box center [561, 299] width 228 height 32
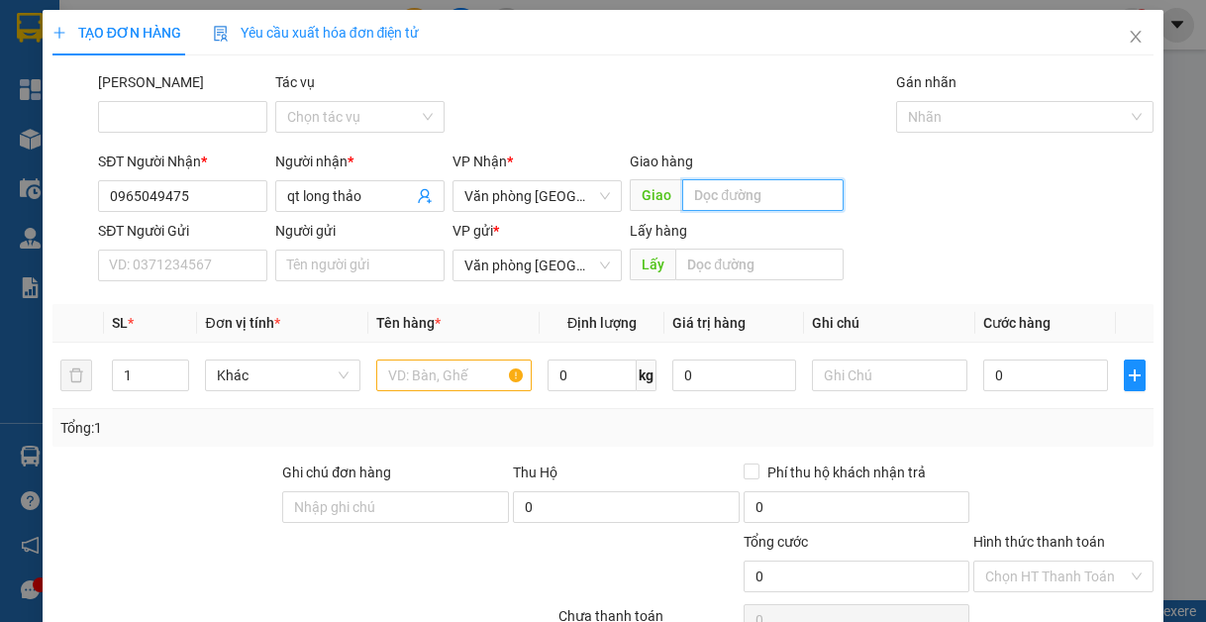
click at [752, 184] on input "text" at bounding box center [762, 195] width 161 height 32
click at [719, 192] on input "text" at bounding box center [762, 195] width 161 height 32
click at [420, 377] on input "text" at bounding box center [453, 376] width 155 height 32
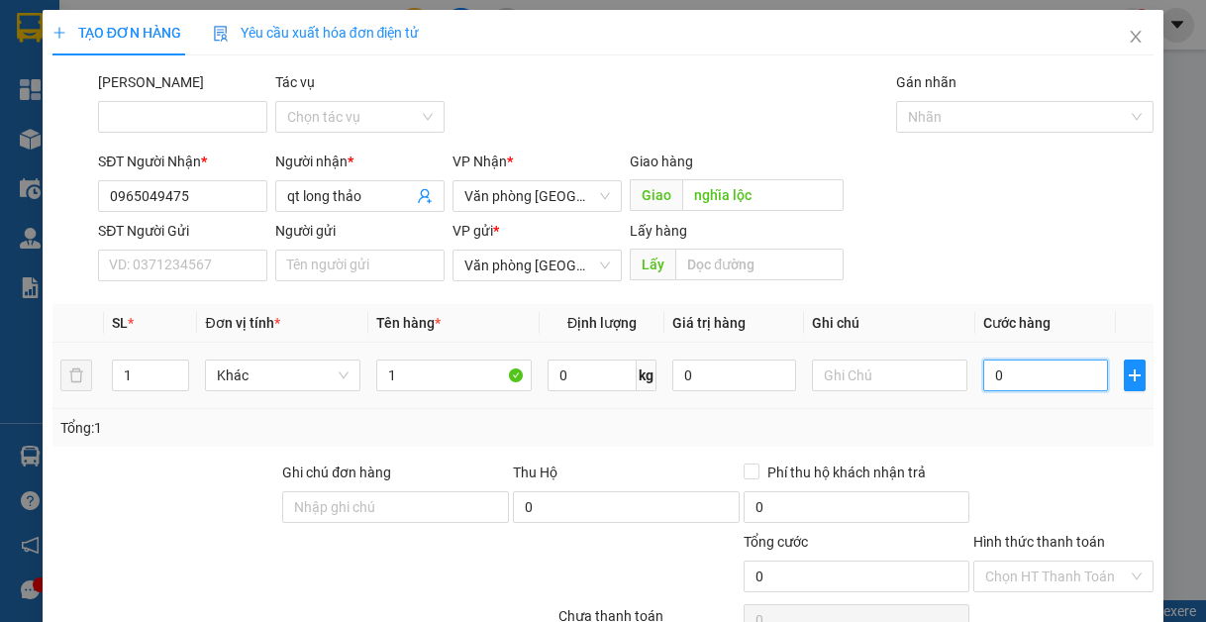
click at [1033, 382] on input "0" at bounding box center [1045, 376] width 124 height 32
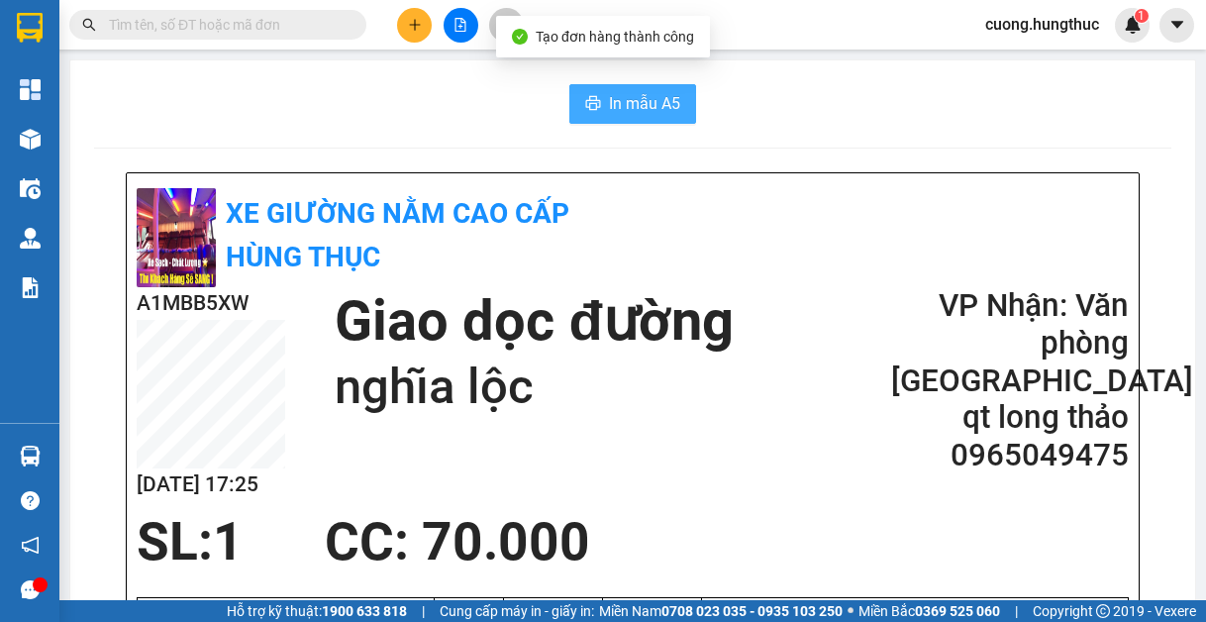
click at [609, 107] on span "In mẫu A5" at bounding box center [644, 103] width 71 height 25
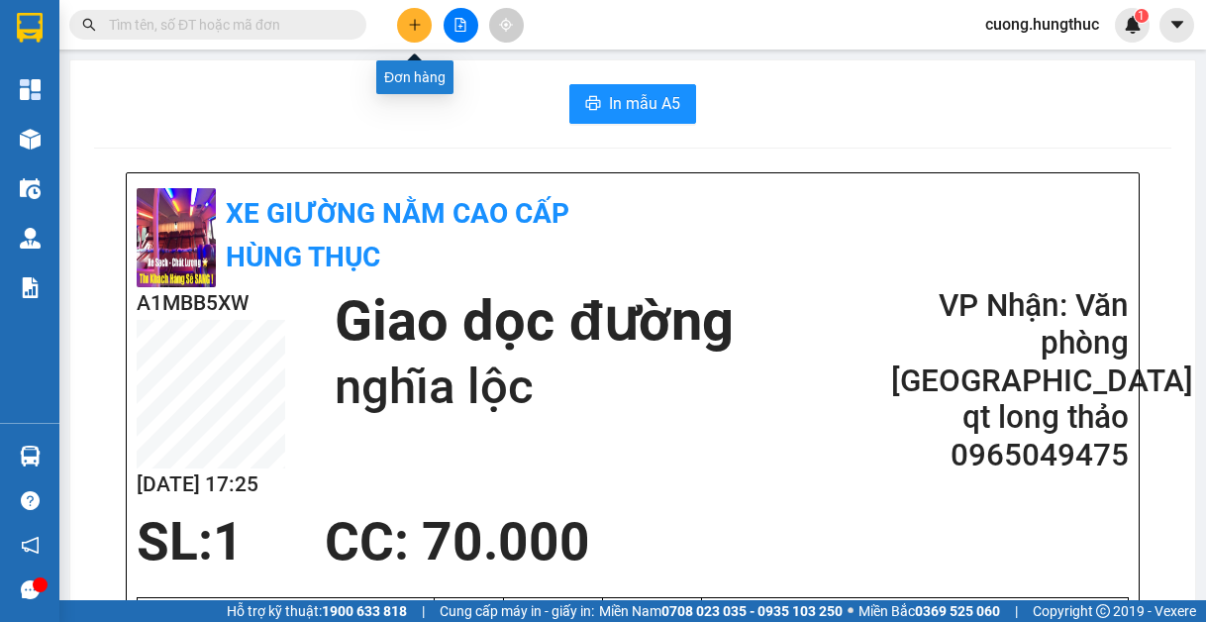
click at [419, 19] on icon "plus" at bounding box center [415, 25] width 14 height 14
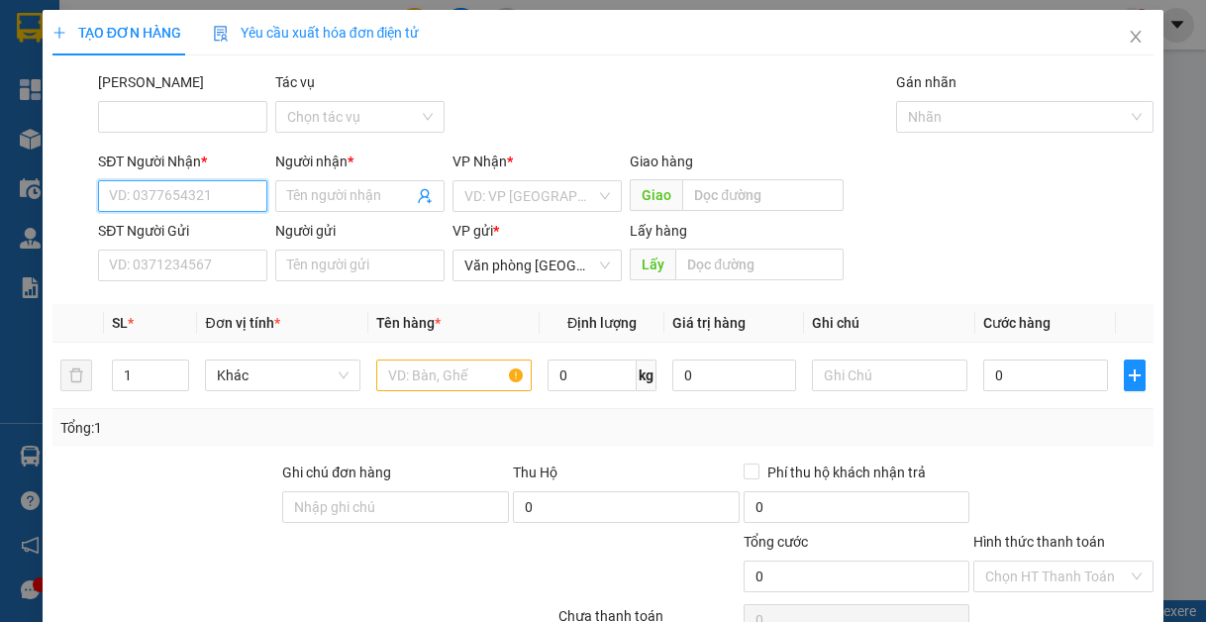
click at [217, 201] on input "SĐT Người Nhận *" at bounding box center [182, 196] width 169 height 32
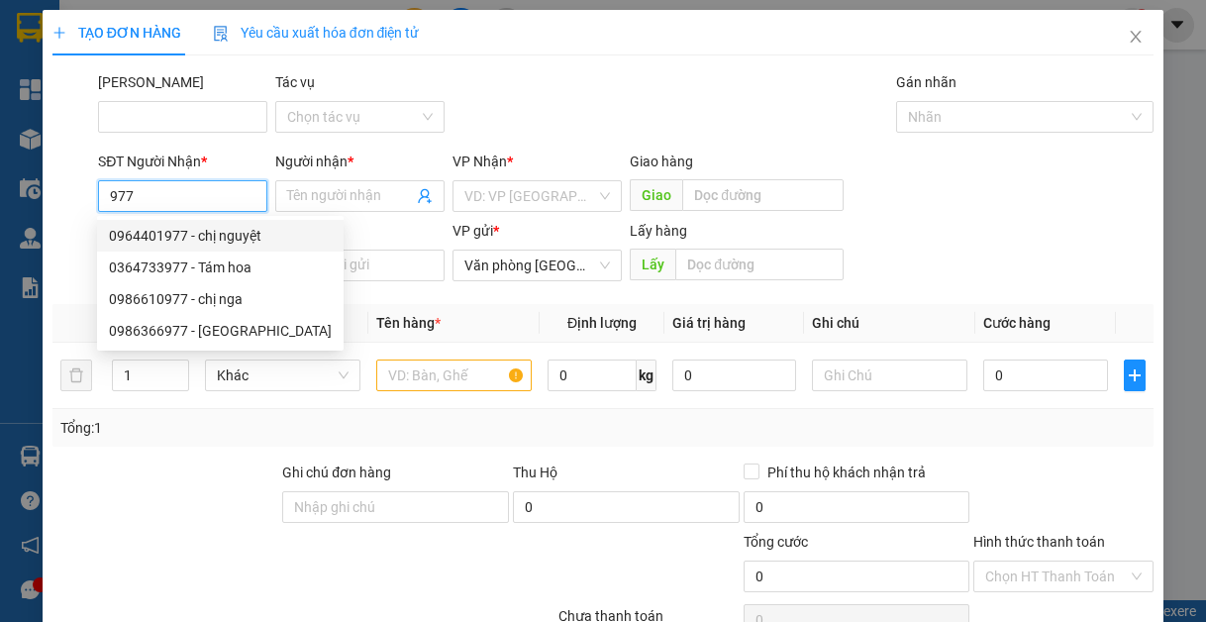
click at [207, 237] on div "0964401977 - chị nguyệt" at bounding box center [220, 236] width 223 height 22
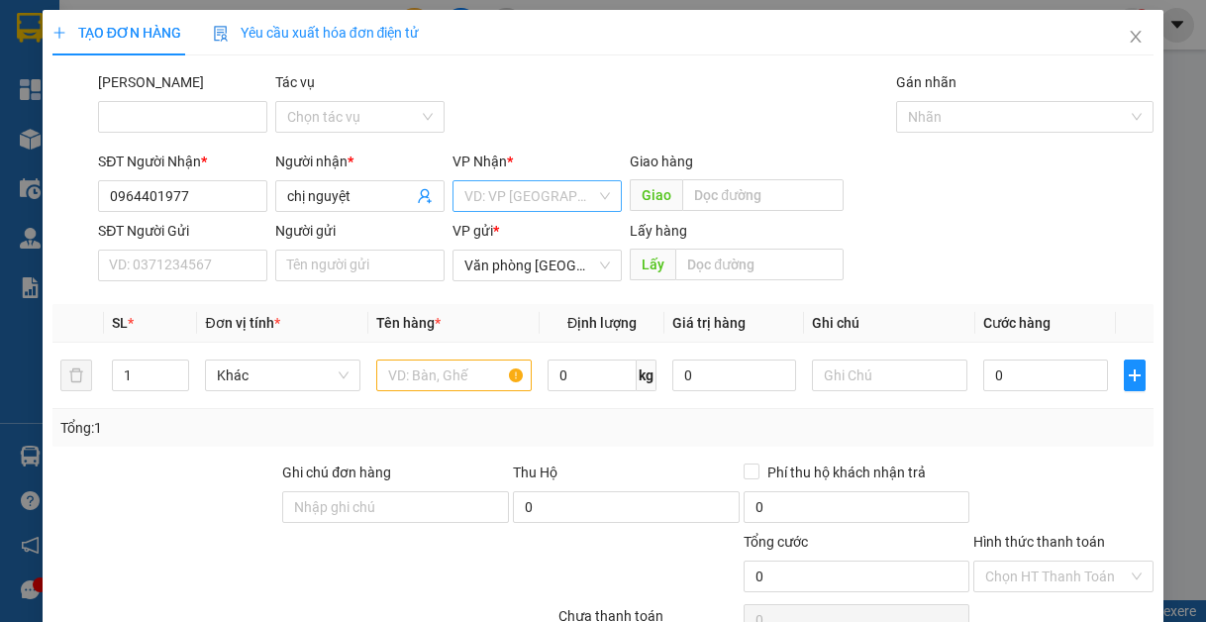
click at [515, 186] on input "search" at bounding box center [530, 196] width 132 height 30
click at [527, 317] on body "Kết quả tìm kiếm ( 0 ) Bộ lọc No Data cuong.hungthuc 1 Tổng Quan Kho hàng mới Đ…" at bounding box center [603, 311] width 1206 height 622
click at [538, 268] on span "Văn phòng [GEOGRAPHIC_DATA]" at bounding box center [537, 266] width 146 height 30
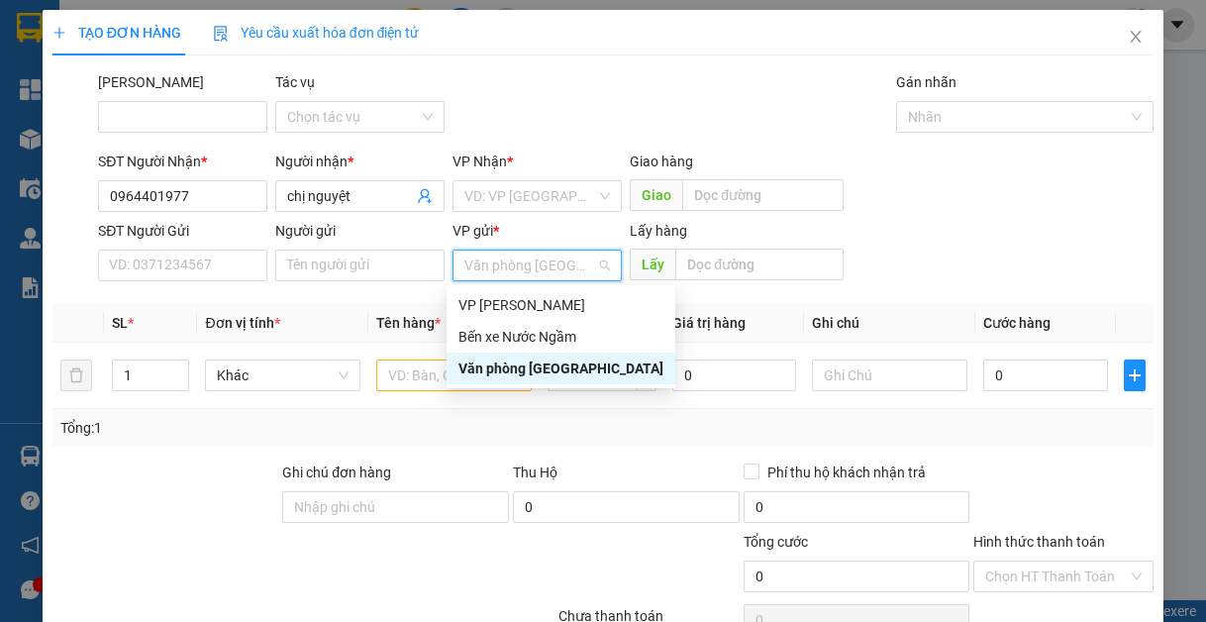
click at [541, 364] on div "Văn phòng [GEOGRAPHIC_DATA]" at bounding box center [561, 369] width 205 height 22
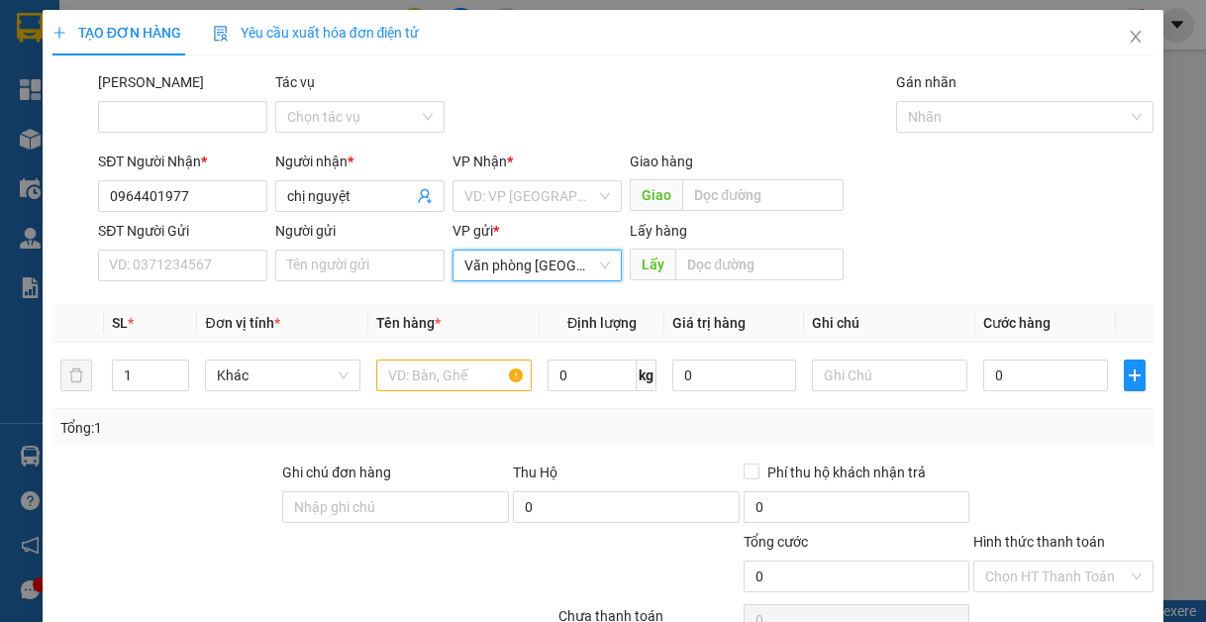
click at [600, 269] on span "Văn phòng [GEOGRAPHIC_DATA]" at bounding box center [537, 266] width 146 height 30
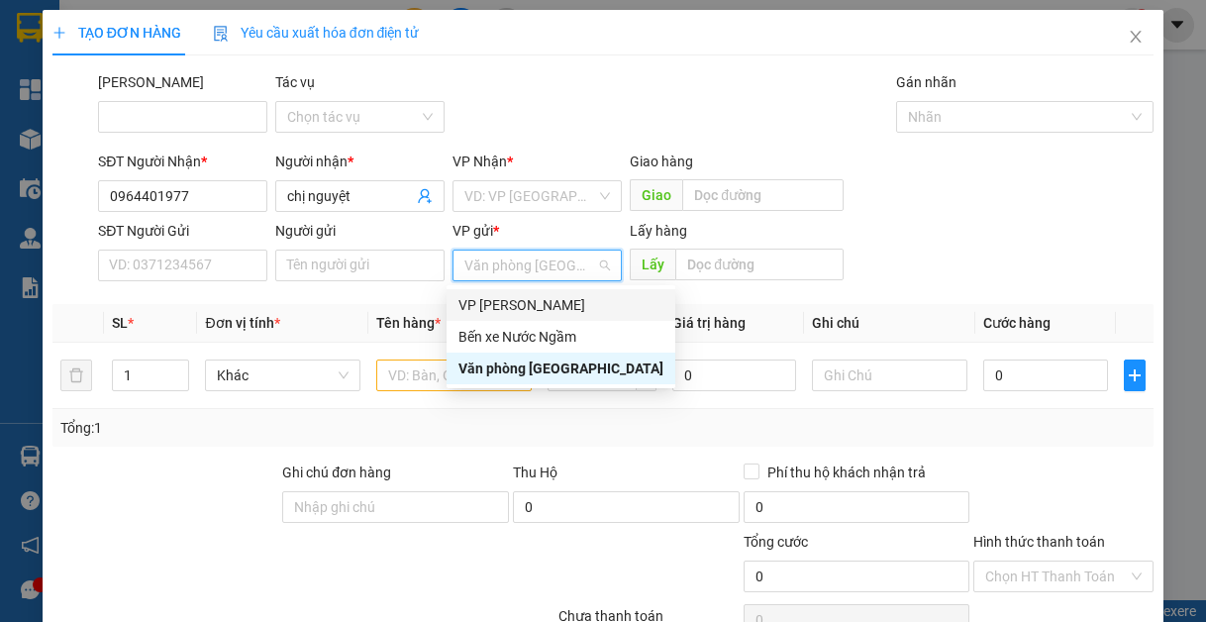
click at [569, 304] on div "VP [PERSON_NAME]" at bounding box center [561, 305] width 205 height 22
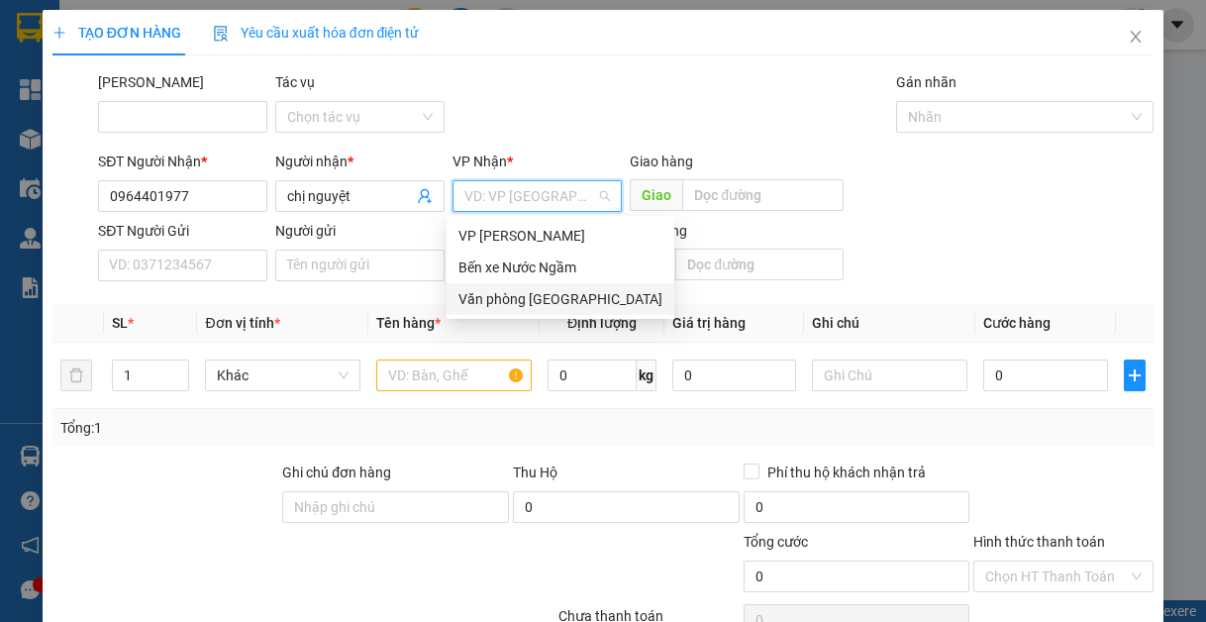
click at [545, 199] on input "search" at bounding box center [530, 196] width 132 height 30
click at [575, 298] on div "Văn phòng [GEOGRAPHIC_DATA]" at bounding box center [561, 299] width 204 height 22
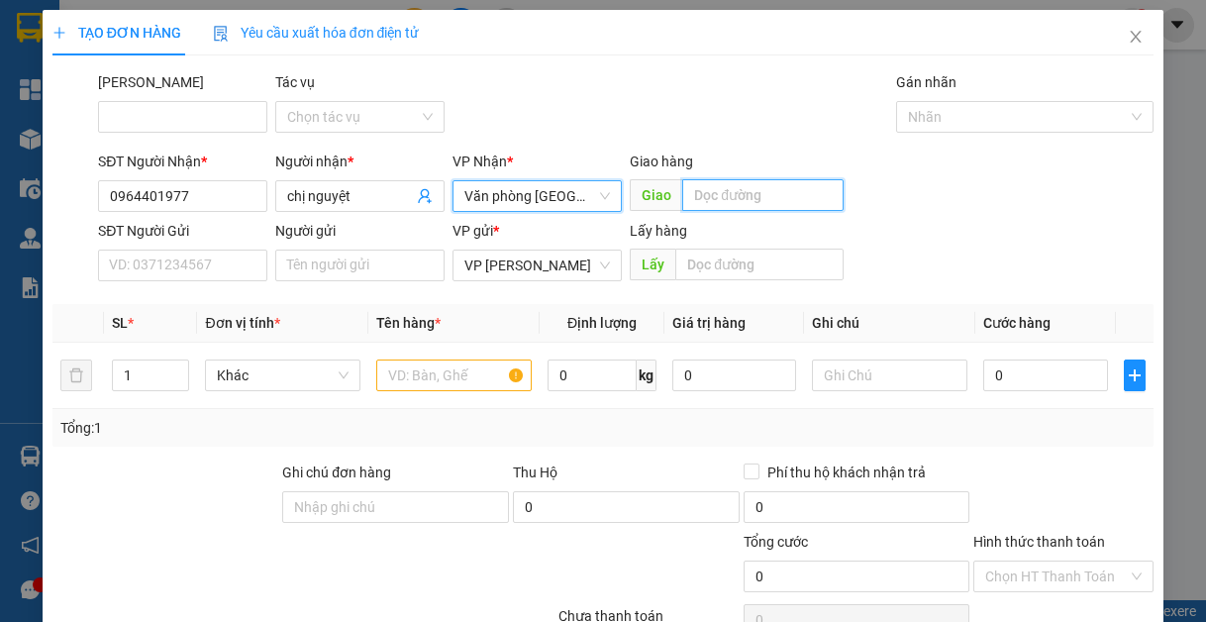
click at [704, 197] on input "text" at bounding box center [762, 195] width 161 height 32
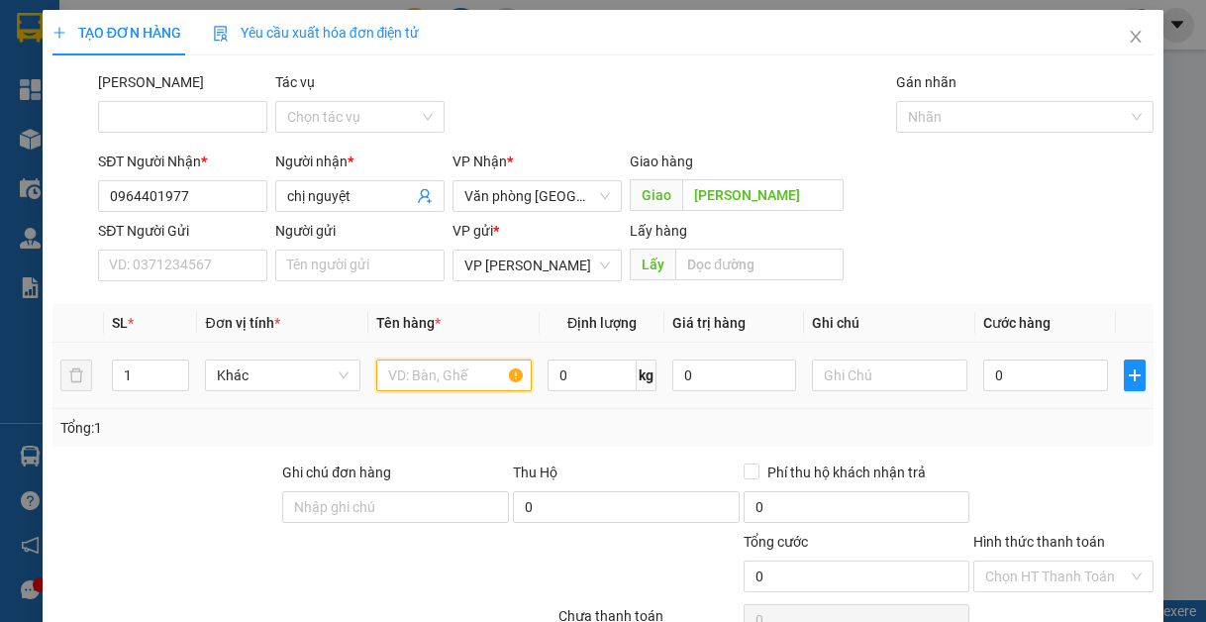
click at [413, 386] on input "text" at bounding box center [453, 376] width 155 height 32
click at [1023, 391] on div "0" at bounding box center [1045, 376] width 124 height 40
click at [1026, 358] on div "0" at bounding box center [1045, 376] width 124 height 40
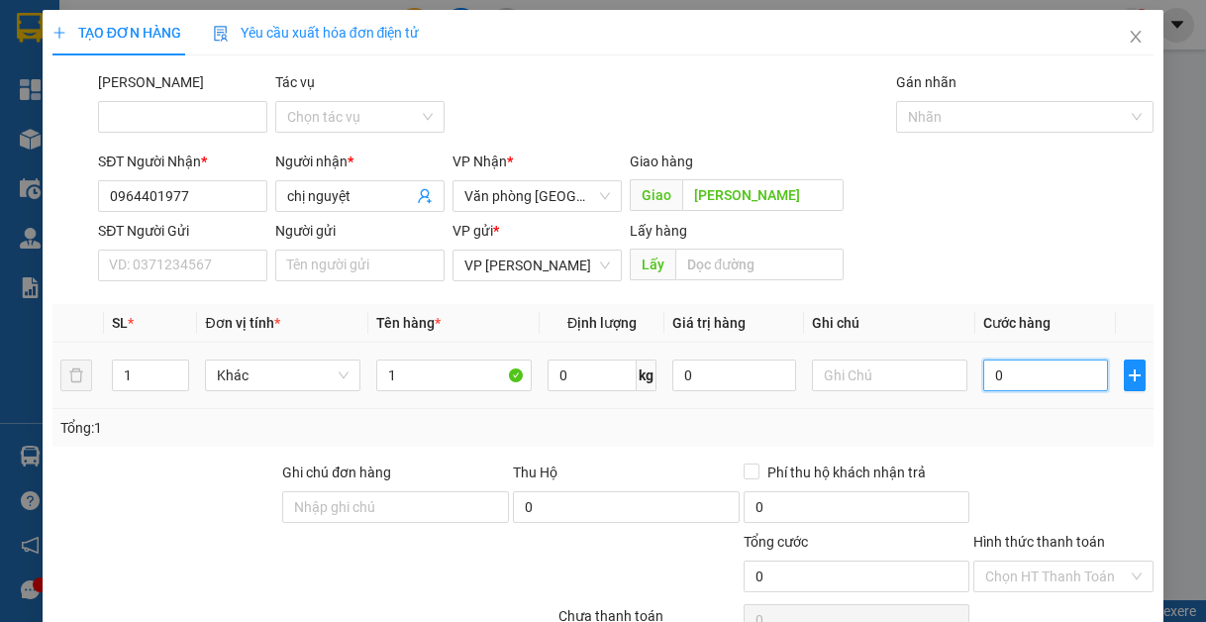
click at [1061, 372] on input "0" at bounding box center [1045, 376] width 124 height 32
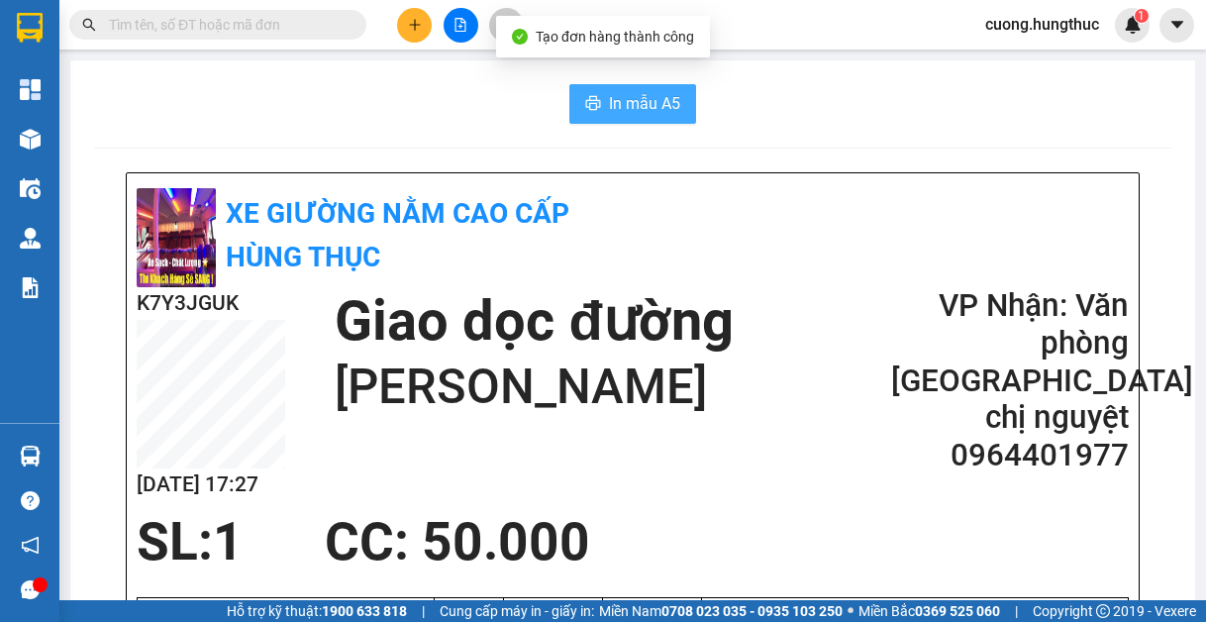
click at [670, 118] on button "In mẫu A5" at bounding box center [632, 104] width 127 height 40
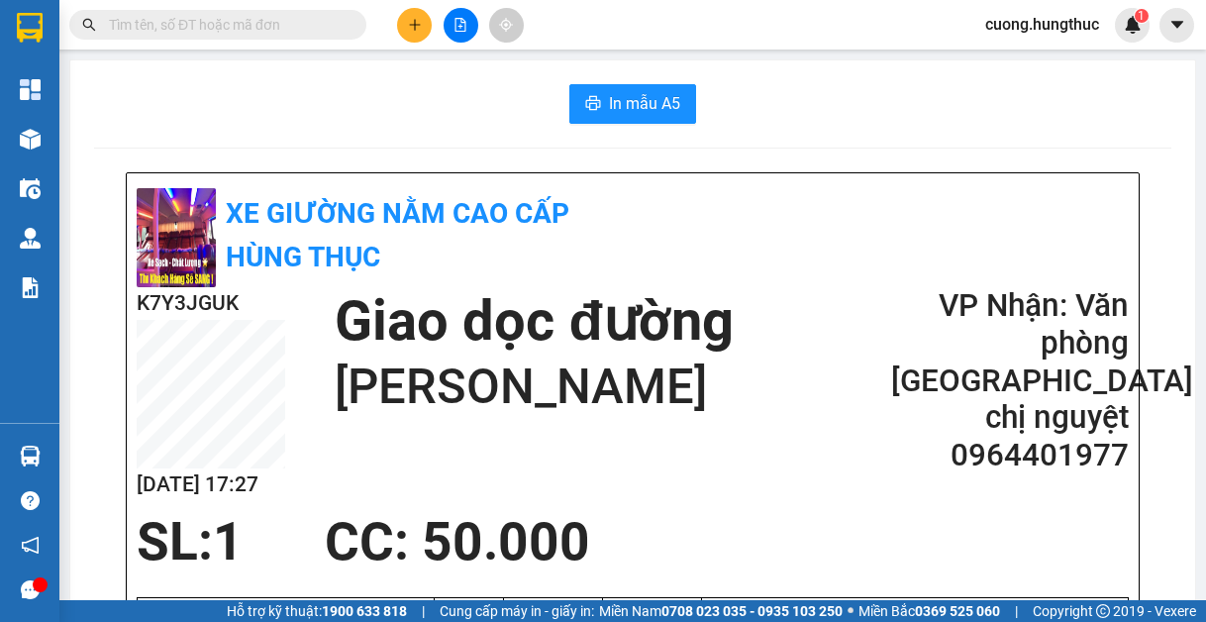
click at [405, 27] on button at bounding box center [414, 25] width 35 height 35
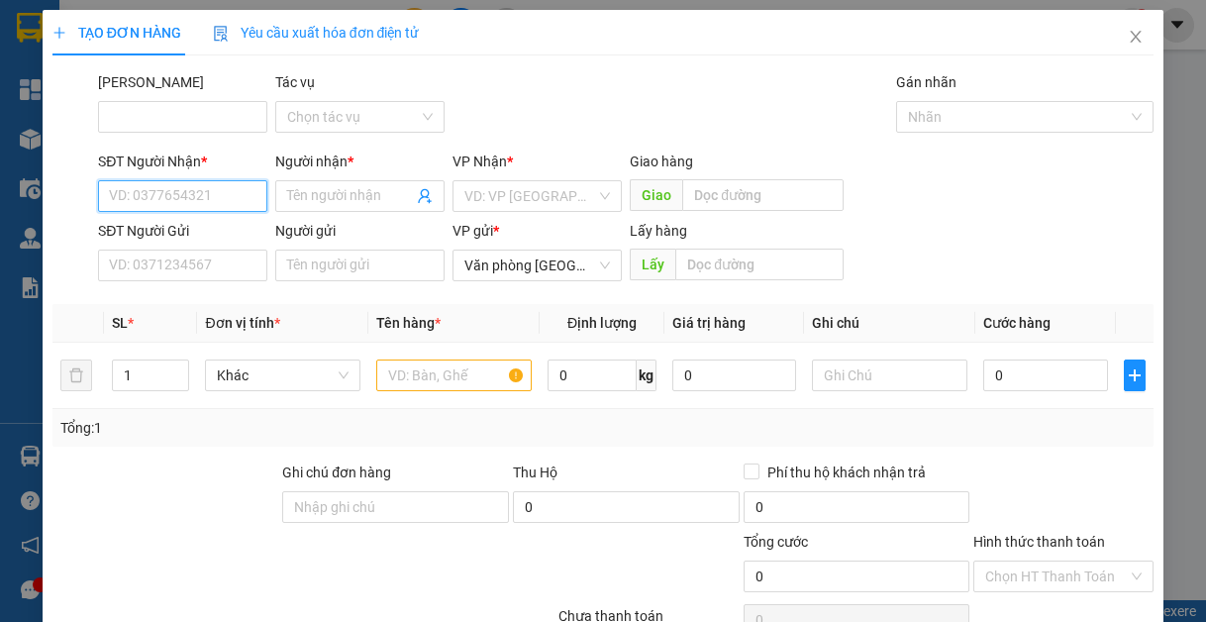
click at [161, 193] on input "SĐT Người Nhận *" at bounding box center [182, 196] width 169 height 32
click at [204, 233] on div "0979480112 - tuấn lý" at bounding box center [181, 236] width 144 height 22
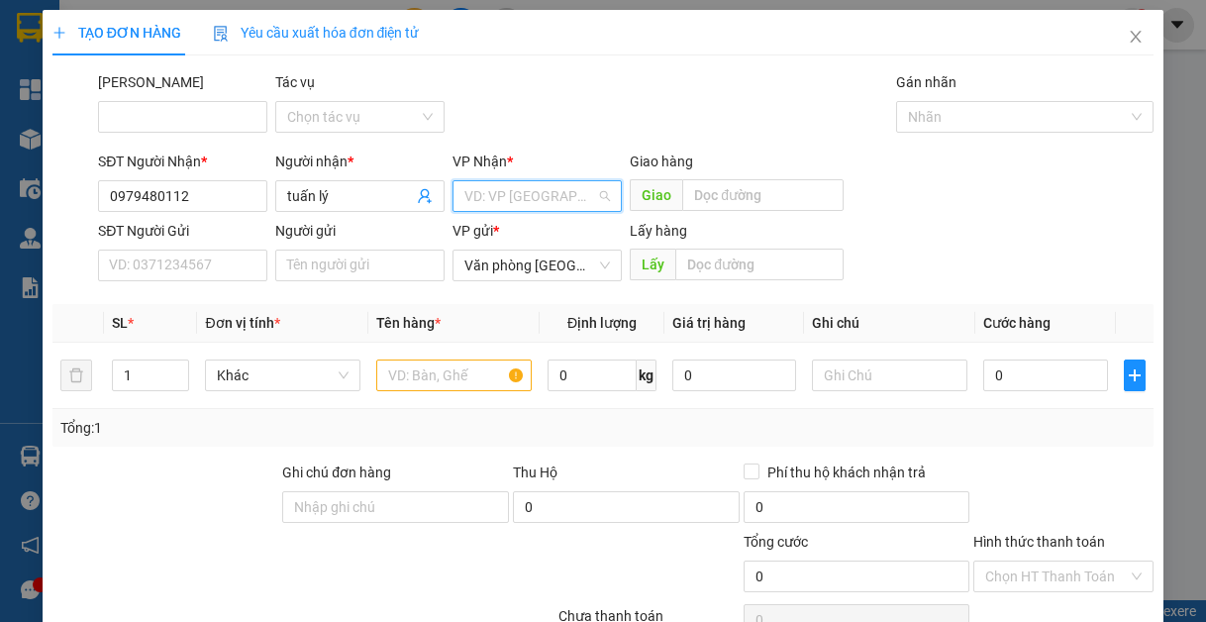
click at [516, 192] on input "search" at bounding box center [530, 196] width 132 height 30
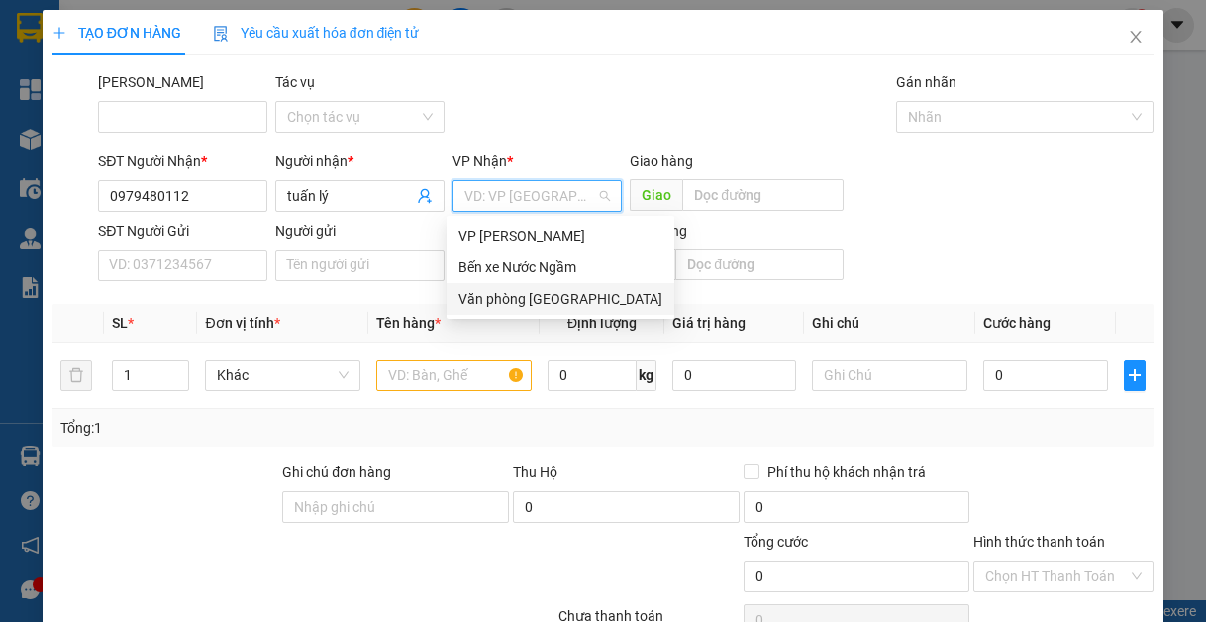
click at [566, 294] on div "Văn phòng [GEOGRAPHIC_DATA]" at bounding box center [561, 299] width 204 height 22
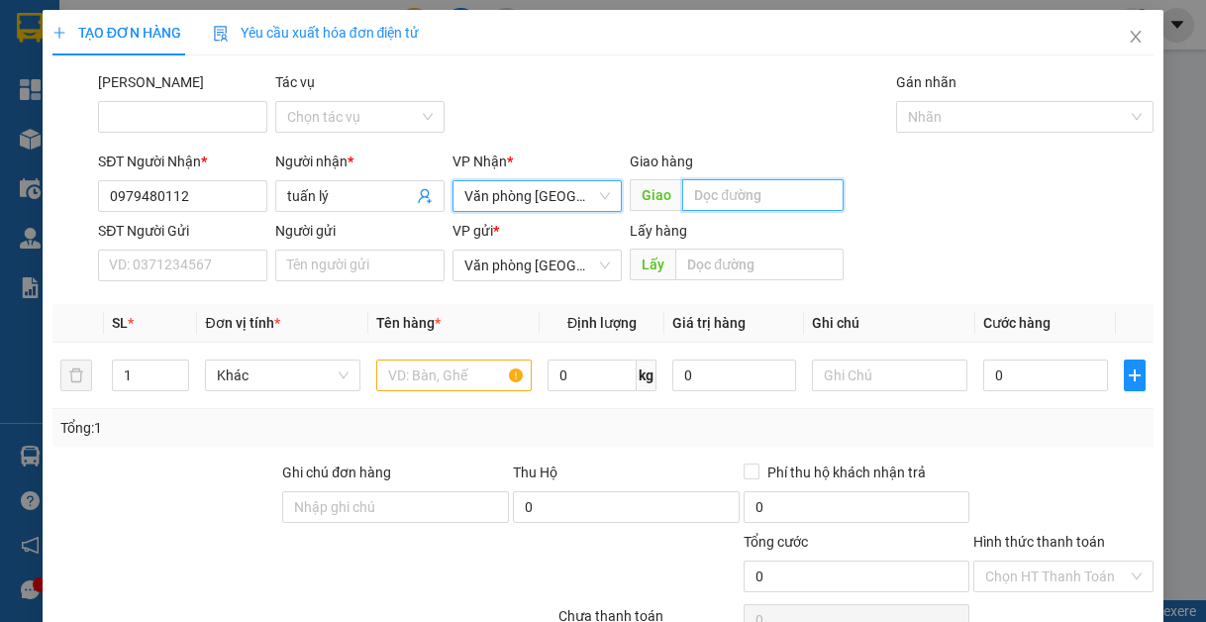
click at [717, 193] on input "text" at bounding box center [762, 195] width 161 height 32
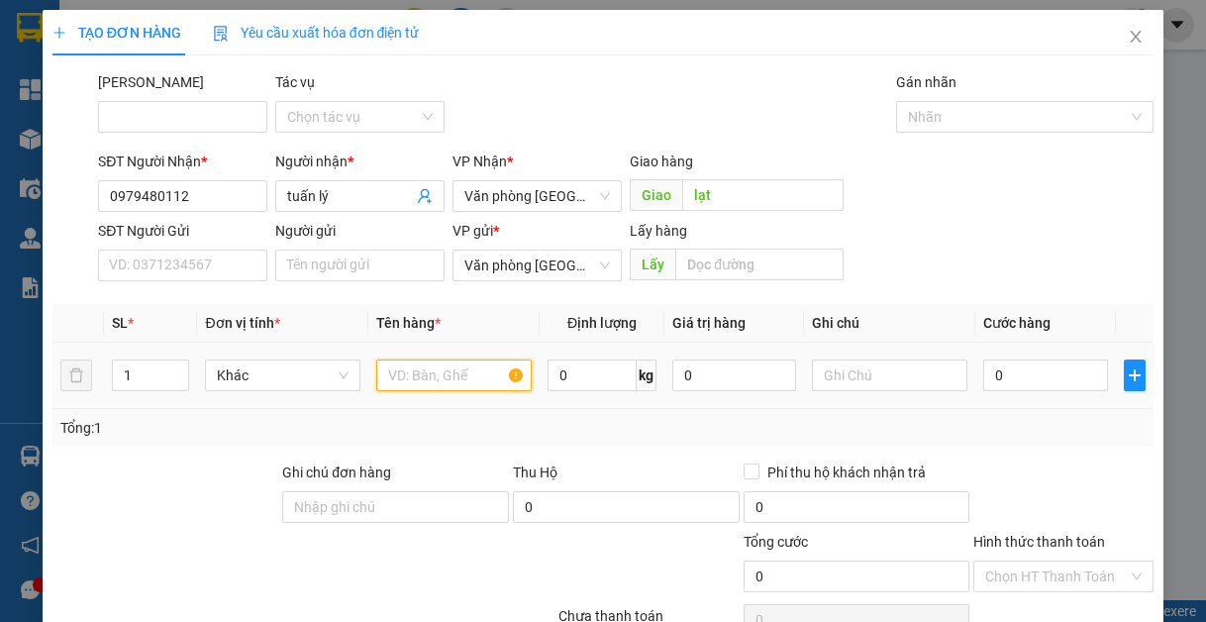
click at [386, 388] on input "text" at bounding box center [453, 376] width 155 height 32
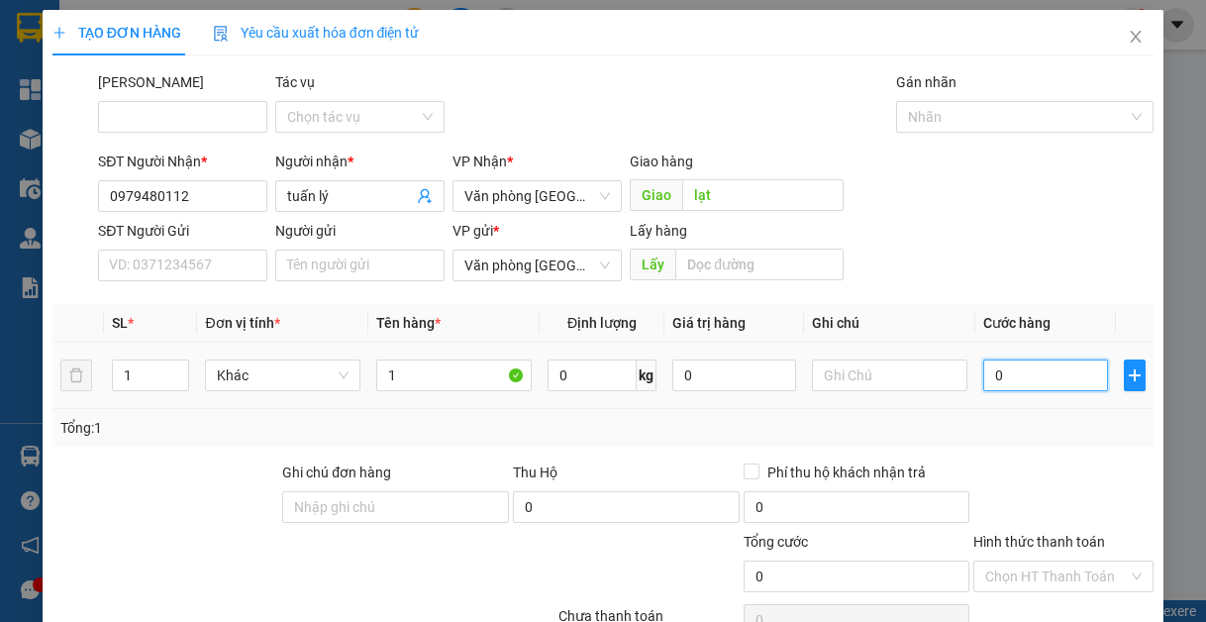
click at [1083, 374] on input "0" at bounding box center [1045, 376] width 124 height 32
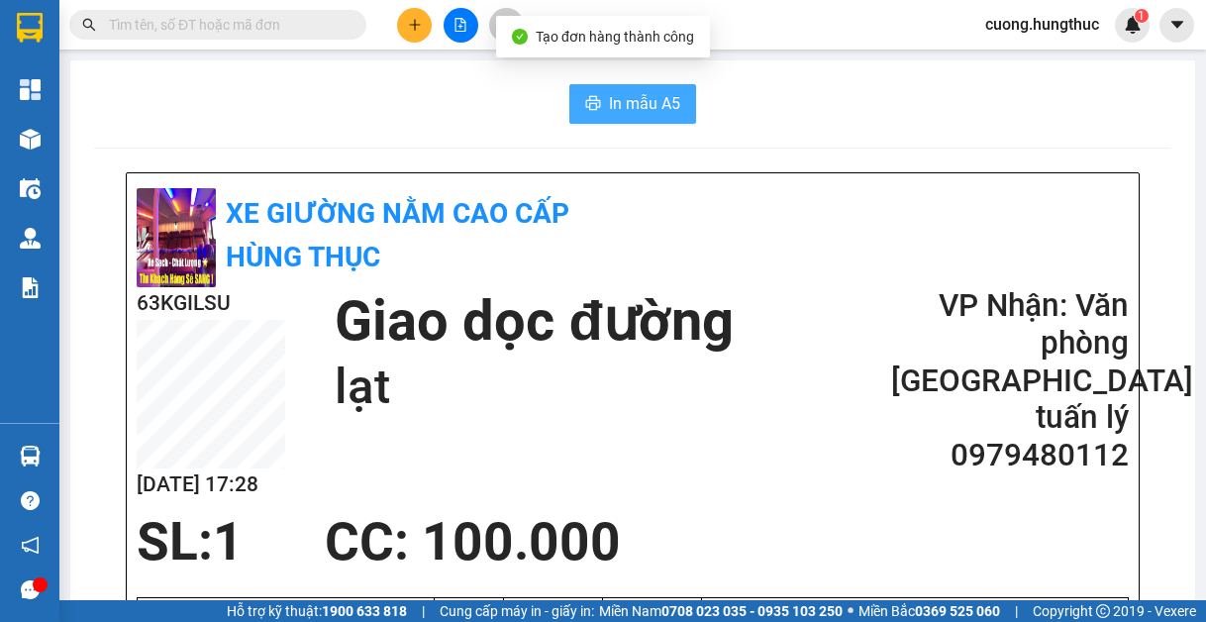
click at [585, 111] on icon "printer" at bounding box center [593, 103] width 16 height 16
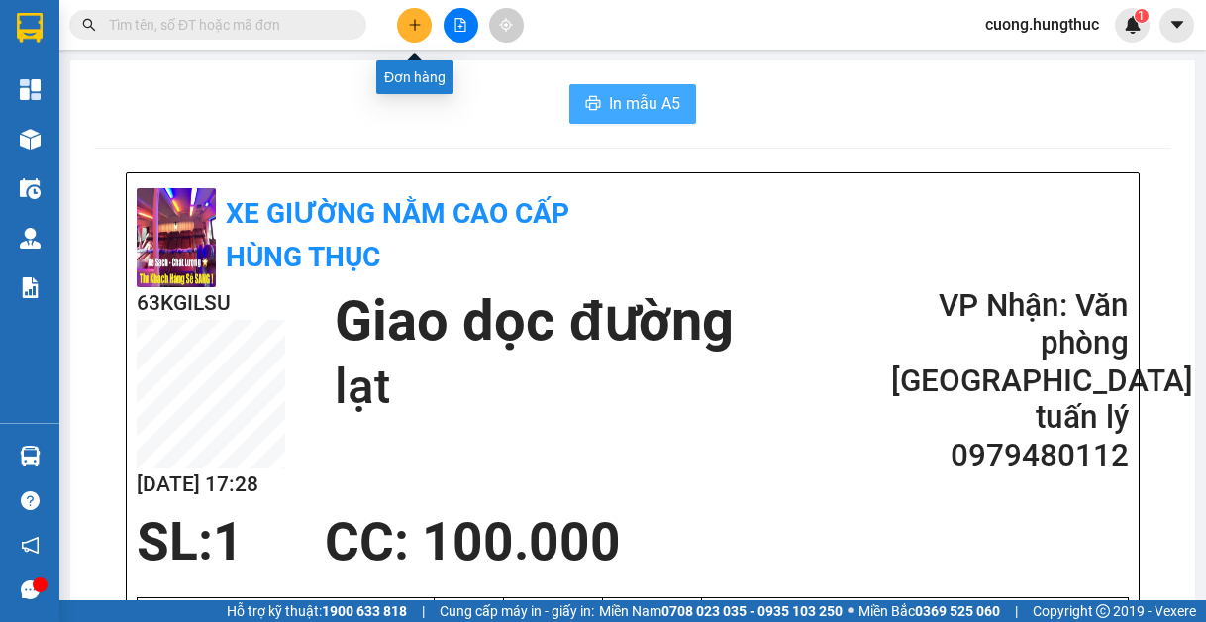
click at [421, 36] on button at bounding box center [414, 25] width 35 height 35
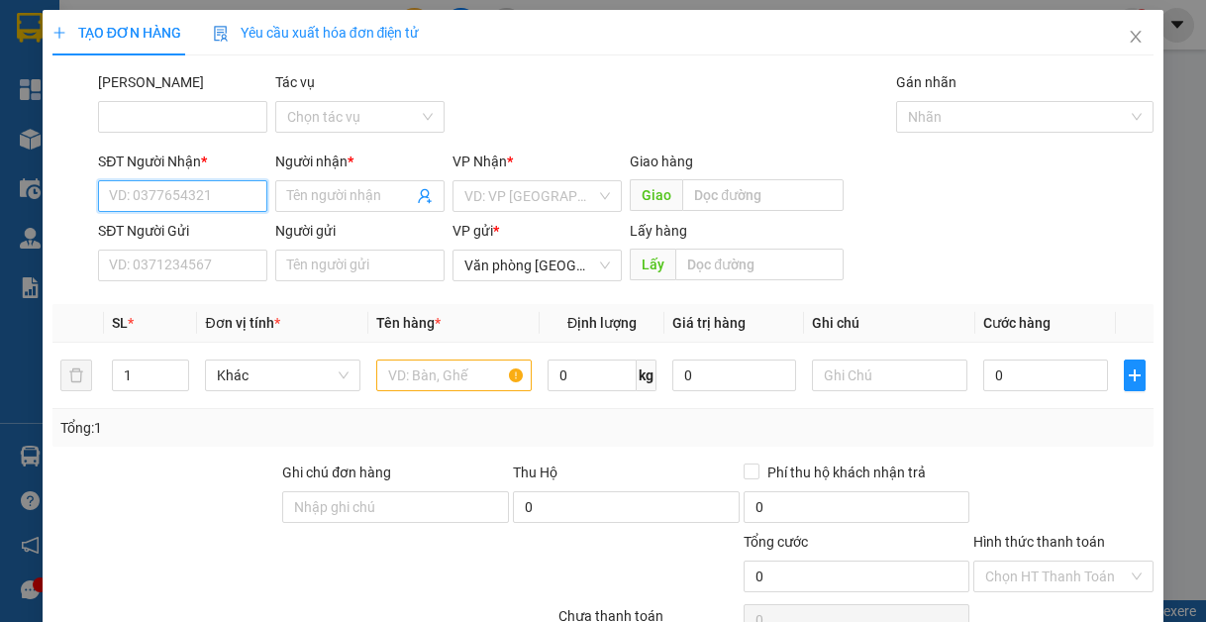
click at [155, 190] on input "SĐT Người Nhận *" at bounding box center [182, 196] width 169 height 32
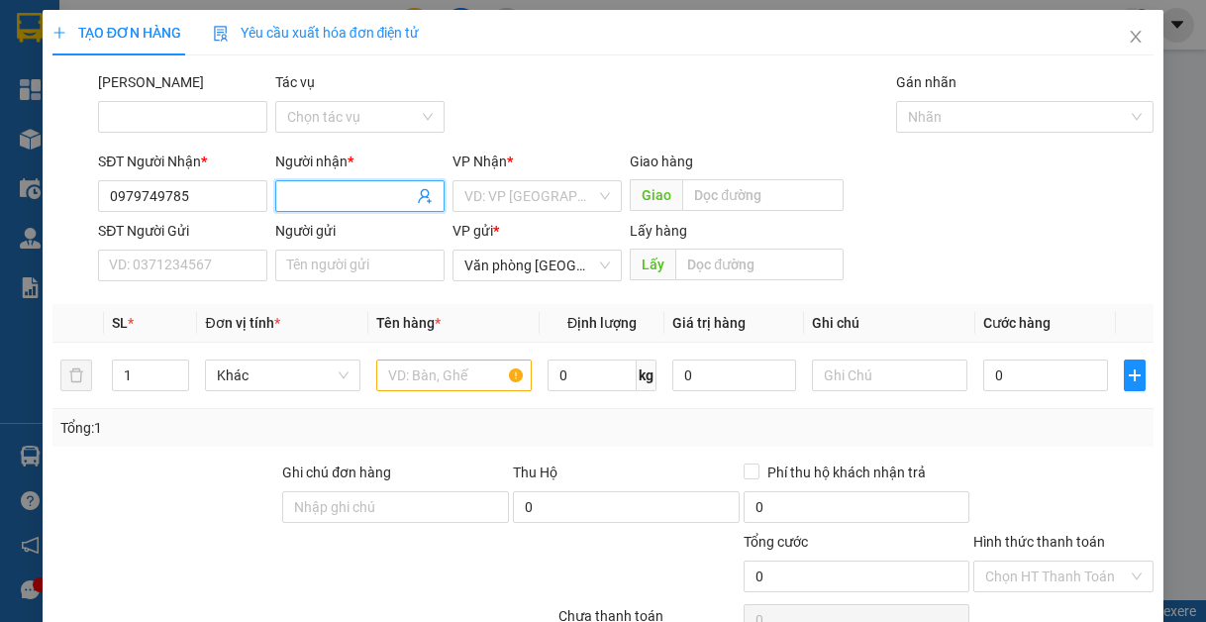
click at [330, 199] on input "Người nhận *" at bounding box center [350, 196] width 126 height 22
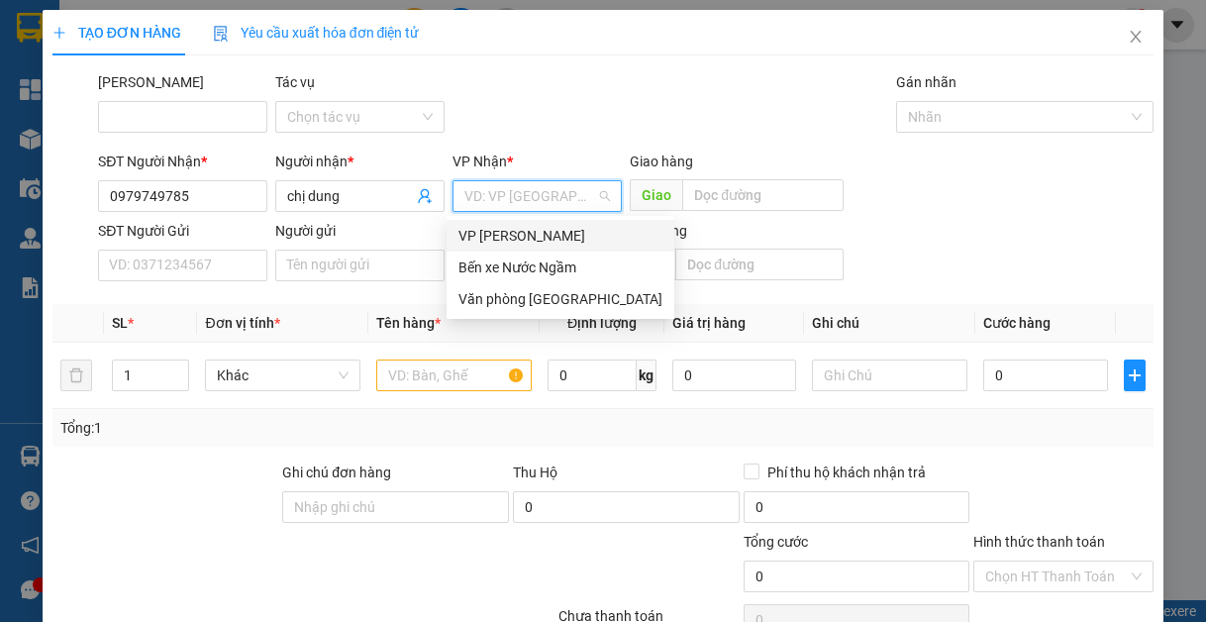
click at [468, 193] on input "search" at bounding box center [530, 196] width 132 height 30
click at [469, 290] on div "Văn phòng [GEOGRAPHIC_DATA]" at bounding box center [561, 299] width 204 height 22
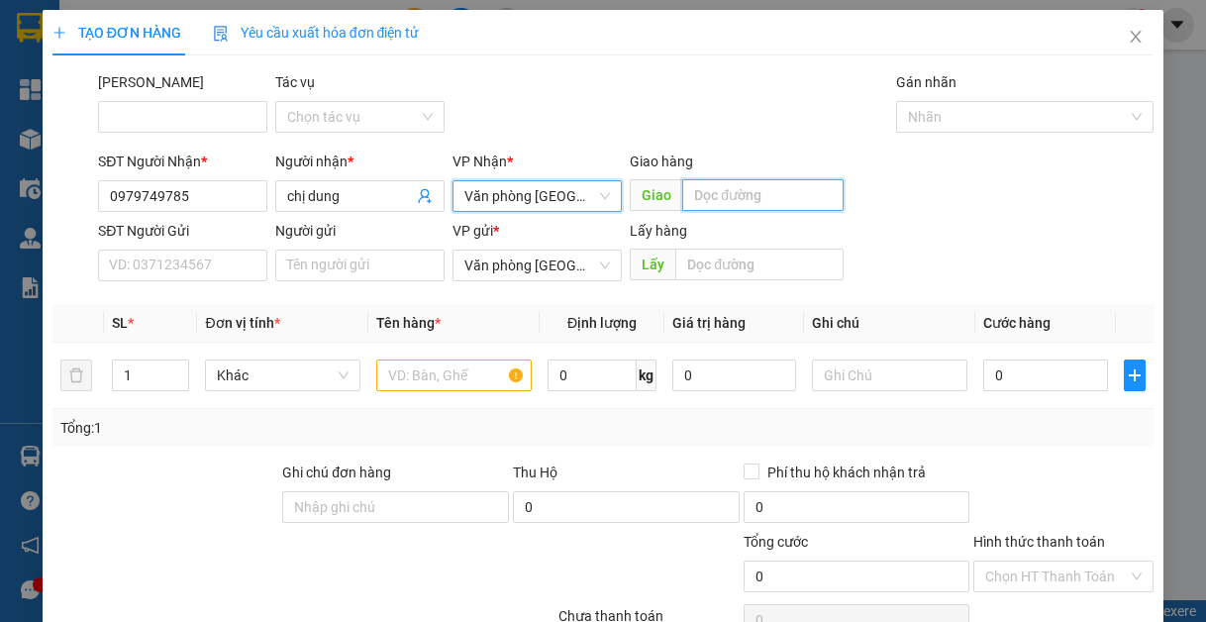
click at [687, 201] on input "text" at bounding box center [762, 195] width 161 height 32
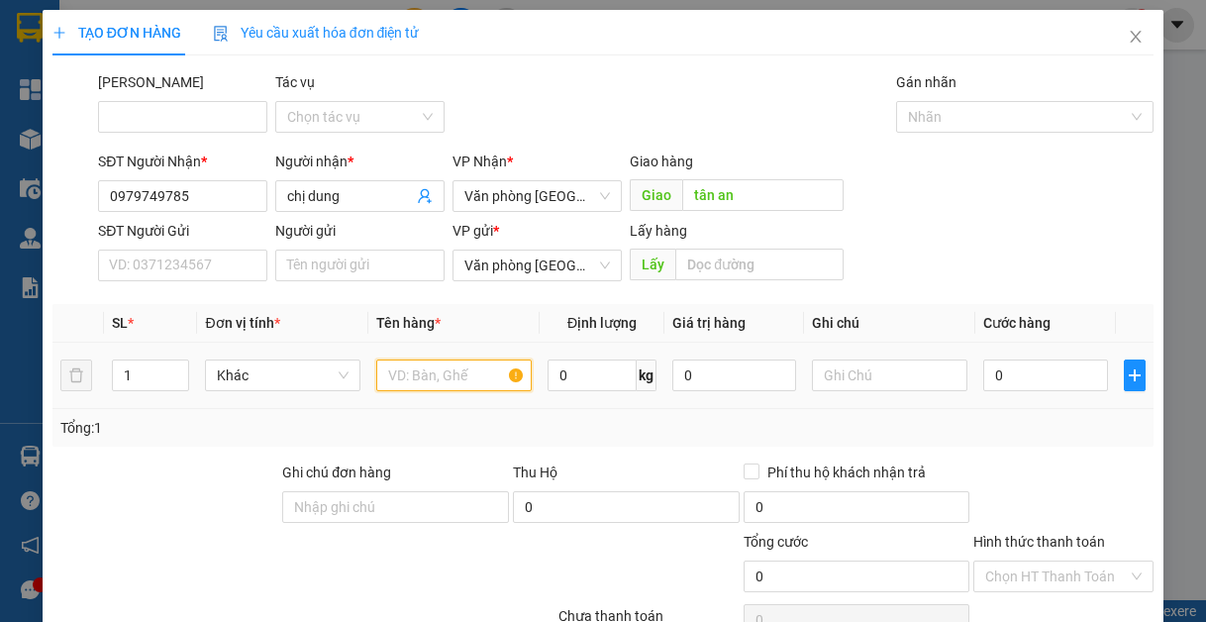
click at [406, 368] on input "text" at bounding box center [453, 376] width 155 height 32
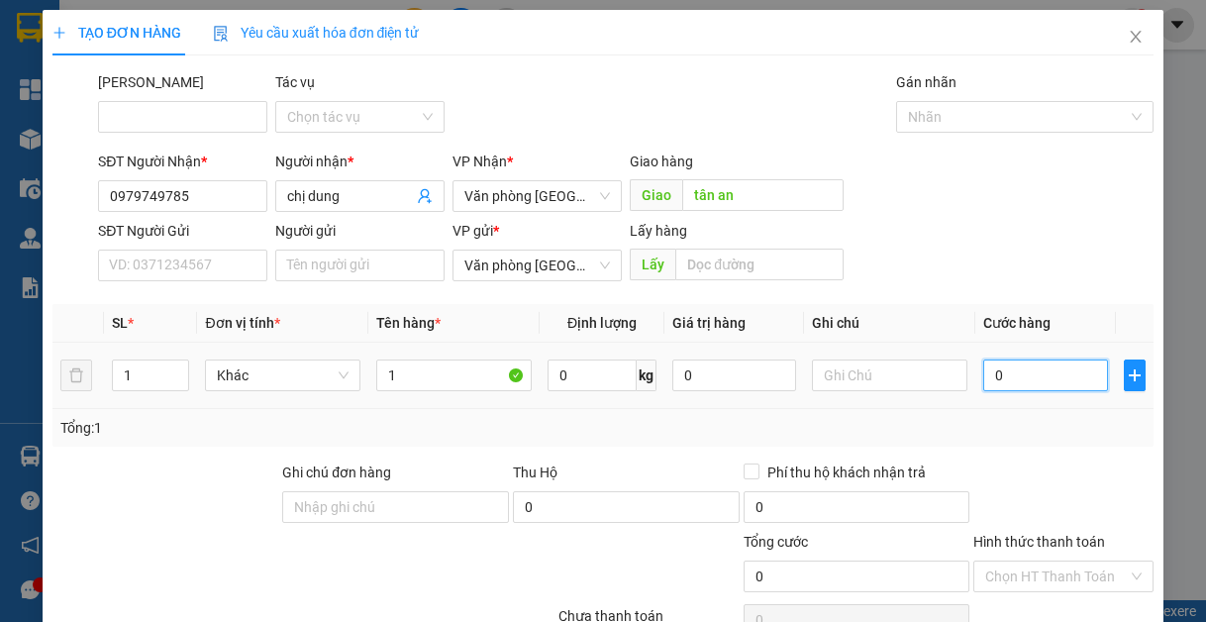
click at [1009, 371] on input "0" at bounding box center [1045, 376] width 124 height 32
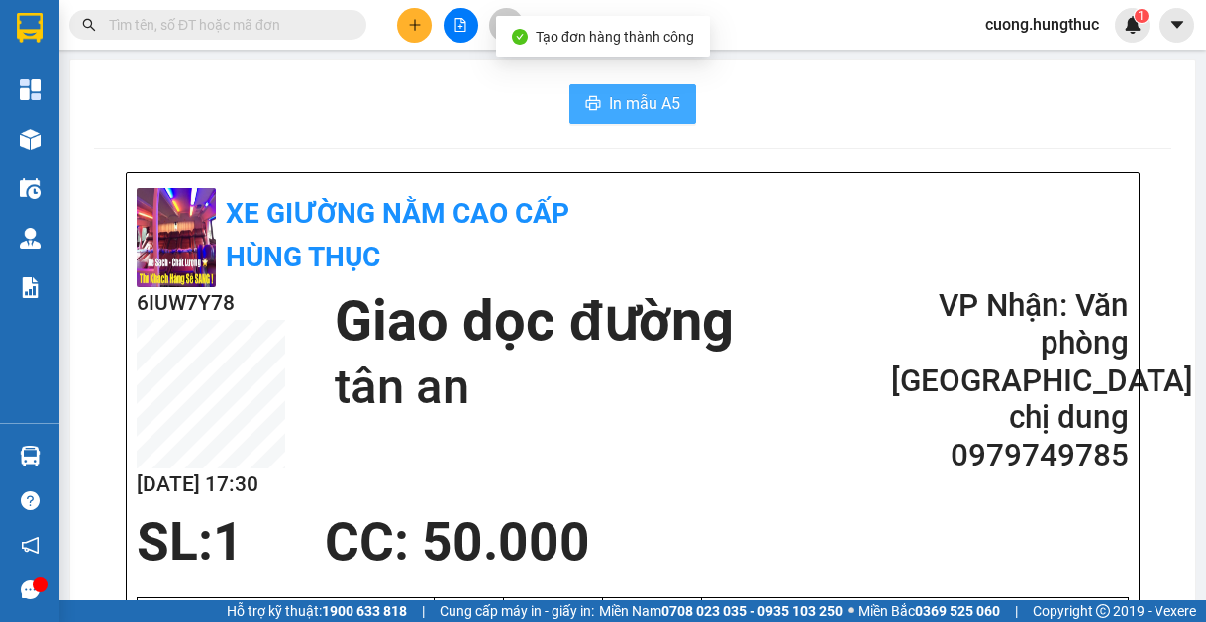
click at [633, 111] on span "In mẫu A5" at bounding box center [644, 103] width 71 height 25
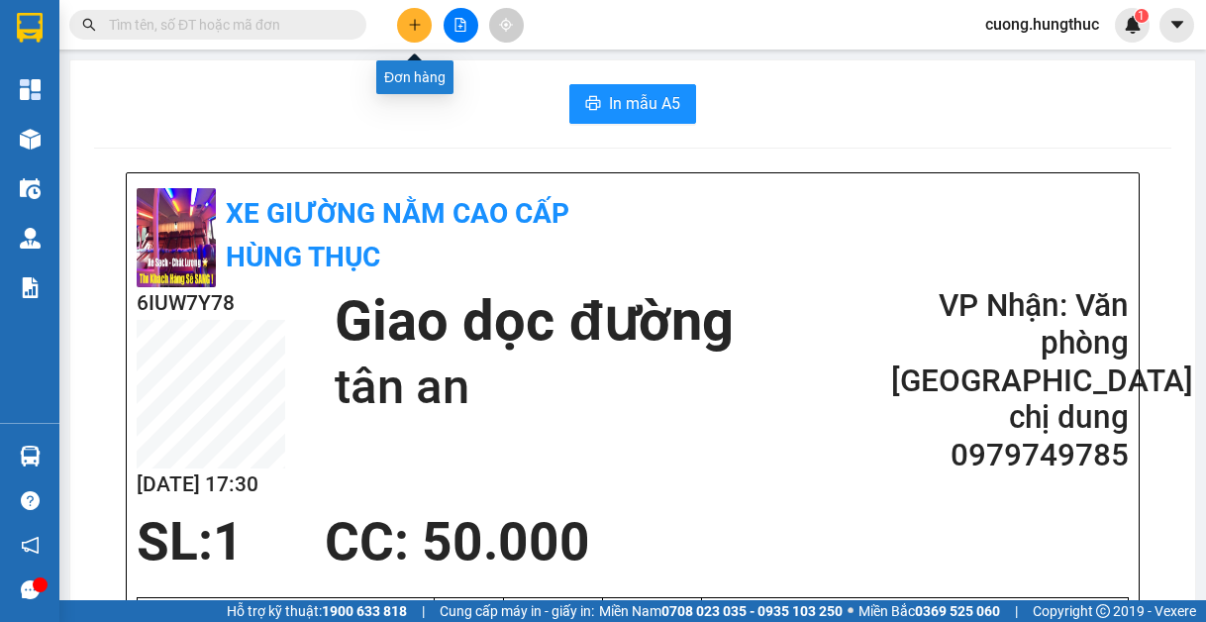
click at [413, 25] on icon "plus" at bounding box center [414, 24] width 11 height 1
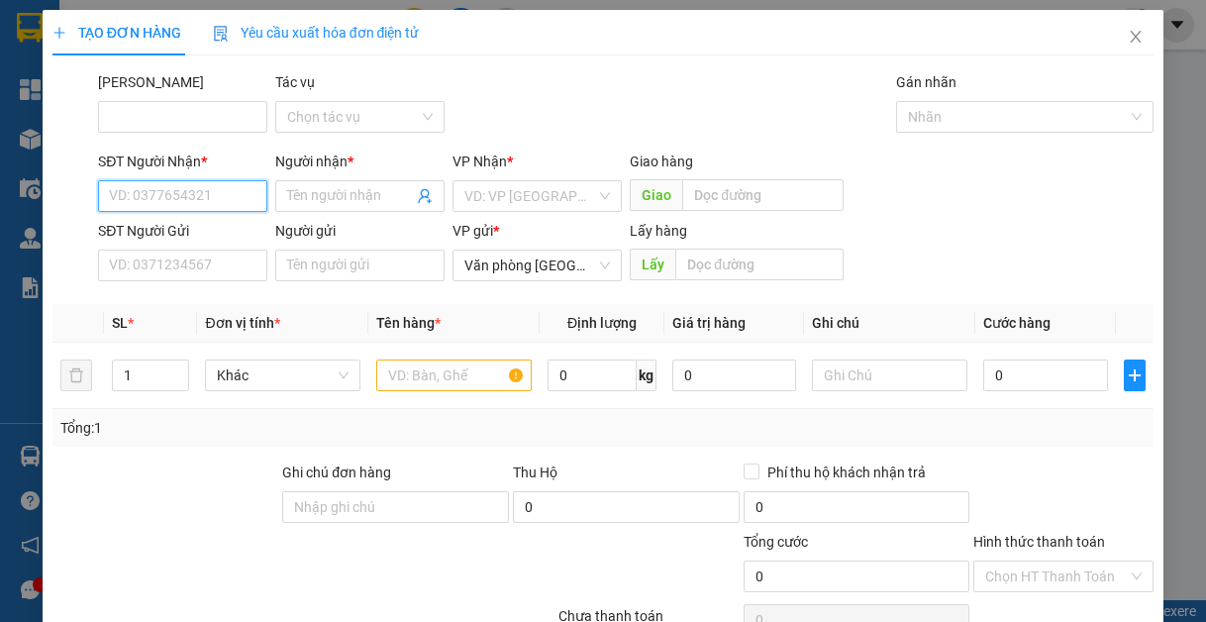
click at [248, 203] on input "SĐT Người Nhận *" at bounding box center [182, 196] width 169 height 32
click at [210, 241] on div "0384754936 - chị sáu" at bounding box center [181, 236] width 144 height 22
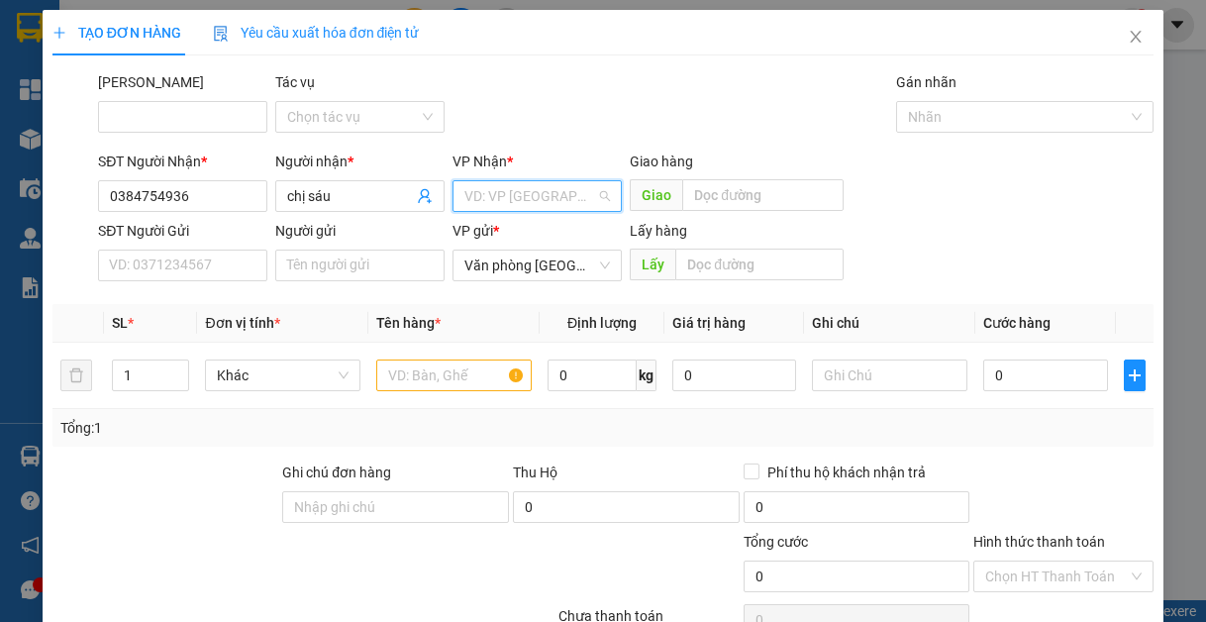
click at [539, 201] on input "search" at bounding box center [530, 196] width 132 height 30
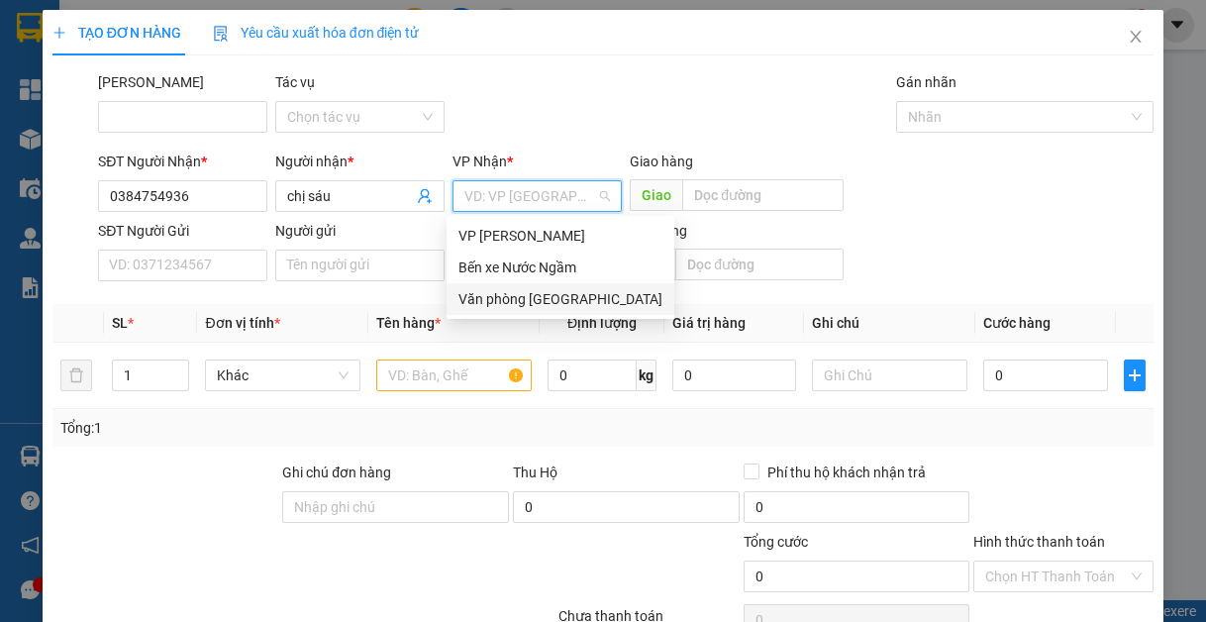
click at [534, 306] on div "Văn phòng [GEOGRAPHIC_DATA]" at bounding box center [561, 299] width 204 height 22
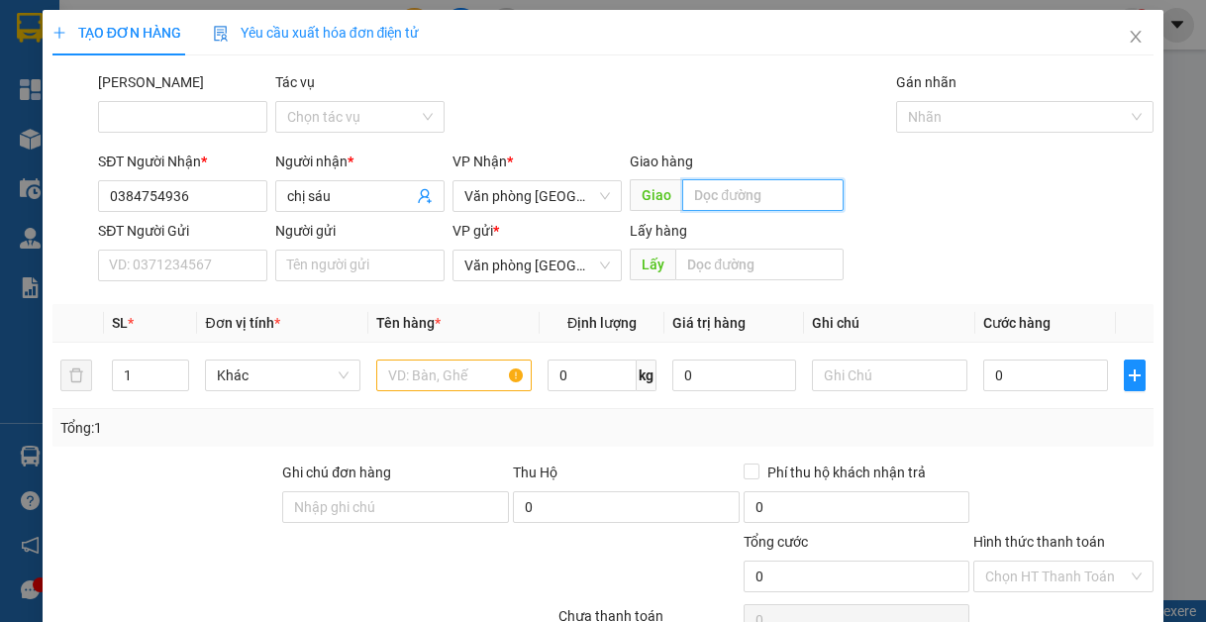
click at [705, 196] on input "text" at bounding box center [762, 195] width 161 height 32
click at [149, 383] on input "1" at bounding box center [150, 375] width 75 height 30
click at [411, 365] on input "text" at bounding box center [453, 376] width 155 height 32
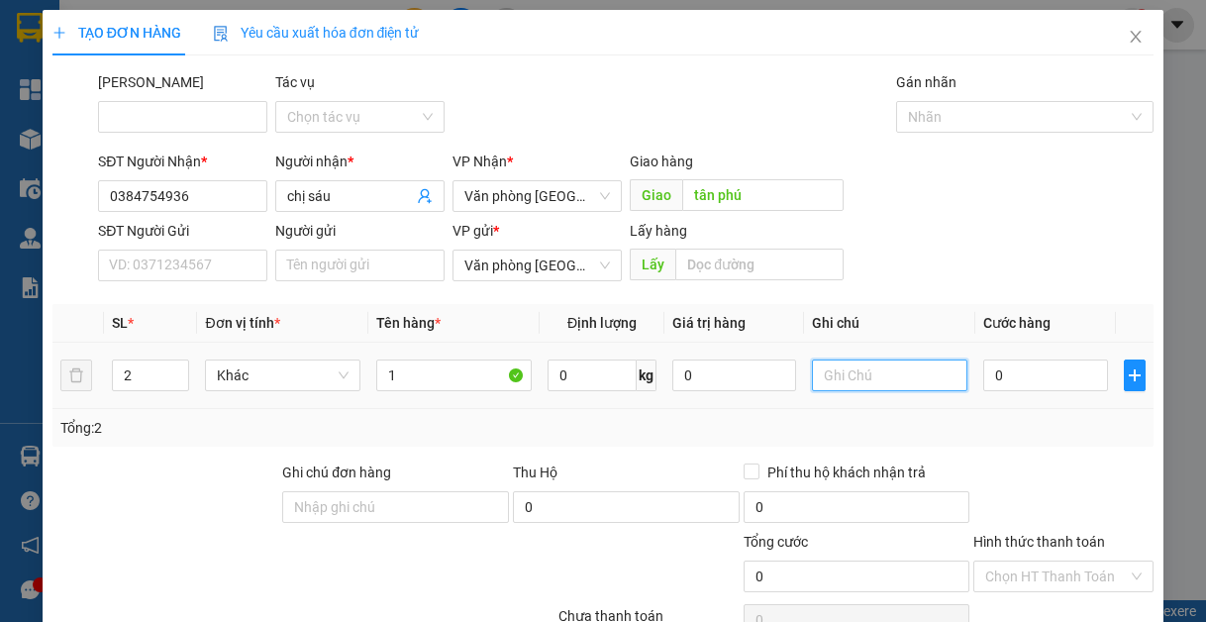
click at [869, 376] on input "text" at bounding box center [889, 376] width 155 height 32
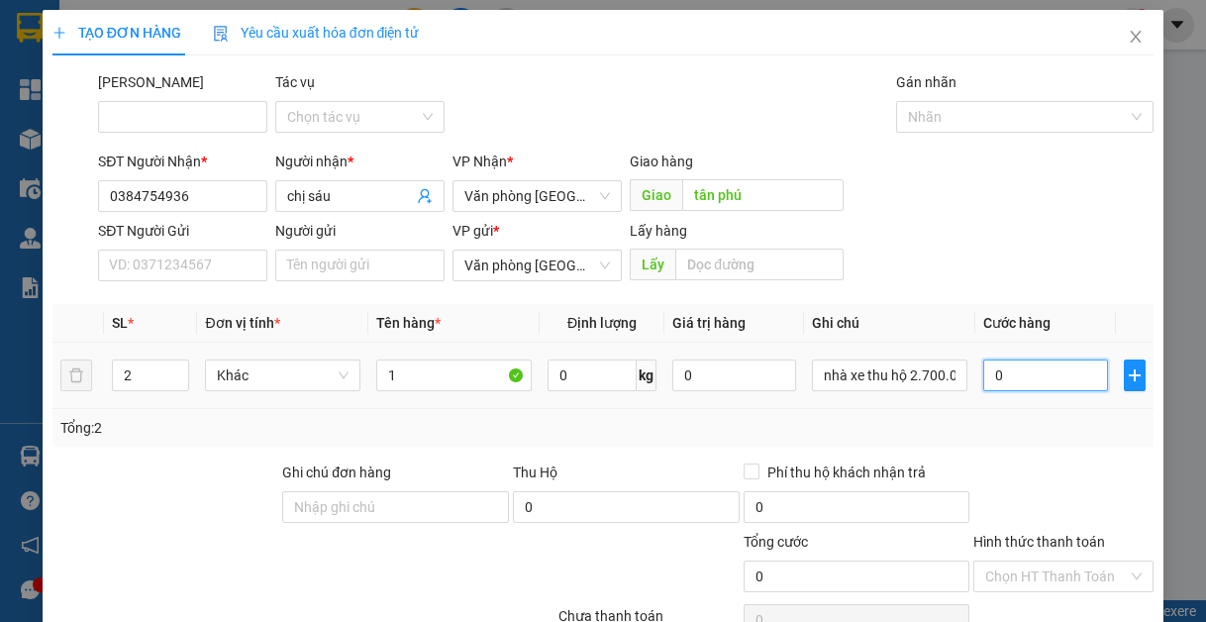
click at [1039, 360] on input "0" at bounding box center [1045, 376] width 124 height 32
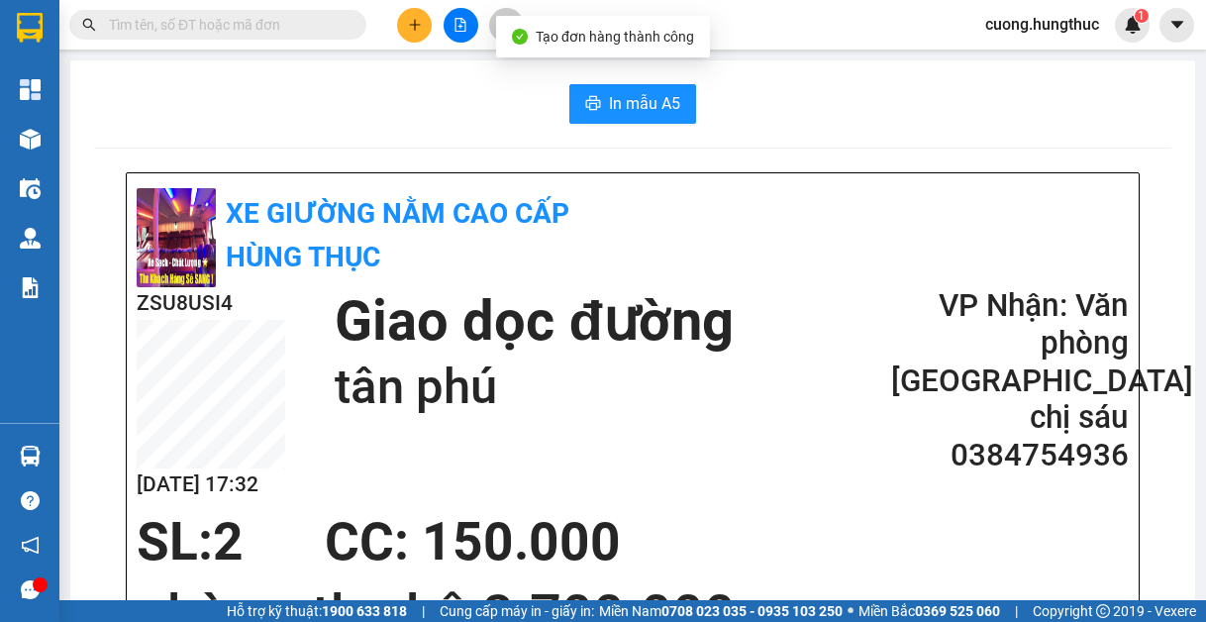
click at [625, 103] on span "In mẫu A5" at bounding box center [644, 103] width 71 height 25
drag, startPoint x: 1051, startPoint y: 102, endPoint x: 920, endPoint y: 94, distance: 131.0
click at [1048, 101] on div "In mẫu A5" at bounding box center [633, 104] width 1078 height 40
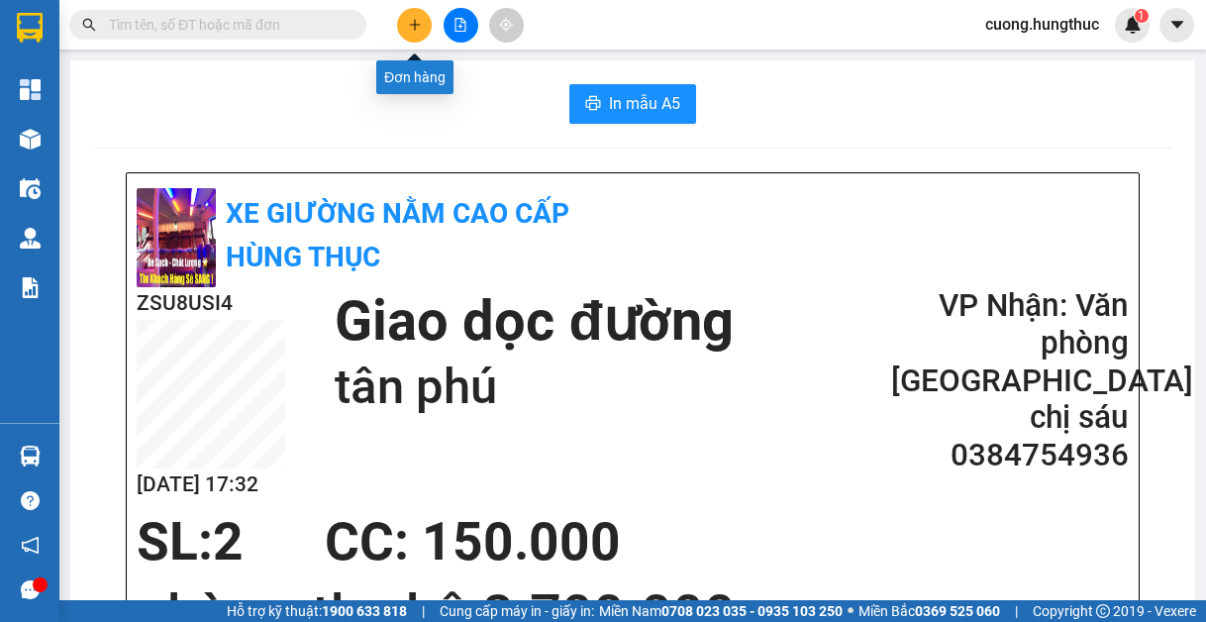
click at [415, 23] on icon "plus" at bounding box center [414, 24] width 1 height 11
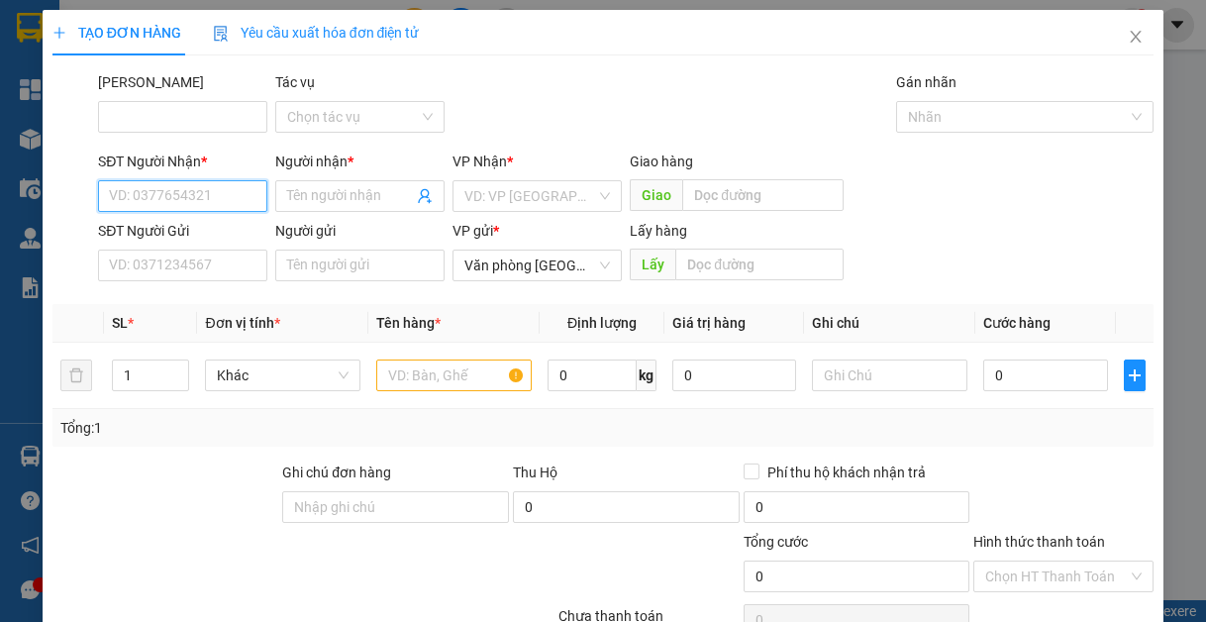
click at [129, 200] on input "SĐT Người Nhận *" at bounding box center [182, 196] width 169 height 32
click at [224, 251] on div "0966723386 - Gara bảo triết" at bounding box center [196, 236] width 198 height 32
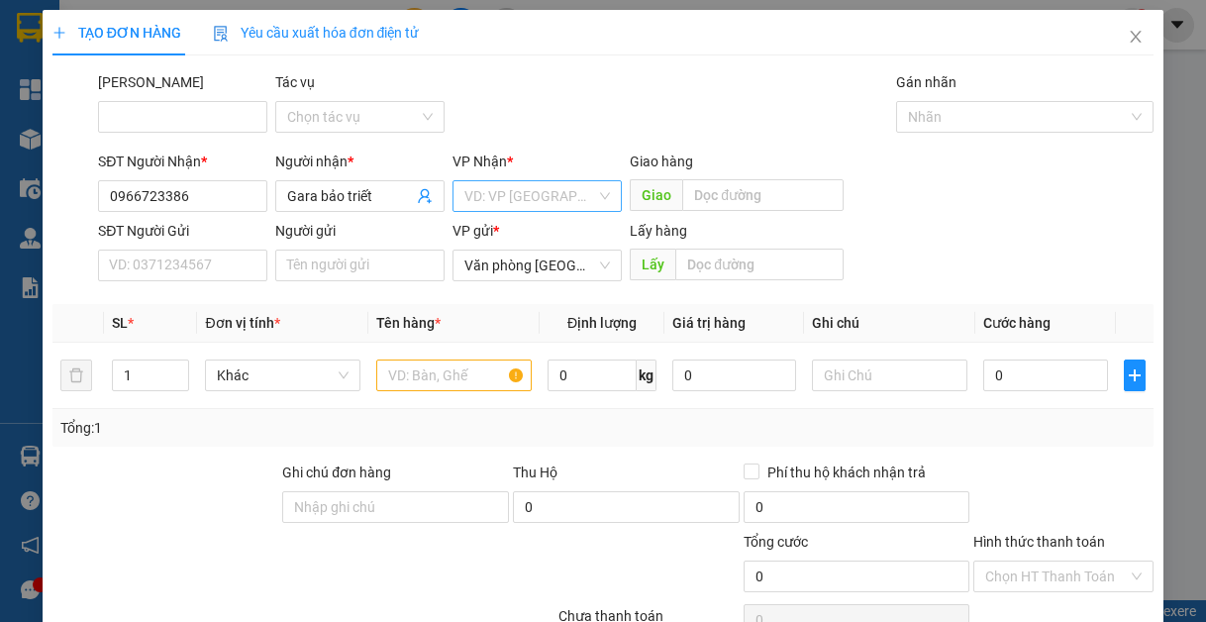
click at [553, 193] on input "search" at bounding box center [530, 196] width 132 height 30
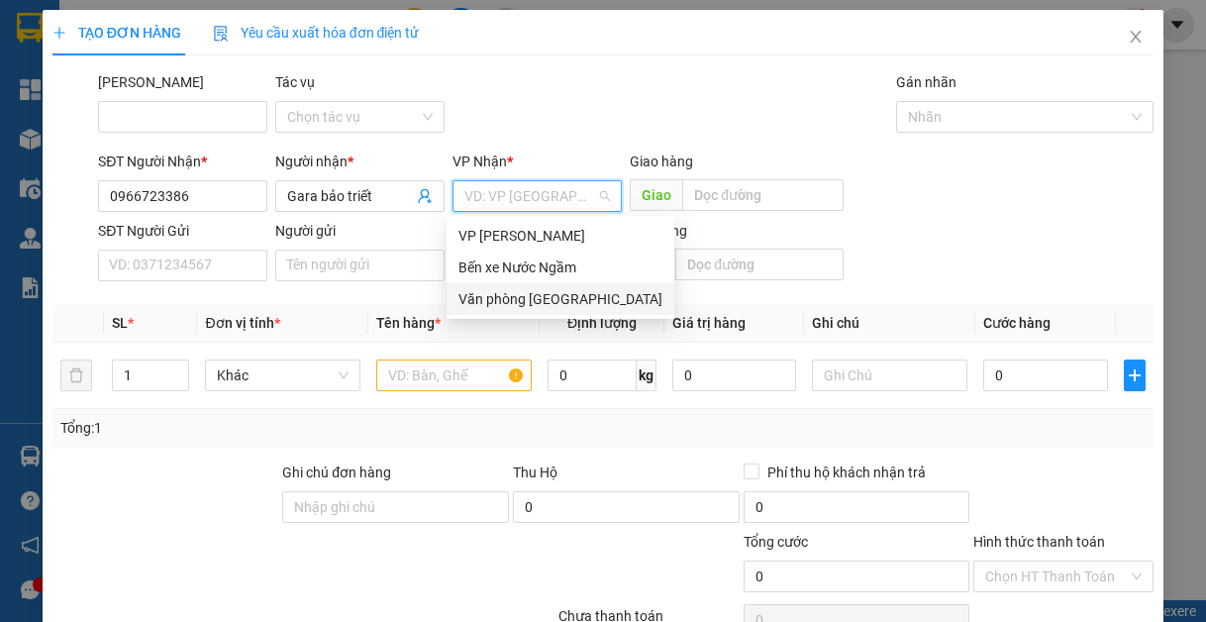
click at [529, 303] on div "Văn phòng [GEOGRAPHIC_DATA]" at bounding box center [561, 299] width 204 height 22
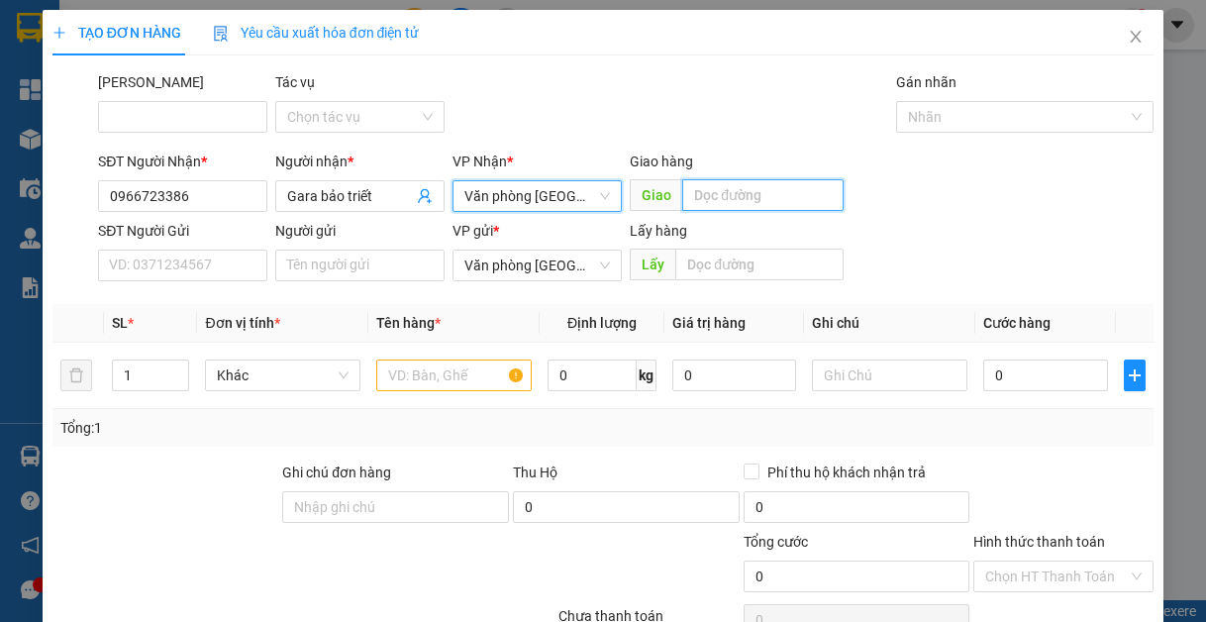
click at [711, 200] on input "text" at bounding box center [762, 195] width 161 height 32
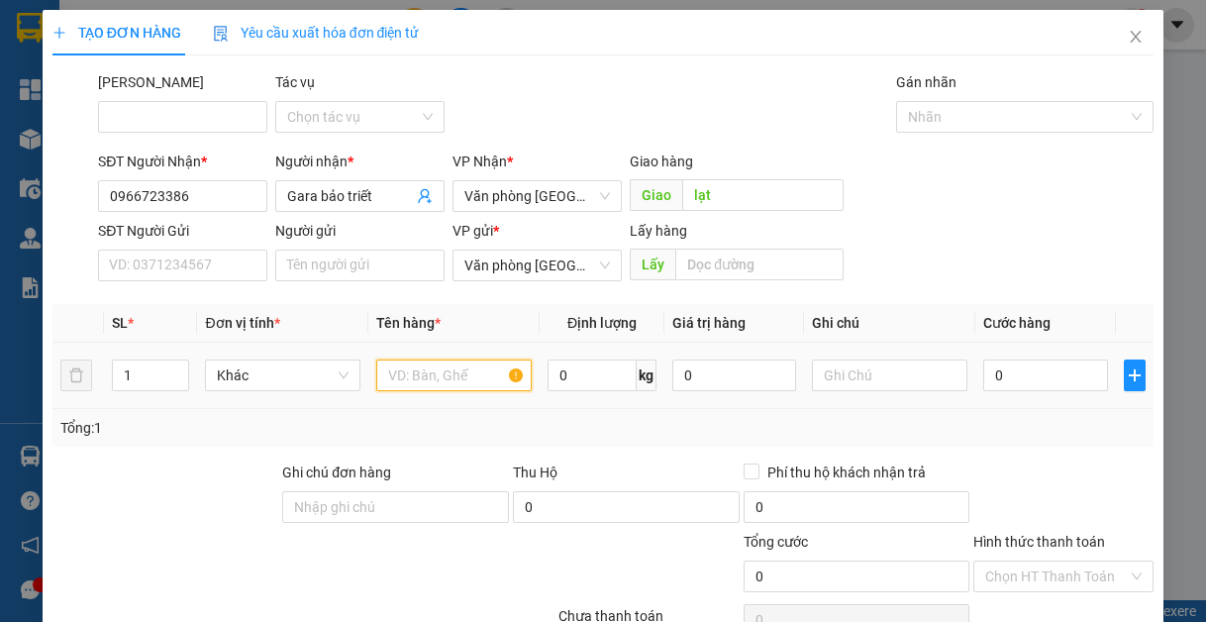
click at [412, 363] on input "text" at bounding box center [453, 376] width 155 height 32
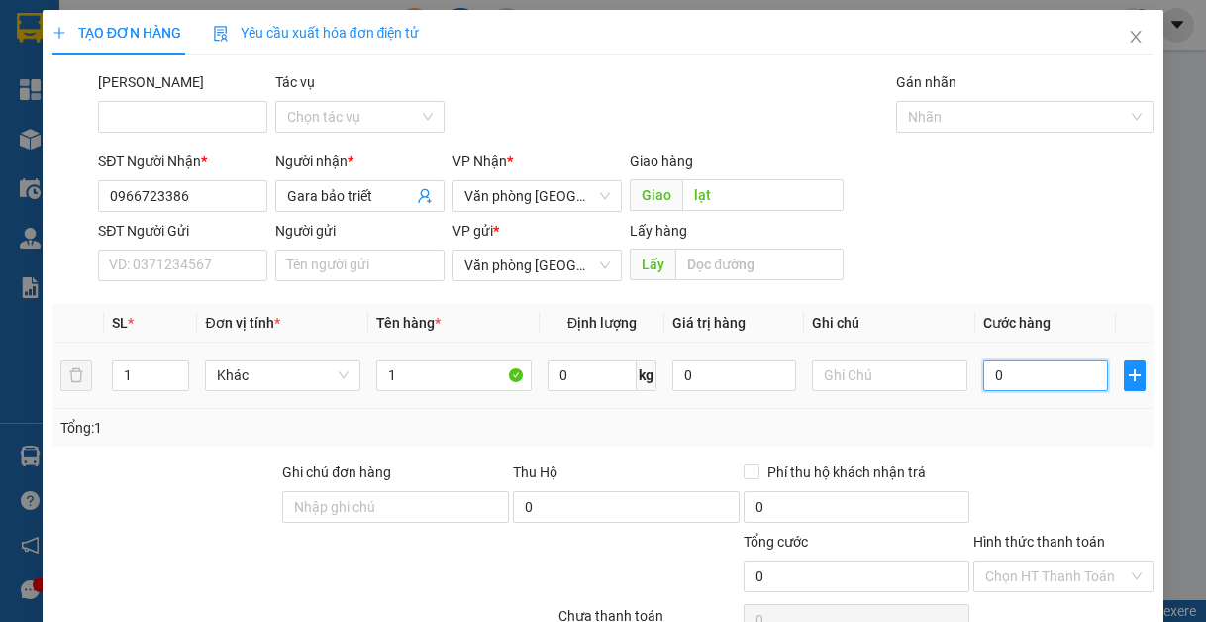
click at [1033, 374] on input "0" at bounding box center [1045, 376] width 124 height 32
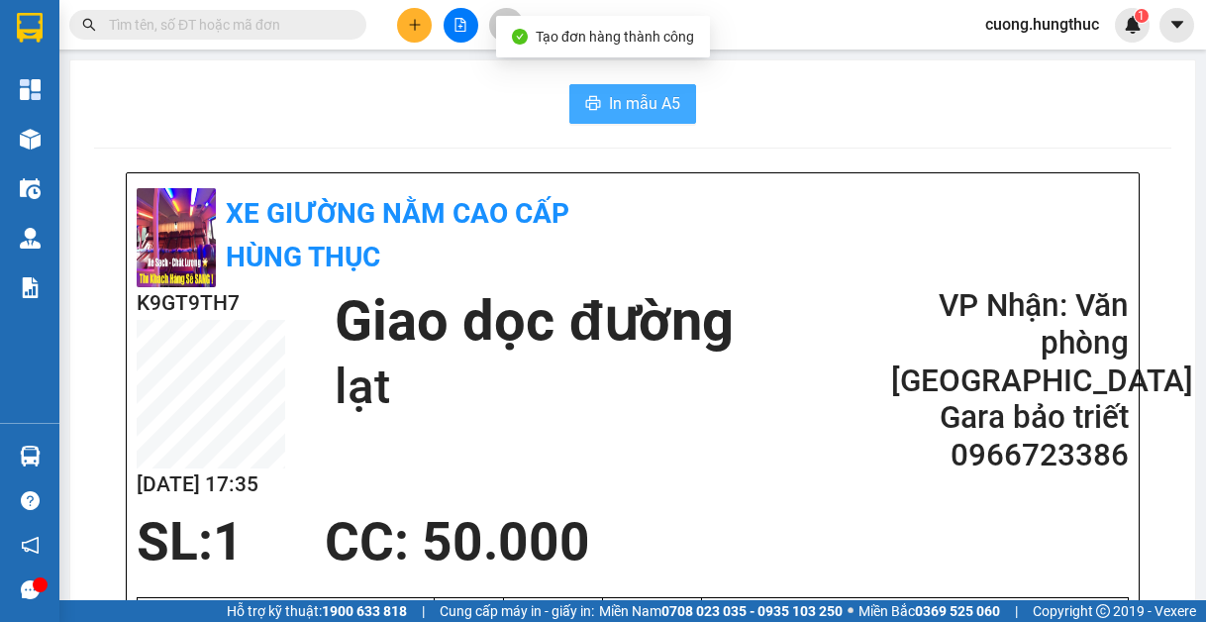
click at [639, 103] on span "In mẫu A5" at bounding box center [644, 103] width 71 height 25
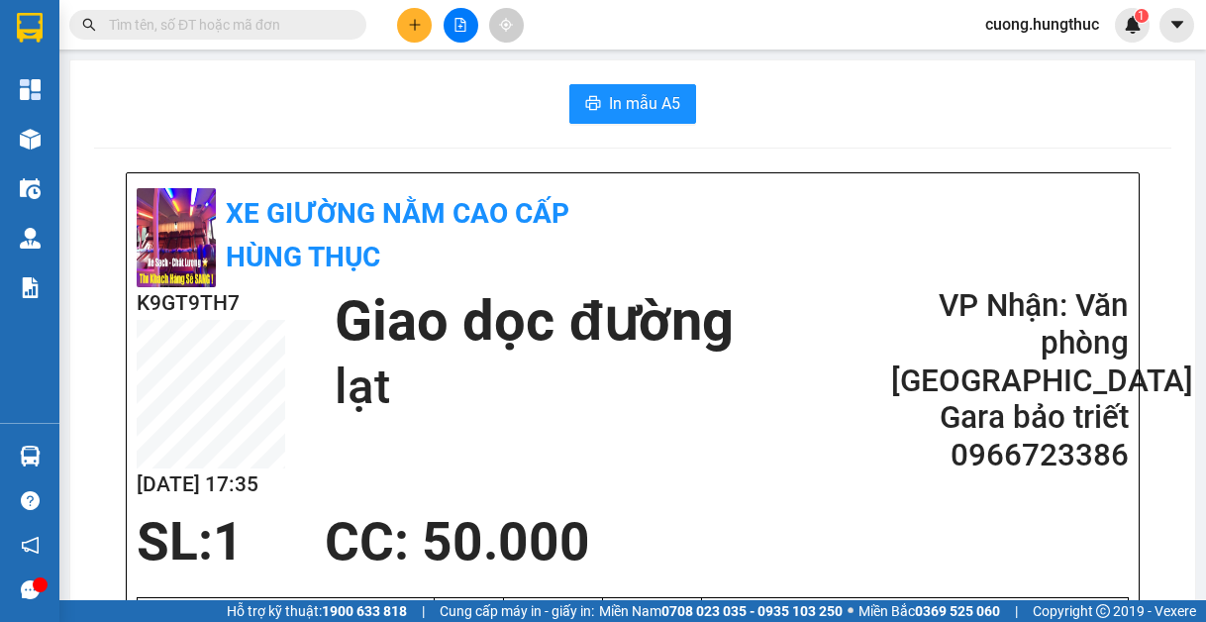
click at [400, 31] on button at bounding box center [414, 25] width 35 height 35
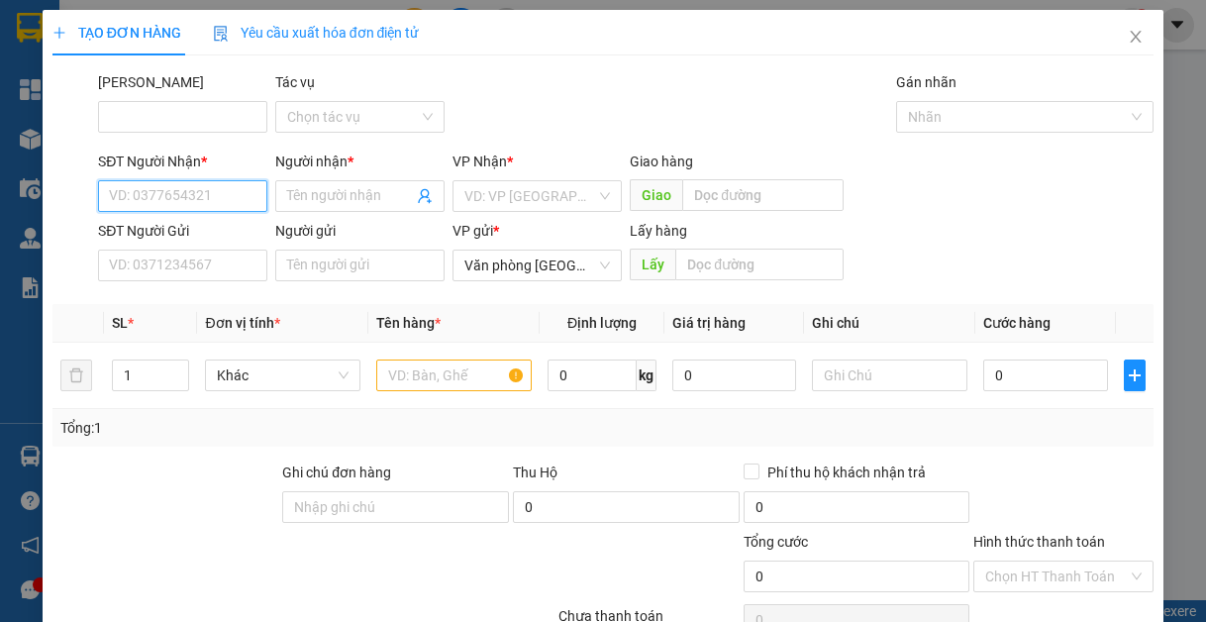
click at [178, 194] on input "SĐT Người Nhận *" at bounding box center [182, 196] width 169 height 32
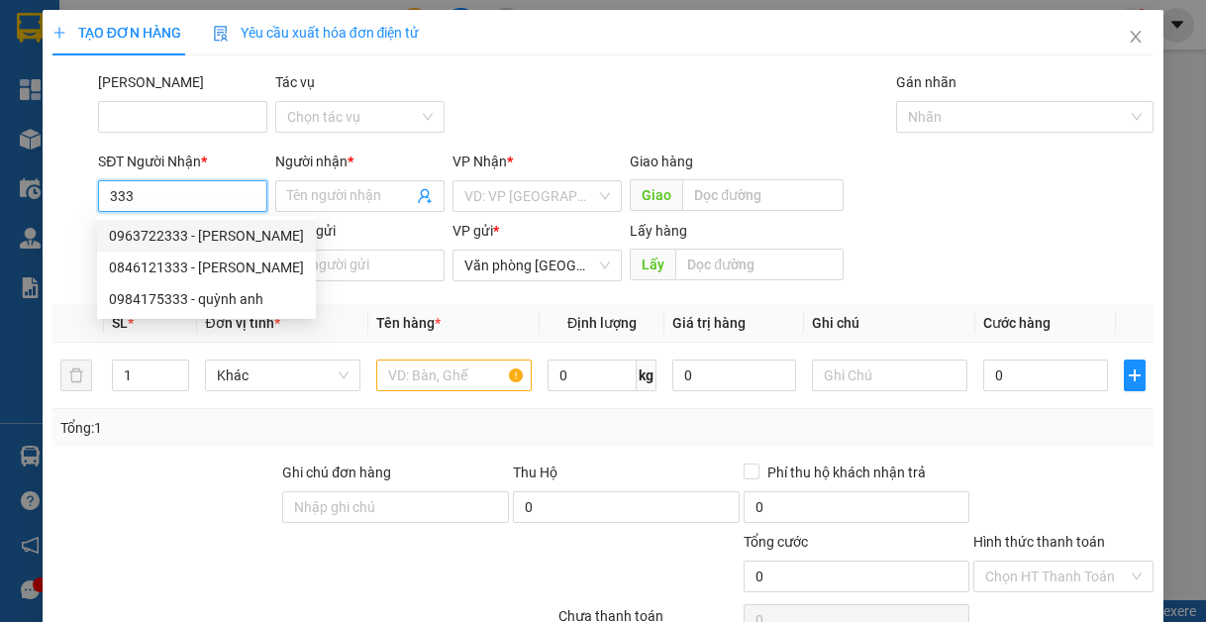
click at [227, 238] on div "0963722333 - [PERSON_NAME]" at bounding box center [206, 236] width 195 height 22
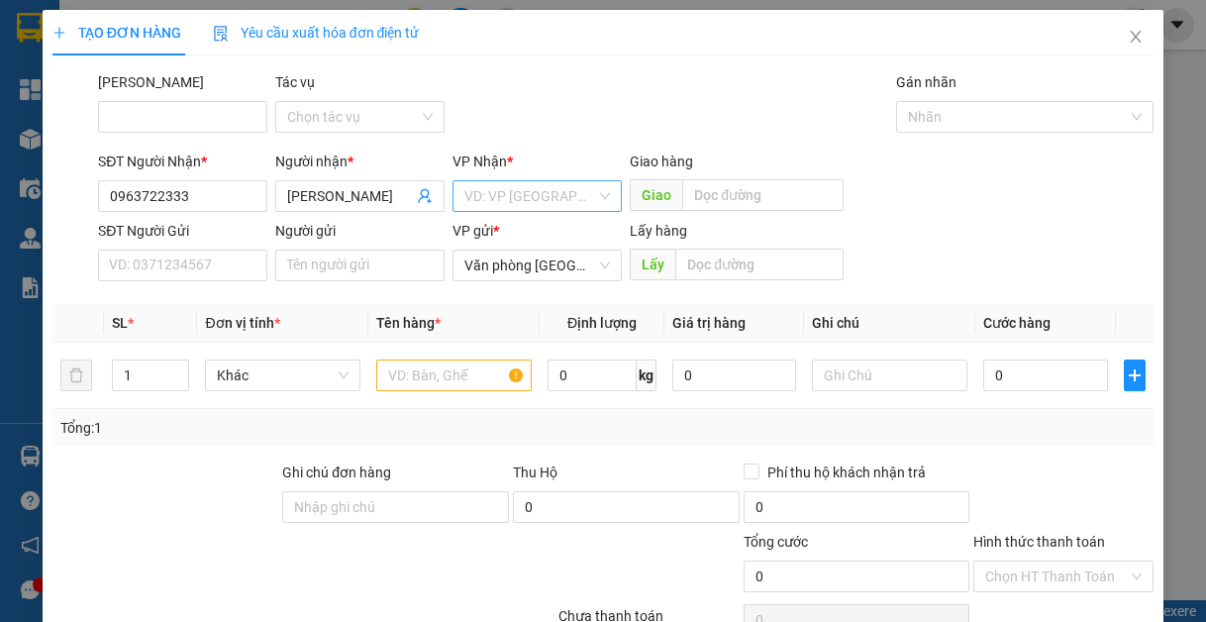
click at [479, 194] on input "search" at bounding box center [530, 196] width 132 height 30
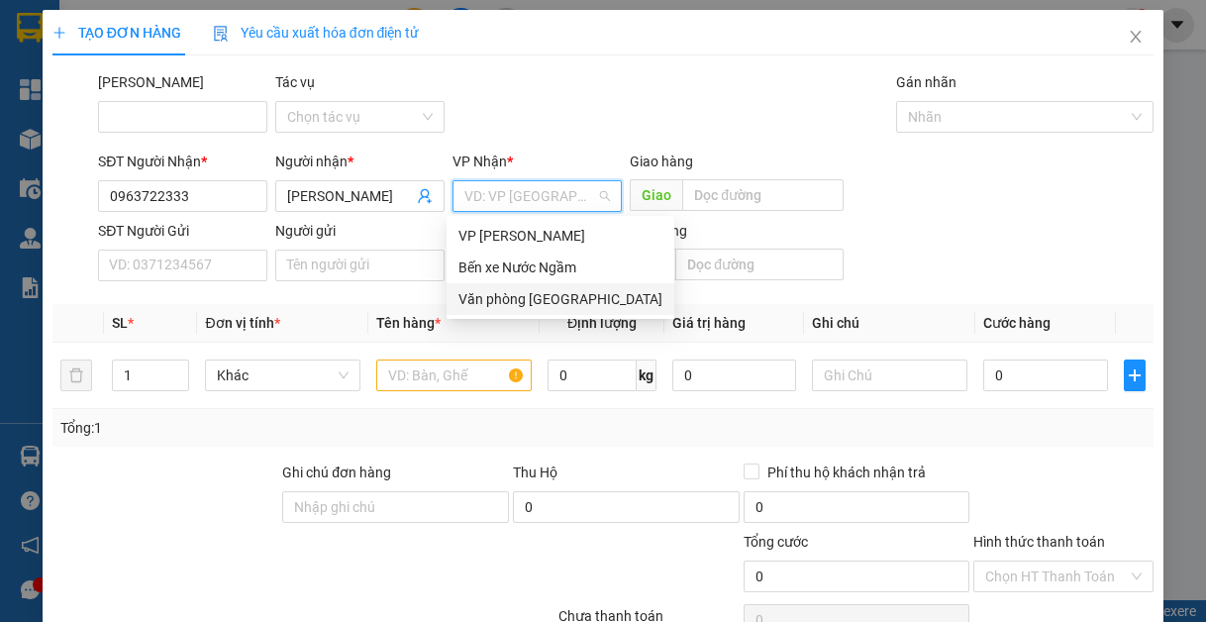
click at [496, 307] on div "Văn phòng [GEOGRAPHIC_DATA]" at bounding box center [561, 299] width 204 height 22
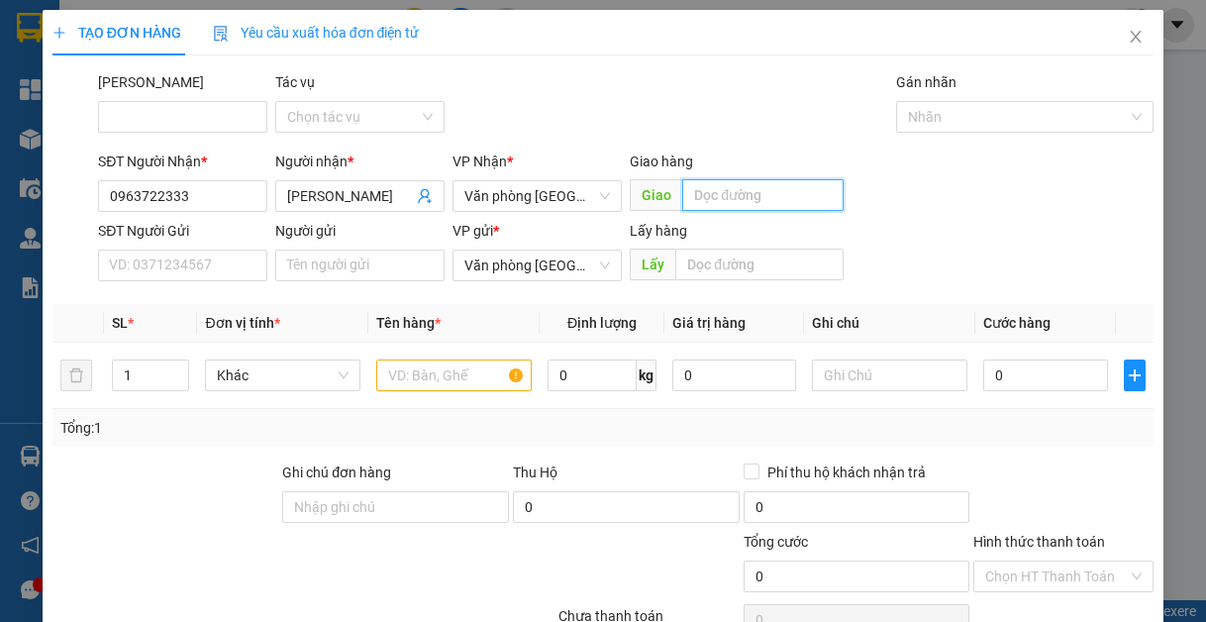
click at [731, 193] on input "text" at bounding box center [762, 195] width 161 height 32
click at [440, 375] on input "text" at bounding box center [453, 376] width 155 height 32
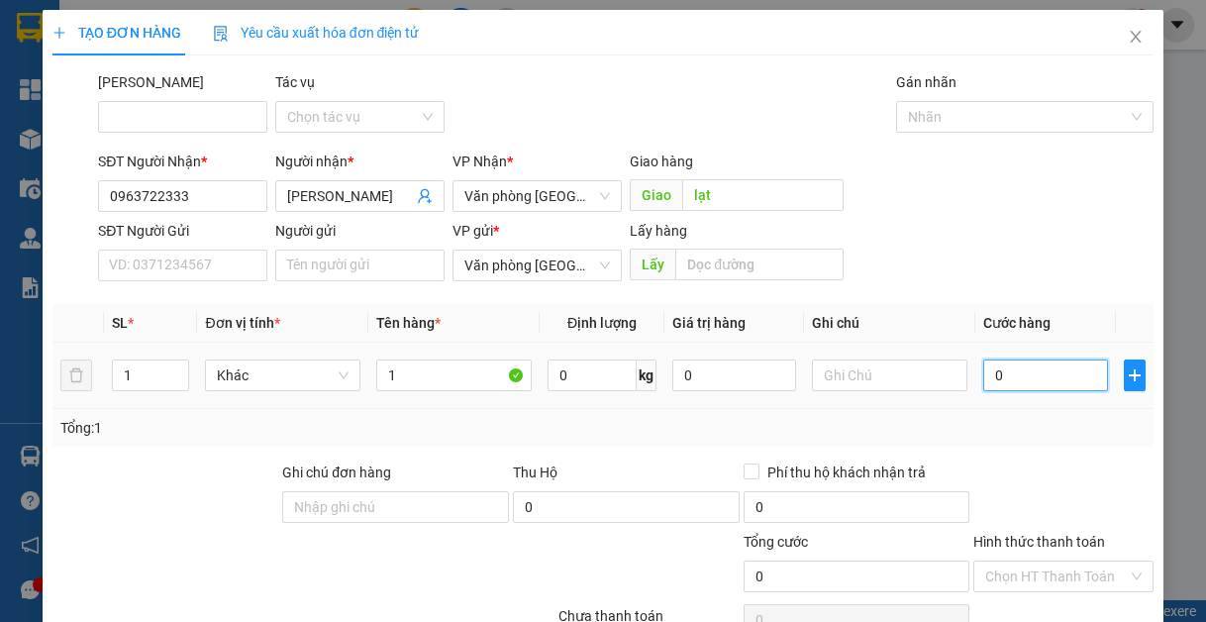
click at [984, 360] on input "0" at bounding box center [1045, 376] width 124 height 32
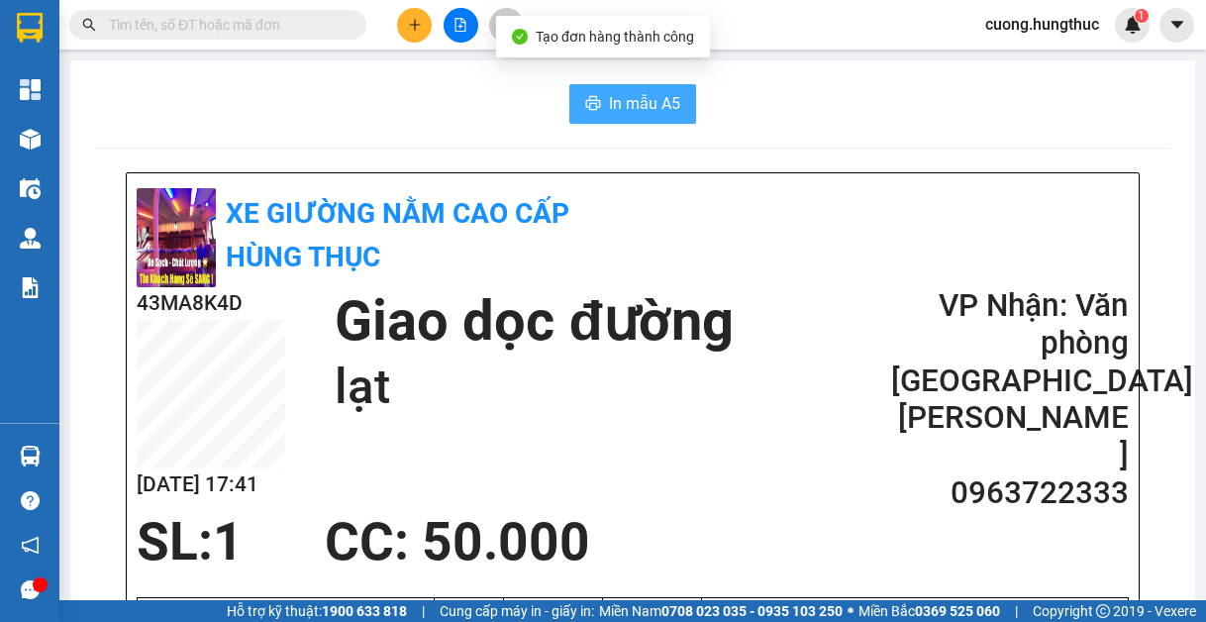
click at [613, 111] on span "In mẫu A5" at bounding box center [644, 103] width 71 height 25
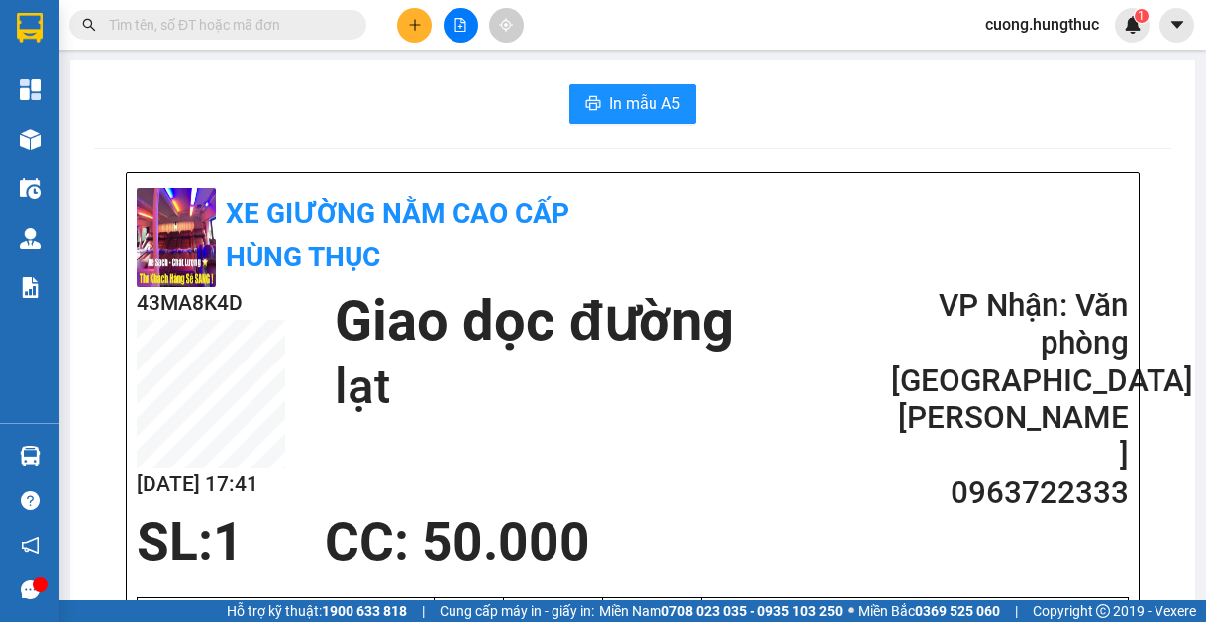
drag, startPoint x: 1103, startPoint y: 104, endPoint x: 1002, endPoint y: 96, distance: 101.3
click at [1103, 104] on div "In mẫu A5" at bounding box center [633, 104] width 1078 height 40
